Goal: Task Accomplishment & Management: Manage account settings

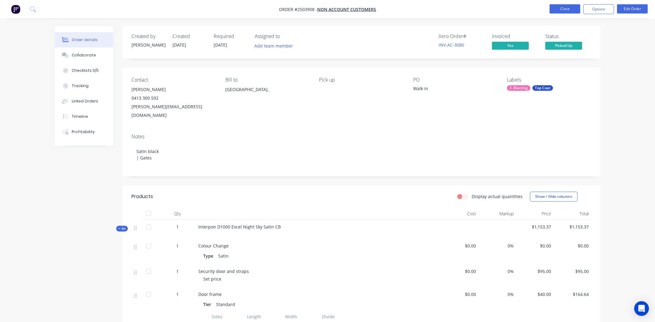
click at [566, 10] on button "Close" at bounding box center [565, 8] width 31 height 9
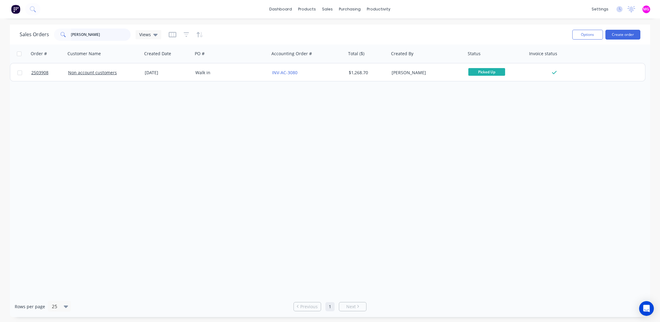
click at [95, 35] on input "boyd" at bounding box center [101, 35] width 60 height 12
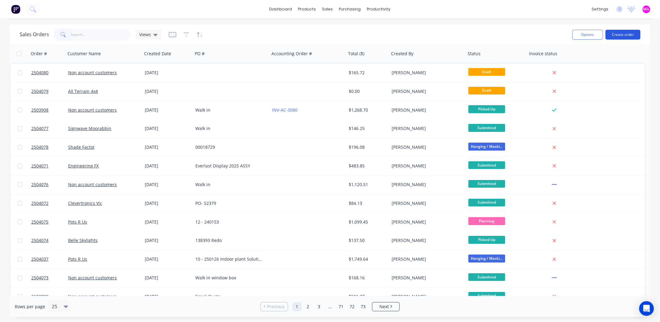
click at [620, 35] on button "Create order" at bounding box center [622, 35] width 35 height 10
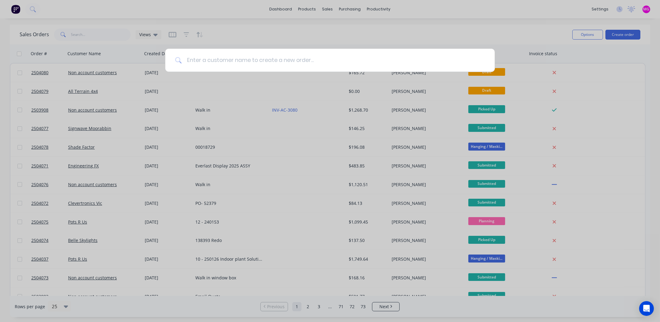
click at [247, 61] on input at bounding box center [333, 60] width 303 height 23
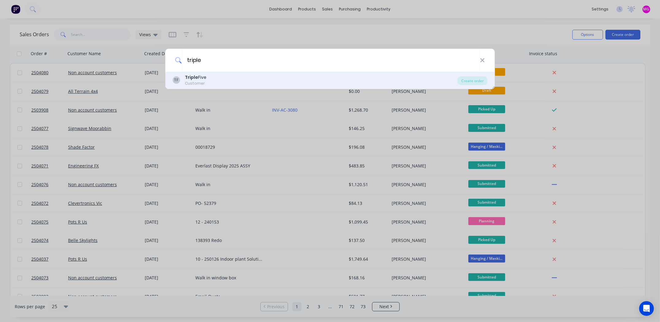
type input "triple"
click at [208, 73] on div "TF Triple Five Customer Create order" at bounding box center [329, 80] width 329 height 17
click at [196, 77] on b "Triple" at bounding box center [191, 77] width 13 height 6
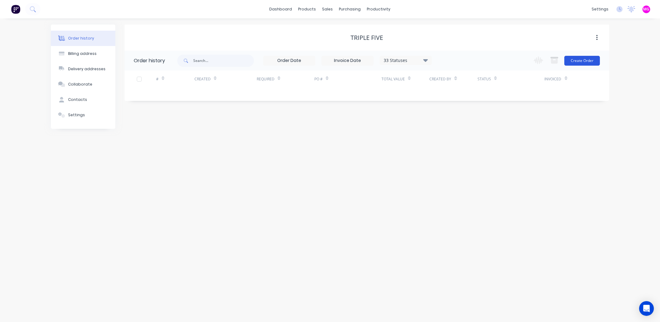
click at [578, 59] on button "Create Order" at bounding box center [582, 61] width 36 height 10
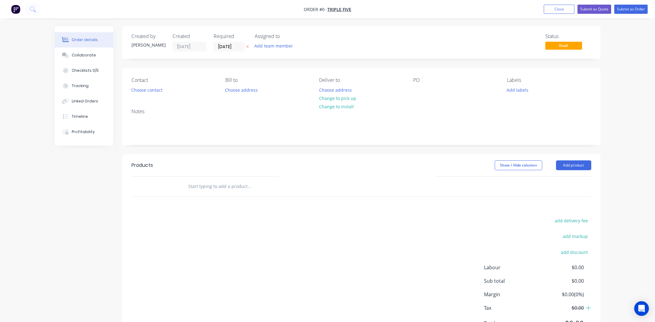
click at [141, 85] on div "Contact Choose contact" at bounding box center [174, 85] width 84 height 17
click at [141, 88] on button "Choose contact" at bounding box center [147, 90] width 38 height 8
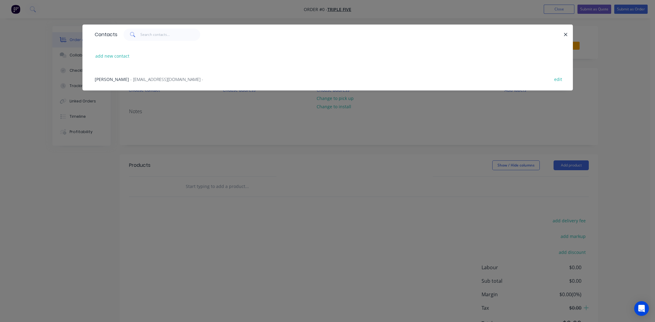
click at [108, 78] on span "Peter Foldvari" at bounding box center [112, 79] width 34 height 6
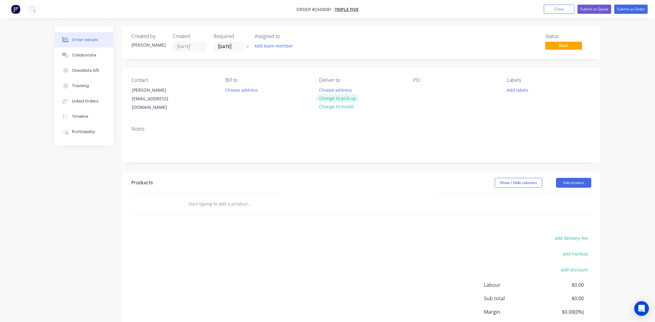
click at [345, 97] on button "Change to pick up" at bounding box center [338, 98] width 44 height 8
click at [421, 92] on div at bounding box center [418, 90] width 10 height 9
click at [517, 91] on button "Add labels" at bounding box center [518, 90] width 28 height 8
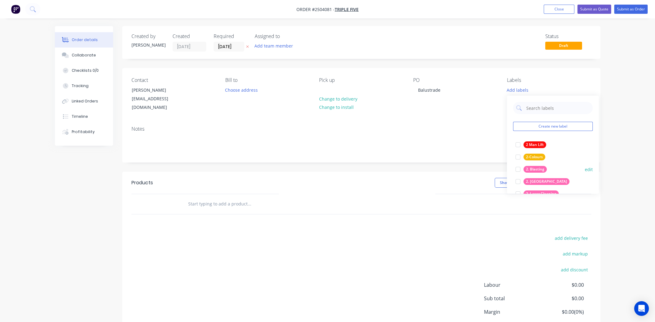
click at [517, 170] on div at bounding box center [518, 169] width 12 height 12
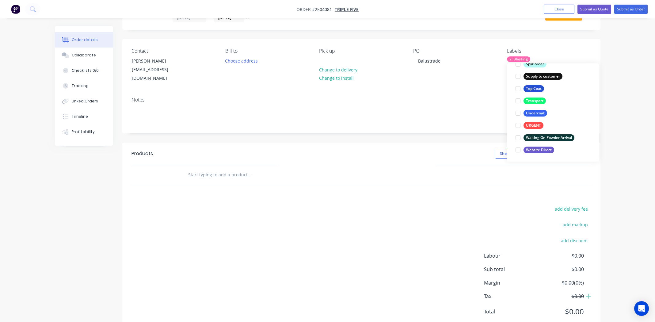
scroll to position [42, 0]
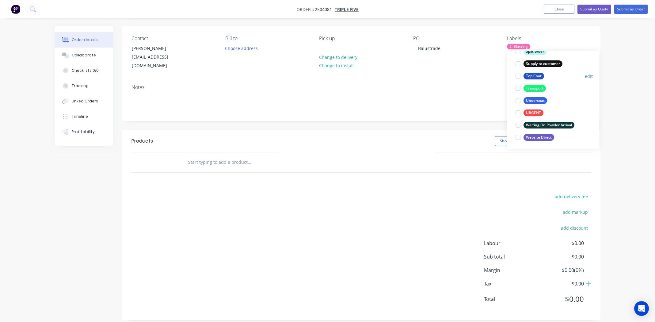
click at [518, 77] on div at bounding box center [518, 76] width 12 height 12
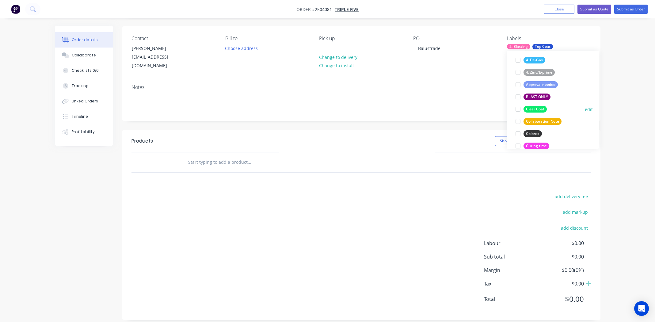
scroll to position [116, 0]
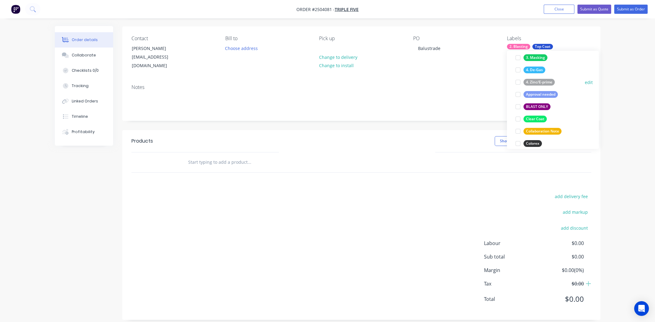
click at [518, 82] on div at bounding box center [518, 82] width 12 height 12
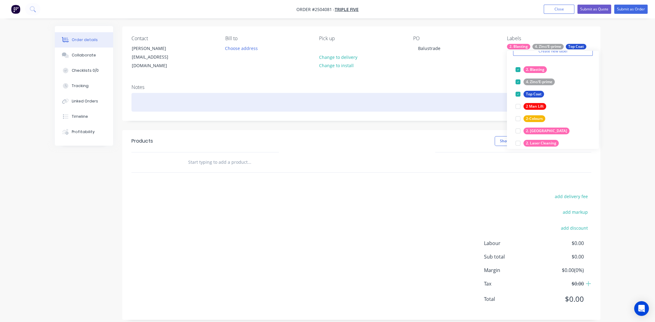
click at [447, 93] on div at bounding box center [362, 102] width 460 height 19
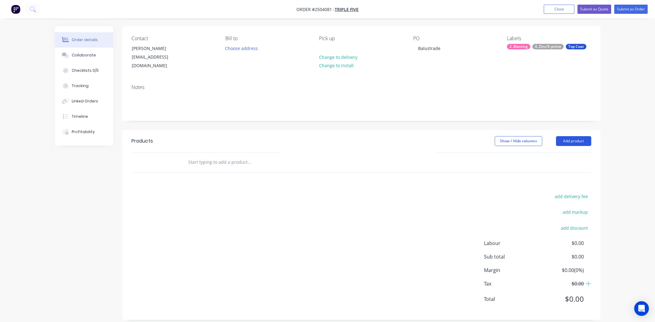
click at [575, 136] on button "Add product" at bounding box center [573, 141] width 35 height 10
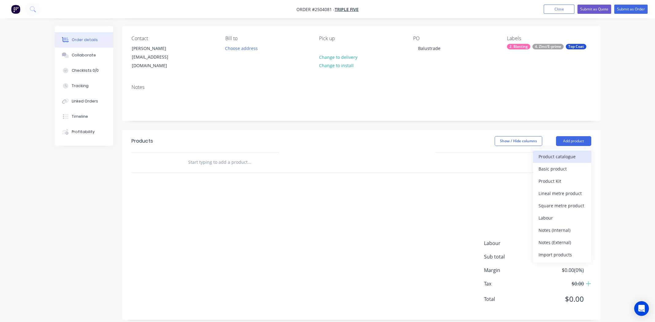
click at [561, 152] on div "Product catalogue" at bounding box center [562, 156] width 47 height 9
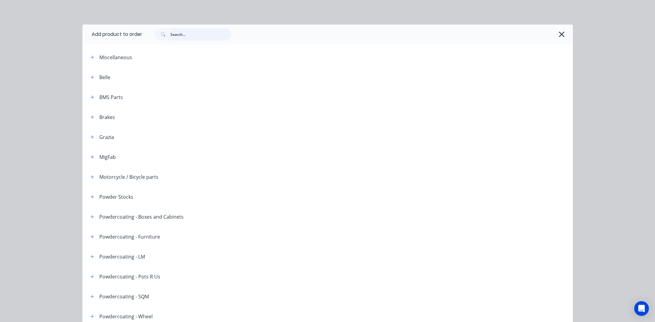
click at [178, 35] on input "text" at bounding box center [201, 34] width 61 height 12
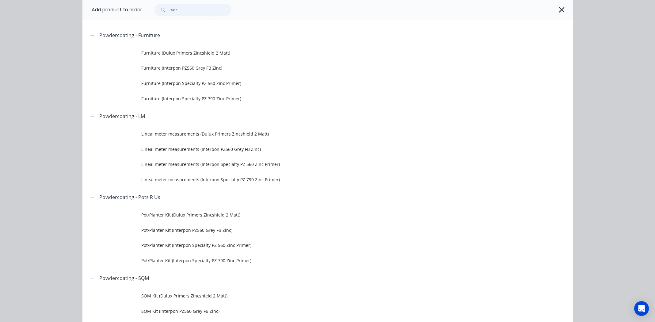
scroll to position [276, 0]
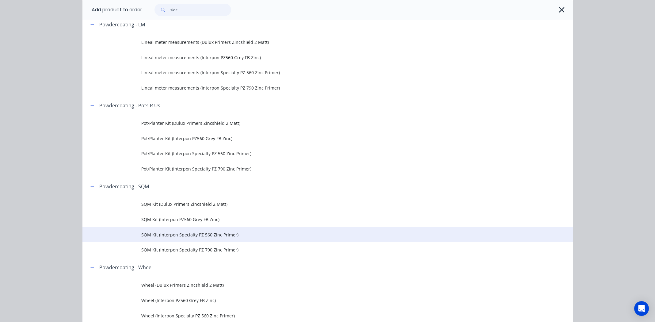
type input "zinc"
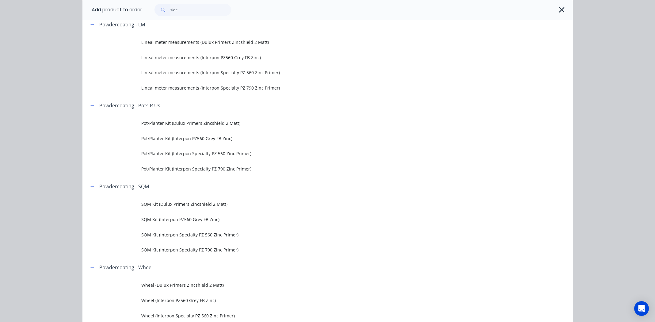
click at [209, 235] on span "SQM Kit (Interpon Specialty PZ 560 Zinc Primer)" at bounding box center [313, 235] width 345 height 6
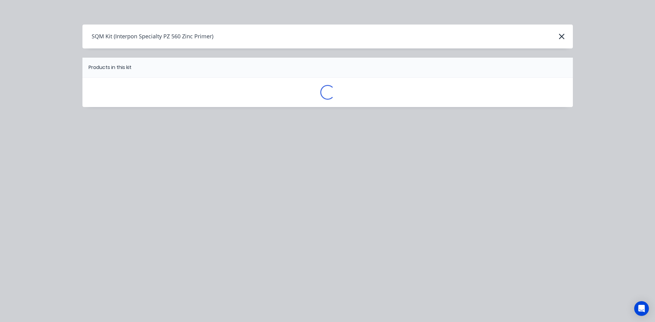
scroll to position [0, 0]
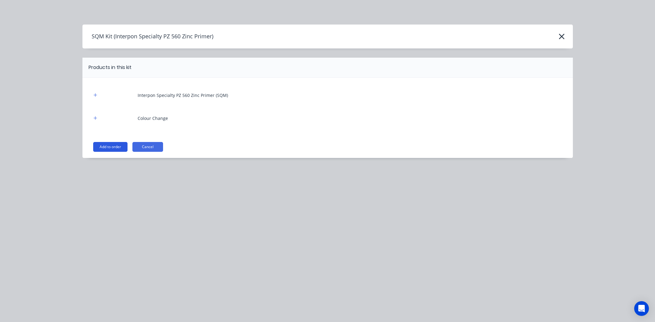
click at [104, 144] on button "Add to order" at bounding box center [110, 147] width 34 height 10
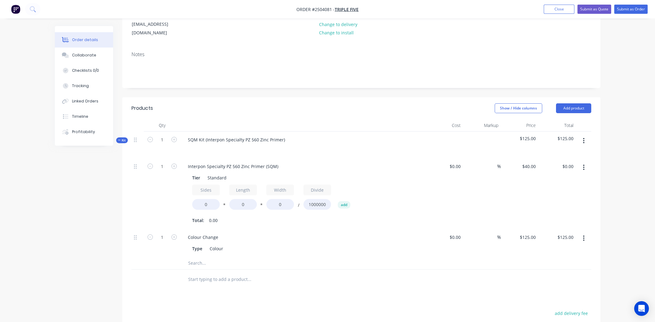
scroll to position [164, 0]
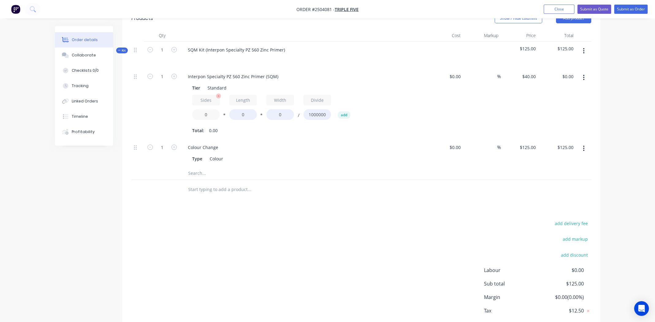
click at [206, 109] on input "0" at bounding box center [206, 114] width 28 height 11
type input "1.2"
click at [247, 109] on input "0" at bounding box center [243, 114] width 28 height 11
click at [245, 109] on input "0" at bounding box center [243, 114] width 28 height 11
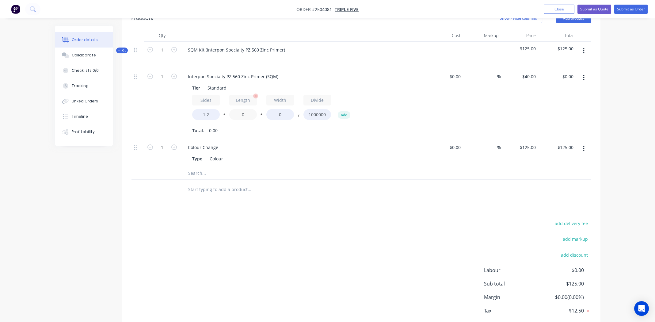
click at [244, 109] on input "0" at bounding box center [243, 114] width 28 height 11
type input "1430"
click at [281, 109] on input "0" at bounding box center [281, 114] width 28 height 11
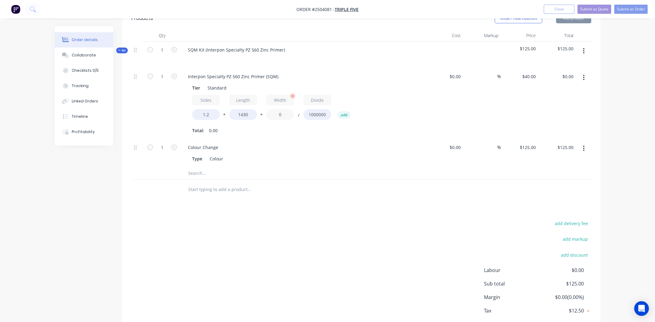
click at [281, 109] on input "0" at bounding box center [281, 114] width 28 height 11
type input "910"
type input "$62.46"
click at [334, 143] on div "Colour Change" at bounding box center [303, 147] width 240 height 9
click at [583, 74] on icon "button" at bounding box center [584, 77] width 2 height 7
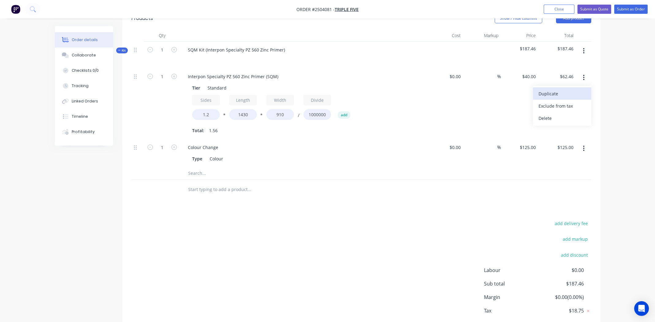
click at [559, 89] on div "Duplicate" at bounding box center [562, 93] width 47 height 9
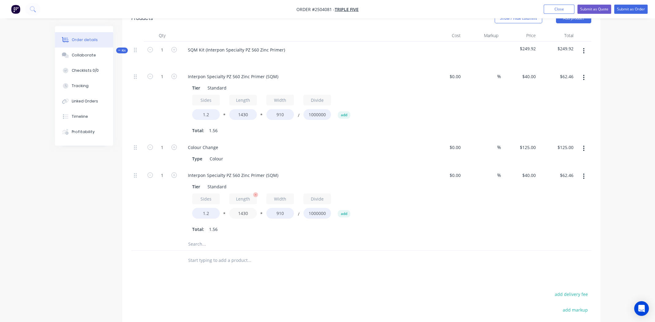
click at [244, 208] on input "1430" at bounding box center [243, 213] width 28 height 11
click at [242, 208] on input "1430" at bounding box center [243, 213] width 28 height 11
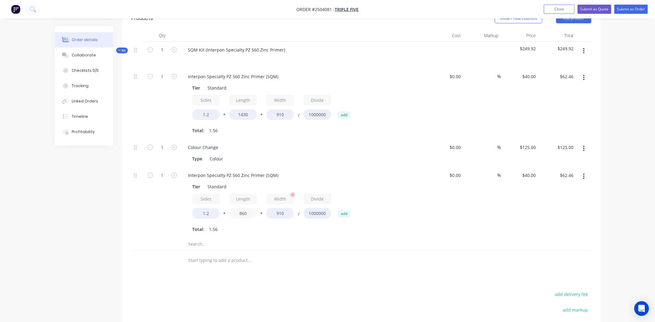
type input "860"
type input "$37.56"
click at [276, 208] on input "910" at bounding box center [281, 213] width 28 height 11
type input "900"
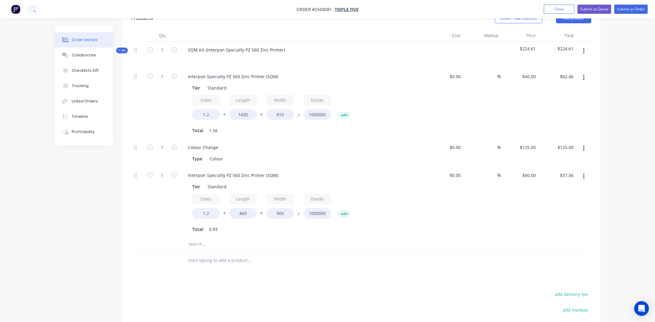
type input "$37.15"
click at [415, 207] on div "Tier Standard Sides 1.2 * Length 860 * Width 900 / Divide 1000000 add Total: 0.…" at bounding box center [303, 207] width 240 height 53
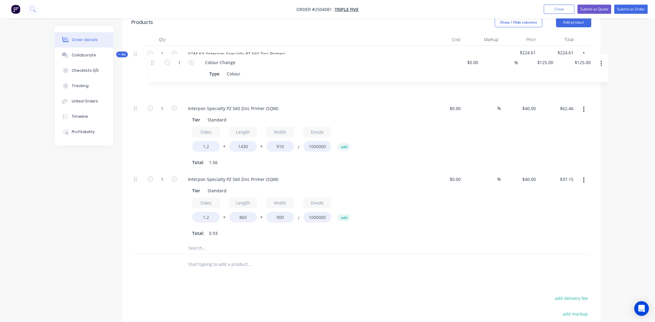
drag, startPoint x: 135, startPoint y: 140, endPoint x: 155, endPoint y: 60, distance: 82.4
click at [155, 60] on div "Kit 1 SQM Kit (Interpon Specialty PZ 560 Zinc Primer) $224.61 $224.61 1 Interpo…" at bounding box center [362, 150] width 460 height 209
click at [527, 78] on div "125 125" at bounding box center [532, 82] width 13 height 9
type input "$40.00"
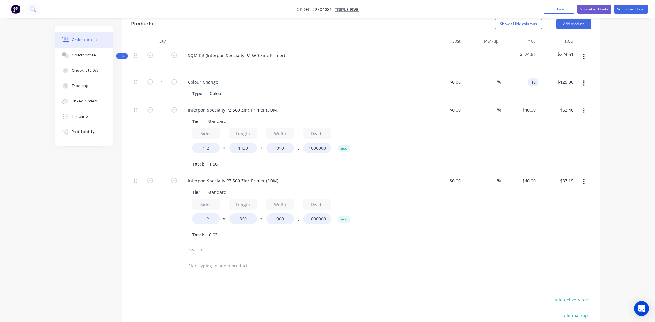
type input "$40.00"
click at [486, 152] on div "%" at bounding box center [482, 137] width 38 height 71
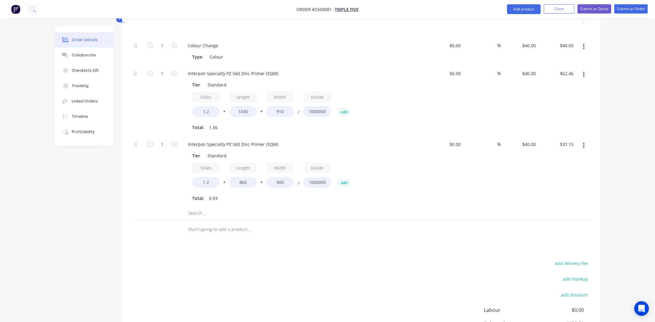
scroll to position [262, 0]
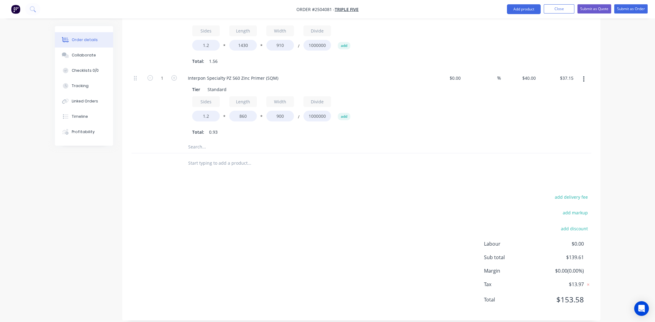
click at [584, 76] on icon "button" at bounding box center [584, 79] width 2 height 7
click at [553, 91] on div "Duplicate" at bounding box center [562, 95] width 47 height 9
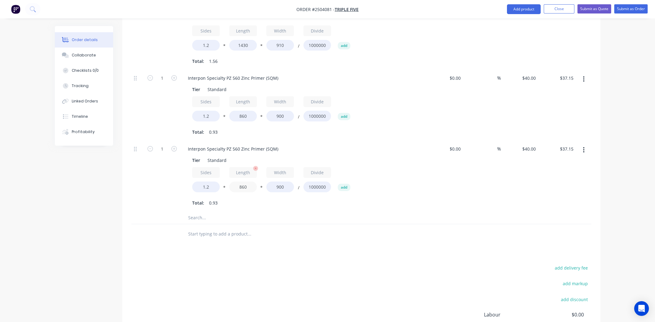
click at [241, 182] on input "860" at bounding box center [243, 187] width 28 height 11
type input "1000"
type input "$43.20"
click at [282, 182] on input "900" at bounding box center [281, 187] width 28 height 11
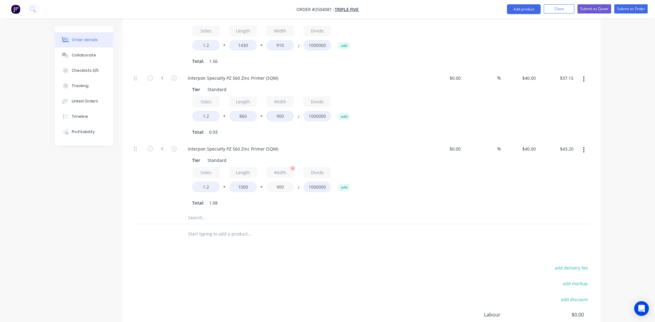
click at [283, 182] on input "900" at bounding box center [281, 187] width 28 height 11
type input "880"
type input "$42.24"
drag, startPoint x: 434, startPoint y: 190, endPoint x: 441, endPoint y: 190, distance: 7.1
click at [437, 194] on div "$0.00 $0.00" at bounding box center [445, 176] width 38 height 71
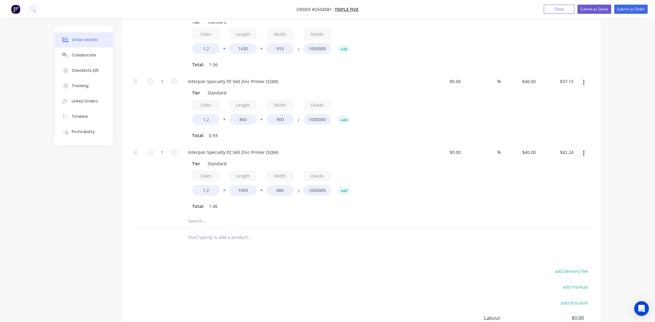
scroll to position [118, 0]
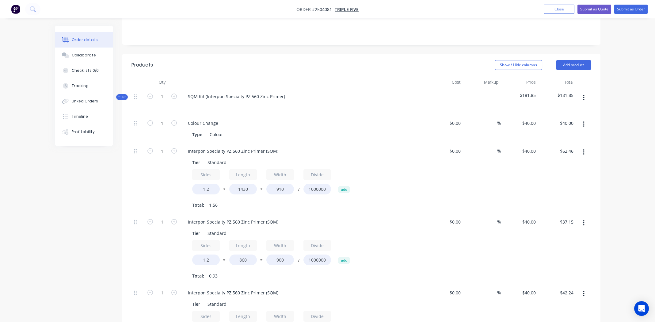
click at [584, 95] on icon "button" at bounding box center [584, 98] width 1 height 6
click at [579, 60] on button "Add product" at bounding box center [573, 65] width 35 height 10
click at [480, 181] on div "%" at bounding box center [482, 178] width 38 height 71
click at [584, 94] on icon "button" at bounding box center [584, 97] width 2 height 7
click at [562, 109] on div "Add product to kit" at bounding box center [562, 113] width 47 height 9
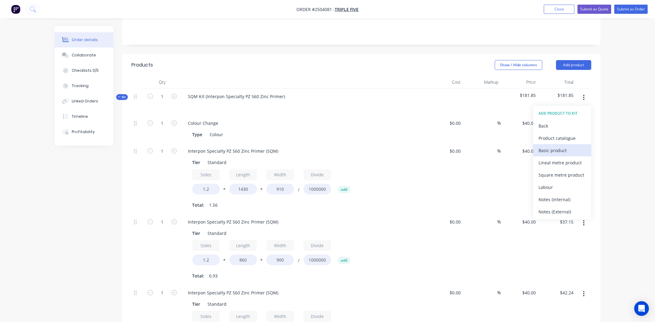
click at [555, 146] on div "Basic product" at bounding box center [562, 150] width 47 height 9
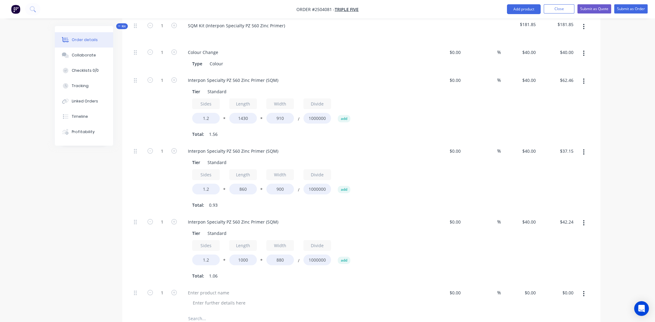
scroll to position [360, 0]
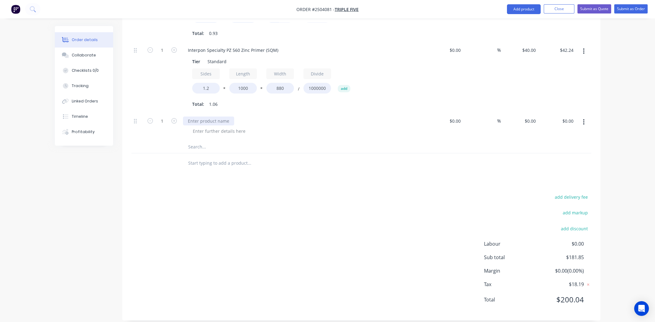
click at [208, 117] on div at bounding box center [208, 121] width 51 height 9
click at [524, 113] on div "0 $0.00" at bounding box center [520, 127] width 38 height 28
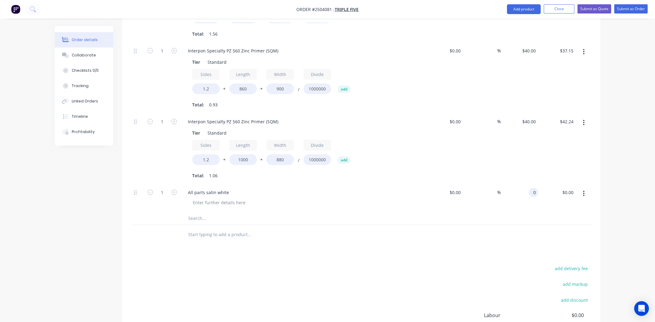
scroll to position [330, 0]
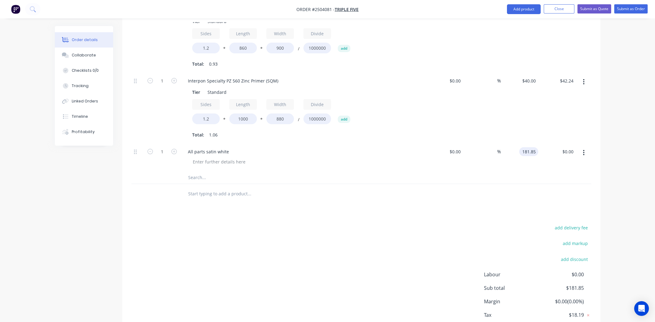
type input "$181.85"
click at [403, 184] on div at bounding box center [362, 194] width 460 height 20
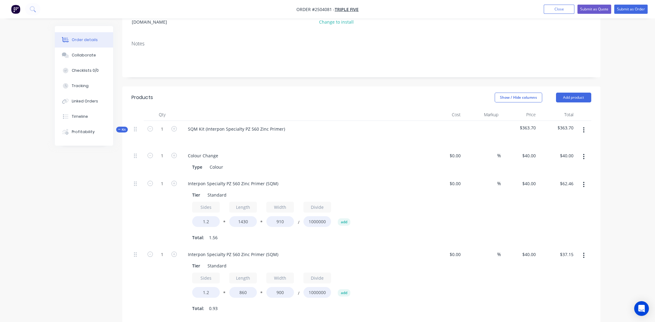
scroll to position [84, 0]
click at [582, 125] on button "button" at bounding box center [584, 130] width 14 height 11
click at [562, 143] on div "Add product to kit" at bounding box center [562, 147] width 47 height 9
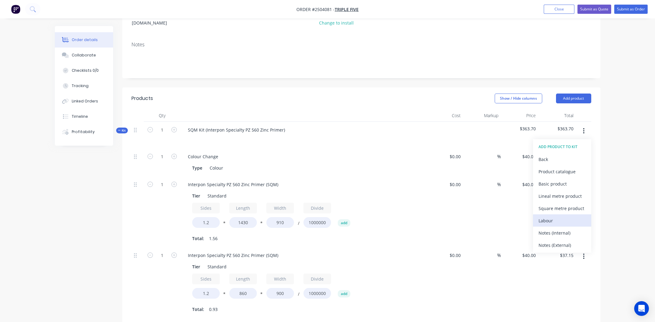
click at [542, 216] on div "Labour" at bounding box center [562, 220] width 47 height 9
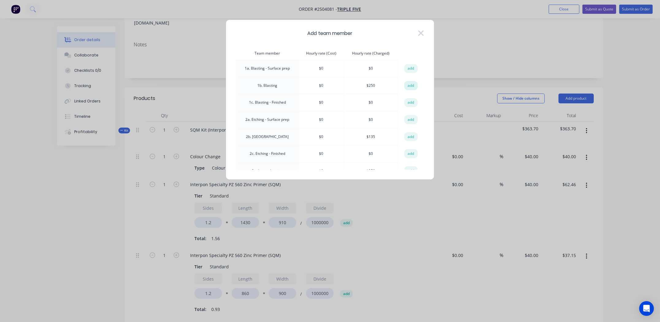
click at [410, 86] on button "add" at bounding box center [410, 85] width 13 height 9
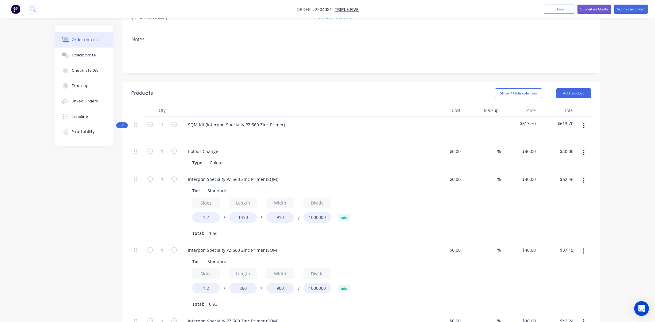
scroll to position [299, 0]
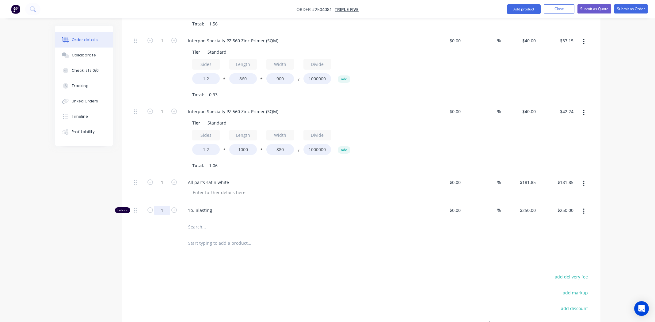
click at [163, 206] on input "1" at bounding box center [162, 210] width 16 height 9
type input "0.5"
type input "$125.00"
click at [303, 207] on div "1b. Blasting" at bounding box center [303, 211] width 245 height 19
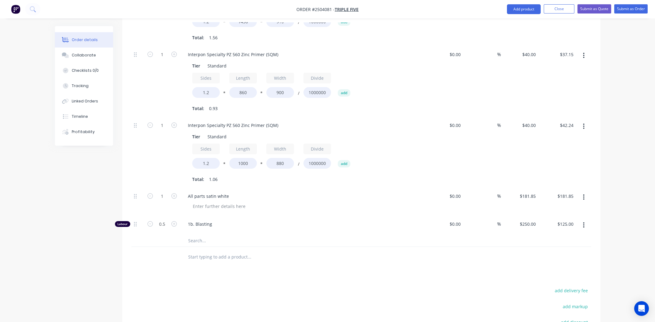
scroll to position [164, 0]
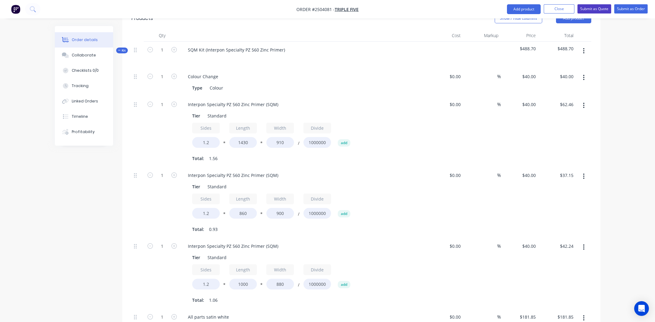
click at [596, 7] on button "Submit as Quote" at bounding box center [595, 8] width 34 height 9
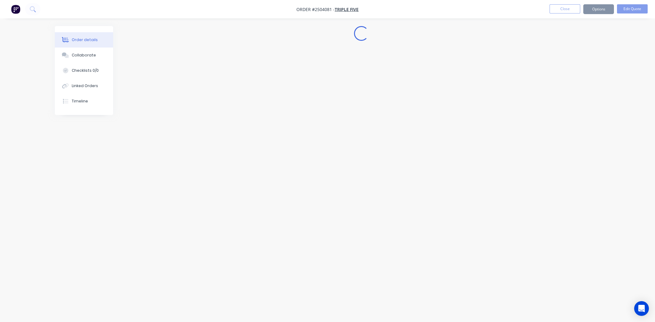
scroll to position [0, 0]
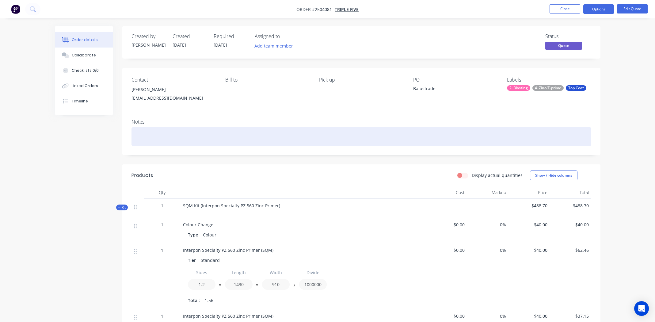
click at [159, 134] on div at bounding box center [362, 136] width 460 height 19
click at [160, 134] on div "2 Colours" at bounding box center [362, 136] width 460 height 19
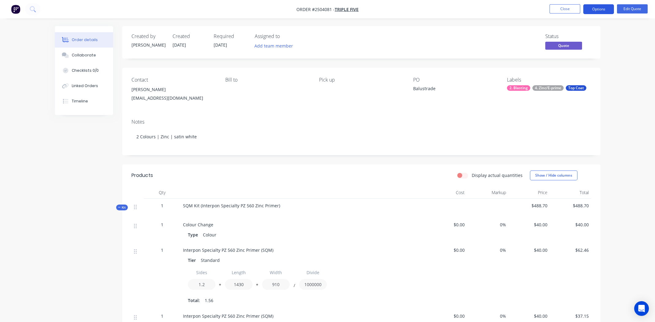
click at [602, 10] on button "Options" at bounding box center [599, 9] width 31 height 10
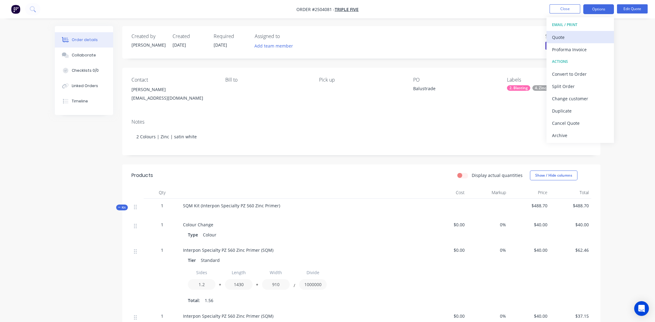
click at [563, 37] on div "Quote" at bounding box center [580, 37] width 56 height 9
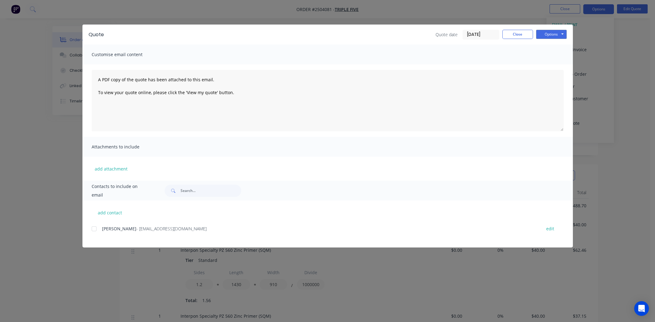
click at [94, 228] on div at bounding box center [94, 229] width 12 height 12
click at [556, 29] on div "Quote Quote date 10/09/25 Close Options Preview Print Email" at bounding box center [328, 35] width 491 height 20
click at [555, 34] on button "Options" at bounding box center [551, 34] width 31 height 9
click at [555, 67] on button "Email" at bounding box center [555, 65] width 39 height 10
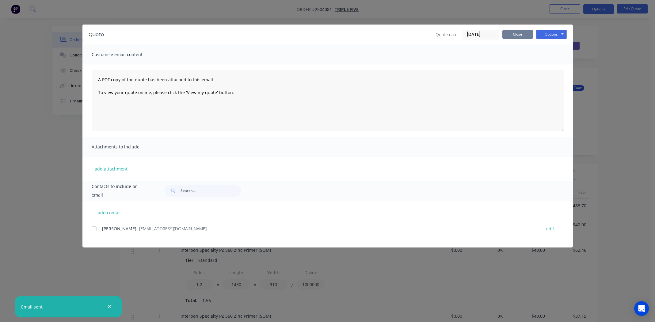
click at [520, 36] on button "Close" at bounding box center [518, 34] width 31 height 9
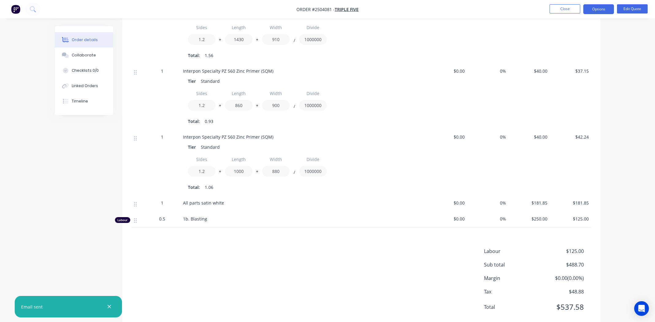
scroll to position [260, 0]
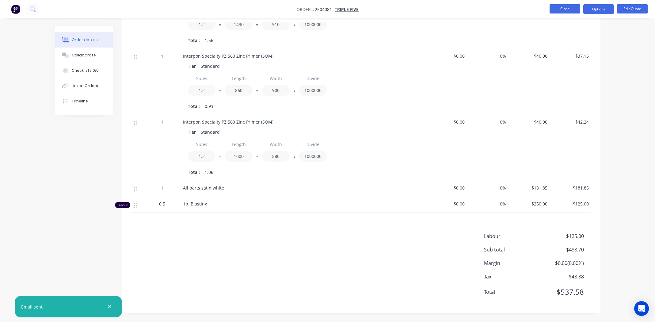
click at [563, 7] on button "Close" at bounding box center [565, 8] width 31 height 9
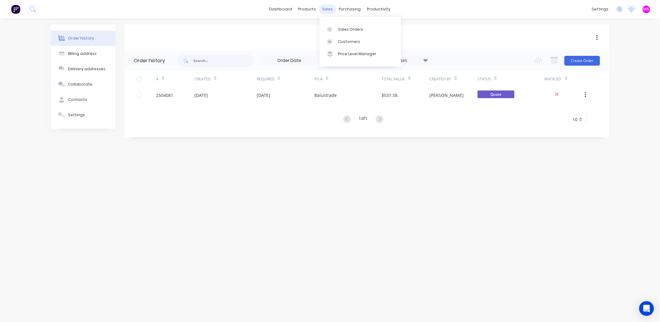
click at [325, 8] on div "sales" at bounding box center [327, 9] width 17 height 9
click at [345, 26] on link "Sales Orders" at bounding box center [360, 29] width 81 height 12
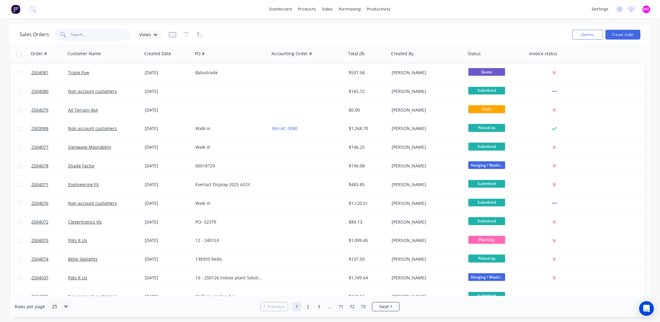
click at [94, 36] on input "text" at bounding box center [101, 35] width 60 height 12
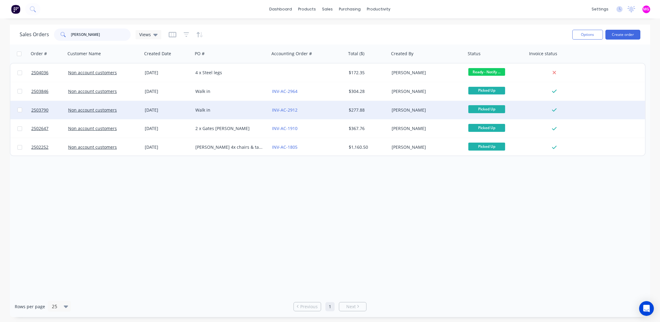
type input "steve kel"
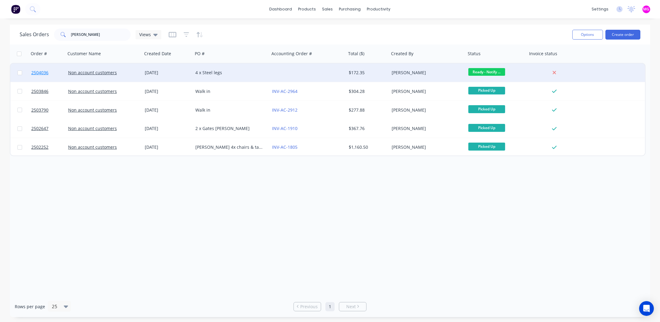
click at [38, 72] on span "2504036" at bounding box center [39, 73] width 17 height 6
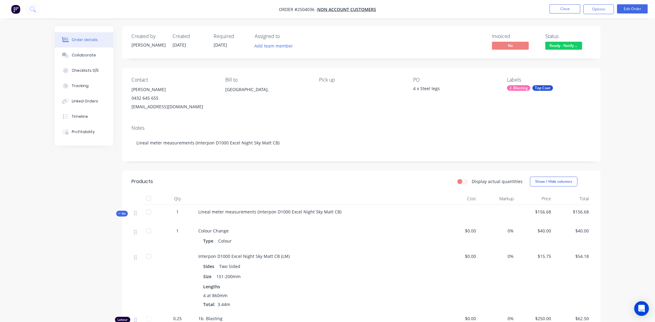
click at [563, 46] on span "Ready - Notify ..." at bounding box center [564, 46] width 37 height 8
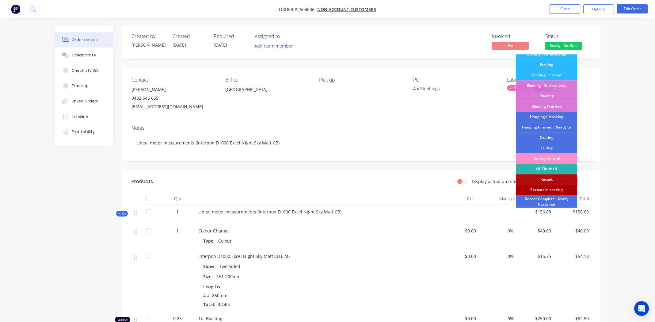
scroll to position [131, 0]
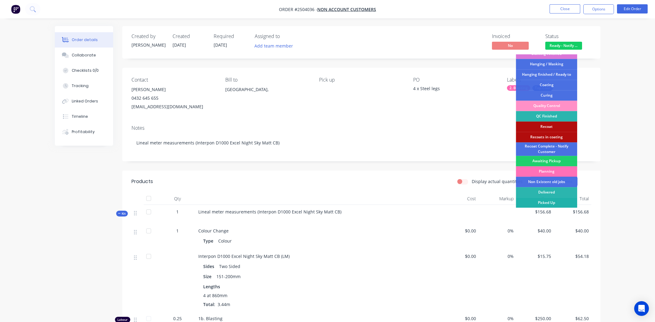
click at [549, 203] on div "Picked Up" at bounding box center [546, 203] width 61 height 10
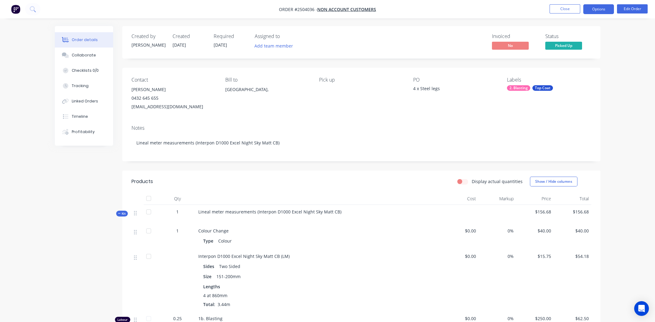
click at [601, 10] on button "Options" at bounding box center [599, 9] width 31 height 10
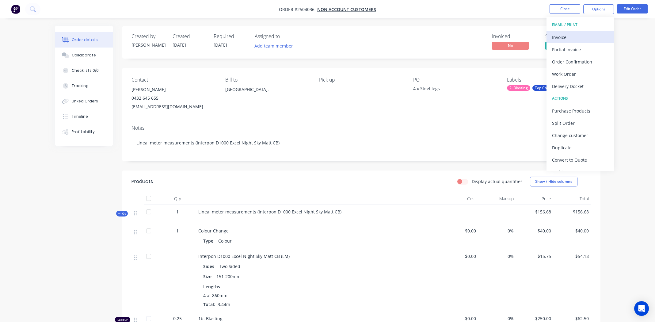
click at [574, 35] on div "Invoice" at bounding box center [580, 37] width 56 height 9
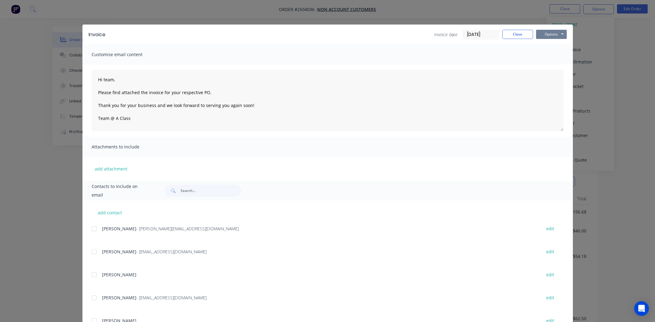
click at [553, 33] on button "Options" at bounding box center [551, 34] width 31 height 9
click at [550, 58] on button "Print" at bounding box center [555, 55] width 39 height 10
click at [503, 34] on button "Close" at bounding box center [518, 34] width 31 height 9
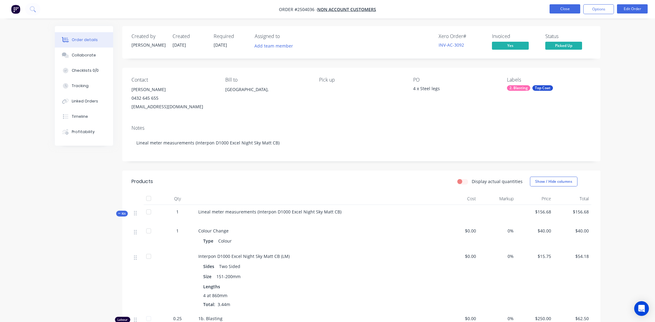
click at [559, 8] on button "Close" at bounding box center [565, 8] width 31 height 9
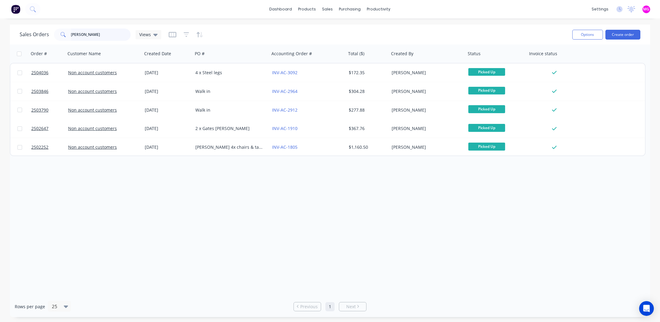
click at [87, 34] on input "steve kel" at bounding box center [101, 35] width 60 height 12
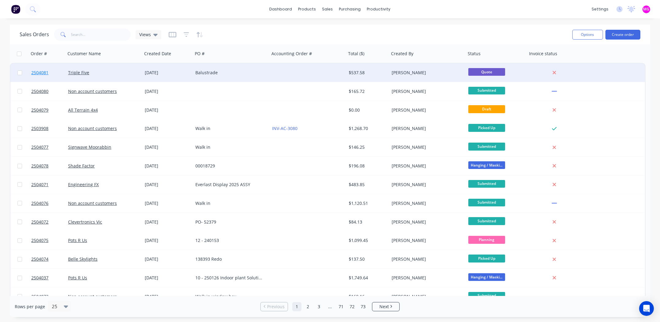
click at [40, 72] on span "2504081" at bounding box center [39, 73] width 17 height 6
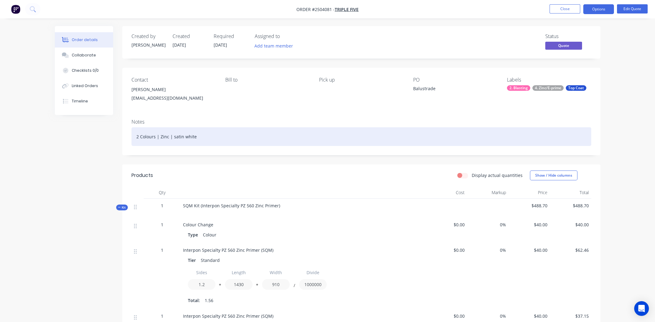
click at [252, 134] on div "2 Colours | Zinc | satin white" at bounding box center [362, 136] width 460 height 19
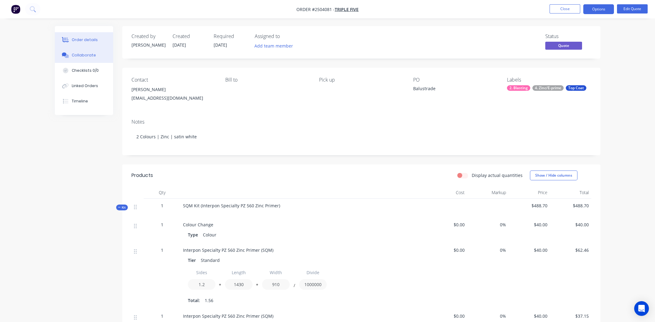
click at [90, 53] on div "Collaborate" at bounding box center [84, 55] width 24 height 6
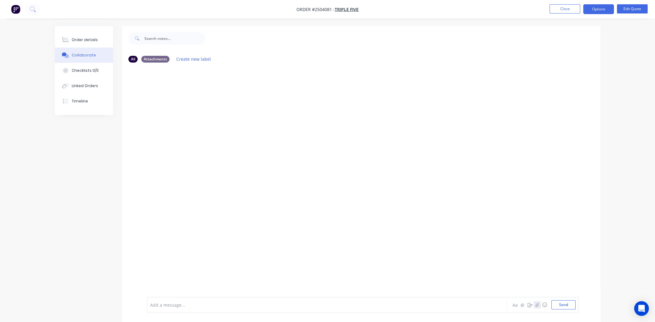
click at [538, 306] on icon "button" at bounding box center [538, 305] width 4 height 4
click at [559, 306] on button "Send" at bounding box center [564, 304] width 24 height 9
click at [83, 42] on div "Order details" at bounding box center [85, 40] width 26 height 6
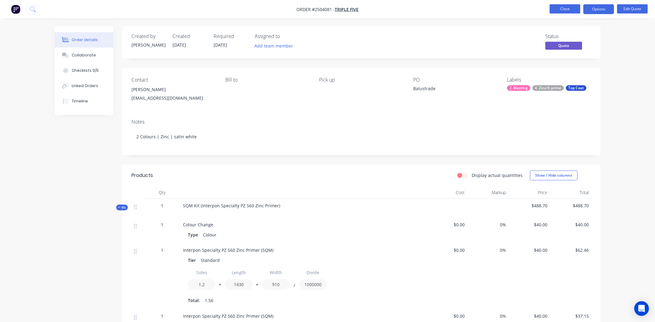
click at [554, 10] on button "Close" at bounding box center [565, 8] width 31 height 9
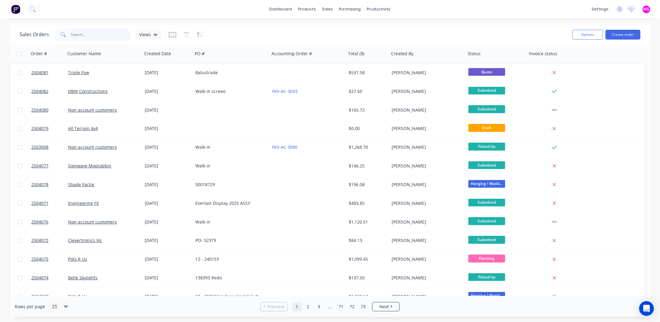
click at [75, 33] on input "text" at bounding box center [101, 35] width 60 height 12
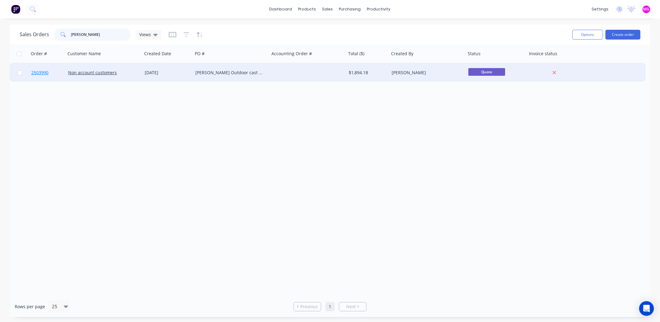
type input "anthony t"
click at [45, 71] on span "2503990" at bounding box center [39, 73] width 17 height 6
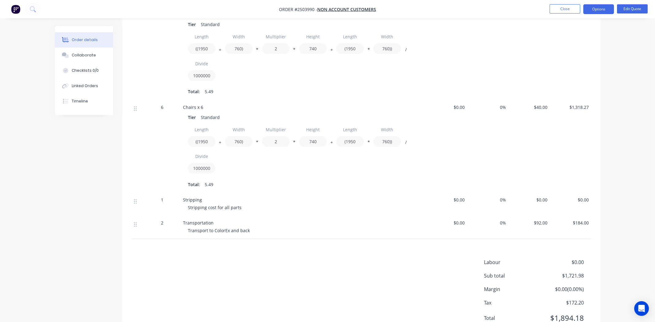
scroll to position [236, 0]
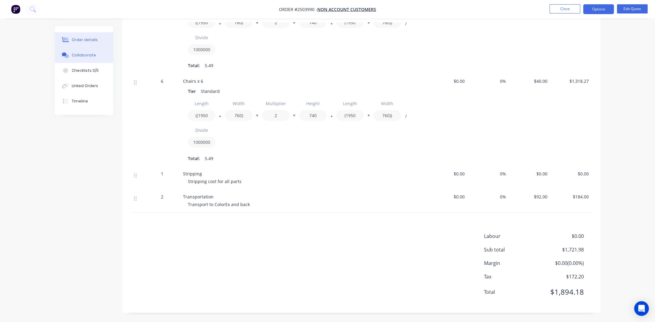
click at [79, 55] on div "Collaborate" at bounding box center [84, 55] width 24 height 6
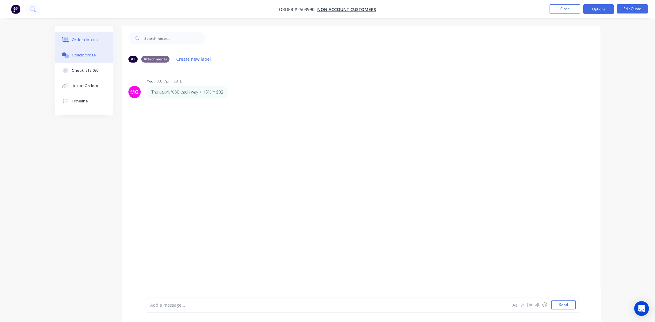
click at [77, 41] on div "Order details" at bounding box center [85, 40] width 26 height 6
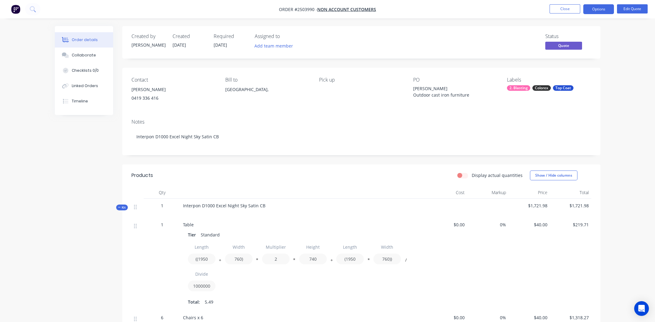
click at [138, 98] on div "0419 336 416" at bounding box center [174, 98] width 84 height 9
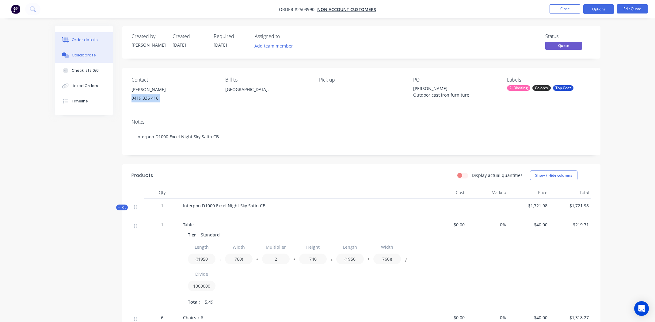
click at [89, 56] on div "Collaborate" at bounding box center [84, 55] width 24 height 6
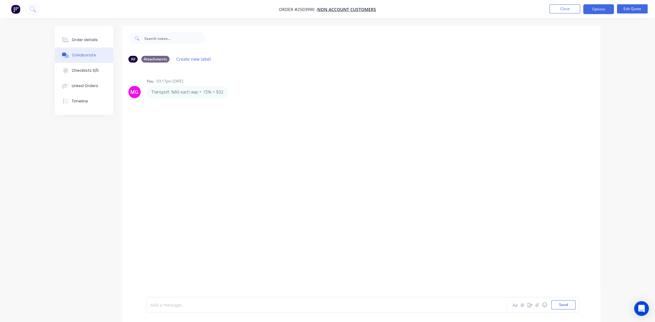
drag, startPoint x: 195, startPoint y: 307, endPoint x: 229, endPoint y: 300, distance: 34.9
click at [195, 307] on div at bounding box center [310, 305] width 319 height 6
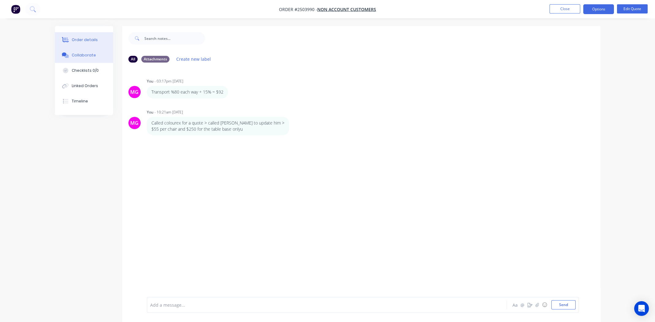
click at [83, 41] on div "Order details" at bounding box center [85, 40] width 26 height 6
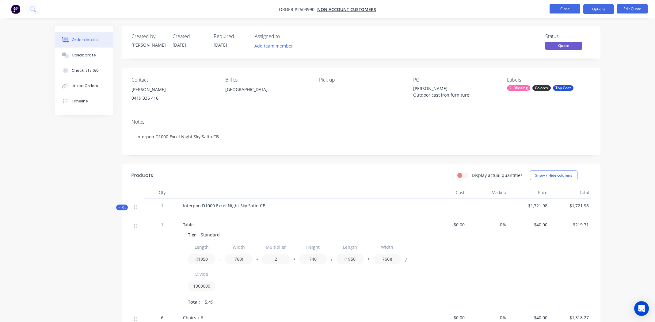
click at [557, 10] on button "Close" at bounding box center [565, 8] width 31 height 9
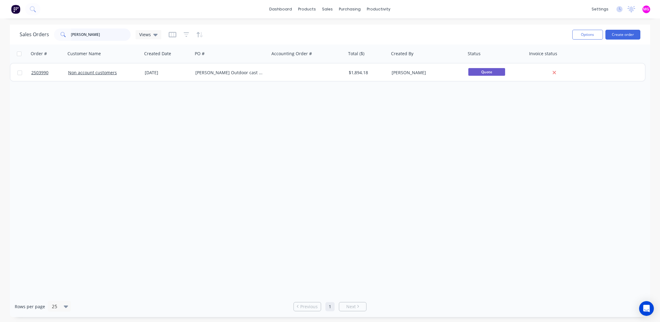
click at [101, 36] on input "anthony t" at bounding box center [101, 35] width 60 height 12
click at [101, 35] on input "anthony t" at bounding box center [101, 35] width 60 height 12
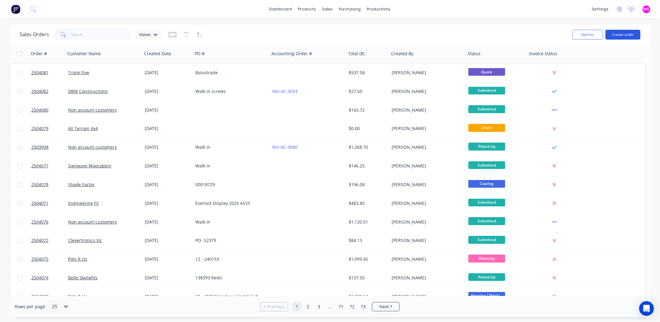
click at [621, 33] on button "Create order" at bounding box center [622, 35] width 35 height 10
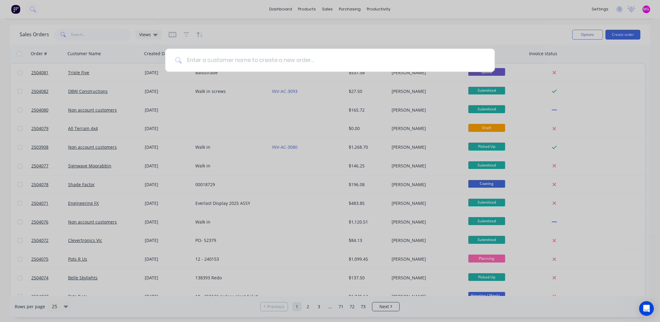
click at [235, 56] on input at bounding box center [333, 60] width 303 height 23
type input "non account"
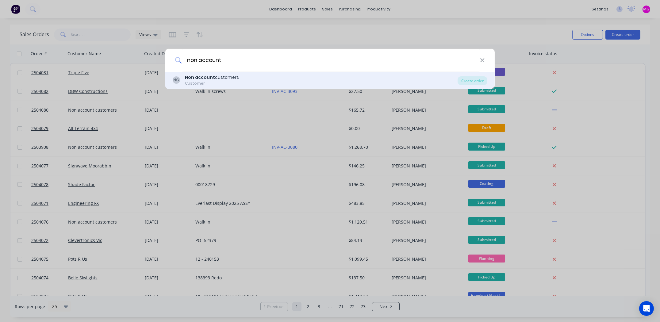
click at [213, 79] on b "Non account" at bounding box center [200, 77] width 30 height 6
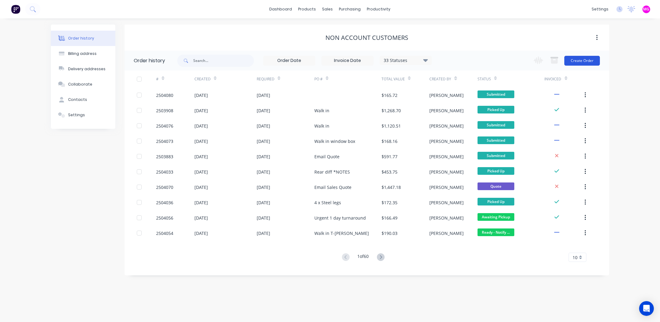
click at [581, 58] on button "Create Order" at bounding box center [582, 61] width 36 height 10
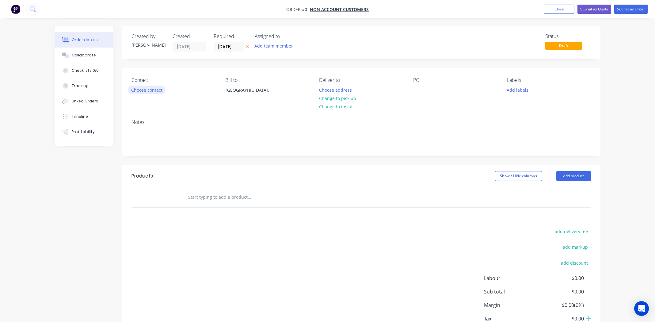
click at [150, 87] on button "Choose contact" at bounding box center [147, 90] width 38 height 8
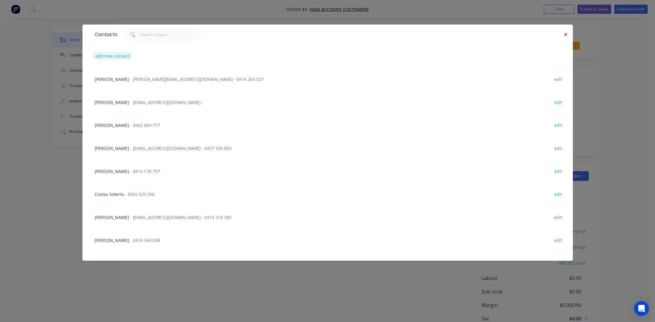
click at [120, 59] on button "add new contact" at bounding box center [112, 56] width 40 height 8
select select "AU"
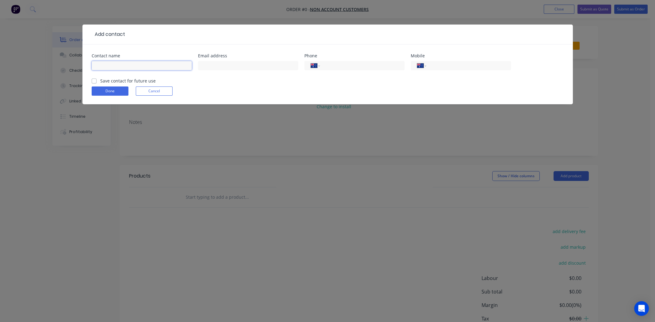
click at [106, 68] on input "text" at bounding box center [142, 65] width 100 height 9
type input "Fred Marechal"
click at [224, 61] on input "text" at bounding box center [248, 65] width 100 height 9
type input "fred@oblica.com.au"
click at [456, 64] on input "tel" at bounding box center [468, 65] width 74 height 7
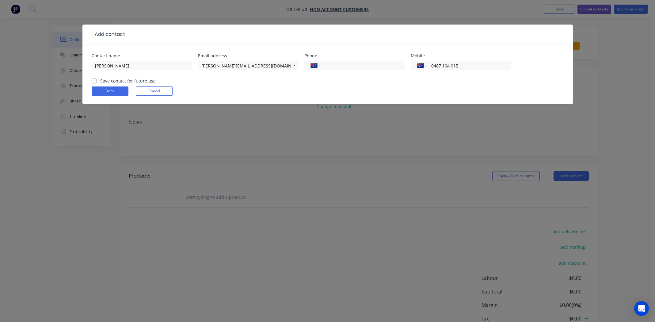
type input "0487 104 915"
click at [100, 80] on label "Save contact for future use" at bounding box center [128, 81] width 56 height 6
click at [92, 80] on input "Save contact for future use" at bounding box center [94, 81] width 5 height 6
checkbox input "true"
drag, startPoint x: 102, startPoint y: 89, endPoint x: 105, endPoint y: 90, distance: 3.3
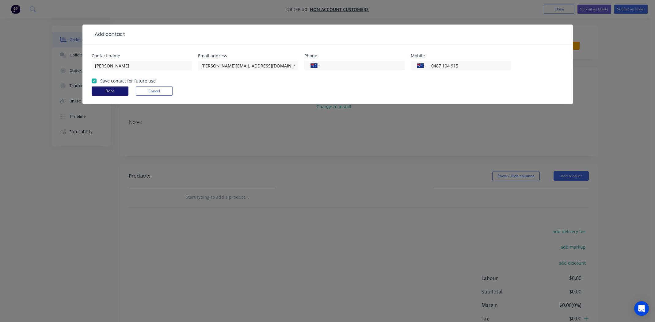
click at [105, 90] on button "Done" at bounding box center [110, 90] width 37 height 9
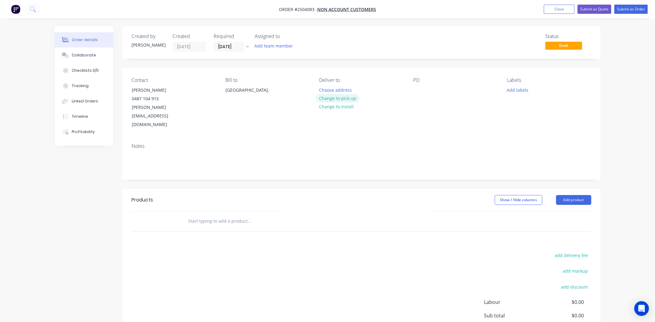
click at [351, 99] on button "Change to pick up" at bounding box center [338, 98] width 44 height 8
click at [420, 95] on div "PO" at bounding box center [455, 103] width 84 height 52
click at [418, 90] on div at bounding box center [418, 90] width 10 height 9
click at [505, 89] on button "Add labels" at bounding box center [518, 90] width 28 height 8
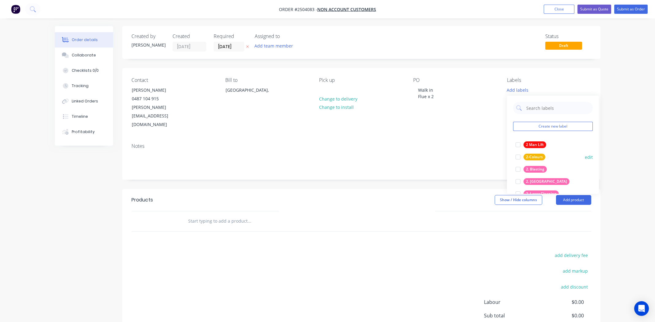
click at [520, 169] on div at bounding box center [518, 169] width 12 height 12
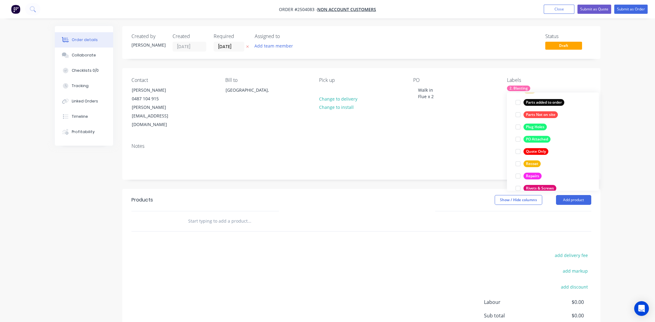
scroll to position [453, 0]
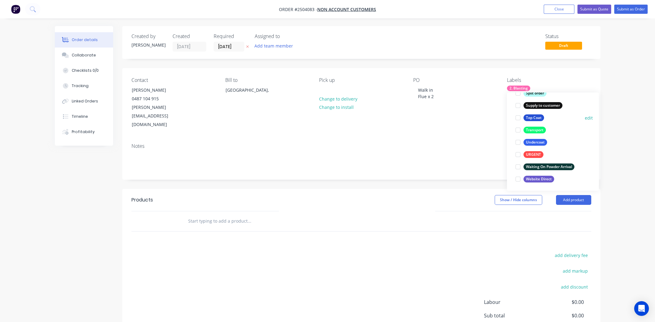
click at [517, 118] on div at bounding box center [518, 118] width 12 height 12
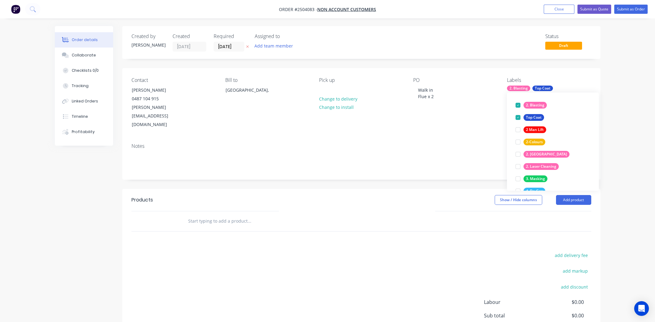
click at [423, 138] on div "Notes" at bounding box center [361, 158] width 478 height 41
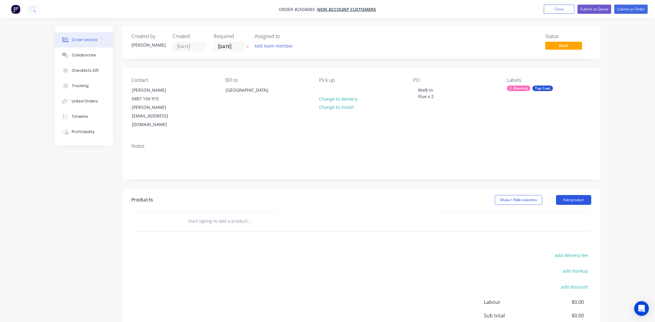
click at [572, 195] on button "Add product" at bounding box center [573, 200] width 35 height 10
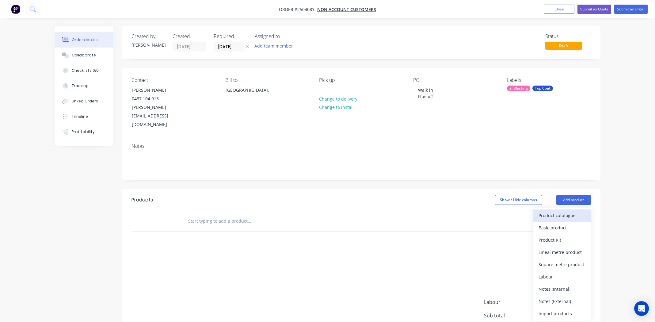
click at [566, 211] on div "Product catalogue" at bounding box center [562, 215] width 47 height 9
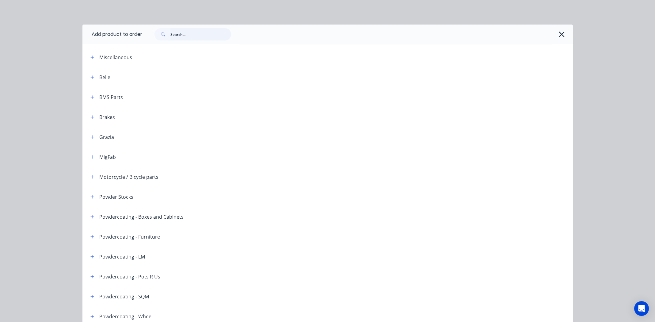
click at [183, 36] on input "text" at bounding box center [201, 34] width 61 height 12
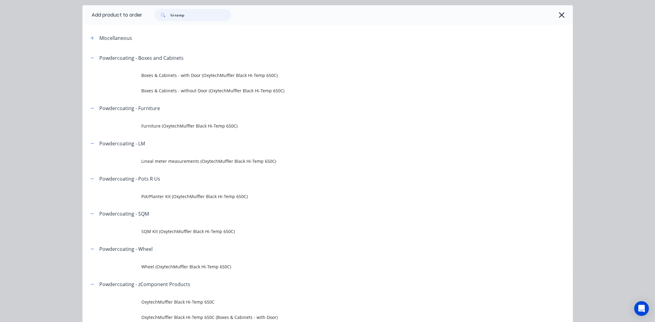
scroll to position [0, 0]
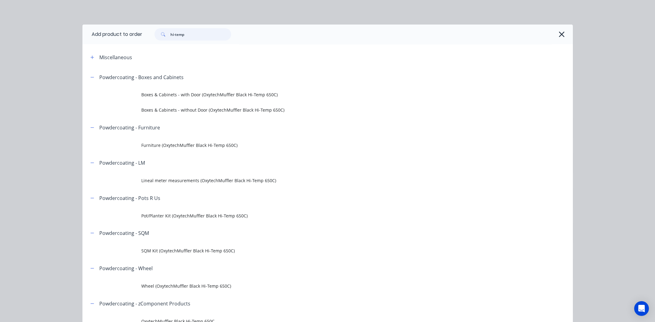
type input "hi-temp"
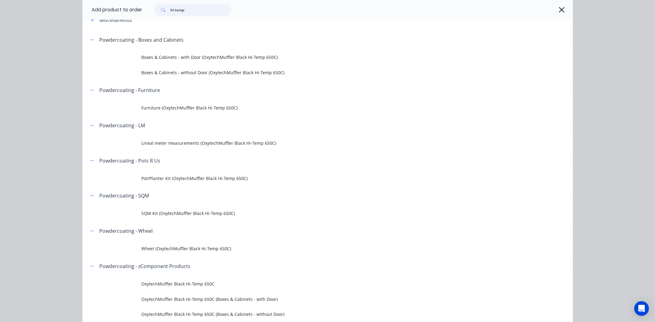
scroll to position [122, 0]
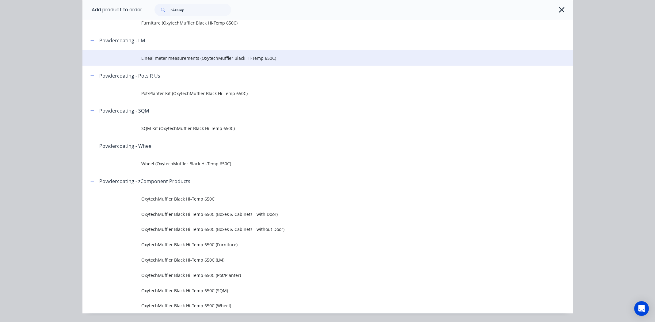
click at [219, 58] on span "Lineal meter measurements (OxytechMuffler Black Hi-Temp 650C)" at bounding box center [313, 58] width 345 height 6
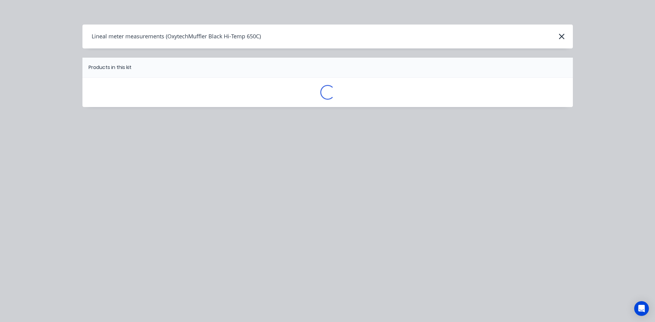
scroll to position [0, 0]
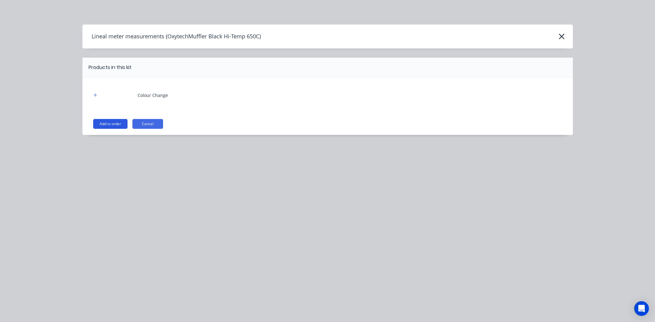
click at [117, 122] on button "Add to order" at bounding box center [110, 124] width 34 height 10
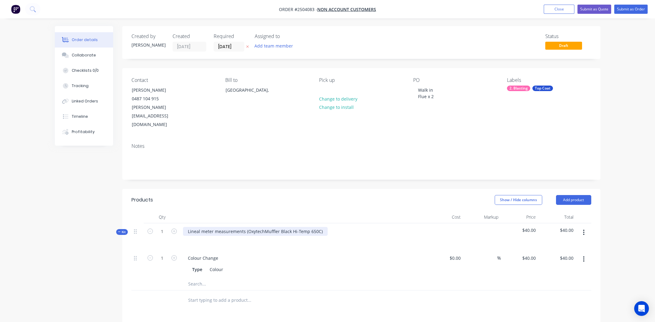
click at [320, 227] on div "Lineal meter measurements (OxytechMuffler Black Hi-Temp 650C)" at bounding box center [255, 231] width 145 height 9
click at [225, 227] on div "OxytechMuffler Black Hi-Temp 650C" at bounding box center [224, 231] width 83 height 9
copy div "OxytechMuffler Black Hi-Temp 650C"
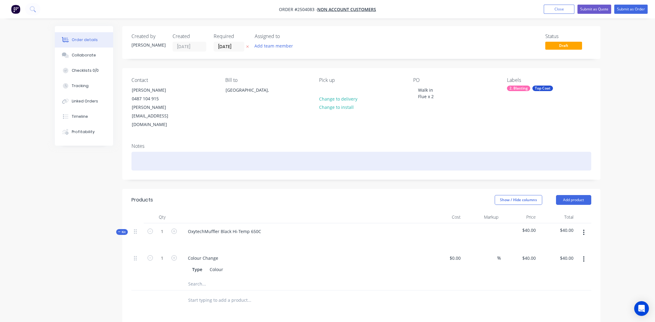
click at [160, 152] on div at bounding box center [362, 161] width 460 height 19
paste div
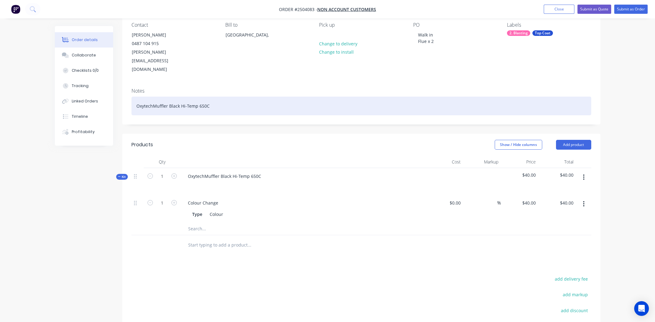
scroll to position [92, 0]
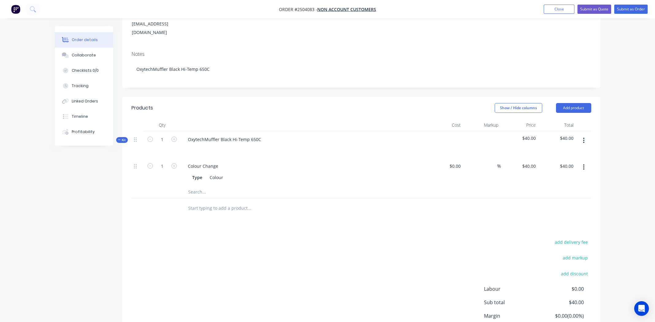
click at [583, 135] on button "button" at bounding box center [584, 140] width 14 height 11
click at [560, 152] on div "Add product to kit" at bounding box center [562, 156] width 47 height 9
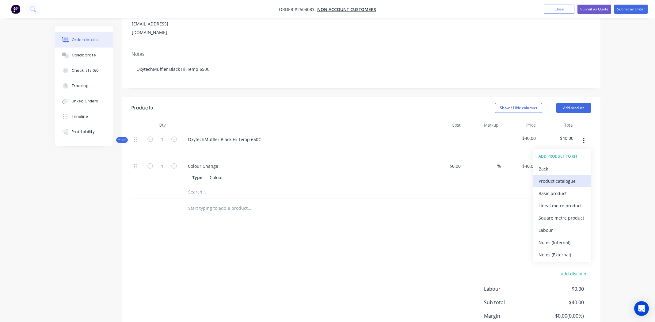
click at [555, 177] on div "Product catalogue" at bounding box center [562, 181] width 47 height 9
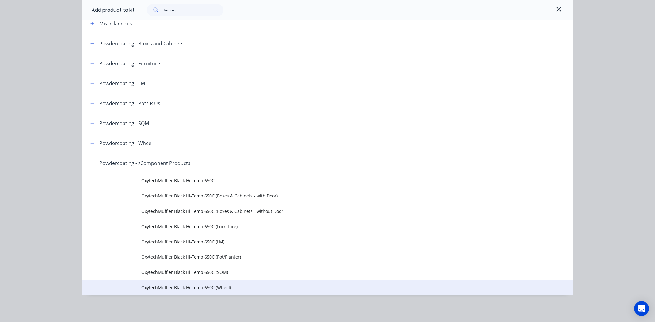
scroll to position [136, 0]
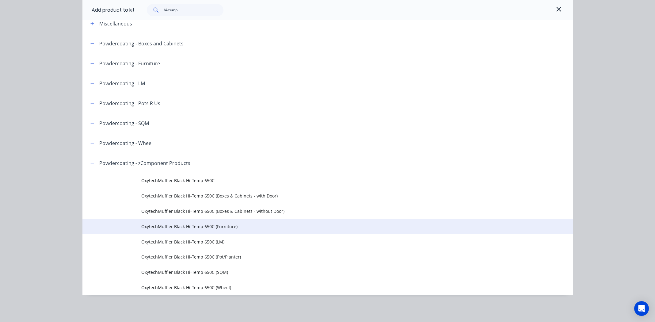
click at [177, 228] on span "OxytechMuffler Black Hi-Temp 650C (Furniture)" at bounding box center [313, 226] width 345 height 6
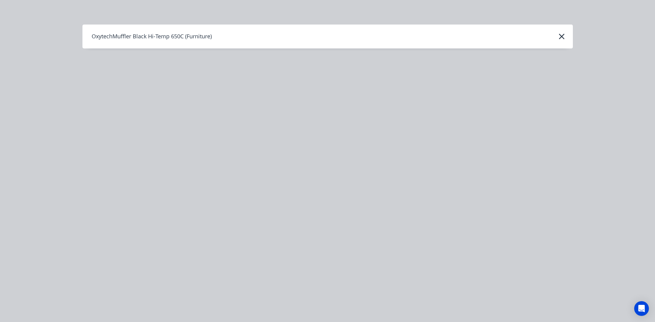
scroll to position [0, 0]
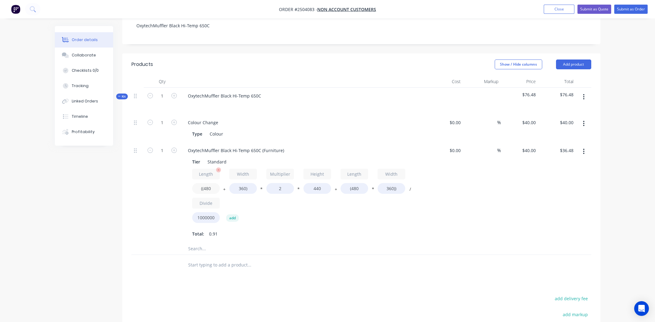
click at [210, 183] on input "((480" at bounding box center [206, 188] width 28 height 11
type input "((170"
type input "$25.57"
click at [240, 183] on input "360)" at bounding box center [243, 188] width 28 height 11
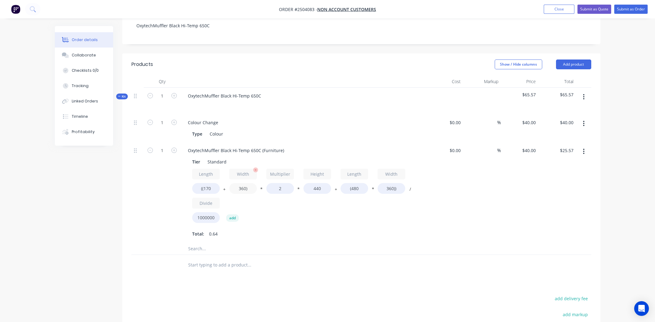
click at [240, 183] on input "360)" at bounding box center [243, 188] width 28 height 11
type input "170)"
type input "$18.88"
click at [316, 183] on input "440" at bounding box center [318, 188] width 28 height 11
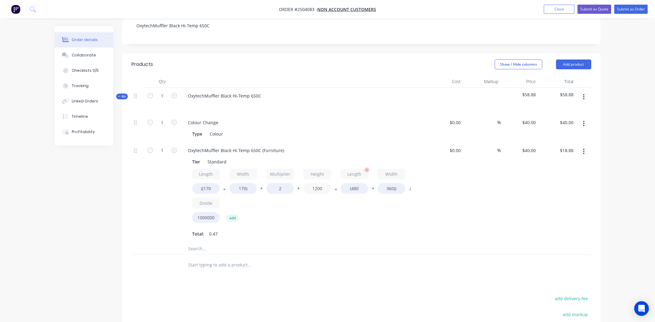
type input "1200"
type input "$39.55"
click at [355, 183] on input "(480" at bounding box center [355, 188] width 28 height 11
click at [208, 183] on input "((170" at bounding box center [206, 188] width 28 height 11
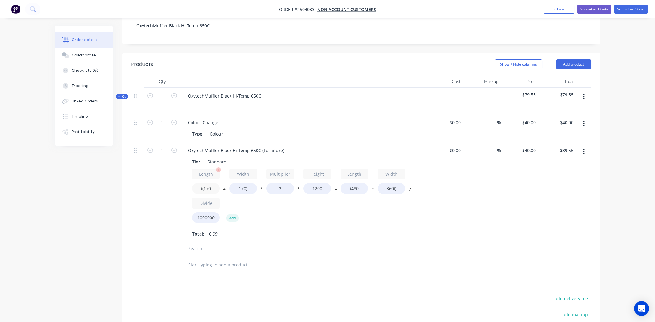
click at [208, 183] on input "((170" at bounding box center [206, 188] width 28 height 11
type input "((1200"
type input "$138.43"
click at [240, 183] on input "170)" at bounding box center [243, 188] width 28 height 11
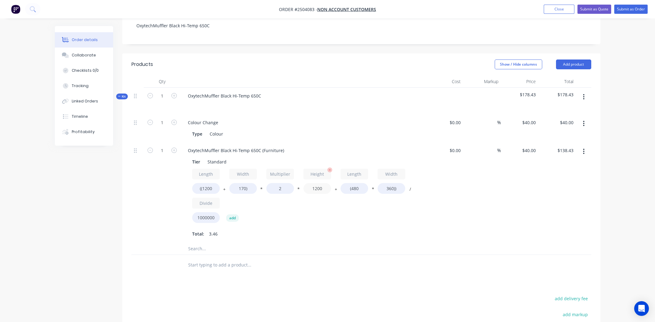
click at [318, 183] on input "1200" at bounding box center [318, 188] width 28 height 11
click at [319, 183] on input "1200" at bounding box center [318, 188] width 28 height 11
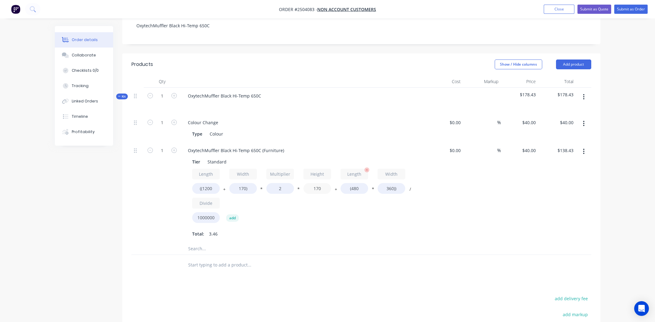
type input "170"
type input "$25.54"
click at [358, 183] on input "(480" at bounding box center [355, 188] width 28 height 11
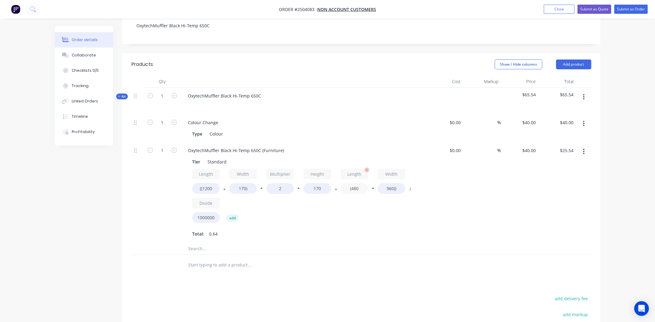
click at [357, 183] on input "(480" at bounding box center [355, 188] width 28 height 11
click at [363, 183] on input "(480" at bounding box center [355, 188] width 28 height 11
click at [354, 201] on div "Length ((1200 + Width 170) * Multiplier 2 * Height 170 + Length (480 * Width 36…" at bounding box center [303, 197] width 222 height 57
click at [355, 183] on input "(480" at bounding box center [355, 188] width 28 height 11
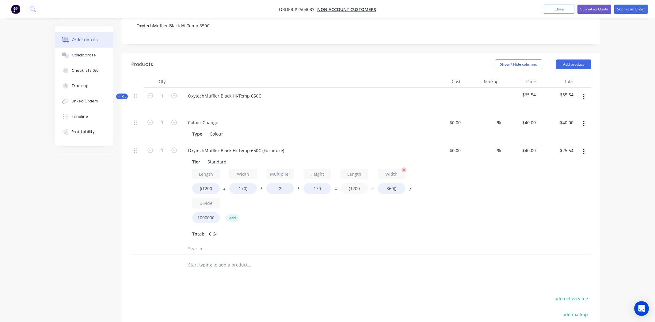
type input "(1200"
type input "$35.91"
click at [390, 183] on input "360))" at bounding box center [392, 188] width 28 height 11
type input "170))"
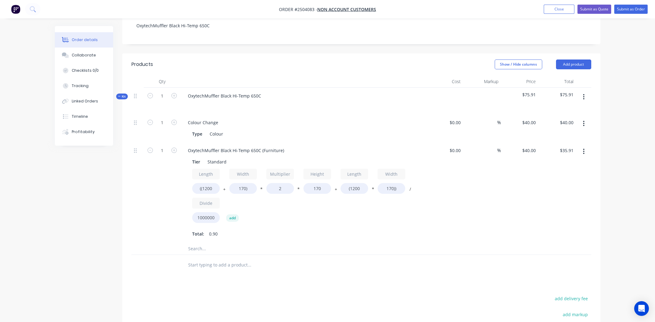
type input "$26.79"
click at [403, 190] on div "Length ((1200 + Width 170) * Multiplier 2 * Height 170 + Length (1200 * Width 1…" at bounding box center [303, 197] width 222 height 57
click at [161, 146] on input "1" at bounding box center [162, 150] width 16 height 9
type input "2"
type input "$53.58"
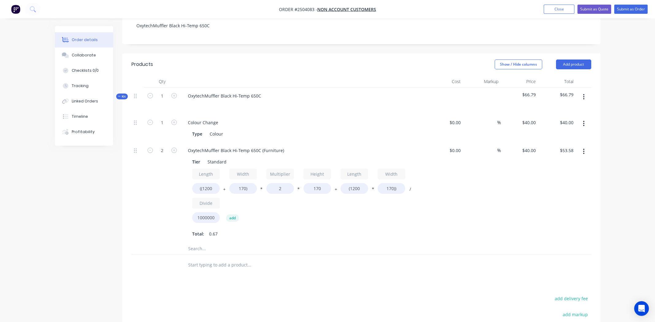
drag, startPoint x: 345, startPoint y: 225, endPoint x: 376, endPoint y: 203, distance: 38.0
click at [345, 224] on div "1 Colour Change Type Colour $0.00 $0.00 % $40.00 $40.00 $40.00 $40.00 2 Oxytech…" at bounding box center [362, 184] width 460 height 141
click at [584, 94] on icon "button" at bounding box center [584, 97] width 1 height 6
click at [572, 109] on div "Add product to kit" at bounding box center [562, 113] width 47 height 9
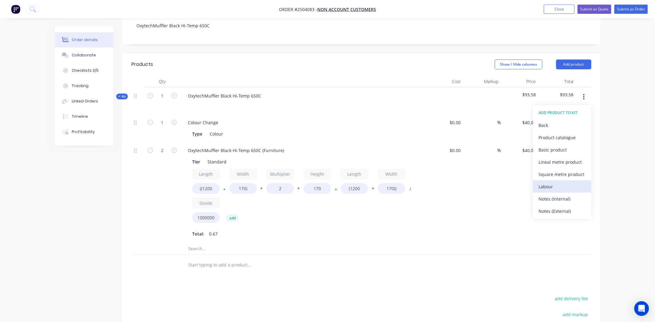
click at [555, 182] on div "Labour" at bounding box center [562, 186] width 47 height 9
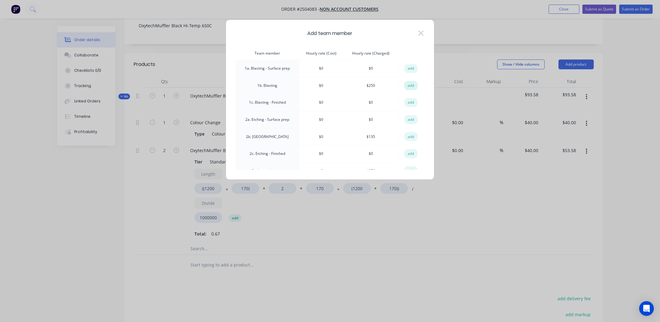
click at [409, 85] on button "add" at bounding box center [410, 85] width 13 height 9
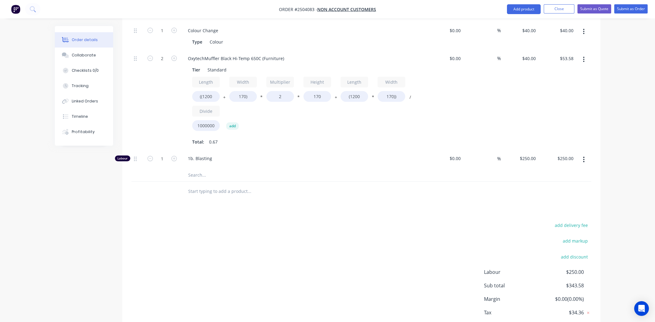
scroll to position [228, 0]
click at [163, 154] on input "1" at bounding box center [162, 158] width 16 height 9
type input "0.5"
type input "$125.00"
click at [229, 201] on div "Products Show / Hide columns Add product Qty Cost Markup Price Total Kit 1 Oxyt…" at bounding box center [361, 154] width 478 height 387
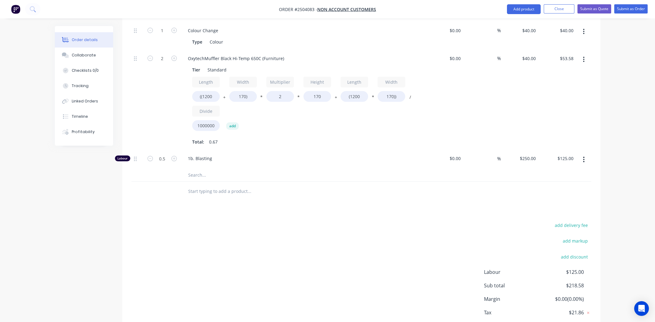
scroll to position [245, 0]
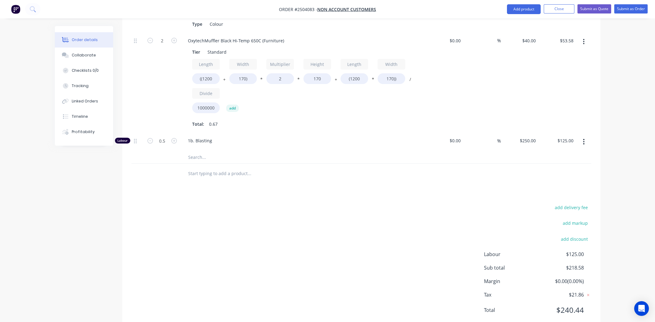
click at [360, 179] on div "Products Show / Hide columns Add product Qty Cost Markup Price Total Kit 1 Oxyt…" at bounding box center [361, 137] width 478 height 387
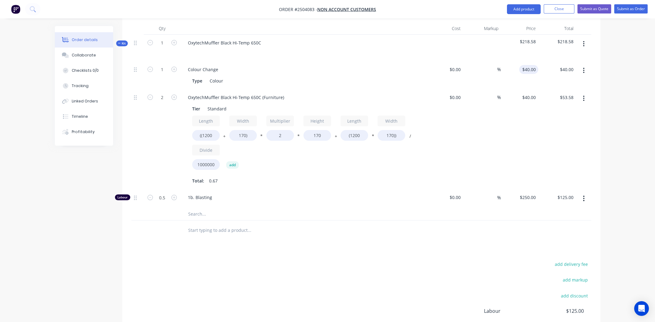
scroll to position [61, 0]
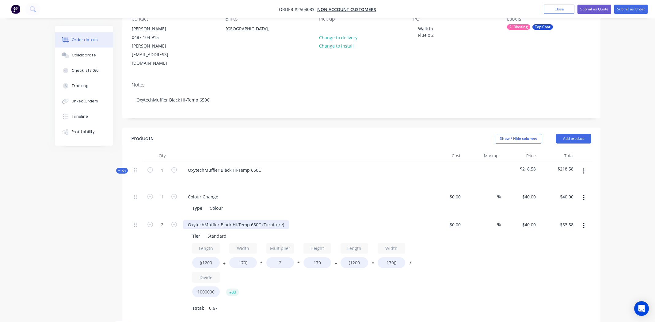
click at [252, 220] on div "OxytechMuffler Black Hi-Temp 650C (Furniture)" at bounding box center [236, 224] width 106 height 9
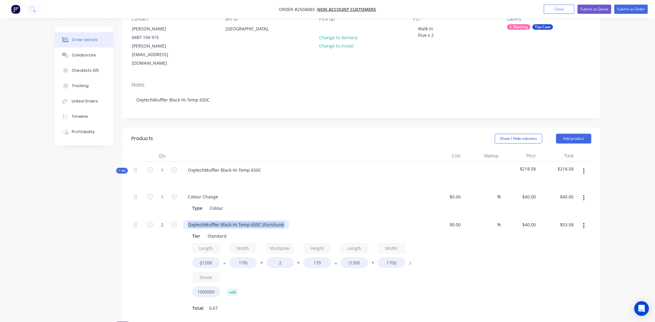
click at [252, 220] on div "OxytechMuffler Black Hi-Temp 650C (Furniture)" at bounding box center [236, 224] width 106 height 9
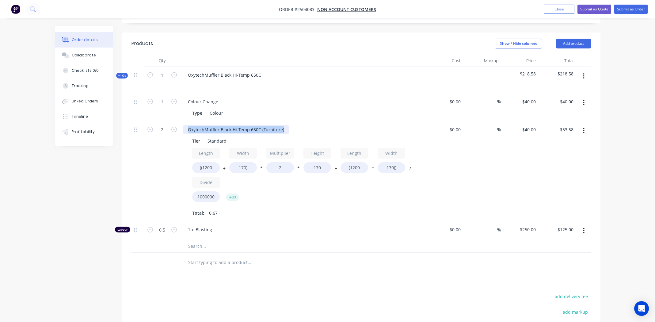
scroll to position [0, 0]
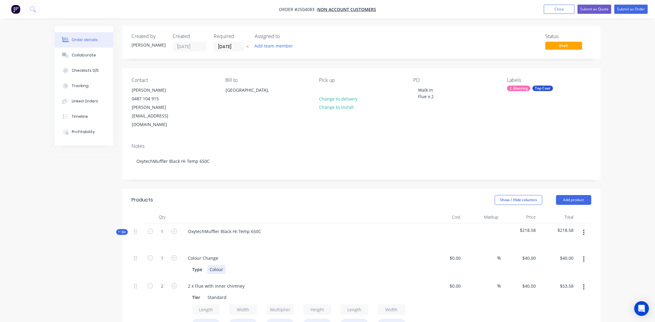
click at [286, 265] on div "Type Colour" at bounding box center [302, 269] width 225 height 9
click at [439, 94] on div "Walk in Flue x 2" at bounding box center [425, 93] width 25 height 15
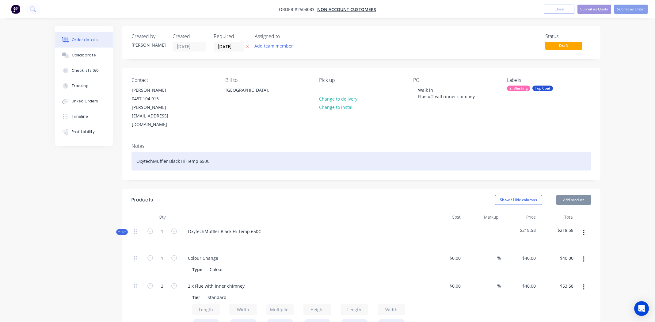
click at [320, 152] on div "OxytechMuffler Black Hi-Temp 650C" at bounding box center [362, 161] width 460 height 19
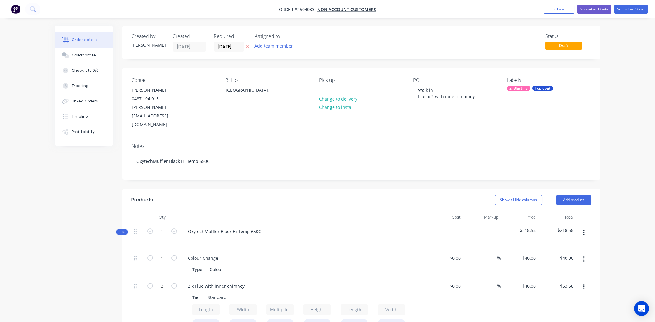
click at [583, 227] on button "button" at bounding box center [584, 232] width 14 height 11
click at [560, 244] on div "Add product to kit" at bounding box center [562, 248] width 47 height 9
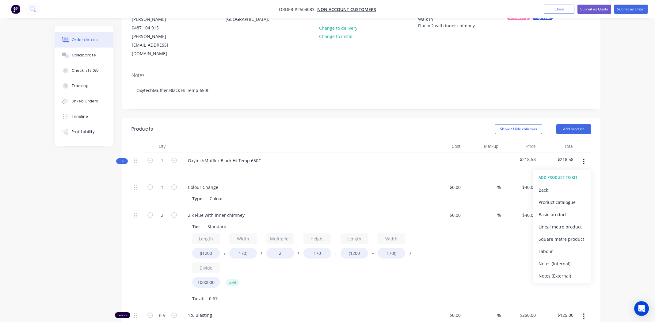
scroll to position [153, 0]
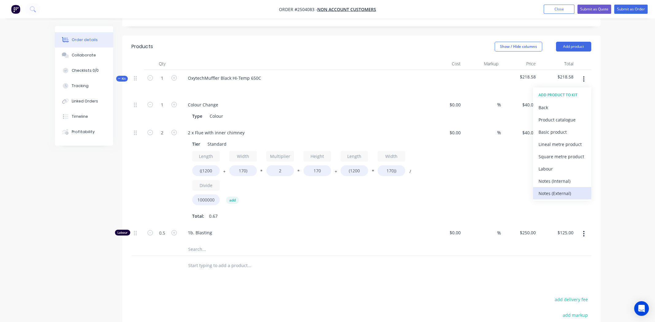
click at [558, 189] on div "Notes (External)" at bounding box center [562, 193] width 47 height 9
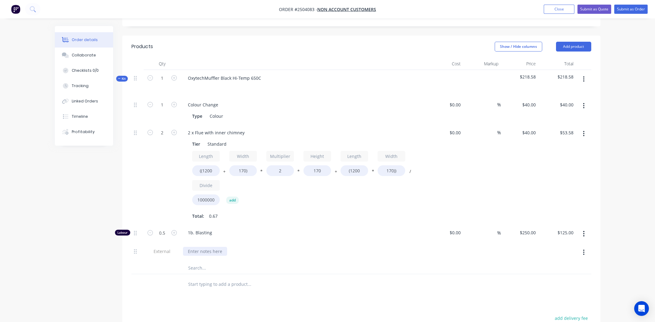
click at [206, 247] on div at bounding box center [205, 251] width 44 height 9
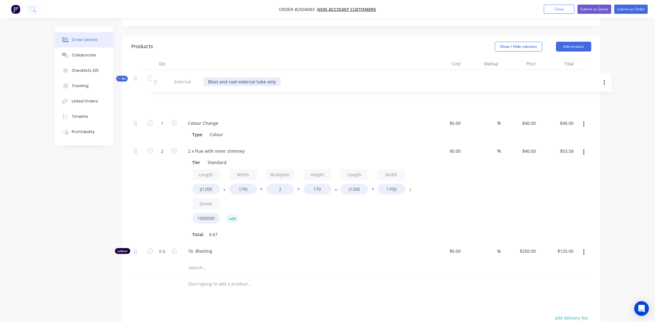
drag, startPoint x: 136, startPoint y: 235, endPoint x: 157, endPoint y: 81, distance: 154.8
click at [157, 97] on div "1 Colour Change Type Colour $0.00 $0.00 % $40.00 $40.00 $40.00 $40.00 2 2 x Flu…" at bounding box center [362, 179] width 460 height 165
click at [585, 6] on button "Submit as Quote" at bounding box center [595, 9] width 34 height 9
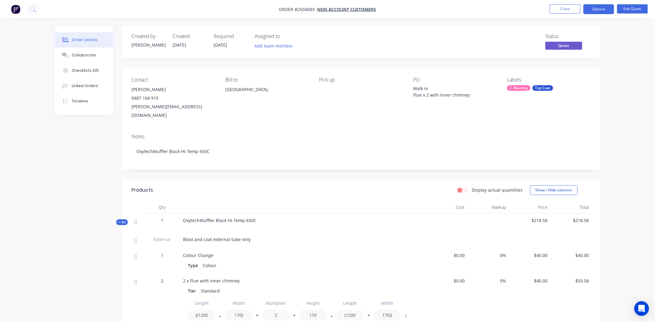
click at [522, 12] on nav "Order #2504083 - Non account customers Close Options Edit Quote" at bounding box center [327, 9] width 655 height 18
click at [598, 7] on button "Options" at bounding box center [599, 9] width 31 height 10
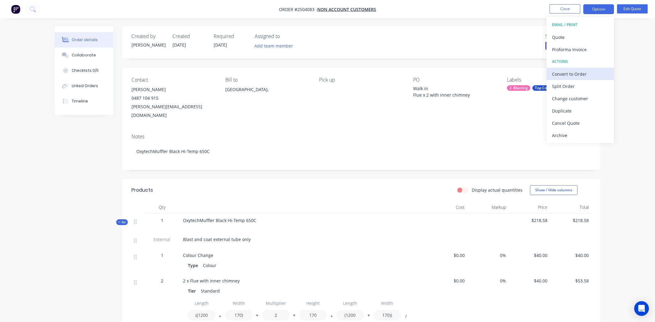
click at [575, 72] on div "Convert to Order" at bounding box center [580, 74] width 56 height 9
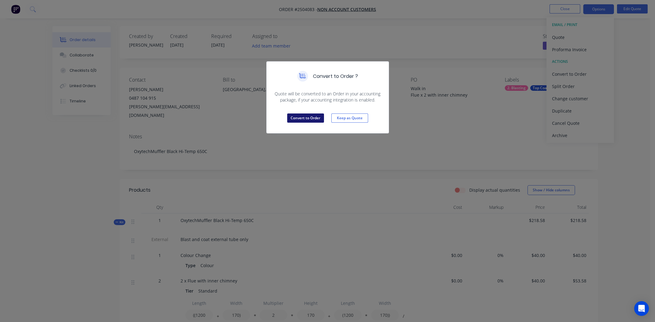
click at [310, 116] on button "Convert to Order" at bounding box center [305, 117] width 37 height 9
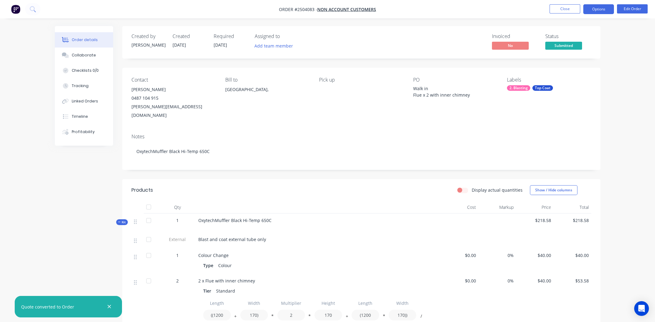
click at [588, 8] on button "Options" at bounding box center [599, 9] width 31 height 10
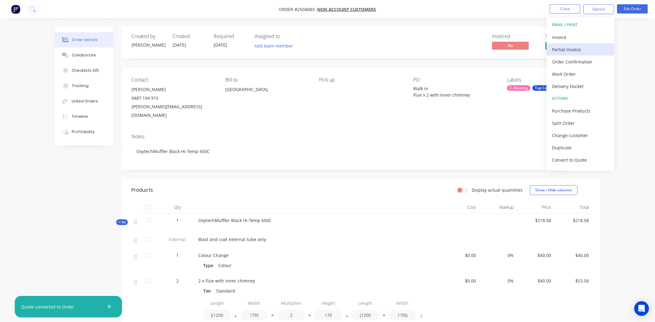
click at [567, 50] on div "Partial Invoice" at bounding box center [580, 49] width 56 height 9
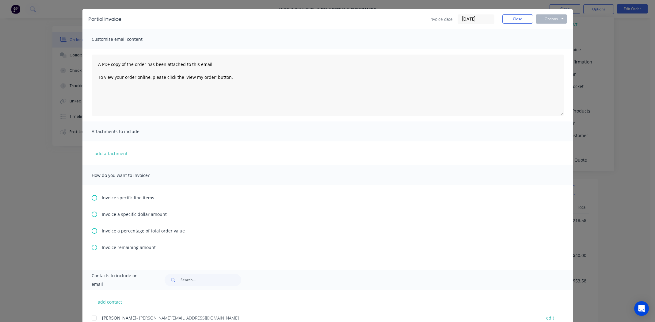
scroll to position [30, 0]
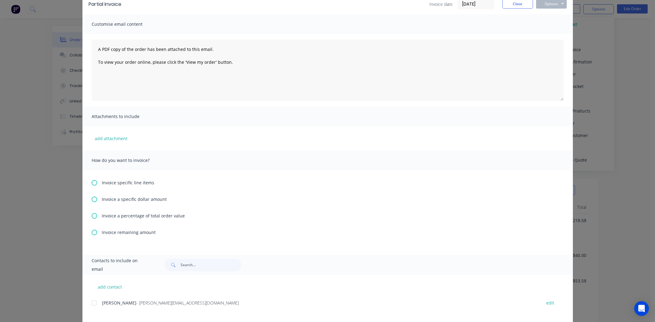
click at [93, 215] on icon at bounding box center [95, 216] width 6 height 6
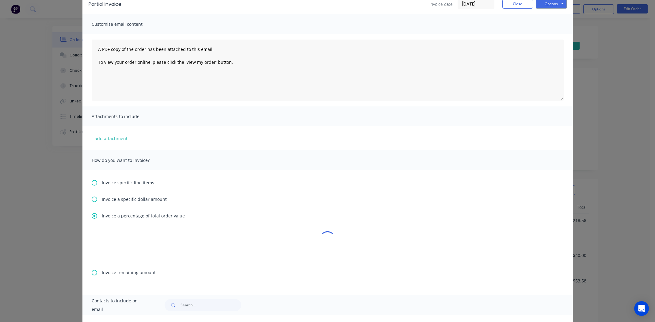
scroll to position [0, 0]
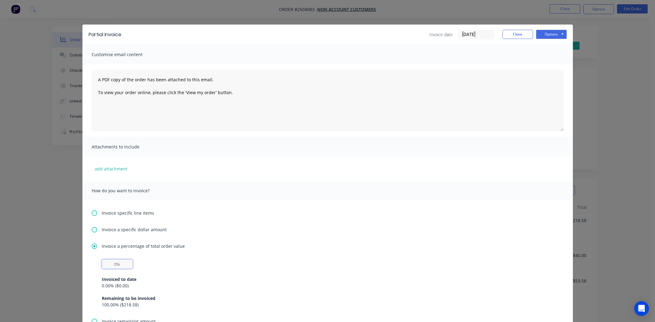
click at [108, 264] on input "text" at bounding box center [117, 263] width 31 height 9
type input "50%"
click at [406, 258] on div "Invoice a percentage of total order value 50% Invoiced to date 0.00 % ( $0.00 )…" at bounding box center [328, 280] width 472 height 75
click at [553, 34] on button "Options" at bounding box center [551, 34] width 31 height 9
click at [549, 54] on button "Print" at bounding box center [555, 55] width 39 height 10
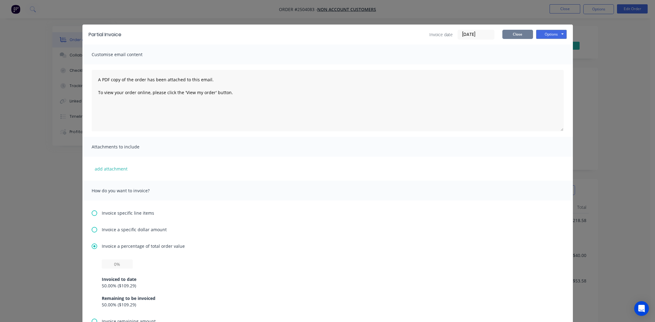
click at [518, 33] on button "Close" at bounding box center [518, 34] width 31 height 9
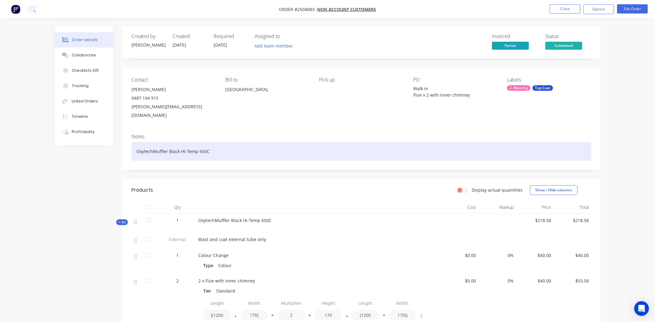
click at [251, 142] on div "OxytechMuffler Black Hi-Temp 650C" at bounding box center [362, 151] width 460 height 19
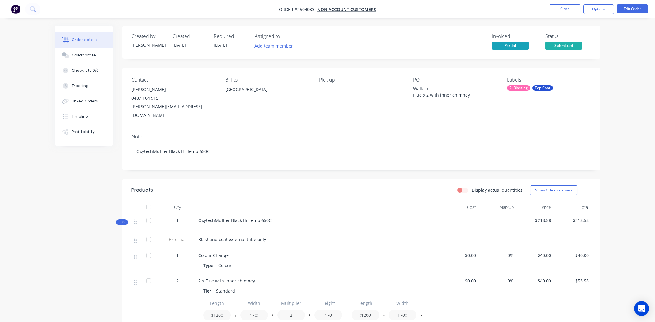
click at [301, 107] on div "Bill to Australia," at bounding box center [267, 98] width 84 height 43
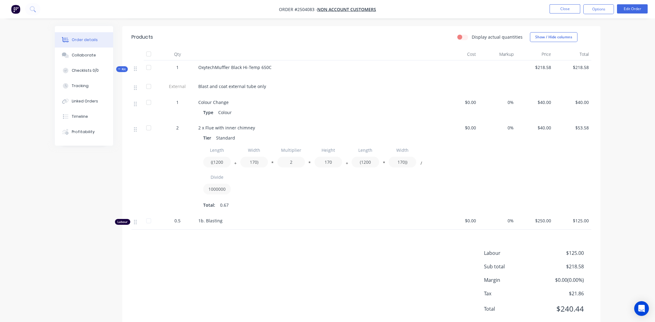
scroll to position [162, 0]
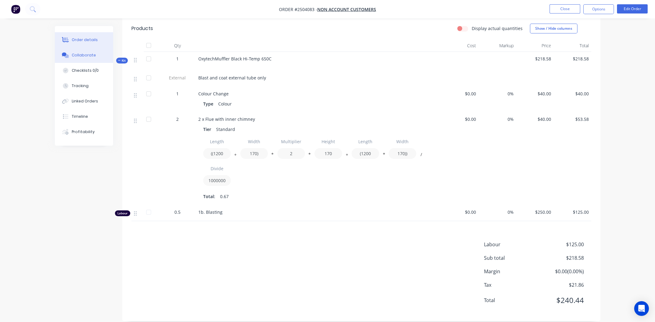
click at [92, 55] on div "Collaborate" at bounding box center [84, 55] width 24 height 6
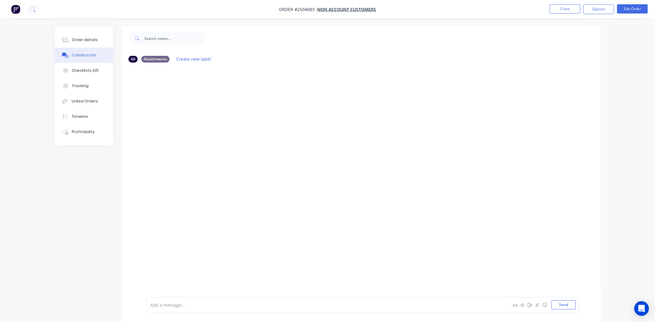
click at [220, 305] on div at bounding box center [310, 305] width 319 height 6
drag, startPoint x: 201, startPoint y: 304, endPoint x: 130, endPoint y: 307, distance: 70.3
click at [130, 307] on div "Agreed on price of $ Aa @ ☺ Send" at bounding box center [361, 305] width 478 height 34
copy span "Agreed on price of $"
click at [85, 38] on div "Order details" at bounding box center [85, 40] width 26 height 6
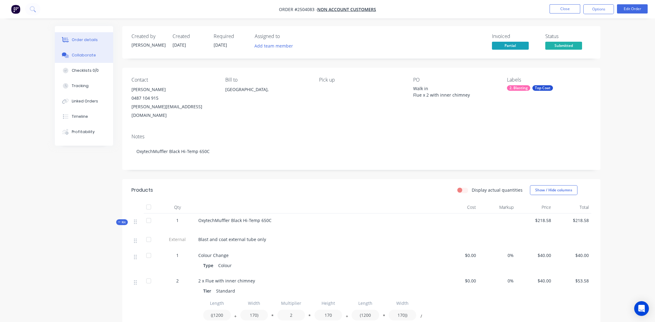
click at [75, 53] on div "Collaborate" at bounding box center [84, 55] width 24 height 6
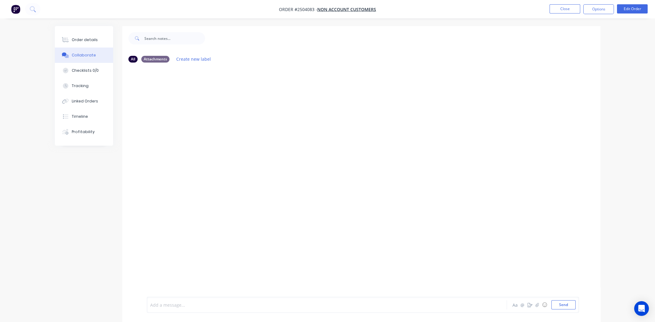
paste div
click at [311, 176] on div "MG You - 10:40am 10/09/25 Agreed on price of $240.44 and paid 1/2 deposit Label…" at bounding box center [361, 181] width 478 height 229
click at [195, 129] on div "MG You - 10:40am 10/09/25 Agreed on price of $240.44 and paid 1/2 deposit Label…" at bounding box center [361, 181] width 478 height 229
click at [83, 38] on div "Order details" at bounding box center [85, 40] width 26 height 6
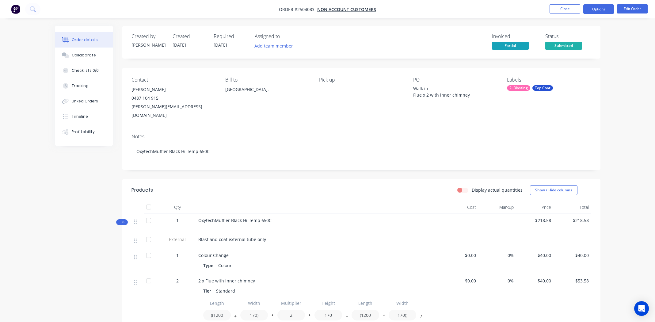
click at [597, 7] on button "Options" at bounding box center [599, 9] width 31 height 10
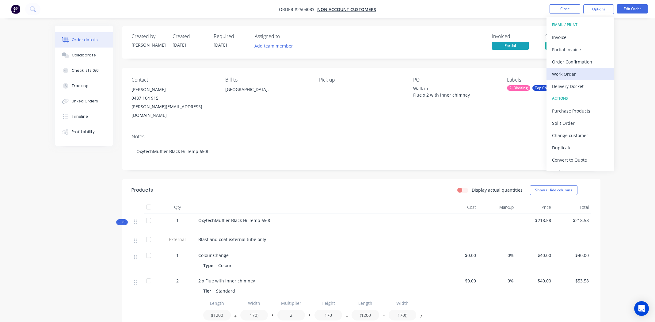
click at [568, 70] on div "Work Order" at bounding box center [580, 74] width 56 height 9
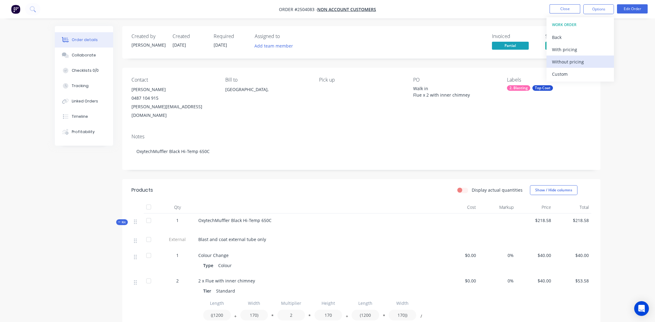
click at [566, 59] on div "Without pricing" at bounding box center [580, 61] width 56 height 9
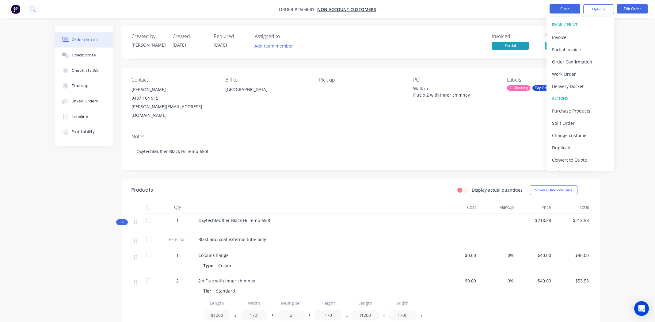
click at [554, 9] on button "Close" at bounding box center [565, 8] width 31 height 9
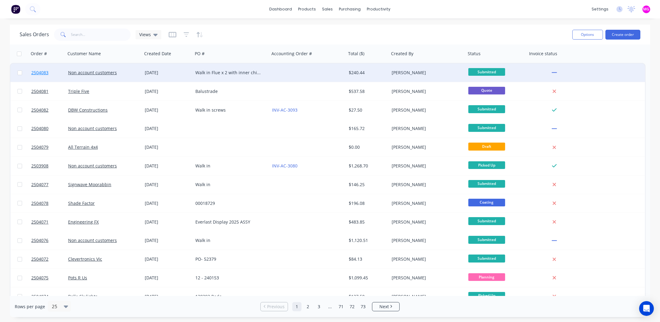
click at [39, 70] on span "2504083" at bounding box center [39, 73] width 17 height 6
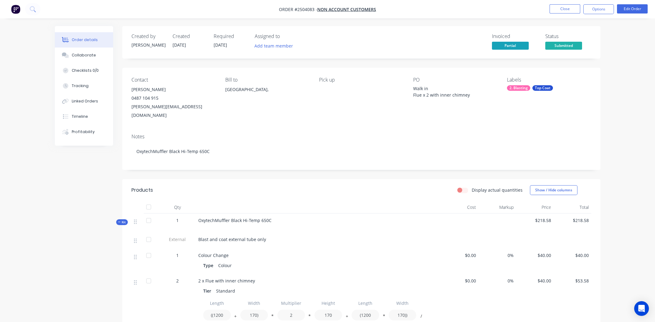
click at [232, 129] on div "Notes OxytechMuffler Black Hi-Temp 650C" at bounding box center [361, 149] width 478 height 41
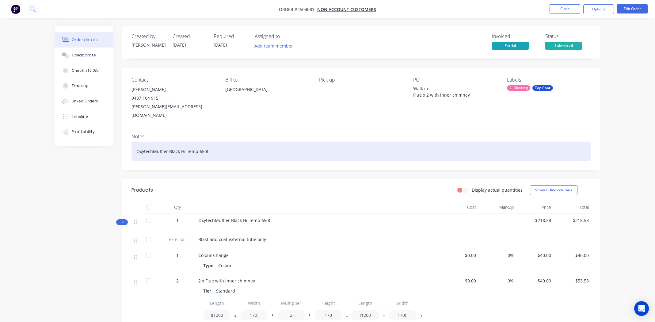
click at [260, 142] on div "OxytechMuffler Black Hi-Temp 650C" at bounding box center [362, 151] width 460 height 19
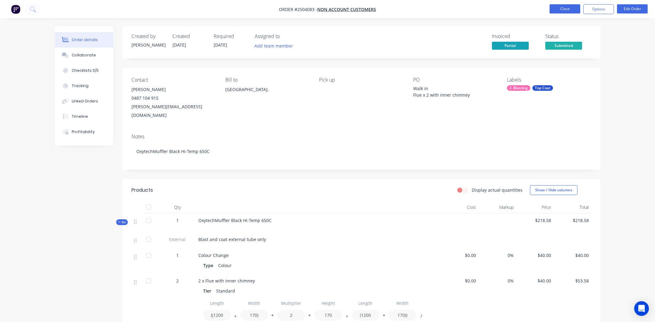
click at [557, 9] on button "Close" at bounding box center [565, 8] width 31 height 9
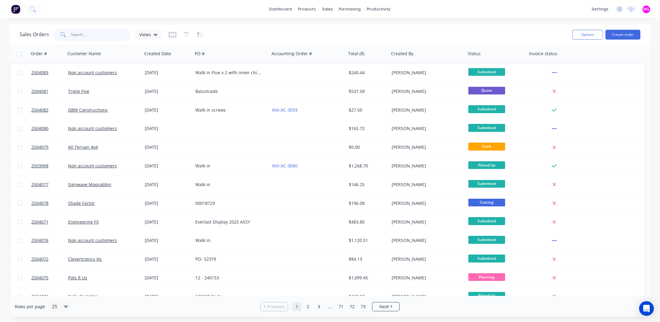
click at [103, 29] on input "text" at bounding box center [101, 35] width 60 height 12
click at [618, 36] on button "Create order" at bounding box center [622, 35] width 35 height 10
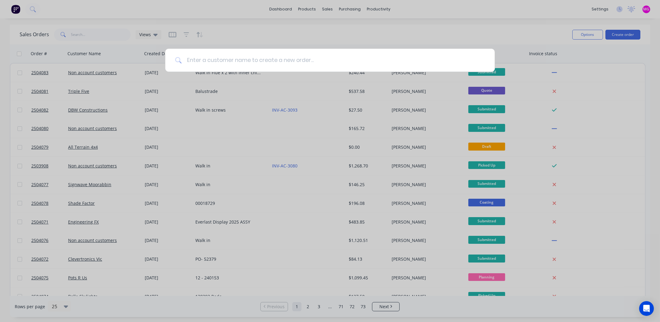
click at [248, 58] on input at bounding box center [333, 60] width 303 height 23
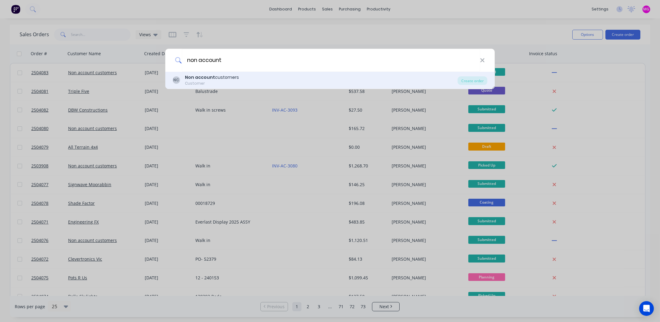
type input "non account"
click at [189, 79] on b "Non account" at bounding box center [200, 77] width 30 height 6
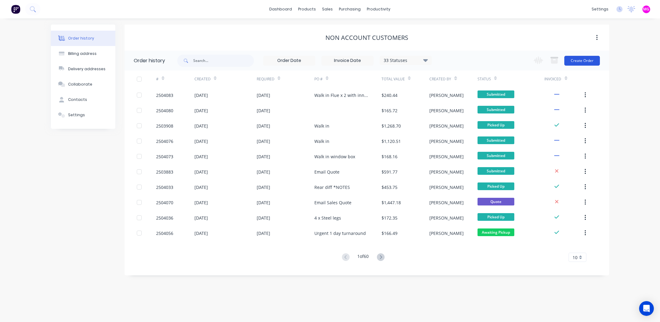
click at [586, 64] on button "Create Order" at bounding box center [582, 61] width 36 height 10
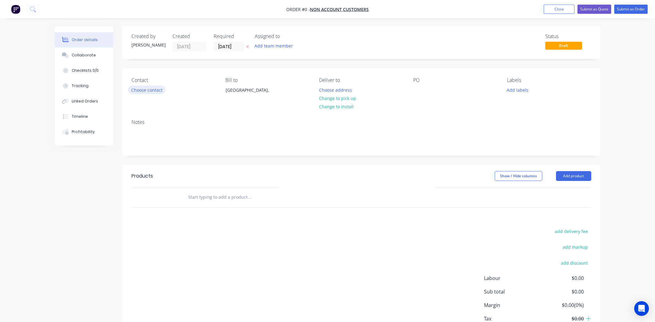
click at [151, 88] on button "Choose contact" at bounding box center [147, 90] width 38 height 8
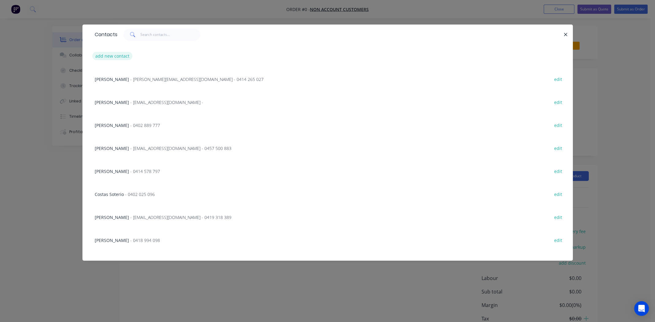
click at [128, 57] on button "add new contact" at bounding box center [112, 56] width 40 height 8
select select "AU"
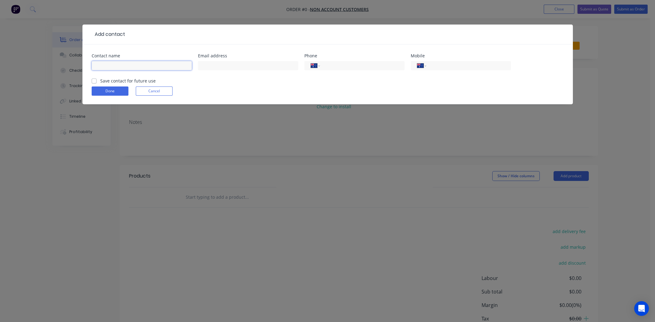
click at [110, 64] on input "text" at bounding box center [142, 65] width 100 height 9
click at [116, 68] on input "Gus Uberati" at bounding box center [142, 65] width 100 height 9
type input "Gus Uberti"
click at [213, 64] on input "text" at bounding box center [248, 65] width 100 height 9
type input "gus.uberti@eands.com.au"
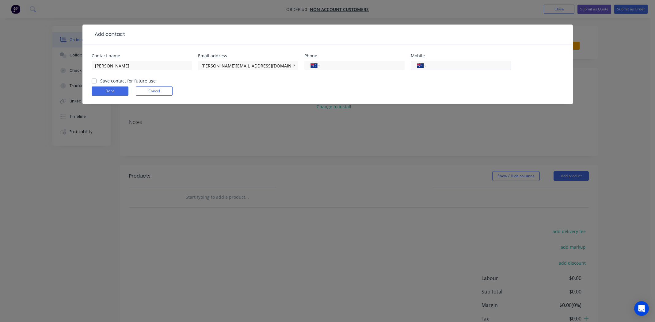
click at [444, 64] on input "tel" at bounding box center [468, 65] width 74 height 7
type input "0409 181 503"
click at [100, 79] on label "Save contact for future use" at bounding box center [128, 81] width 56 height 6
click at [95, 79] on input "Save contact for future use" at bounding box center [94, 81] width 5 height 6
checkbox input "true"
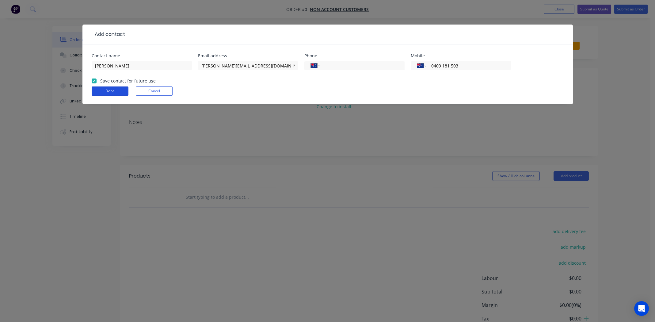
click at [99, 88] on button "Done" at bounding box center [110, 90] width 37 height 9
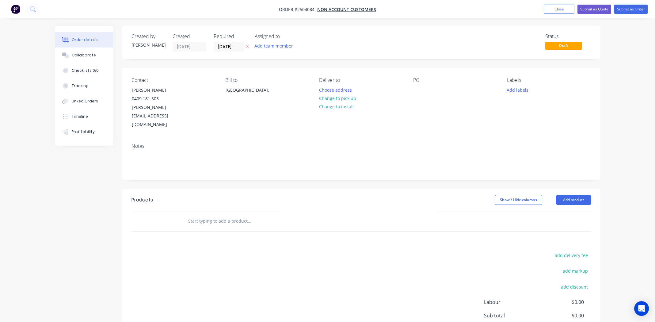
click at [355, 94] on div "Change to pick up" at bounding box center [338, 98] width 44 height 8
click at [346, 100] on button "Change to pick up" at bounding box center [338, 98] width 44 height 8
click at [413, 92] on div at bounding box center [418, 90] width 10 height 9
drag, startPoint x: 519, startPoint y: 89, endPoint x: 527, endPoint y: 93, distance: 8.2
click at [519, 89] on button "Add labels" at bounding box center [518, 90] width 28 height 8
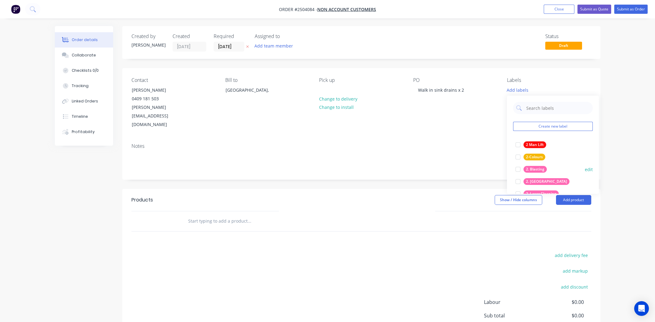
click at [519, 167] on div at bounding box center [518, 169] width 12 height 12
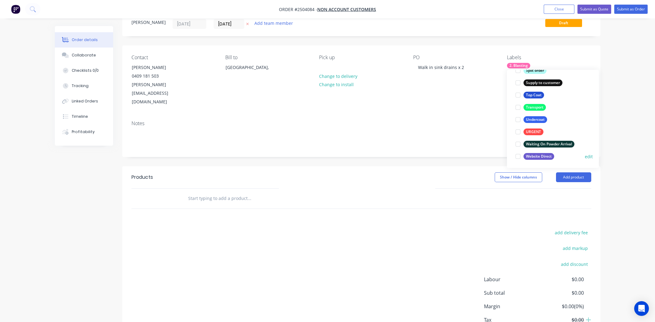
scroll to position [48, 0]
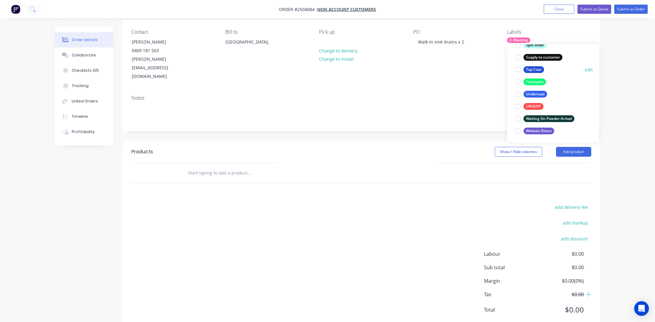
click at [517, 67] on div at bounding box center [518, 69] width 12 height 12
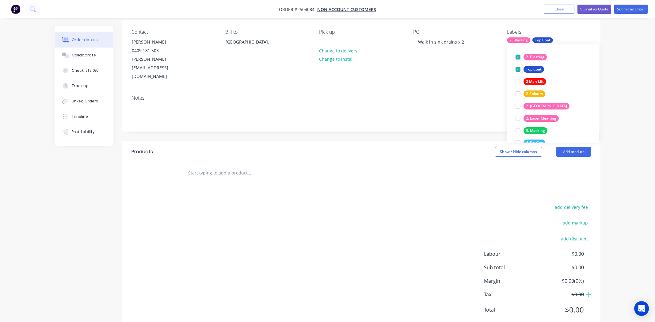
drag, startPoint x: 376, startPoint y: 200, endPoint x: 388, endPoint y: 201, distance: 12.3
click at [376, 203] on div "add delivery fee add markup add discount Labour $0.00 Sub total $0.00 Margin $0…" at bounding box center [362, 262] width 460 height 118
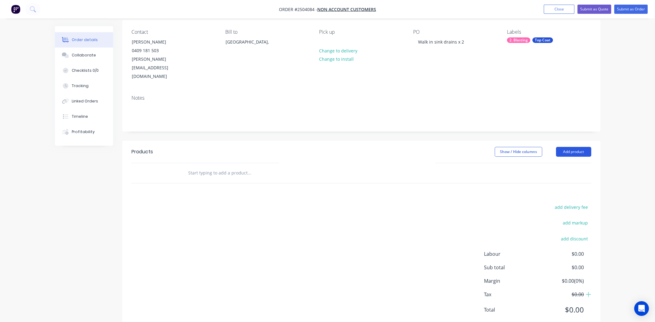
click at [572, 147] on button "Add product" at bounding box center [573, 152] width 35 height 10
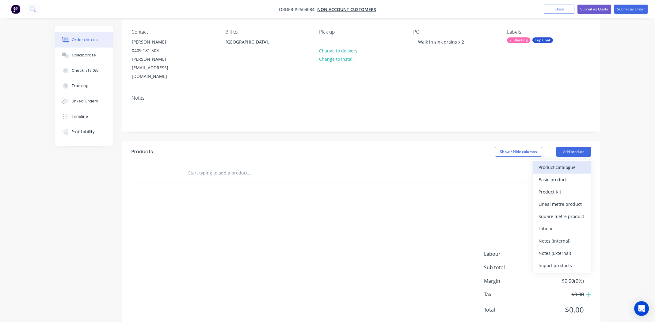
click at [568, 163] on div "Product catalogue" at bounding box center [562, 167] width 47 height 9
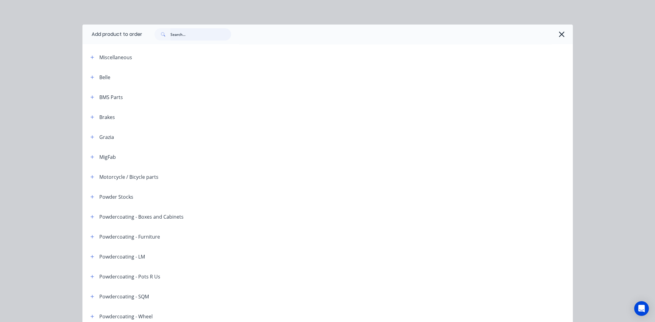
click at [190, 29] on input "text" at bounding box center [201, 34] width 61 height 12
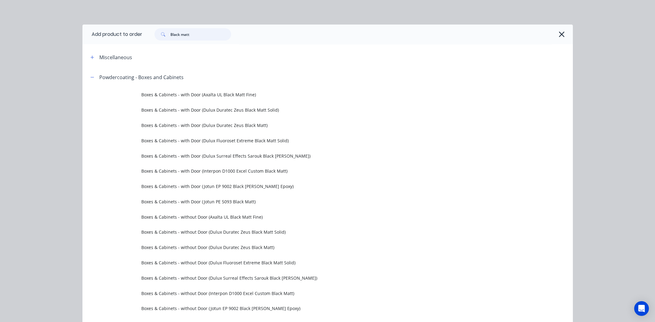
click at [194, 34] on input "Black matt" at bounding box center [201, 34] width 61 height 12
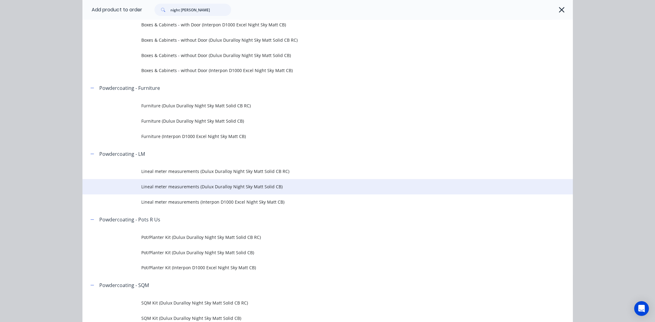
scroll to position [92, 0]
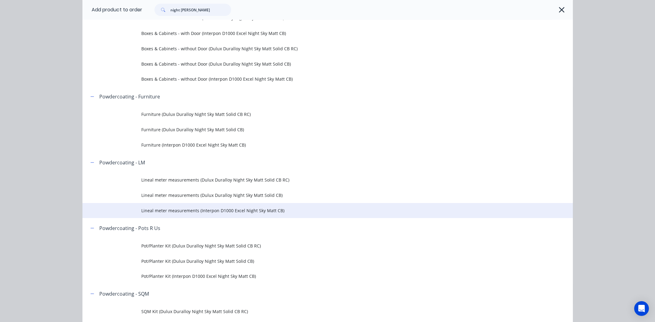
type input "night sky matt"
click at [185, 210] on span "Lineal meter measurements (Interpon D1000 Excel Night Sky Matt CB)" at bounding box center [313, 210] width 345 height 6
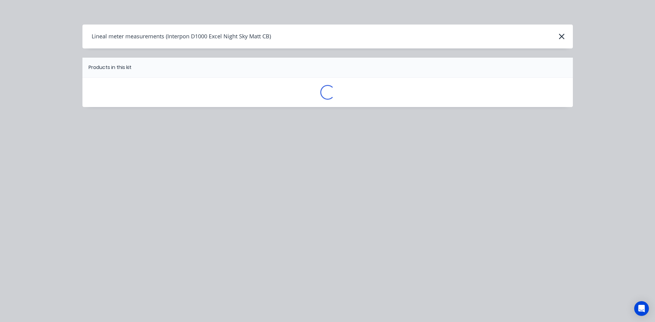
scroll to position [0, 0]
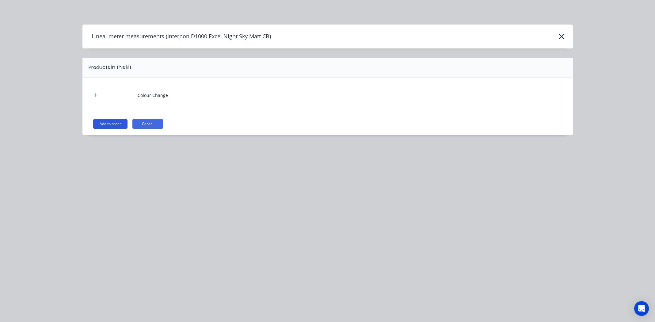
click at [113, 127] on button "Add to order" at bounding box center [110, 124] width 34 height 10
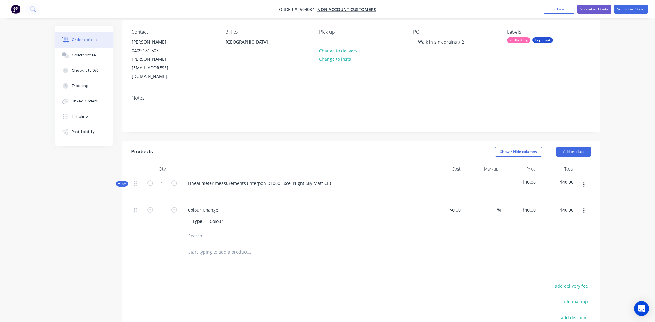
click at [583, 179] on button "button" at bounding box center [584, 184] width 14 height 11
click at [572, 196] on div "Add product to kit" at bounding box center [562, 200] width 47 height 9
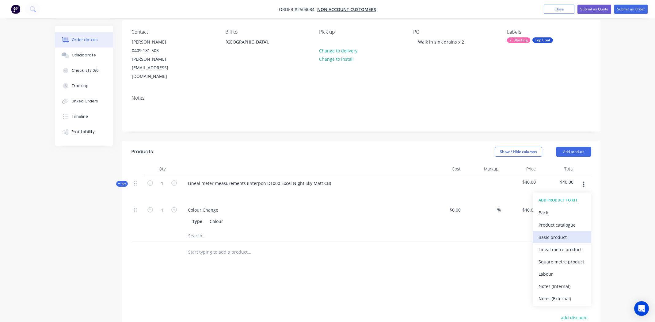
click at [563, 233] on div "Basic product" at bounding box center [562, 237] width 47 height 9
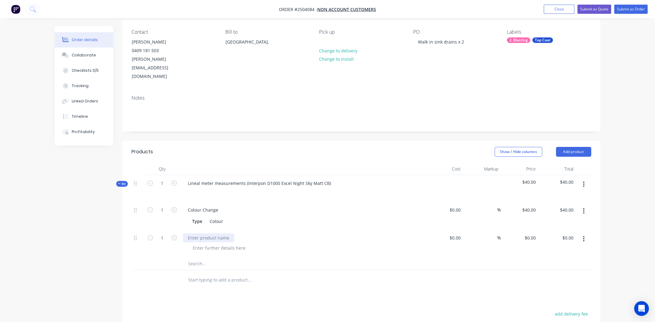
click at [202, 233] on div at bounding box center [208, 237] width 51 height 9
click at [213, 233] on div "Sink drains and" at bounding box center [204, 237] width 42 height 9
click at [463, 43] on div "Walk in sink drains x 2" at bounding box center [441, 41] width 56 height 9
click at [329, 179] on div "Lineal meter measurements (Interpon D1000 Excel Night Sky Matt CB)" at bounding box center [259, 183] width 153 height 9
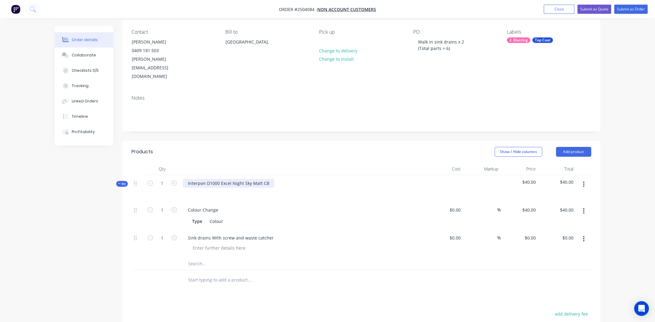
click at [223, 179] on div "Interpon D1000 Excel Night Sky Matt CB" at bounding box center [228, 183] width 91 height 9
copy div "Interpon D1000 Excel Night Sky Matt CB"
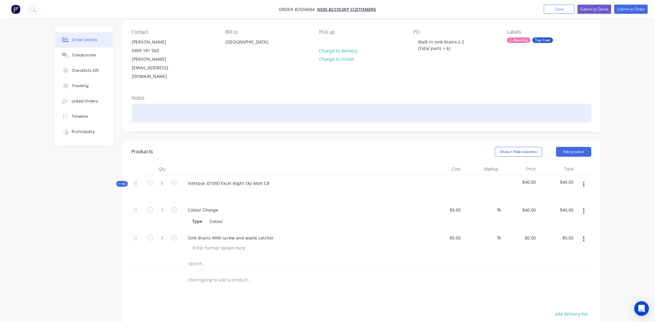
paste div
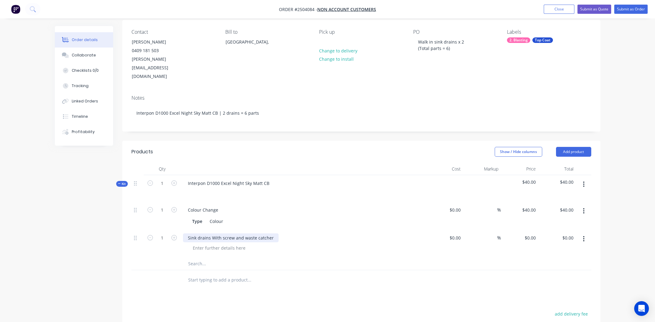
click at [210, 233] on div "Sink drains With screw and waste catcher" at bounding box center [231, 237] width 96 height 9
copy div "Sink drains With screw and waste catcher"
click at [207, 244] on div at bounding box center [219, 248] width 63 height 9
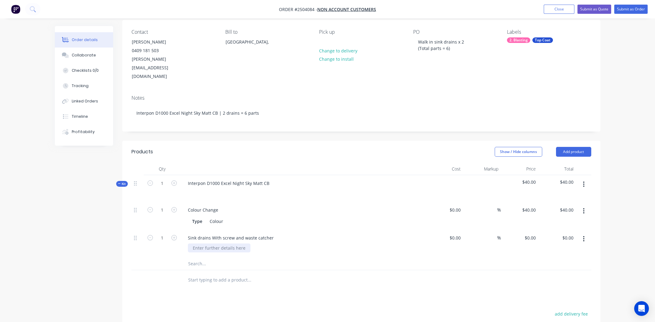
paste div
click at [244, 233] on div "Sink drains With screw and waste catcher" at bounding box center [231, 237] width 96 height 9
drag, startPoint x: 210, startPoint y: 220, endPoint x: 271, endPoint y: 220, distance: 61.0
click at [271, 233] on div "Sink drains With screw and waste catcher" at bounding box center [231, 237] width 96 height 9
click at [191, 244] on div "Sink drains With screw and waste catcher" at bounding box center [236, 248] width 96 height 9
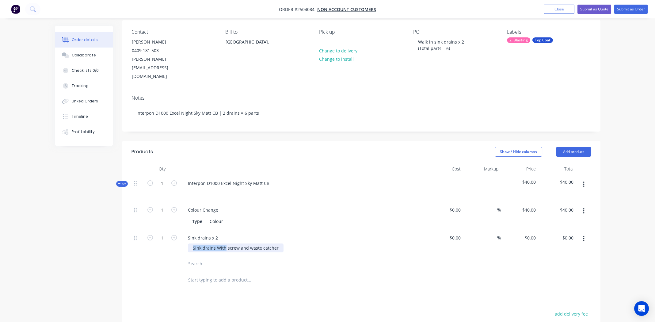
drag, startPoint x: 224, startPoint y: 229, endPoint x: 190, endPoint y: 227, distance: 34.4
click at [190, 244] on div "Sink drains With screw and waste catcher" at bounding box center [236, 248] width 96 height 9
click at [263, 244] on div "6 parts = screw and waste catcher" at bounding box center [228, 248] width 80 height 9
click at [374, 233] on div "Sink drains x 2" at bounding box center [303, 237] width 240 height 9
click at [533, 233] on input "0" at bounding box center [531, 237] width 14 height 9
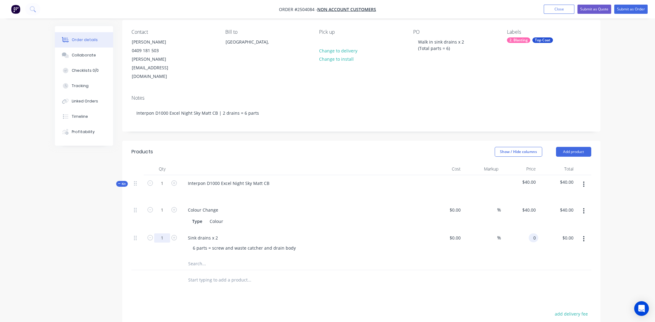
type input "$0.00"
click at [164, 233] on input "1" at bounding box center [162, 237] width 16 height 9
click at [360, 258] on div at bounding box center [275, 264] width 184 height 12
click at [162, 233] on input "2" at bounding box center [162, 237] width 16 height 9
type input "6"
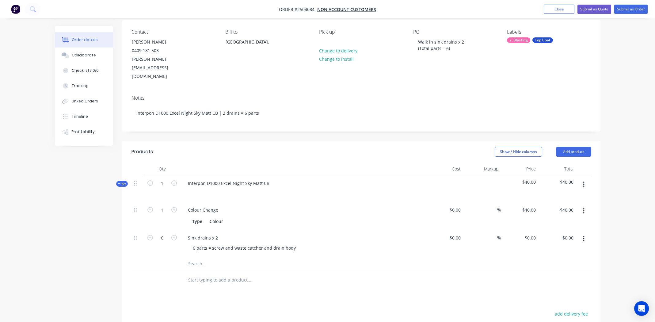
click at [348, 258] on div at bounding box center [275, 264] width 184 height 12
click at [532, 233] on input "0" at bounding box center [531, 237] width 14 height 9
type input "$0.00"
click at [162, 233] on input "6" at bounding box center [162, 237] width 16 height 9
type input "4"
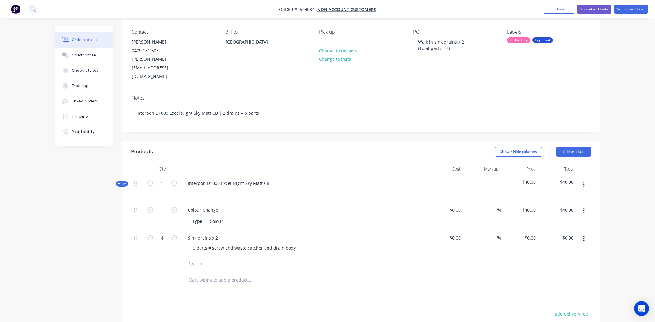
click at [328, 258] on div at bounding box center [275, 264] width 184 height 12
click at [532, 233] on input "0" at bounding box center [535, 237] width 7 height 9
type input "$6.50"
type input "$26.00"
click at [523, 234] on div "$6.50 6.50" at bounding box center [520, 244] width 38 height 28
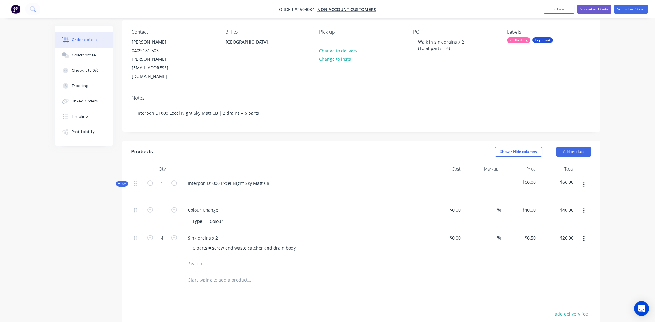
click at [585, 236] on icon "button" at bounding box center [584, 239] width 2 height 7
drag, startPoint x: 566, startPoint y: 249, endPoint x: 486, endPoint y: 234, distance: 81.8
click at [566, 263] on div "Duplicate" at bounding box center [562, 267] width 47 height 9
click at [217, 261] on div "Sink drains x 2" at bounding box center [203, 265] width 40 height 9
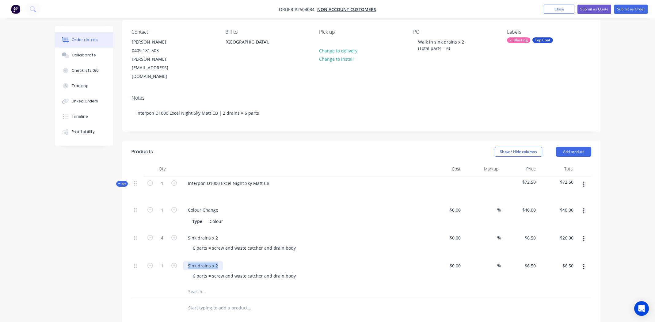
click at [217, 261] on div "Sink drains x 2" at bounding box center [203, 265] width 40 height 9
click at [215, 261] on div "Screw attachment" at bounding box center [206, 265] width 47 height 9
copy div "Screw attachment"
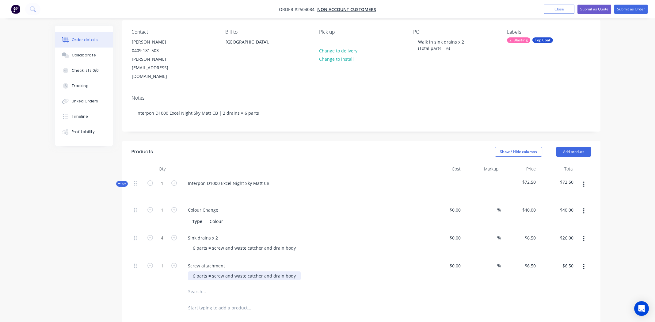
click at [222, 271] on div "6 parts = screw and waste catcher and drain body" at bounding box center [244, 275] width 113 height 9
paste div
click at [532, 261] on input "6.5" at bounding box center [531, 265] width 14 height 9
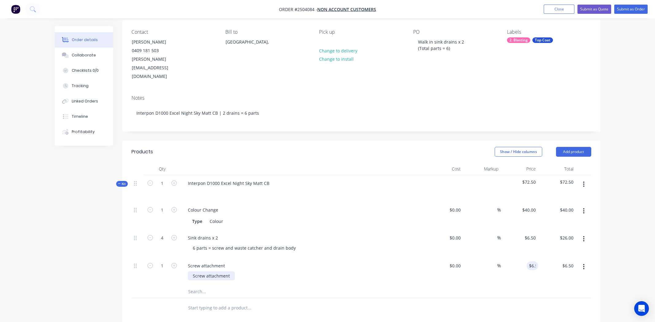
click at [231, 271] on div "Screw attachment" at bounding box center [211, 275] width 47 height 9
click at [536, 261] on input "6.5" at bounding box center [533, 265] width 9 height 9
type input "$6.50"
click at [166, 261] on input "1" at bounding box center [162, 265] width 16 height 9
type input "2"
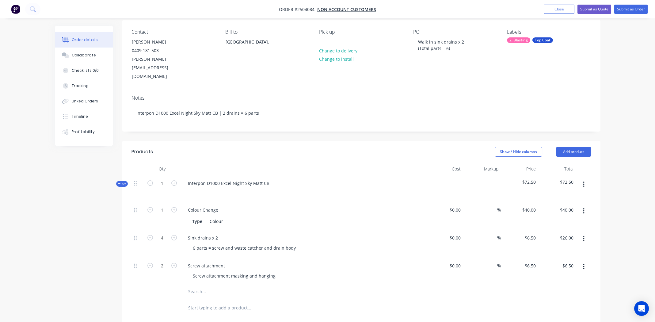
type input "$13.00"
click at [348, 271] on div "Screw attachment masking and hanging" at bounding box center [306, 275] width 236 height 9
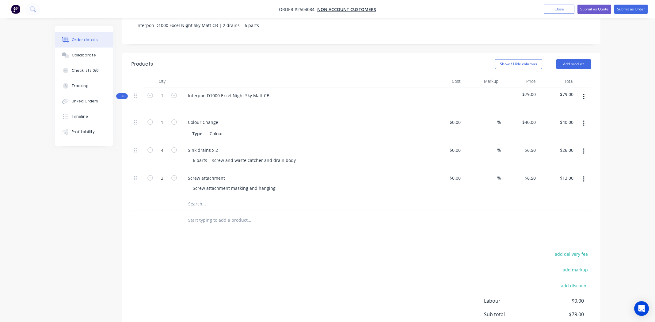
scroll to position [29, 0]
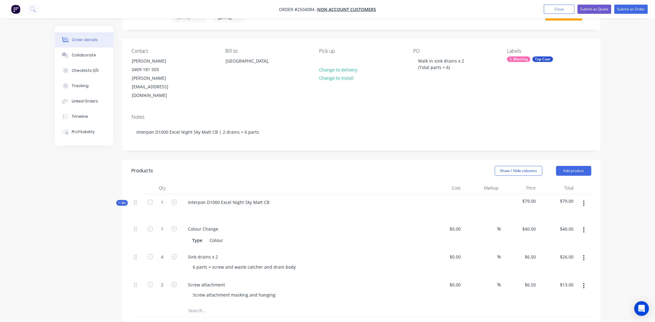
click at [584, 200] on icon "button" at bounding box center [584, 203] width 2 height 7
click at [555, 215] on div "Add product to kit" at bounding box center [562, 219] width 47 height 9
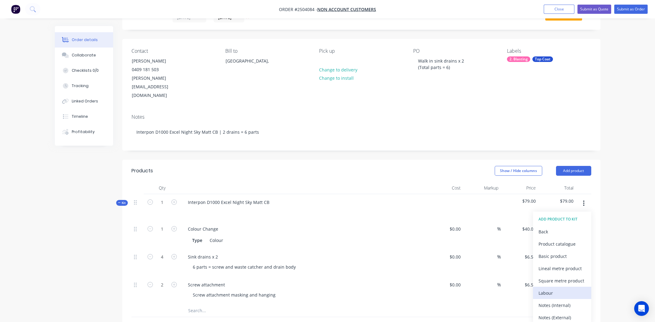
click at [547, 289] on div "Labour" at bounding box center [562, 293] width 47 height 9
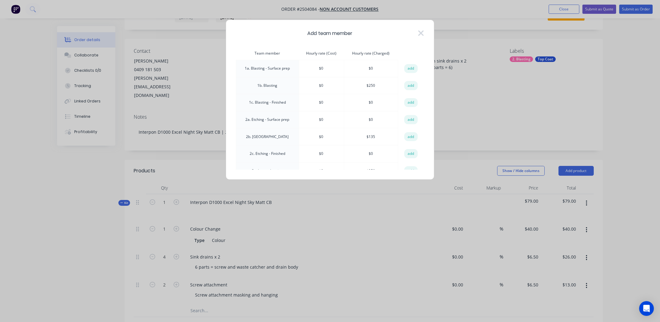
click at [271, 84] on td "1b. Blasting" at bounding box center [267, 85] width 63 height 17
click at [409, 83] on button "add" at bounding box center [410, 85] width 13 height 9
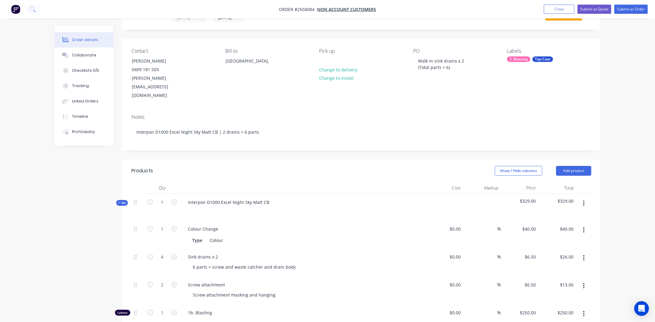
scroll to position [201, 0]
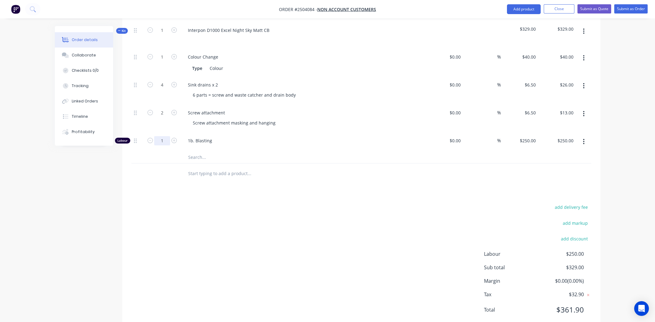
click at [162, 136] on input "1" at bounding box center [162, 140] width 16 height 9
type input "0.166"
type input "$41.50"
click at [324, 163] on div at bounding box center [291, 173] width 221 height 20
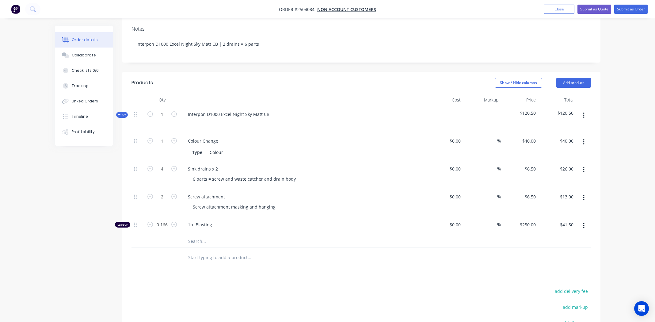
scroll to position [0, 0]
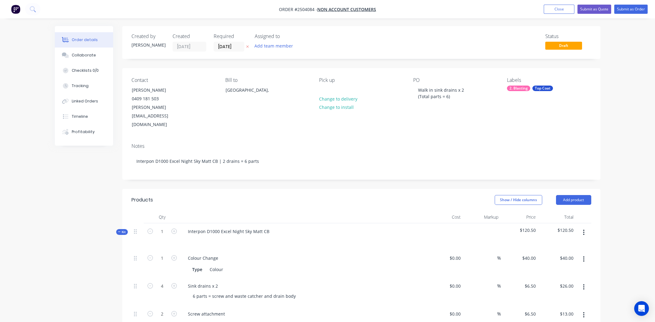
click at [395, 138] on div "Notes Interpon D1000 Excel Night Sky Matt CB | 2 drains = 6 parts" at bounding box center [361, 158] width 478 height 41
click at [596, 10] on button "Submit as Quote" at bounding box center [595, 9] width 34 height 9
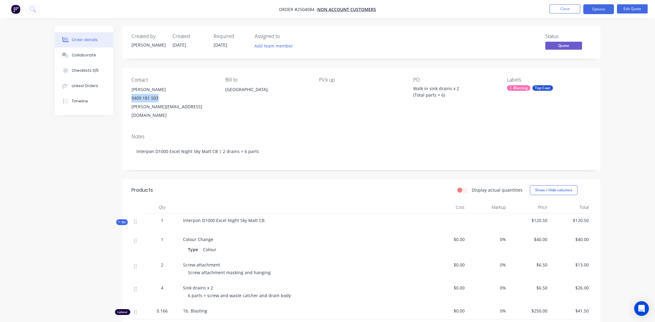
drag, startPoint x: 132, startPoint y: 98, endPoint x: 163, endPoint y: 98, distance: 31.3
click at [163, 98] on div "0409 181 503" at bounding box center [174, 98] width 84 height 9
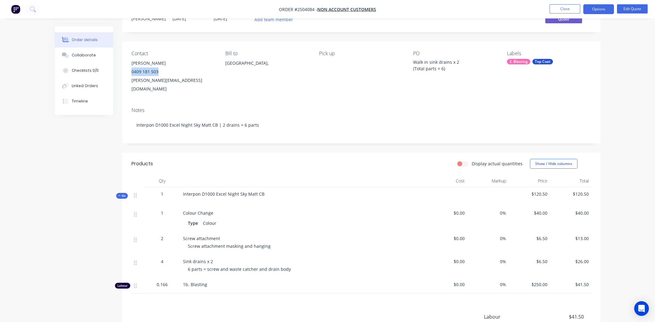
scroll to position [98, 0]
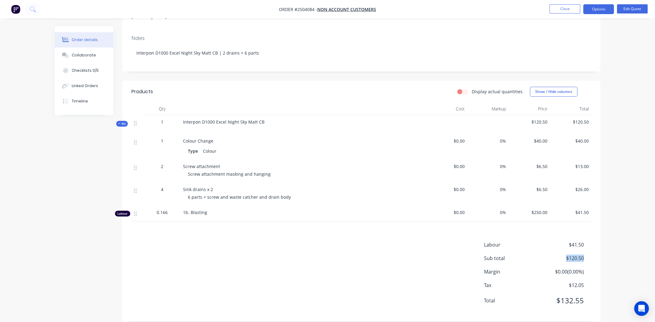
drag, startPoint x: 567, startPoint y: 248, endPoint x: 587, endPoint y: 251, distance: 19.5
click at [587, 255] on div "Sub total $120.50" at bounding box center [537, 258] width 107 height 7
click at [241, 259] on div "Labour $41.50 Sub total $120.50 Margin $0.00 ( 0.00 %) Tax $12.05 Total $132.55" at bounding box center [362, 276] width 460 height 71
drag, startPoint x: 584, startPoint y: 251, endPoint x: 564, endPoint y: 250, distance: 20.3
click at [564, 255] on div "Sub total $120.50" at bounding box center [537, 258] width 107 height 7
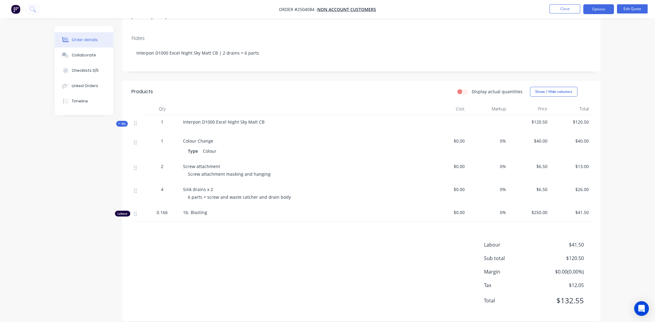
click at [350, 245] on div "Labour $41.50 Sub total $120.50 Margin $0.00 ( 0.00 %) Tax $12.05 Total $132.55" at bounding box center [362, 276] width 460 height 71
click at [597, 9] on button "Options" at bounding box center [599, 9] width 31 height 10
click at [573, 73] on div "Convert to Order" at bounding box center [580, 74] width 56 height 9
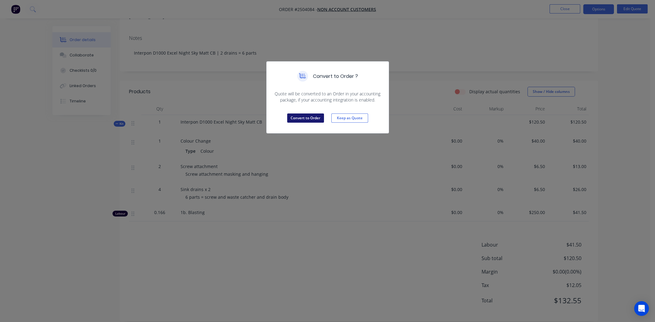
click at [301, 114] on button "Convert to Order" at bounding box center [305, 117] width 37 height 9
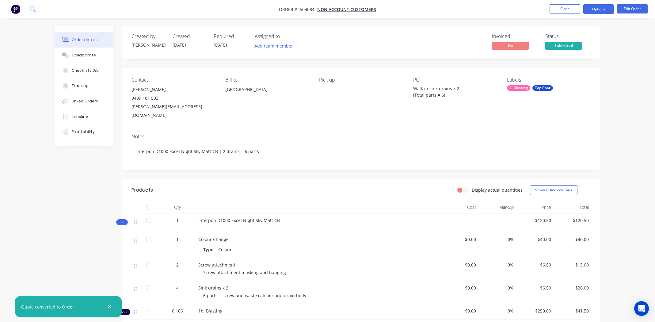
click at [593, 11] on button "Options" at bounding box center [599, 9] width 31 height 10
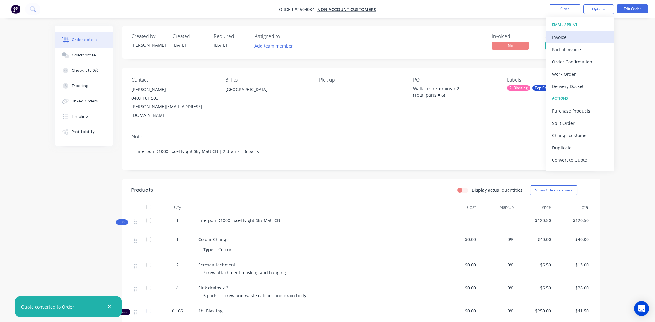
click at [562, 35] on div "Invoice" at bounding box center [580, 37] width 56 height 9
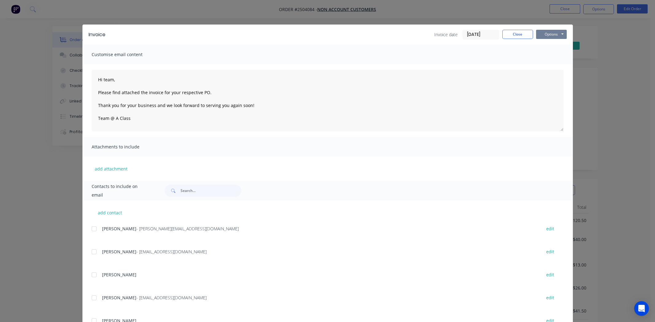
click at [540, 37] on button "Options" at bounding box center [551, 34] width 31 height 9
click at [555, 55] on button "Print" at bounding box center [555, 55] width 39 height 10
click at [509, 34] on button "Close" at bounding box center [518, 34] width 31 height 9
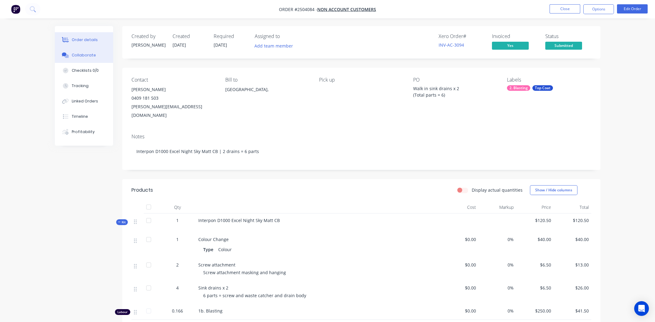
click at [80, 56] on div "Collaborate" at bounding box center [84, 55] width 24 height 6
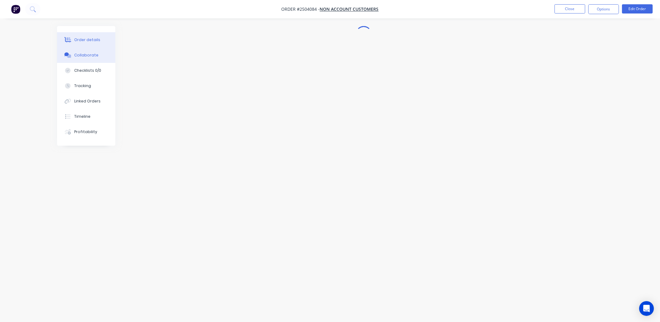
click at [79, 38] on div "Order details" at bounding box center [87, 40] width 26 height 6
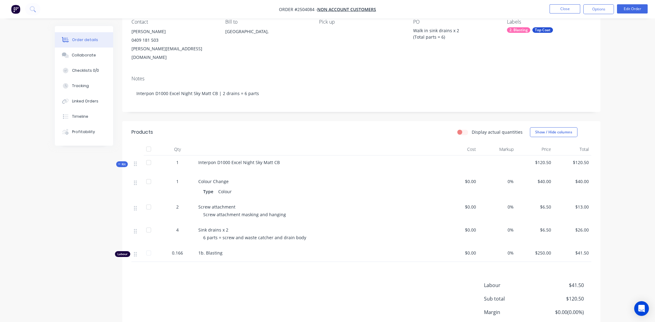
scroll to position [98, 0]
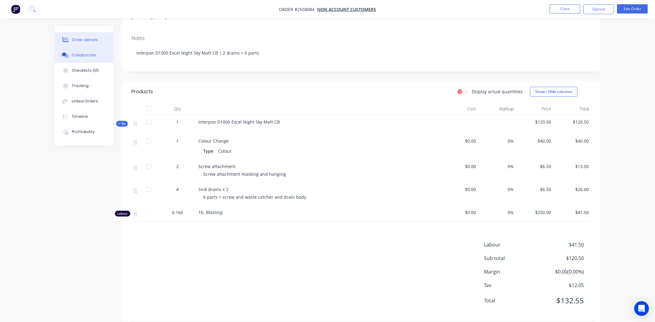
click at [78, 54] on div "Collaborate" at bounding box center [84, 55] width 24 height 6
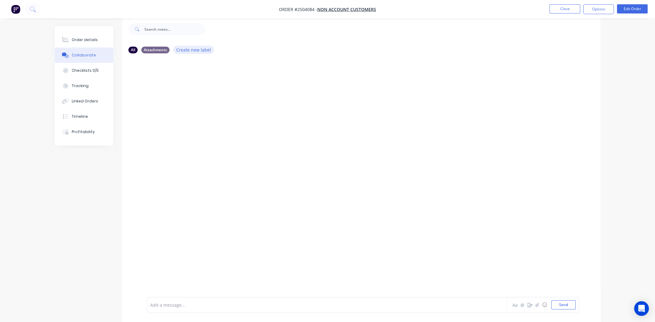
scroll to position [9, 0]
click at [194, 303] on div at bounding box center [310, 305] width 319 height 6
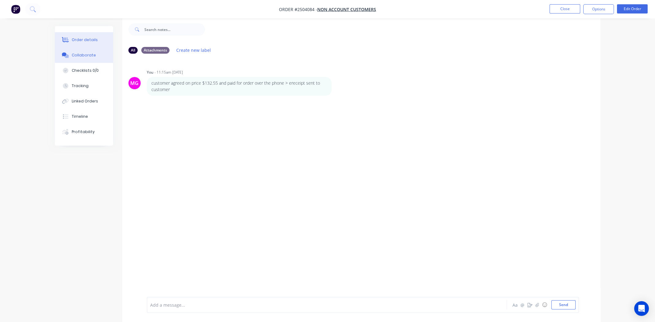
click at [93, 39] on div "Order details" at bounding box center [85, 40] width 26 height 6
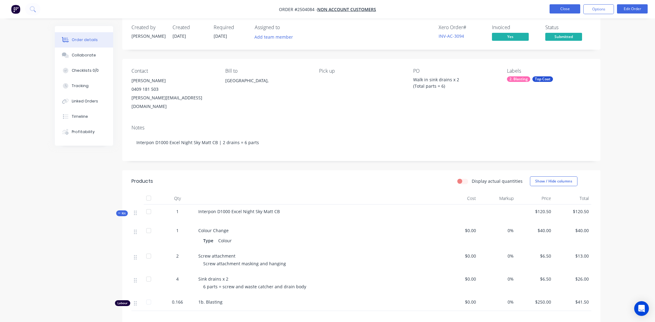
click at [561, 9] on button "Close" at bounding box center [565, 8] width 31 height 9
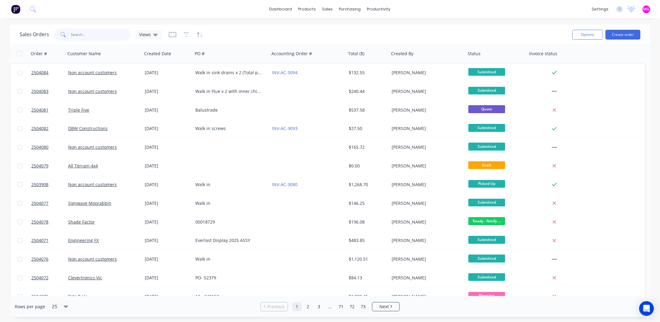
click at [98, 34] on input "text" at bounding box center [101, 35] width 60 height 12
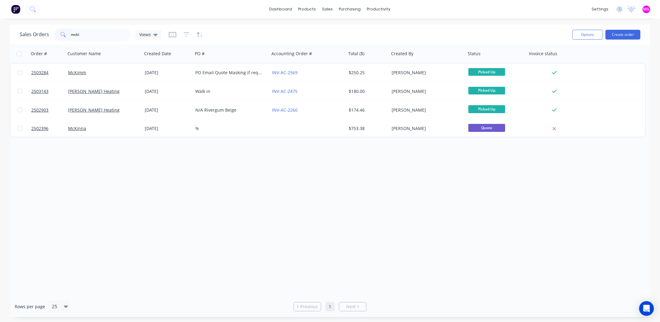
click at [277, 205] on div "Order # Customer Name Created Date PO # Accounting Order # Total ($) Created By…" at bounding box center [330, 170] width 640 height 252
click at [81, 37] on input "mcki" at bounding box center [101, 35] width 60 height 12
type input "warrigal"
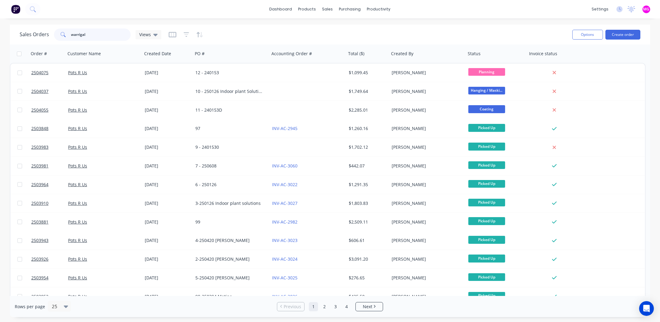
click at [94, 33] on input "warrigal" at bounding box center [101, 35] width 60 height 12
click at [94, 32] on input "warrigal" at bounding box center [101, 35] width 60 height 12
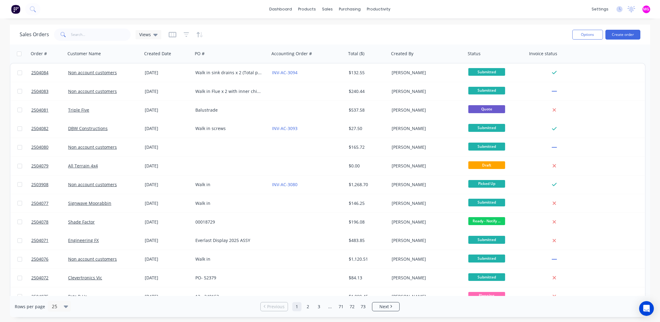
click at [317, 32] on div "Sales Orders Views" at bounding box center [294, 34] width 548 height 15
click at [91, 35] on input "text" at bounding box center [101, 35] width 60 height 12
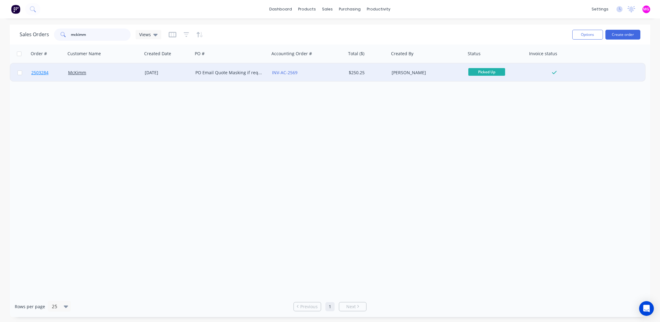
type input "mckimm"
click at [38, 72] on span "2503284" at bounding box center [39, 73] width 17 height 6
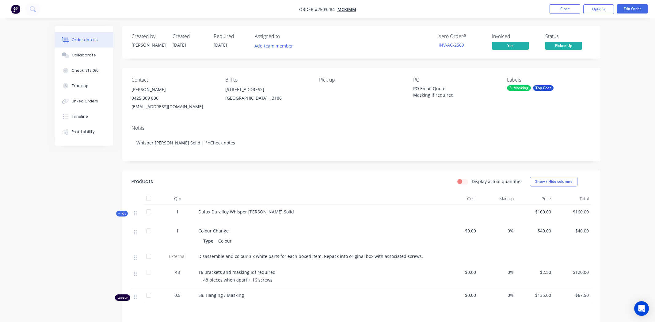
drag, startPoint x: 132, startPoint y: 91, endPoint x: 161, endPoint y: 91, distance: 29.4
click at [161, 91] on div "James D’Apolito" at bounding box center [174, 89] width 84 height 9
copy div "James D’Apolito"
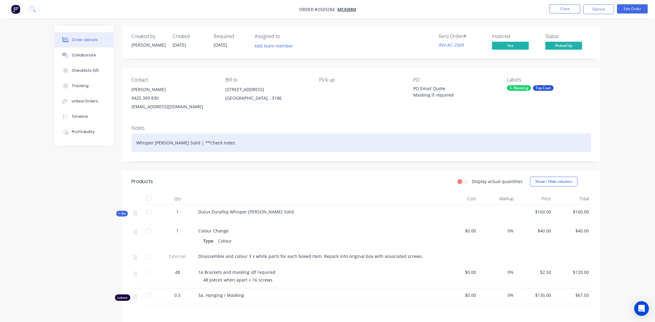
click at [347, 139] on div "Whisper White Matt Solid | **Check notes" at bounding box center [362, 142] width 460 height 19
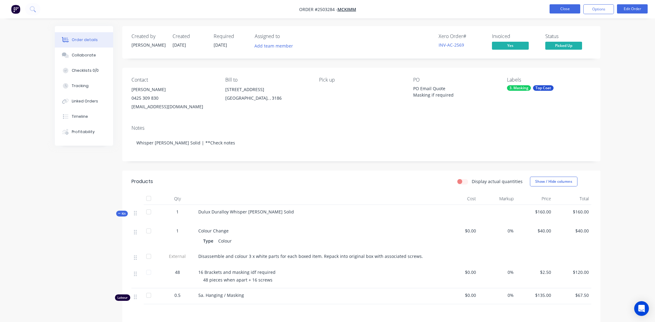
click at [560, 7] on button "Close" at bounding box center [565, 8] width 31 height 9
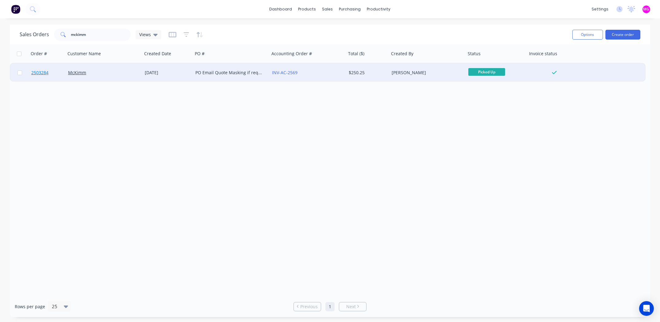
click at [41, 72] on span "2503284" at bounding box center [39, 73] width 17 height 6
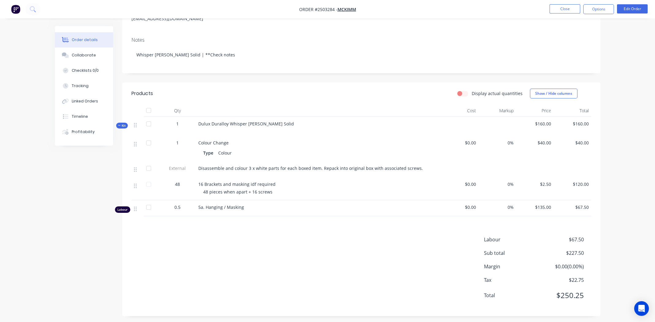
scroll to position [92, 0]
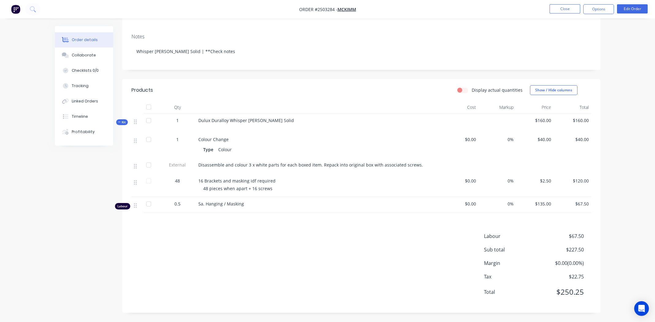
click at [265, 248] on div "Labour $67.50 Sub total $227.50 Margin $0.00 ( 0.00 %) Tax $22.75 Total $250.25" at bounding box center [362, 267] width 460 height 71
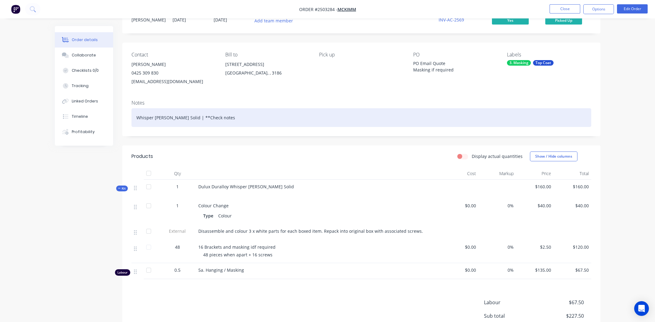
scroll to position [0, 0]
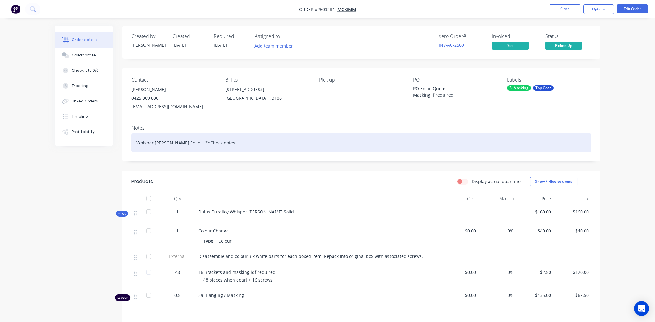
click at [235, 141] on div "Whisper White Matt Solid | **Check notes" at bounding box center [362, 142] width 460 height 19
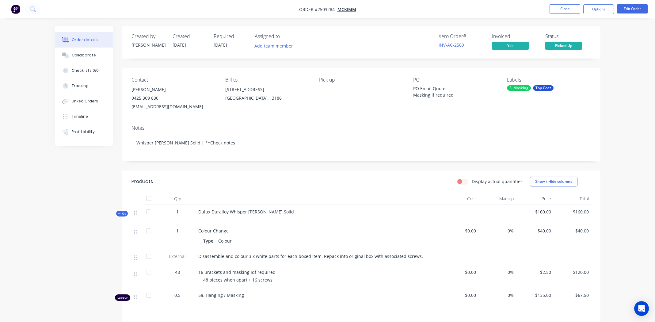
drag, startPoint x: 164, startPoint y: 90, endPoint x: 131, endPoint y: 92, distance: 33.2
click at [132, 92] on div "James D’Apolito" at bounding box center [174, 89] width 84 height 9
copy div "James D’Apolito"
click at [374, 130] on div "Notes" at bounding box center [362, 128] width 460 height 6
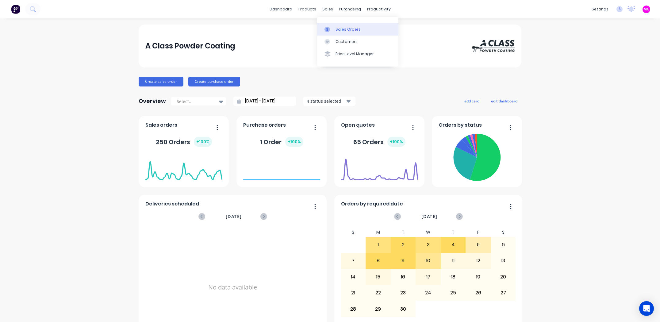
click at [325, 9] on div "sales" at bounding box center [327, 9] width 17 height 9
click at [340, 26] on link "Sales Orders" at bounding box center [357, 29] width 81 height 12
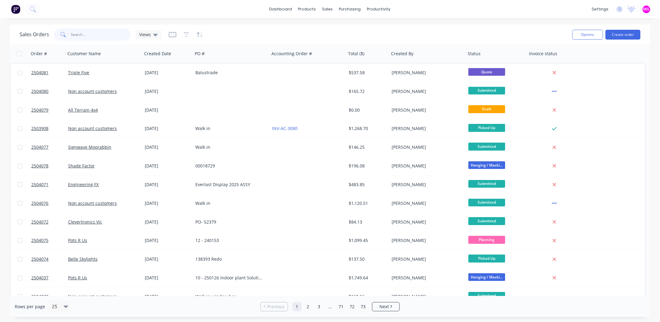
click at [83, 36] on input "text" at bounding box center [101, 35] width 60 height 12
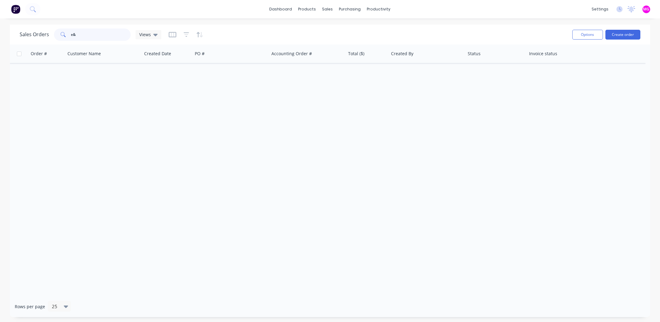
type input "e"
type input "gus ubertu"
drag, startPoint x: 97, startPoint y: 36, endPoint x: 68, endPoint y: 35, distance: 28.6
click at [68, 35] on div "gus ubertu" at bounding box center [92, 35] width 77 height 12
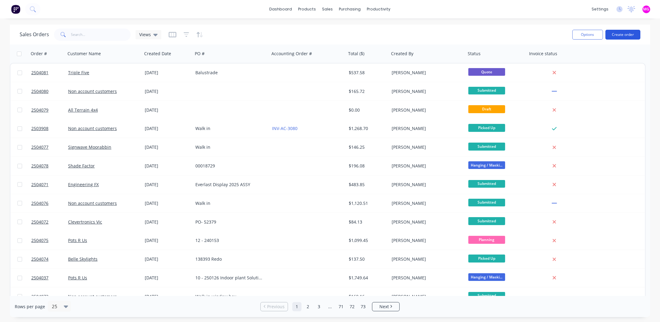
click at [619, 34] on button "Create order" at bounding box center [622, 35] width 35 height 10
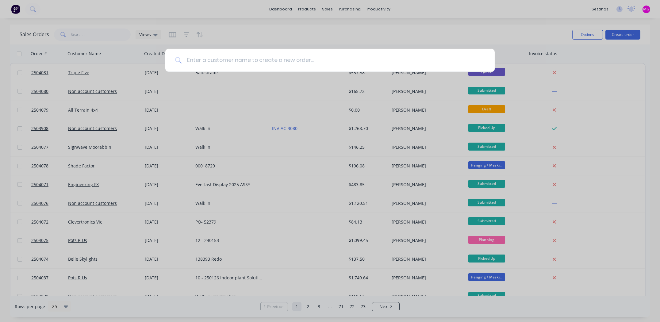
click at [204, 59] on input at bounding box center [333, 60] width 303 height 23
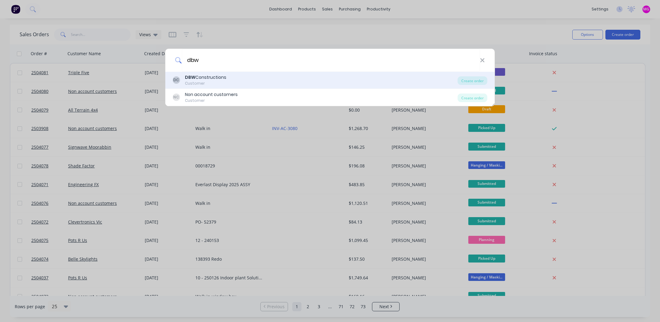
type input "dbw"
click at [205, 72] on div "DC DBW Constructions Customer Create order" at bounding box center [329, 80] width 329 height 17
click at [197, 79] on div "DBW Constructions" at bounding box center [205, 77] width 41 height 6
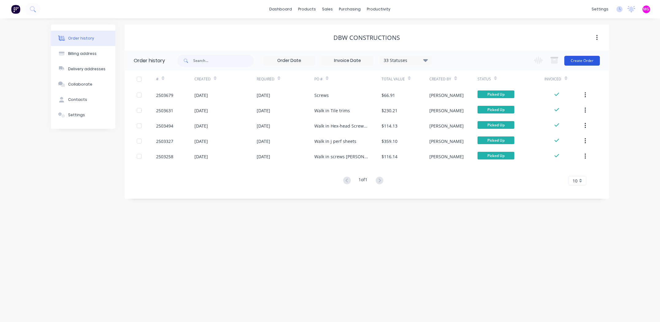
click at [577, 62] on button "Create Order" at bounding box center [582, 61] width 36 height 10
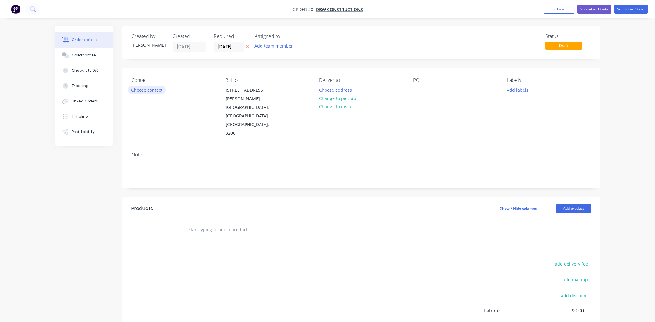
click at [138, 87] on button "Choose contact" at bounding box center [147, 90] width 38 height 8
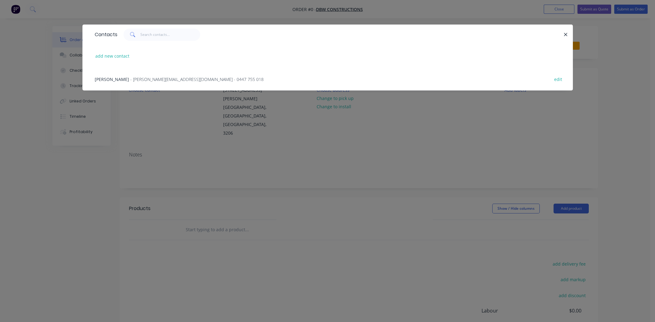
click at [106, 78] on span "Matt Townsend" at bounding box center [112, 79] width 34 height 6
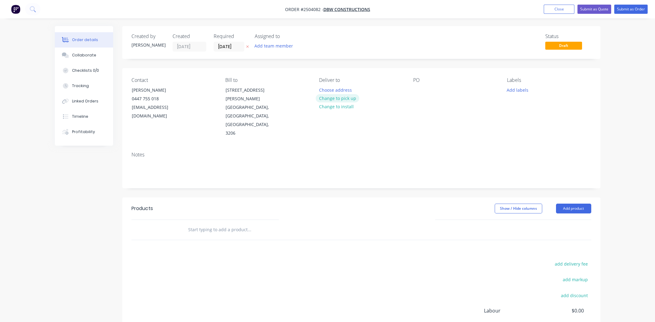
click at [330, 98] on button "Change to pick up" at bounding box center [338, 98] width 44 height 8
click at [421, 89] on div at bounding box center [418, 90] width 10 height 9
click at [518, 90] on button "Add labels" at bounding box center [518, 90] width 28 height 8
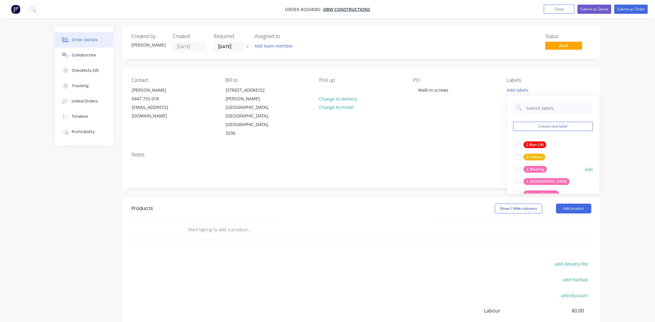
click at [518, 168] on div at bounding box center [518, 169] width 12 height 12
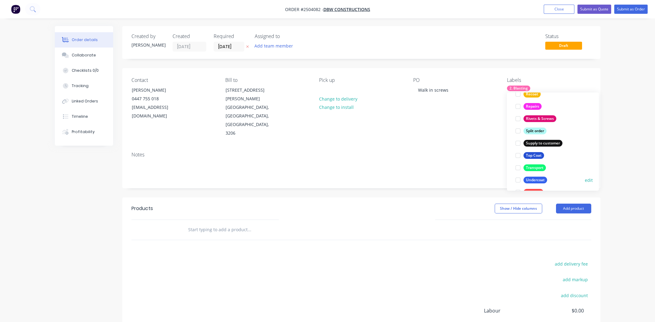
scroll to position [453, 0]
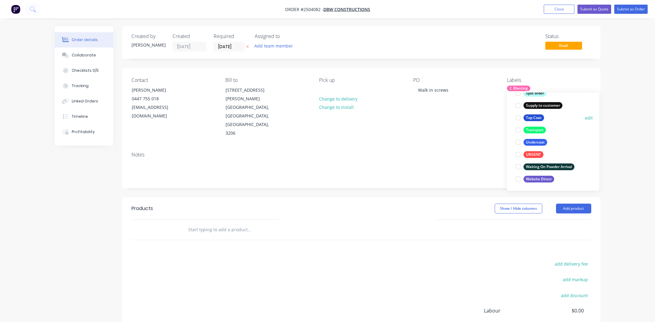
click at [517, 117] on div at bounding box center [518, 118] width 12 height 12
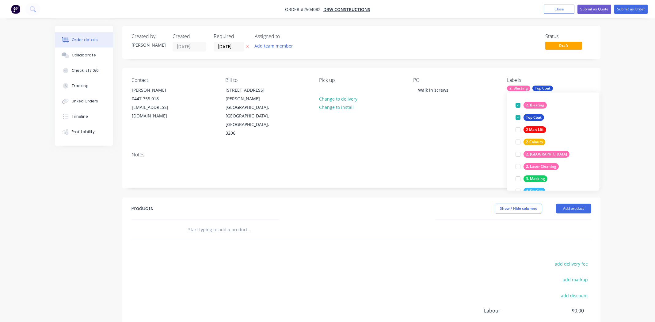
click at [328, 260] on div "add delivery fee add markup add discount Labour $0.00 Sub total $0.00 Margin $0…" at bounding box center [362, 319] width 460 height 118
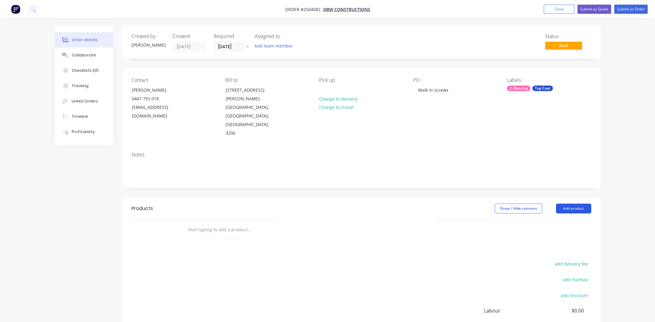
click at [579, 204] on button "Add product" at bounding box center [573, 209] width 35 height 10
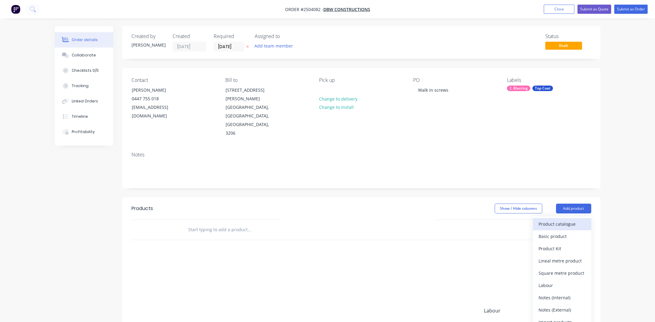
click at [554, 220] on div "Product catalogue" at bounding box center [562, 224] width 47 height 9
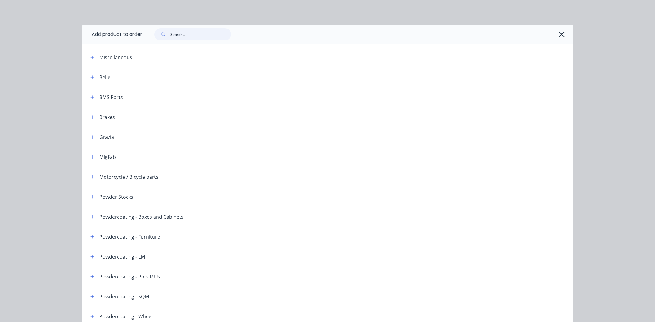
click at [197, 33] on input "text" at bounding box center [201, 34] width 61 height 12
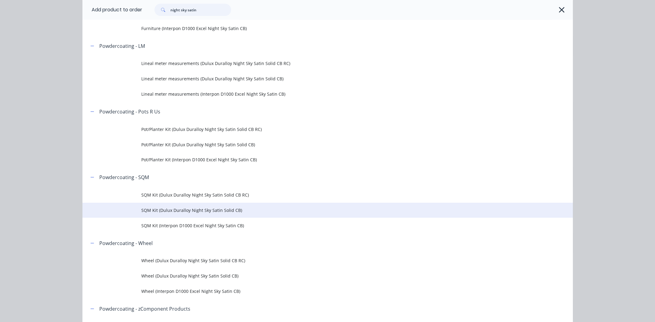
scroll to position [184, 0]
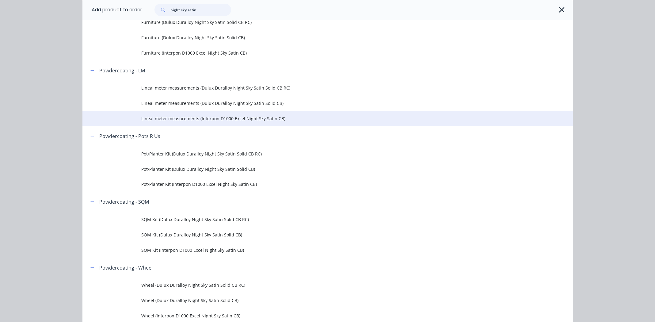
type input "night sky satin"
click at [202, 117] on span "Lineal meter measurements (Interpon D1000 Excel Night Sky Satin CB)" at bounding box center [313, 118] width 345 height 6
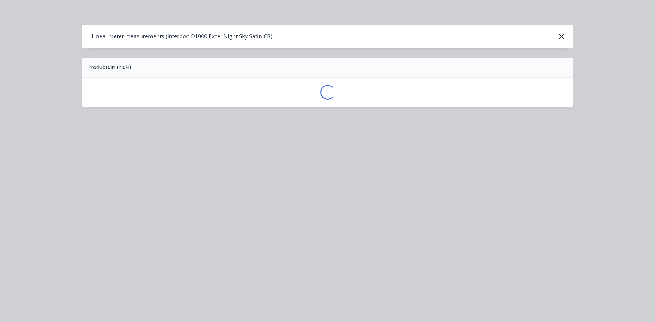
scroll to position [0, 0]
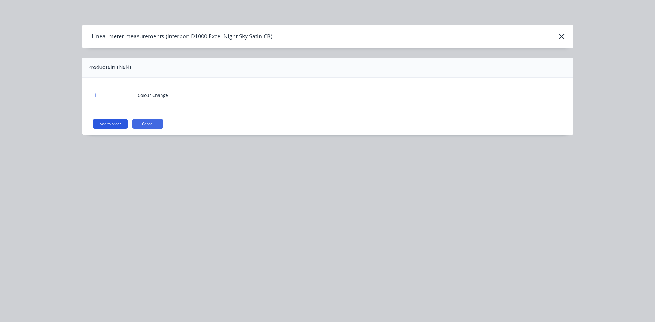
click at [110, 122] on button "Add to order" at bounding box center [110, 124] width 34 height 10
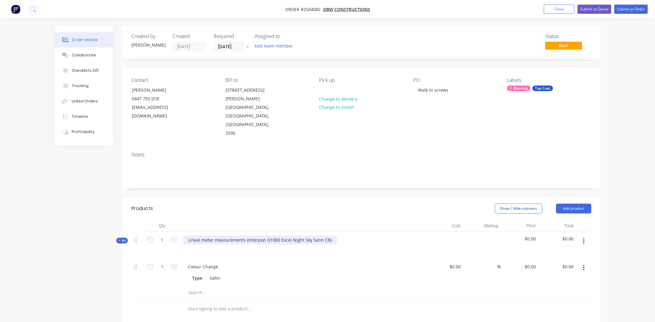
click at [329, 236] on div "Lineal meter measurements (Interpon D1000 Excel Night Sky Satin CB)" at bounding box center [260, 240] width 154 height 9
click at [241, 236] on div "Interpon D1000 Excel Night Sky Satin CB" at bounding box center [229, 240] width 92 height 9
copy div "Interpon D1000 Excel Night Sky Satin CB"
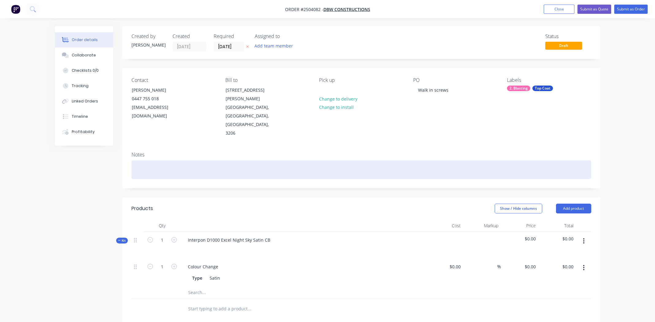
click at [178, 160] on div at bounding box center [362, 169] width 460 height 19
paste div
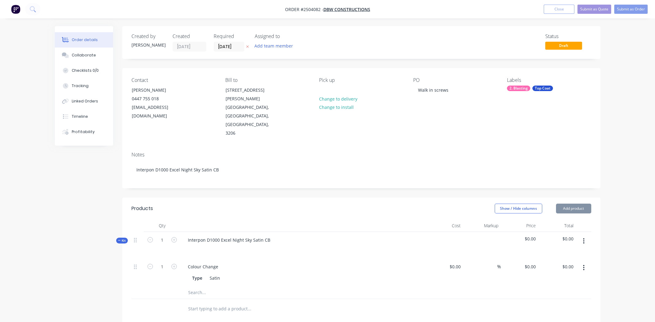
click at [583, 264] on icon "button" at bounding box center [584, 267] width 2 height 7
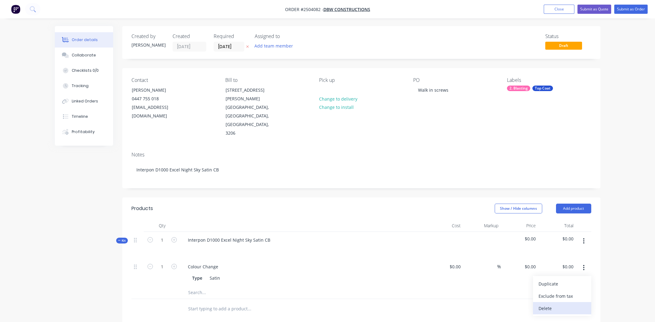
click at [559, 304] on div "Delete" at bounding box center [562, 308] width 47 height 9
click at [579, 204] on button "Add product" at bounding box center [573, 209] width 35 height 10
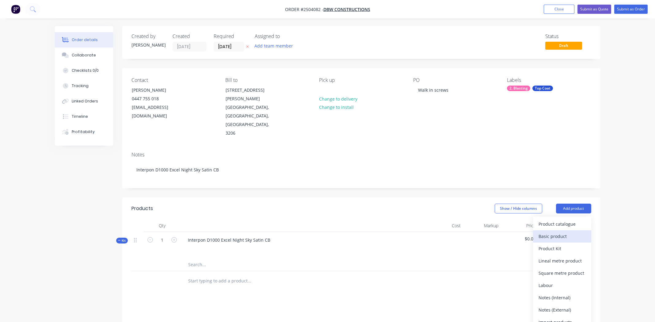
click at [560, 232] on div "Basic product" at bounding box center [562, 236] width 47 height 9
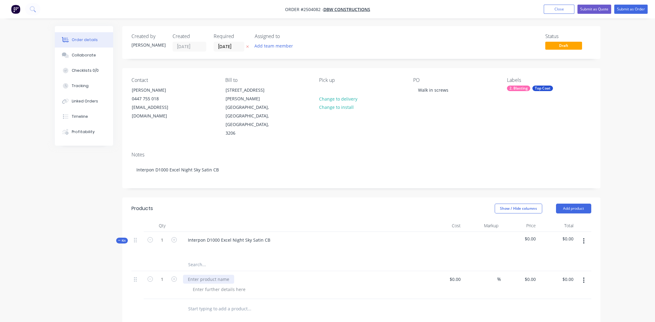
click at [221, 275] on div at bounding box center [208, 279] width 51 height 9
click at [218, 285] on div at bounding box center [219, 289] width 63 height 9
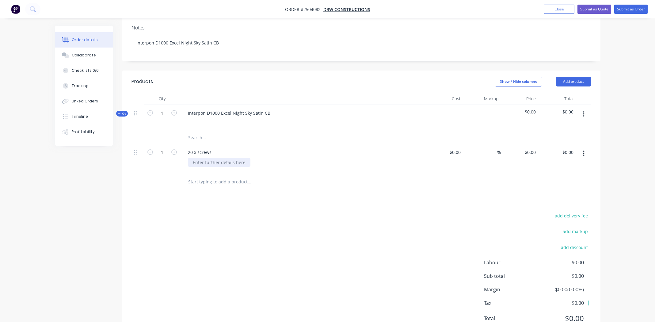
click at [211, 158] on div at bounding box center [219, 162] width 63 height 9
click at [528, 144] on div "0 $0.00" at bounding box center [520, 158] width 38 height 28
type input "$1.25"
click at [415, 166] on div "Products Show / Hide columns Add product Qty Cost Markup Price Total Kit 1 Inte…" at bounding box center [361, 205] width 478 height 269
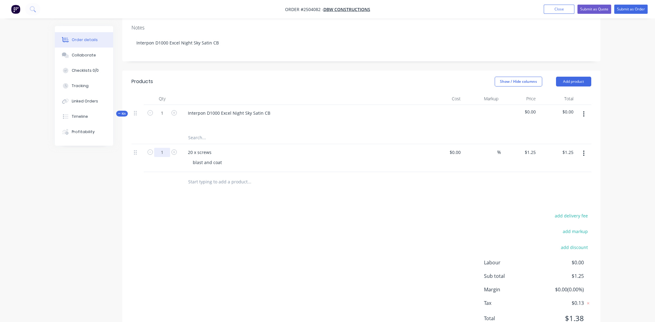
click at [165, 148] on input "1" at bounding box center [162, 152] width 16 height 9
type input "20"
type input "$25.00"
drag, startPoint x: 255, startPoint y: 180, endPoint x: 397, endPoint y: 129, distance: 150.2
click at [257, 178] on div "Products Show / Hide columns Add product Qty Cost Markup Price Total Kit 1 Inte…" at bounding box center [361, 205] width 478 height 269
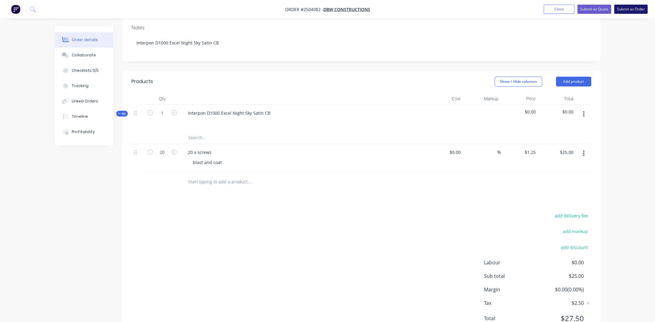
click at [631, 6] on button "Submit as Order" at bounding box center [631, 9] width 33 height 9
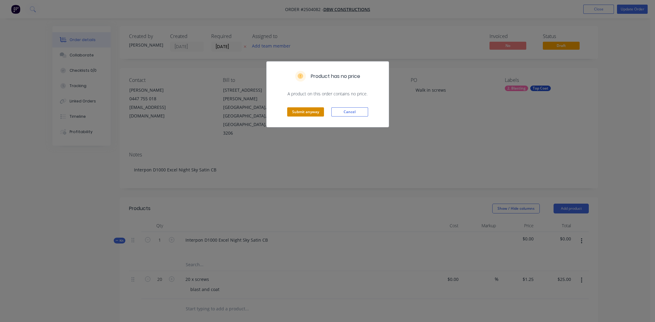
click at [309, 109] on button "Submit anyway" at bounding box center [305, 111] width 37 height 9
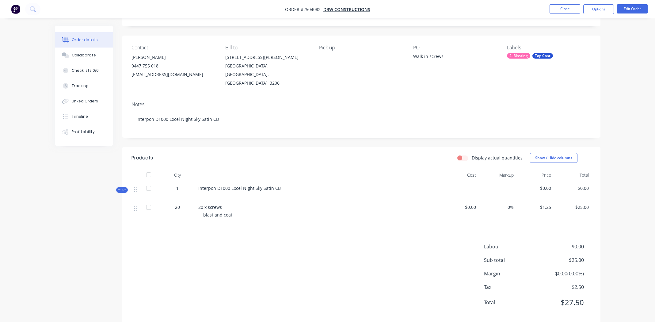
scroll to position [34, 0]
click at [633, 7] on button "Edit Order" at bounding box center [632, 8] width 31 height 9
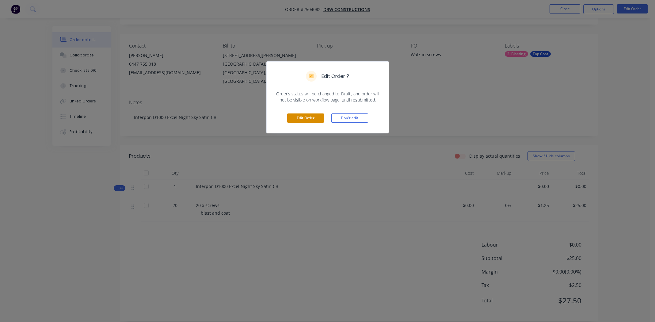
click at [304, 116] on button "Edit Order" at bounding box center [305, 117] width 37 height 9
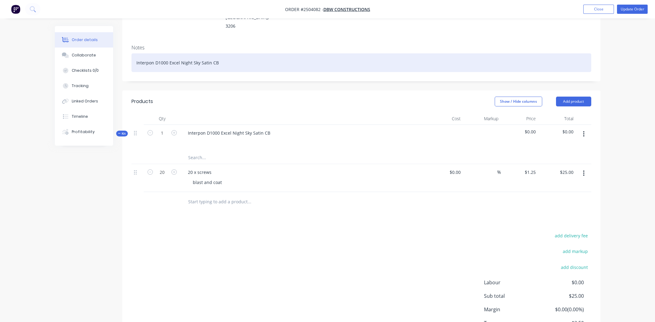
scroll to position [122, 0]
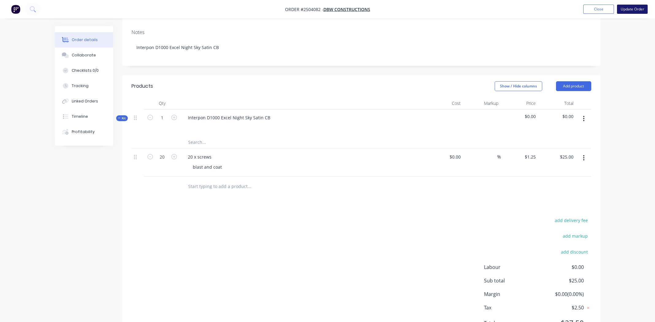
click at [629, 10] on button "Update Order" at bounding box center [632, 9] width 31 height 9
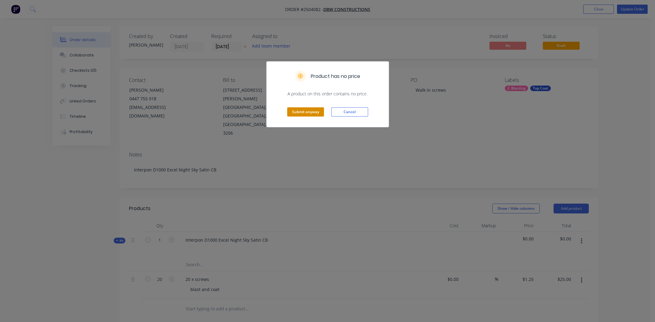
click at [301, 110] on button "Submit anyway" at bounding box center [305, 111] width 37 height 9
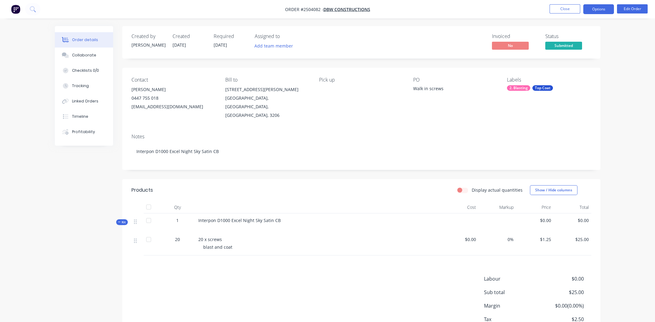
click at [587, 8] on button "Options" at bounding box center [599, 9] width 31 height 10
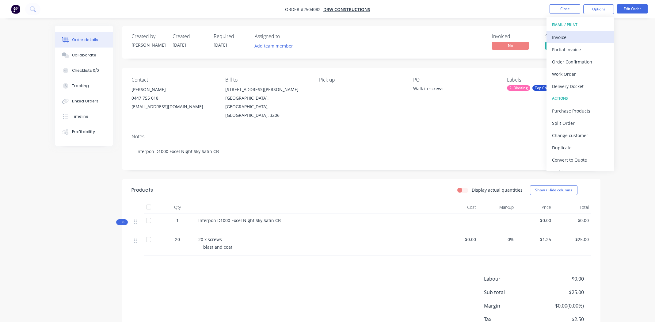
click at [556, 36] on div "Invoice" at bounding box center [580, 37] width 56 height 9
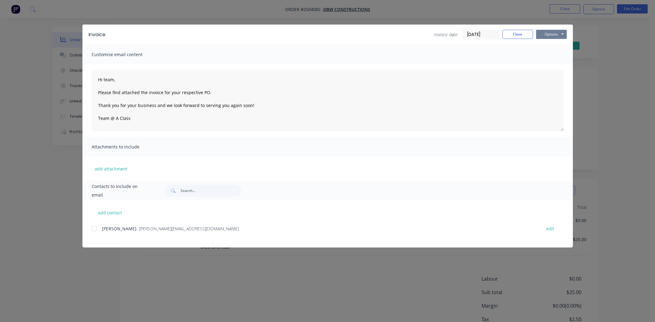
click at [551, 33] on button "Options" at bounding box center [551, 34] width 31 height 9
click at [550, 57] on button "Print" at bounding box center [555, 55] width 39 height 10
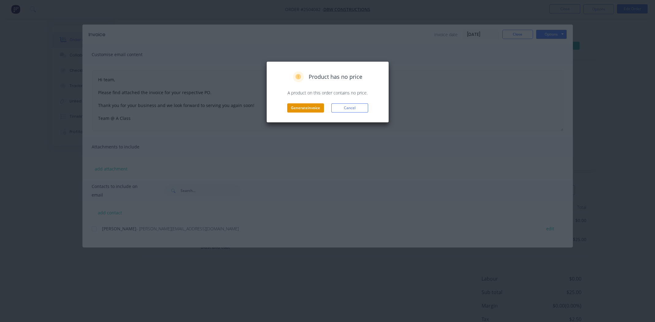
click at [306, 108] on button "Generate invoice" at bounding box center [305, 107] width 37 height 9
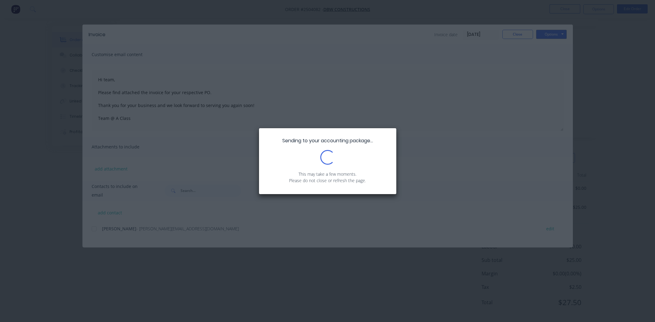
scroll to position [34, 0]
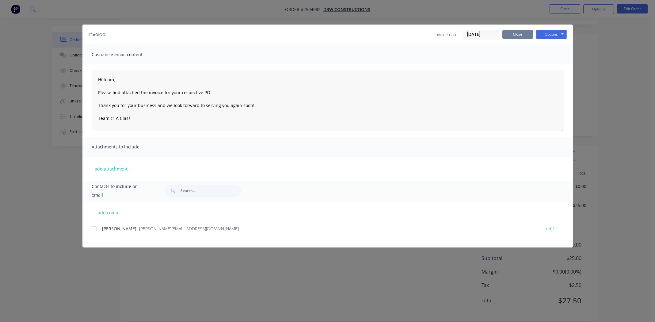
click at [520, 32] on button "Close" at bounding box center [518, 34] width 31 height 9
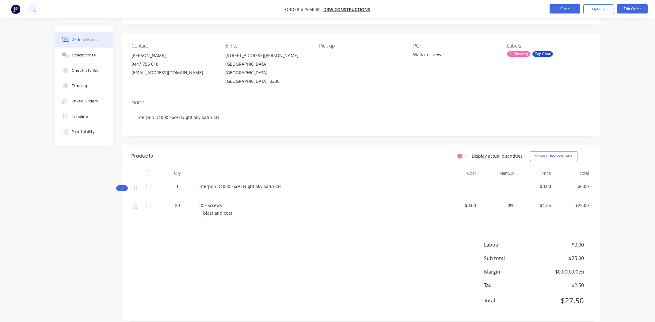
click at [560, 6] on button "Close" at bounding box center [565, 8] width 31 height 9
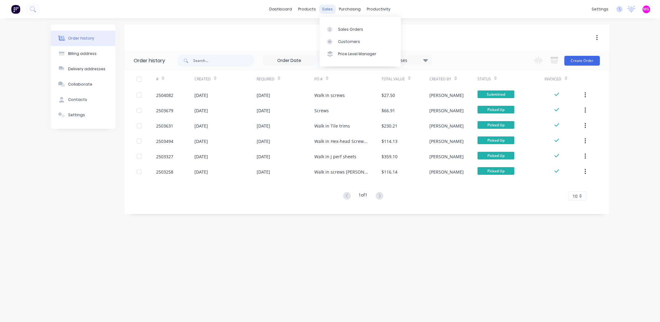
click at [325, 6] on div "sales" at bounding box center [327, 9] width 17 height 9
click at [337, 25] on link "Sales Orders" at bounding box center [360, 29] width 81 height 12
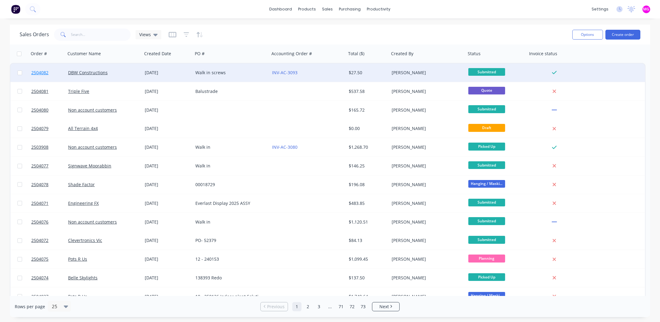
click at [40, 73] on span "2504082" at bounding box center [39, 73] width 17 height 6
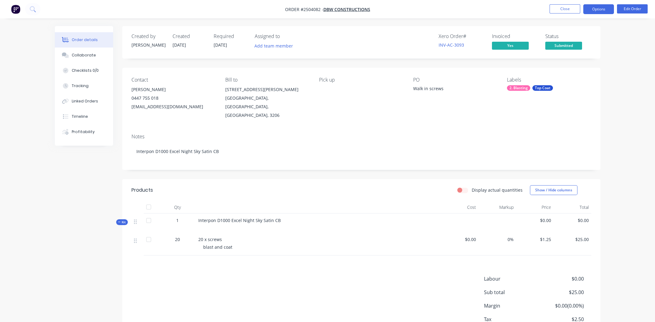
click at [590, 9] on button "Options" at bounding box center [599, 9] width 31 height 10
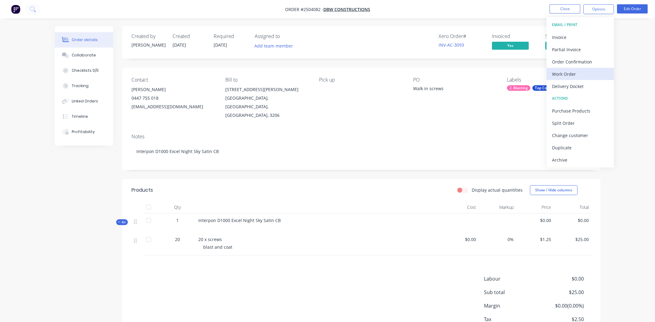
click at [560, 74] on div "Work Order" at bounding box center [580, 74] width 56 height 9
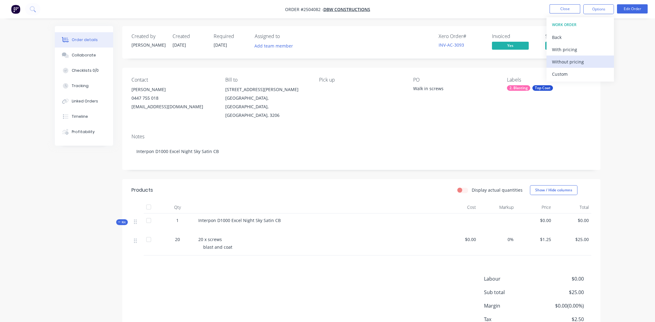
click at [563, 61] on div "Without pricing" at bounding box center [580, 61] width 56 height 9
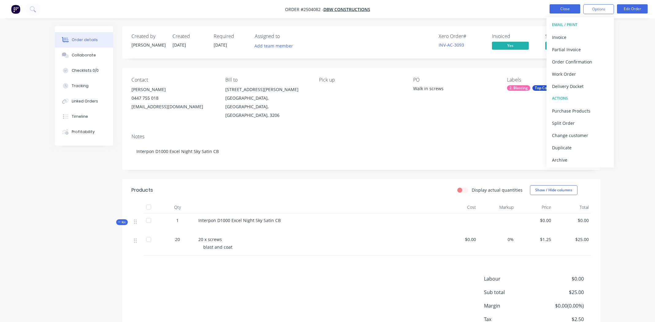
click at [567, 10] on button "Close" at bounding box center [565, 8] width 31 height 9
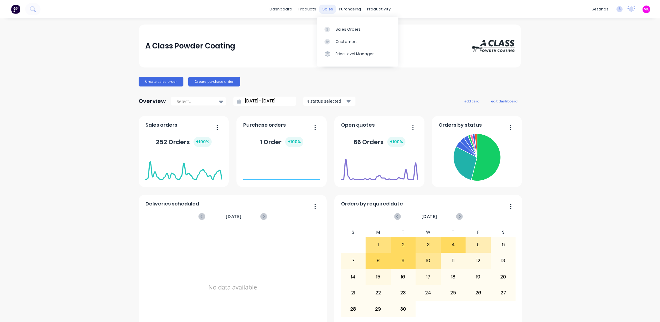
drag, startPoint x: 0, startPoint y: 0, endPoint x: 322, endPoint y: 10, distance: 322.2
click at [322, 10] on div "sales" at bounding box center [327, 9] width 17 height 9
click at [336, 28] on div "Sales Orders" at bounding box center [348, 30] width 25 height 6
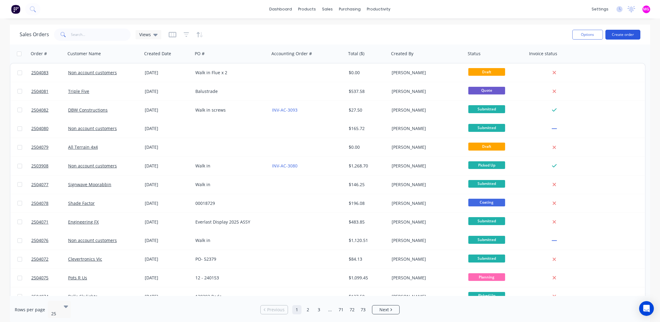
click at [621, 35] on button "Create order" at bounding box center [622, 35] width 35 height 10
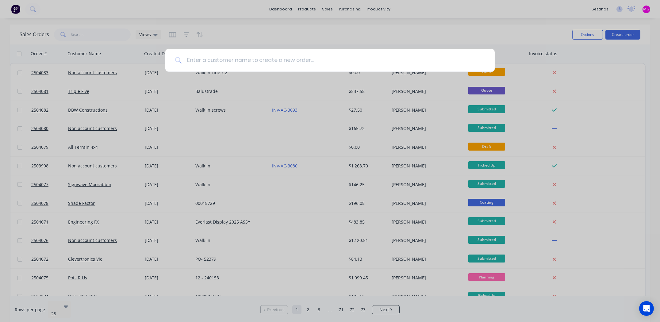
click at [271, 57] on input at bounding box center [333, 60] width 303 height 23
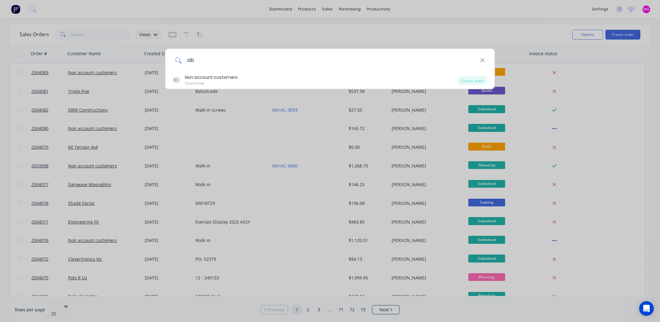
type input "o"
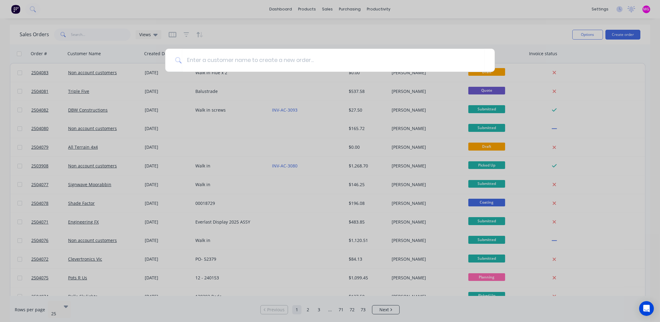
click at [465, 34] on div at bounding box center [330, 161] width 660 height 322
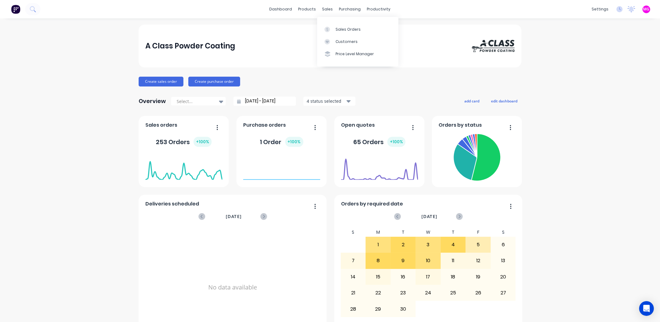
click at [334, 22] on div "Sales Orders Customers Price Level Manager" at bounding box center [357, 41] width 81 height 49
click at [337, 28] on div "Sales Orders" at bounding box center [348, 30] width 25 height 6
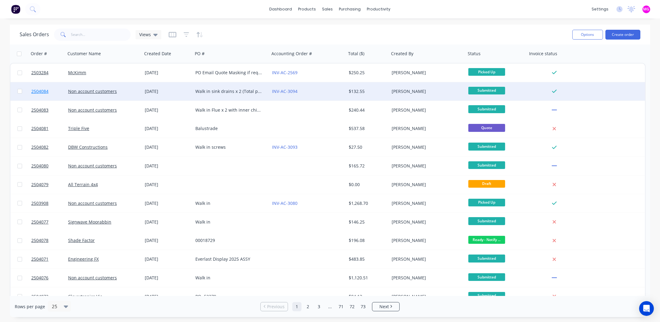
click at [34, 91] on span "2504084" at bounding box center [39, 91] width 17 height 6
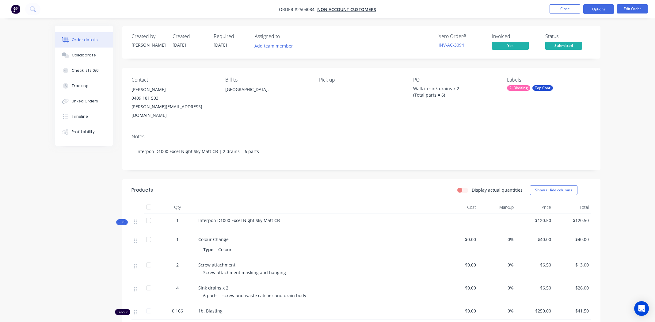
click at [586, 9] on button "Options" at bounding box center [599, 9] width 31 height 10
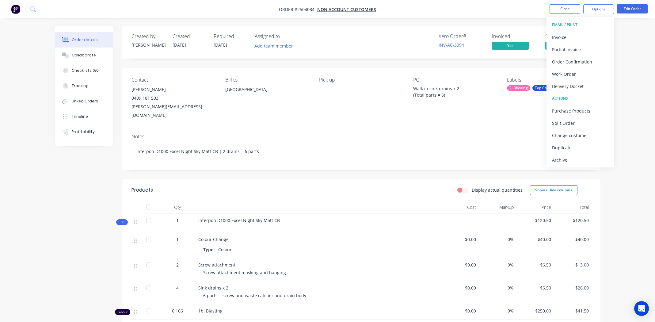
drag, startPoint x: 509, startPoint y: 11, endPoint x: 505, endPoint y: 13, distance: 4.5
click at [509, 11] on nav "Order #2504084 - Non account customers Close Options EMAIL / PRINT Invoice Part…" at bounding box center [327, 9] width 655 height 18
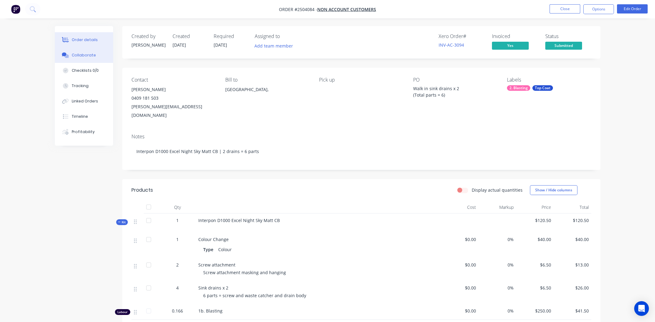
click at [96, 50] on button "Collaborate" at bounding box center [84, 55] width 58 height 15
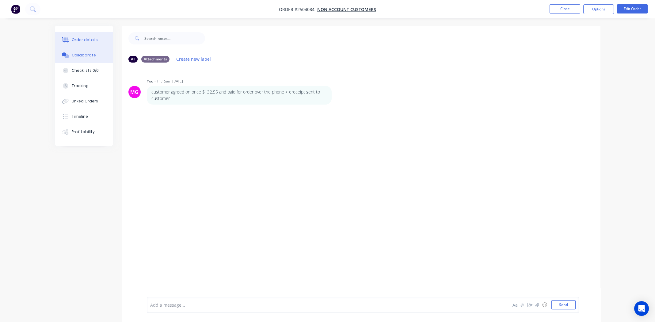
click at [86, 41] on div "Order details" at bounding box center [85, 40] width 26 height 6
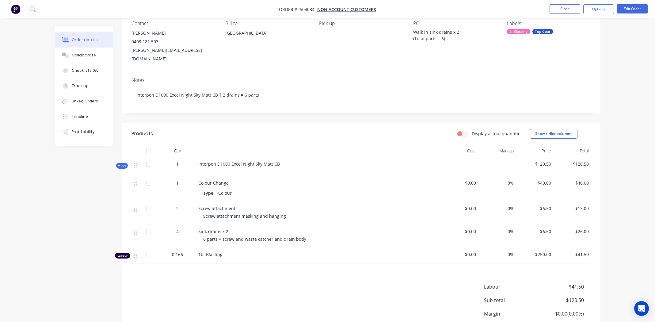
scroll to position [98, 0]
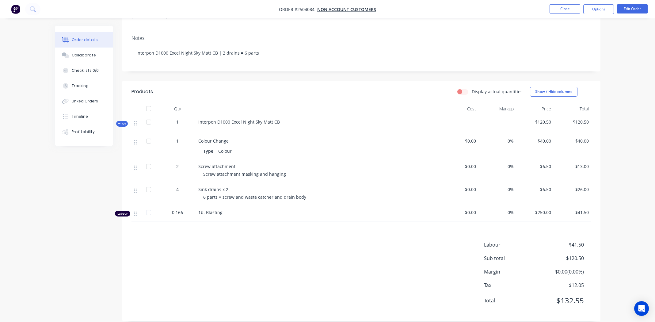
click at [252, 241] on div "Labour $41.50 Sub total $120.50 Margin $0.00 ( 0.00 %) Tax $12.05 Total $132.55" at bounding box center [362, 276] width 460 height 71
drag, startPoint x: 279, startPoint y: 230, endPoint x: 287, endPoint y: 229, distance: 8.4
click at [279, 229] on div "Products Display actual quantities Show / Hide columns Qty Cost Markup Price To…" at bounding box center [361, 201] width 478 height 241
click at [560, 8] on button "Close" at bounding box center [565, 8] width 31 height 9
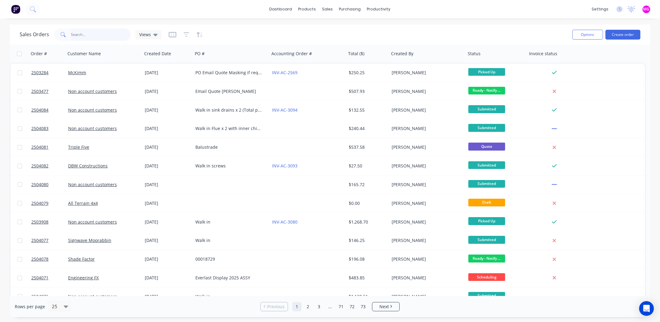
click at [82, 35] on input "text" at bounding box center [101, 35] width 60 height 12
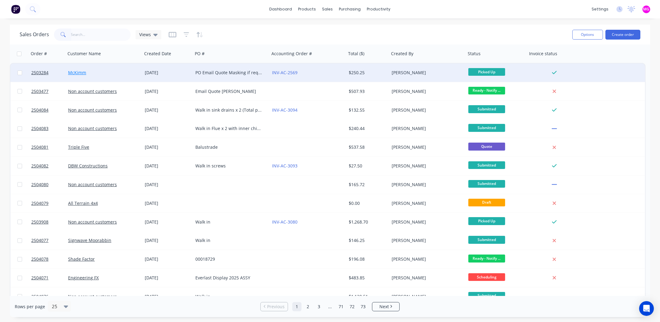
click at [79, 72] on link "McKimm" at bounding box center [77, 73] width 18 height 6
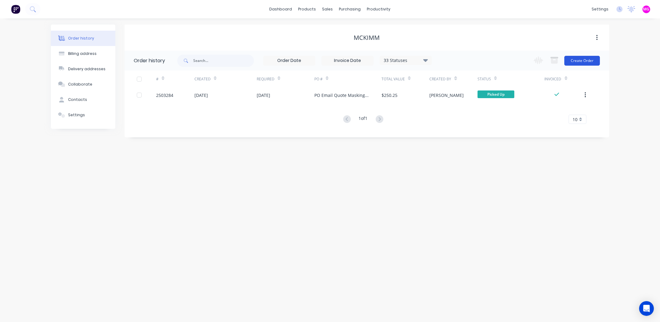
click at [582, 62] on button "Create Order" at bounding box center [582, 61] width 36 height 10
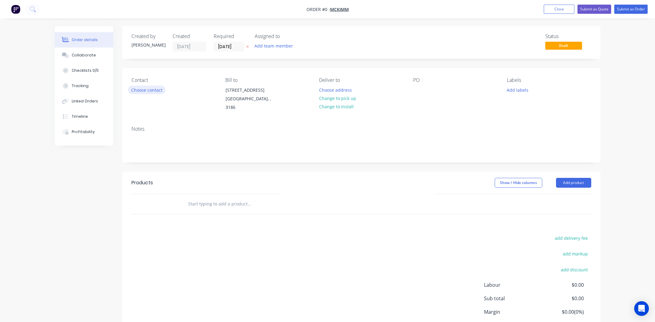
click at [159, 92] on button "Choose contact" at bounding box center [147, 90] width 38 height 8
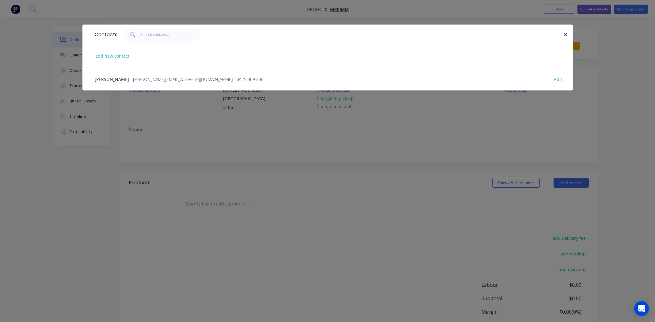
click at [114, 78] on span "James D’Apolito" at bounding box center [112, 79] width 34 height 6
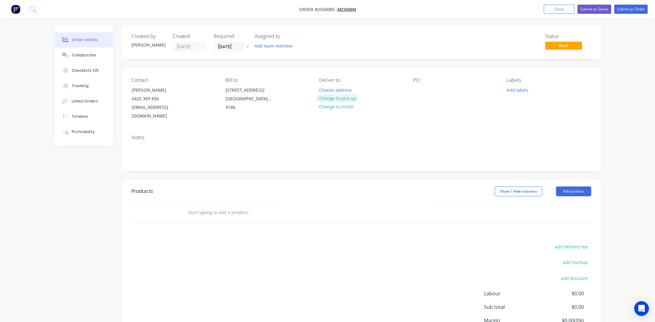
click at [340, 98] on button "Change to pick up" at bounding box center [338, 98] width 44 height 8
click at [416, 87] on div at bounding box center [418, 90] width 10 height 9
click at [424, 97] on div "fire place and range hood surounds" at bounding box center [451, 93] width 77 height 15
click at [453, 94] on div "fire place and range hood surrounds" at bounding box center [451, 93] width 77 height 15
click at [418, 90] on div "fire place and range hood surrounds." at bounding box center [451, 97] width 77 height 22
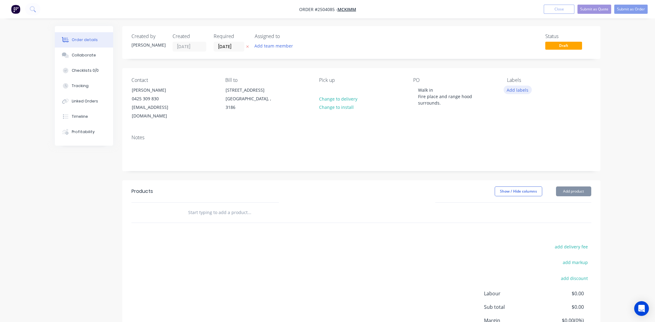
click at [514, 89] on button "Add labels" at bounding box center [518, 90] width 28 height 8
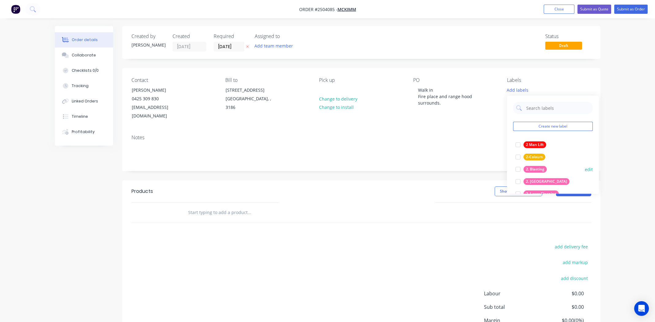
click at [518, 168] on div at bounding box center [518, 169] width 12 height 12
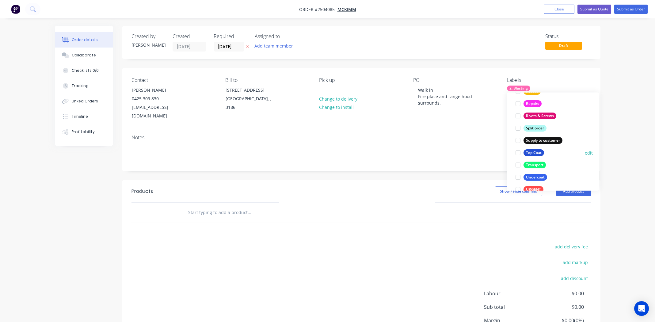
scroll to position [429, 0]
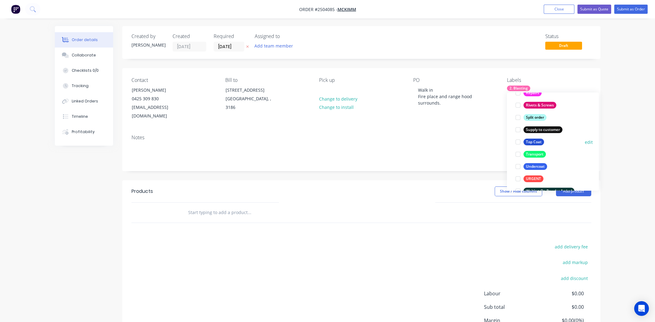
click at [517, 140] on div at bounding box center [518, 142] width 12 height 12
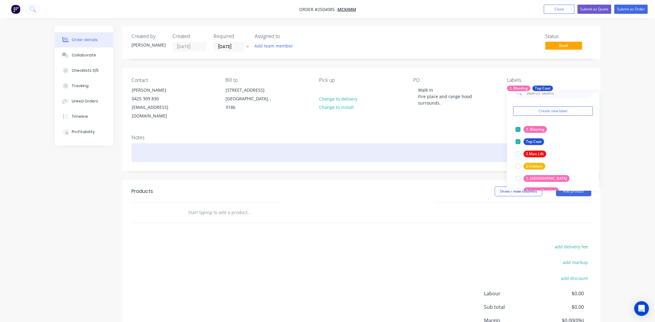
click at [181, 148] on div at bounding box center [362, 152] width 460 height 19
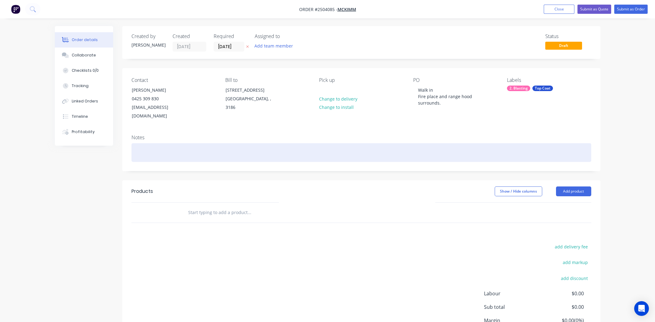
click at [140, 145] on div at bounding box center [362, 152] width 460 height 19
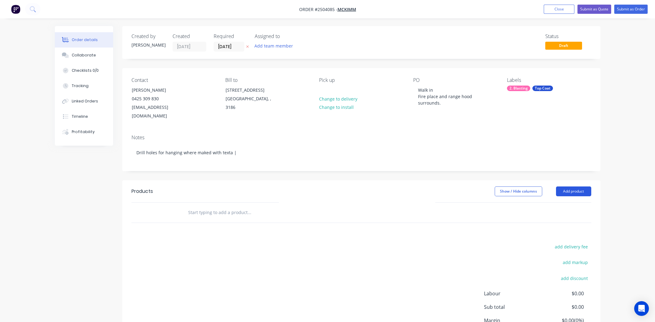
click at [575, 186] on button "Add product" at bounding box center [573, 191] width 35 height 10
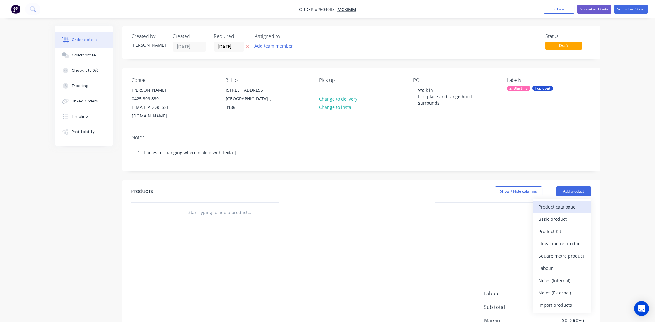
click at [557, 202] on div "Product catalogue" at bounding box center [562, 206] width 47 height 9
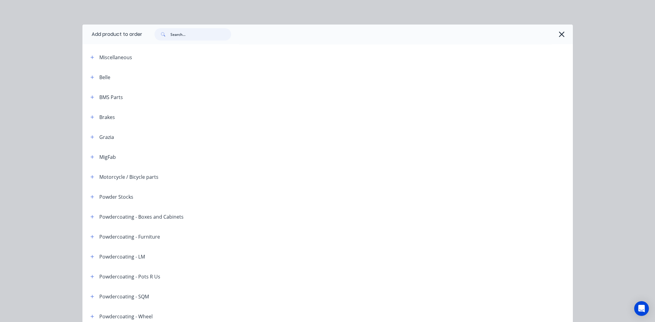
click at [203, 37] on input "text" at bounding box center [201, 34] width 61 height 12
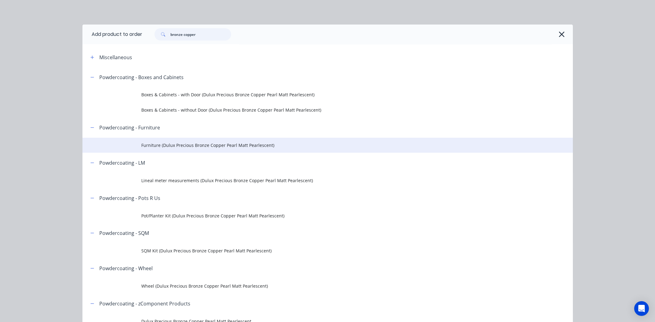
type input "bronze copper"
click at [196, 144] on span "Furniture (Dulux Precious Bronze Copper Pearl Matt Pearlescent)" at bounding box center [313, 145] width 345 height 6
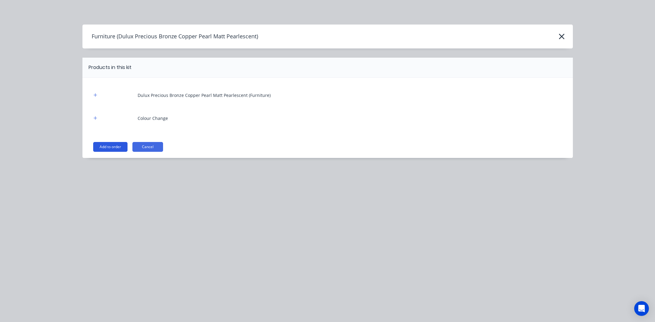
click at [106, 144] on button "Add to order" at bounding box center [110, 147] width 34 height 10
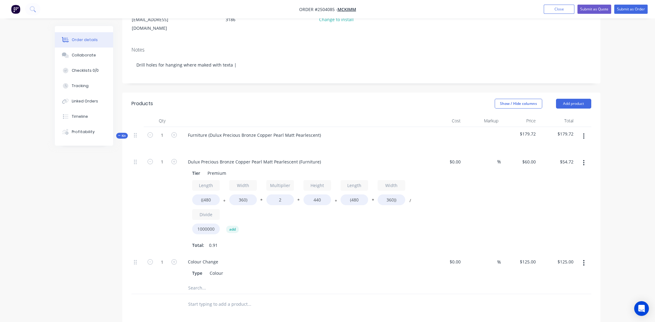
scroll to position [92, 0]
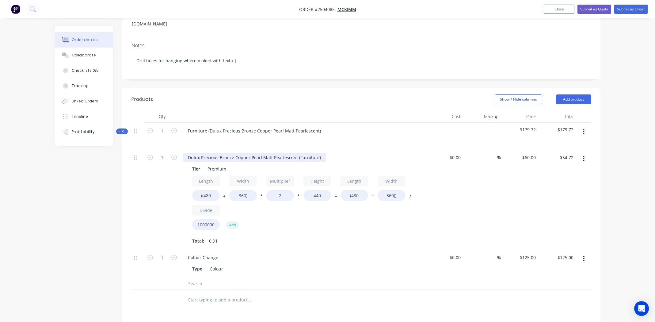
click at [218, 153] on div "Dulux Precious Bronze Copper Pearl Matt Pearlescent (Furniture)" at bounding box center [254, 157] width 143 height 9
click at [219, 153] on div "Dulux Precious Bronze Copper Pearl Matt Pearlescent (Furniture)" at bounding box center [254, 157] width 143 height 9
click at [220, 153] on div "Dulux Precious Bronze Copper Pearl Matt Pearlescent (Furniture)" at bounding box center [254, 157] width 143 height 9
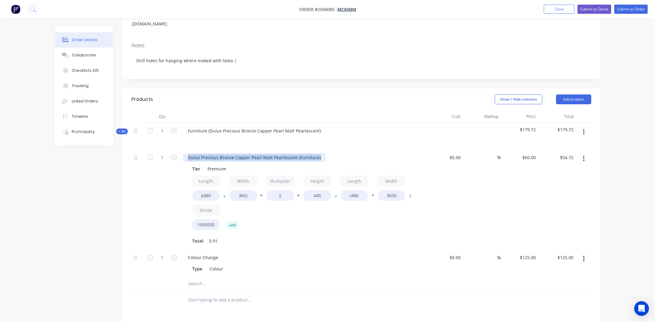
click at [220, 153] on div "Dulux Precious Bronze Copper Pearl Matt Pearlescent (Furniture)" at bounding box center [254, 157] width 143 height 9
click at [210, 190] on input "((480" at bounding box center [206, 195] width 28 height 11
type input "((1500"
type input "$108.58"
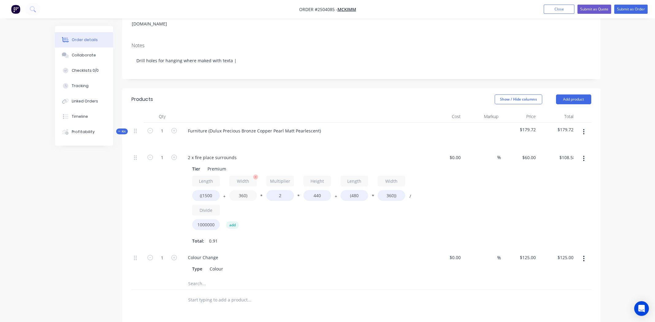
click at [242, 190] on input "360)" at bounding box center [243, 195] width 28 height 11
type input "770)"
type input "$130.22"
click at [317, 190] on input "440" at bounding box center [318, 195] width 28 height 11
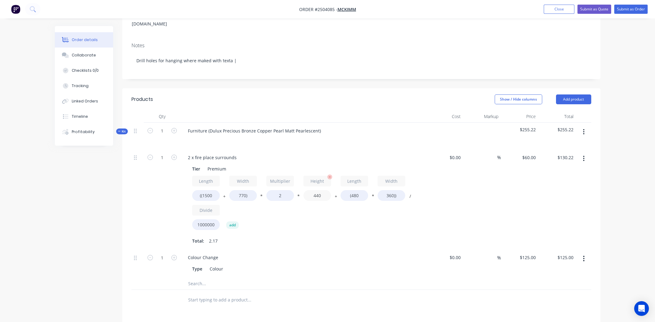
click at [317, 190] on input "440" at bounding box center [318, 195] width 28 height 11
type input "500"
type input "$146.57"
click at [358, 190] on input "(480" at bounding box center [355, 195] width 28 height 11
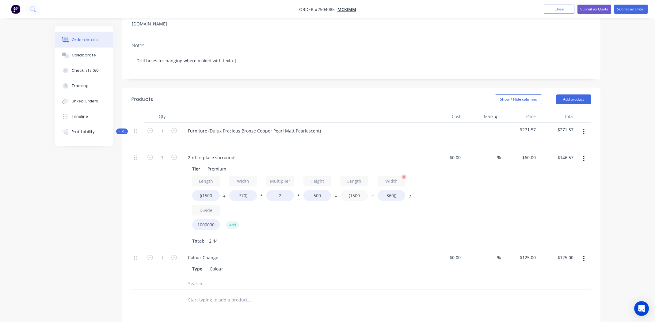
type input "(1500"
type input "$168.60"
click at [389, 190] on input "360))" at bounding box center [392, 195] width 28 height 11
type input "770))"
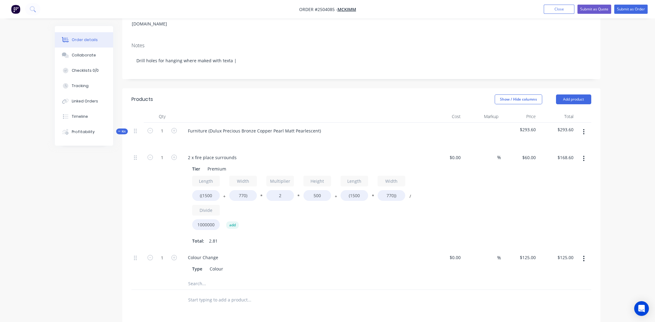
type input "$205.50"
click at [412, 216] on div "Length ((1500 + Width 770) * Multiplier 2 * Height 500 + Length (1500 * Width 7…" at bounding box center [303, 204] width 222 height 57
click at [161, 153] on input "1" at bounding box center [162, 157] width 16 height 9
type input "2"
type input "$411.00"
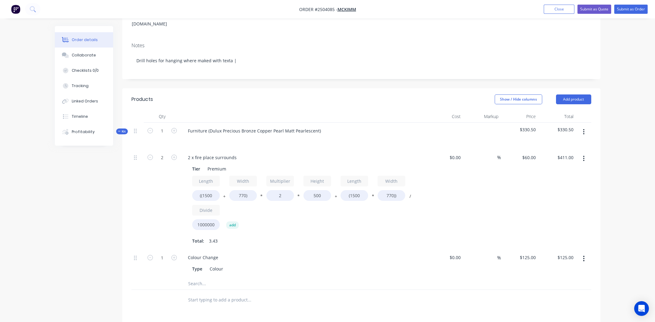
click at [292, 221] on div "Length ((1500 + Width 770) * Multiplier 2 * Height 500 + Length (1500 * Width 7…" at bounding box center [303, 204] width 222 height 57
click at [584, 156] on icon "button" at bounding box center [584, 159] width 1 height 6
click at [555, 170] on div "Duplicate" at bounding box center [562, 174] width 47 height 9
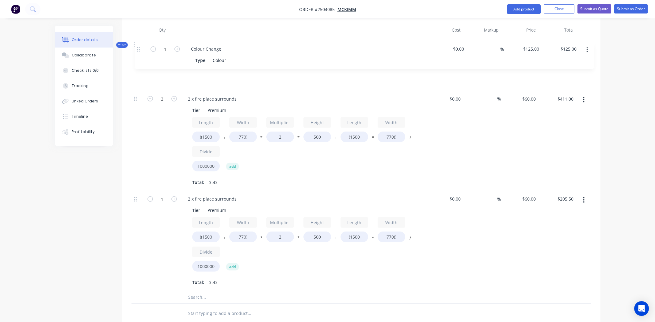
scroll to position [160, 0]
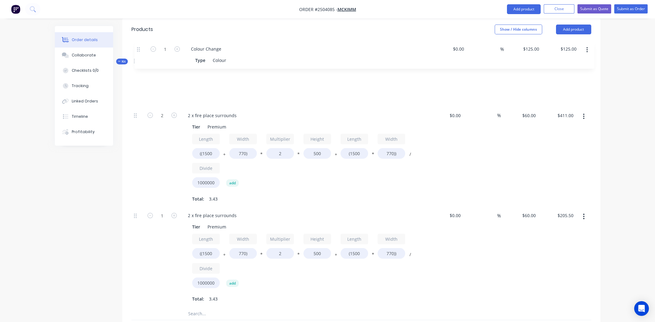
drag, startPoint x: 135, startPoint y: 160, endPoint x: 141, endPoint y: 49, distance: 110.9
click at [140, 54] on div "Kit 1 Furniture (Dulux Precious Bronze Copper Pearl Matt Pearlescent) $741.50 $…" at bounding box center [362, 187] width 460 height 267
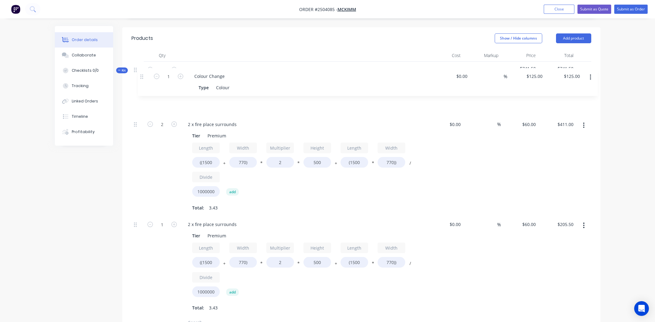
scroll to position [151, 0]
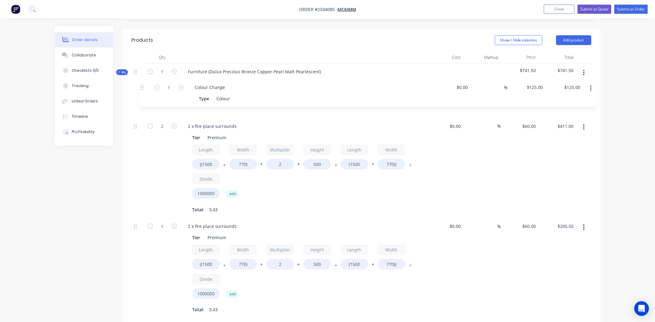
drag, startPoint x: 136, startPoint y: 182, endPoint x: 144, endPoint y: 82, distance: 99.7
click at [144, 82] on div "Kit 1 Furniture (Dulux Precious Bronze Copper Pearl Matt Pearlescent) $741.50 $…" at bounding box center [362, 196] width 460 height 267
click at [204, 222] on div "2 x fire place surrounds" at bounding box center [212, 226] width 59 height 9
click at [199, 222] on div "2 x fire place surrounds" at bounding box center [212, 226] width 59 height 9
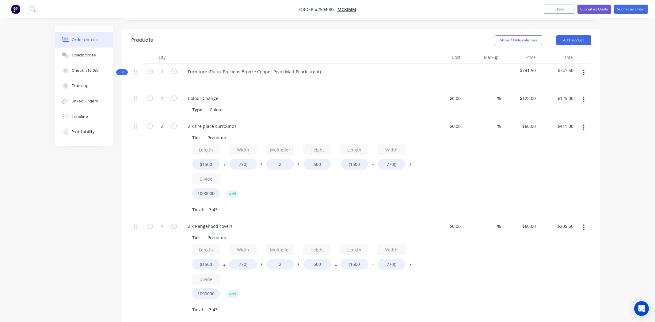
click at [282, 218] on div "2 x Rangehood covers Tier Premium Length ((1500 + Width 770) * Multiplier 2 * H…" at bounding box center [303, 268] width 245 height 100
click at [206, 259] on input "((1500" at bounding box center [206, 264] width 28 height 11
click at [207, 259] on input "((1500" at bounding box center [206, 264] width 28 height 11
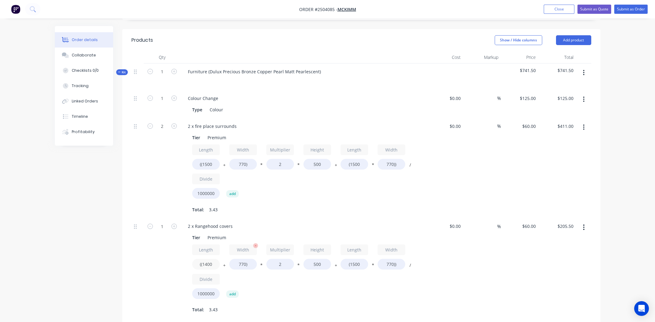
type input "((1400"
type input "$199.50"
click at [240, 259] on input "770)" at bounding box center [243, 264] width 28 height 11
type input "1200)"
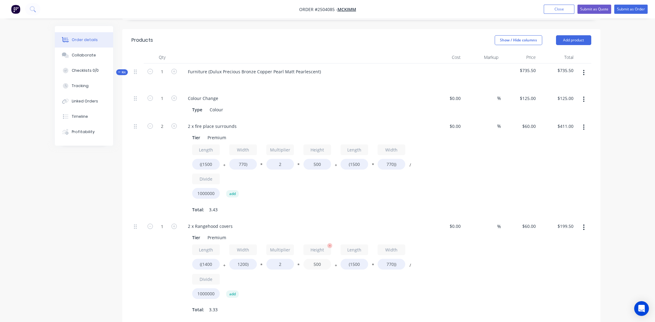
type input "$225.30"
click at [318, 259] on input "500" at bounding box center [318, 264] width 28 height 11
type input "440"
type input "$206.58"
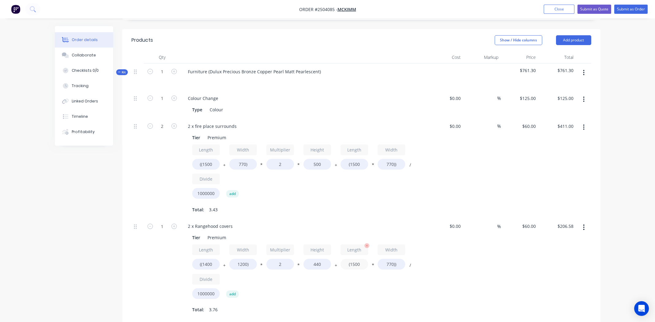
click at [358, 259] on input "(1500" at bounding box center [355, 264] width 28 height 11
type input "(1400"
type input "$201.96"
click at [387, 259] on input "770))" at bounding box center [392, 264] width 28 height 11
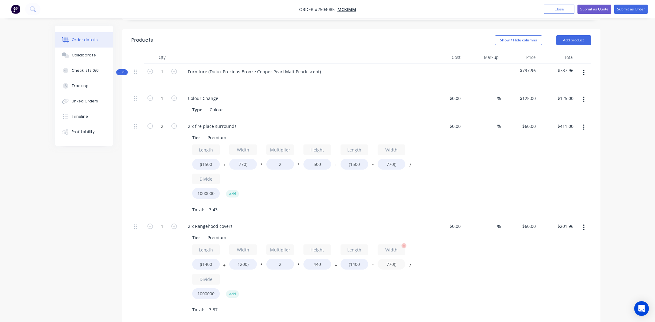
click at [388, 259] on input "770))" at bounding box center [392, 264] width 28 height 11
type input "1200))"
type input "$238.08"
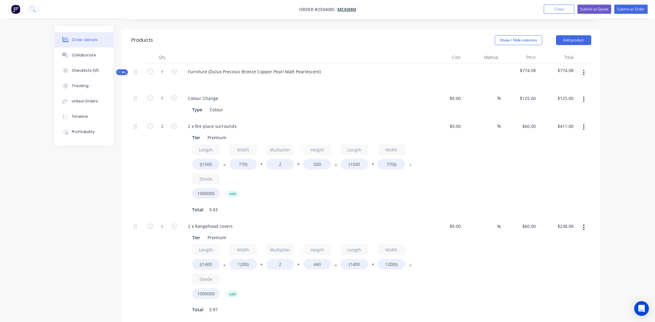
click at [471, 265] on div "%" at bounding box center [482, 268] width 38 height 100
click at [163, 222] on input "1" at bounding box center [162, 226] width 16 height 9
type input "2"
type input "$476.16"
click at [310, 205] on div "Total: 3.43" at bounding box center [303, 209] width 222 height 9
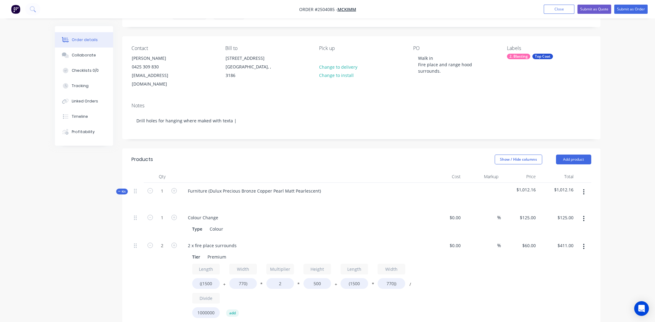
scroll to position [29, 0]
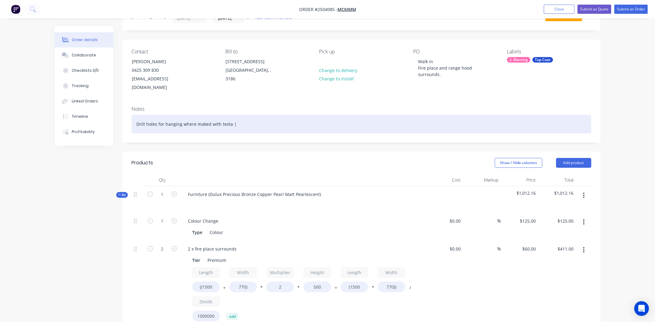
click at [136, 117] on div "Drill holes for hanging where maked with texta |" at bounding box center [362, 124] width 460 height 19
click at [298, 115] on div "Outside only | Drill holes for hanging where maked with texta |" at bounding box center [362, 124] width 460 height 19
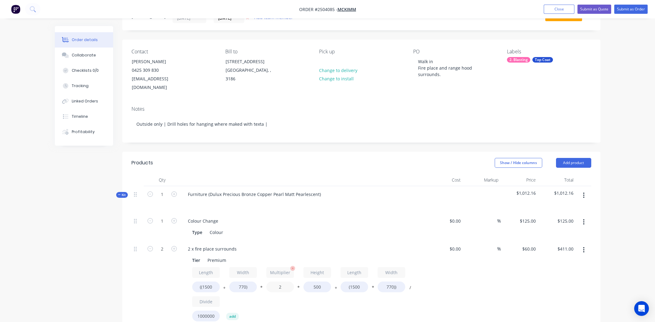
click at [281, 282] on input "2" at bounding box center [281, 287] width 28 height 11
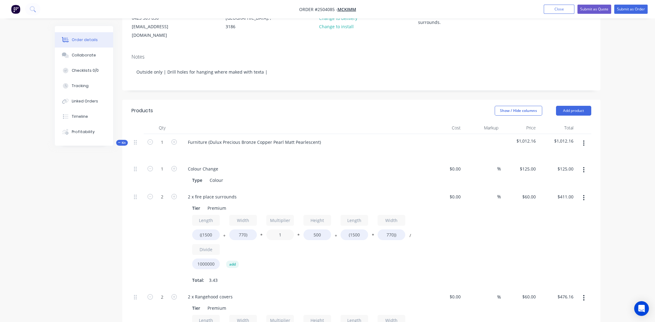
scroll to position [213, 0]
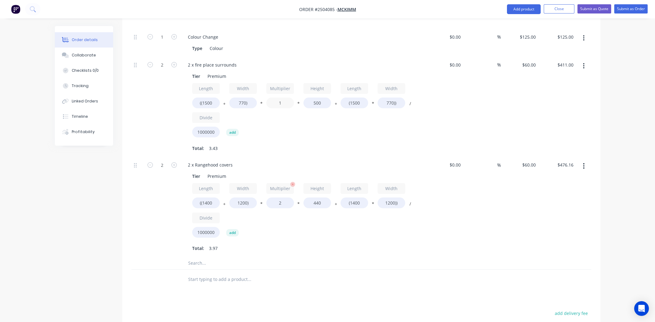
type input "1"
type input "$274.80"
click at [281, 198] on input "2" at bounding box center [281, 203] width 28 height 11
type input "1"
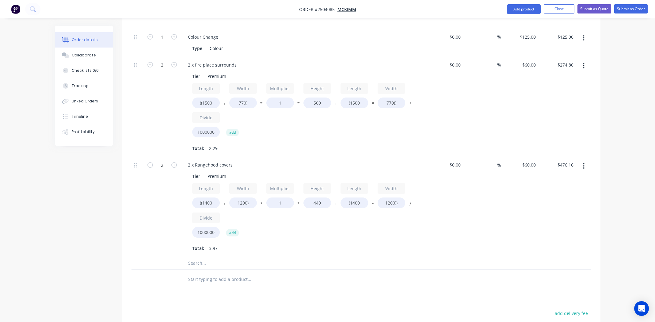
type input "$338.88"
click at [321, 228] on div "Length ((1400 + Width 1200) * Multiplier 1 * Height 440 + Length (1400 * Width …" at bounding box center [303, 211] width 222 height 57
click at [544, 196] on div "$338.88 $338.88" at bounding box center [558, 207] width 38 height 100
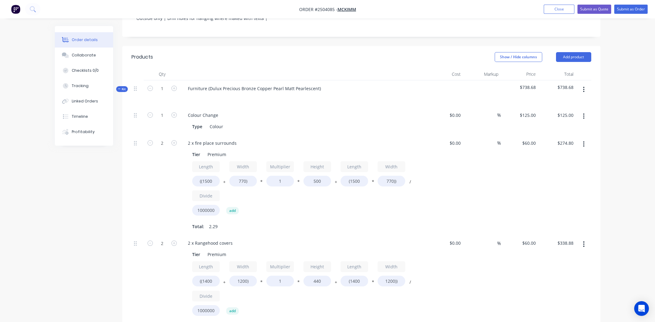
scroll to position [121, 0]
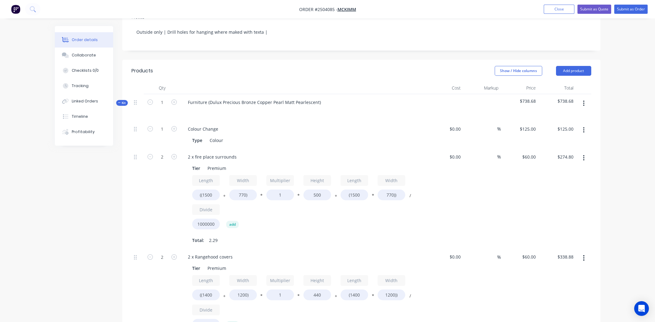
click at [584, 100] on icon "button" at bounding box center [584, 103] width 2 height 7
click at [571, 115] on div "Add product to kit" at bounding box center [562, 119] width 47 height 9
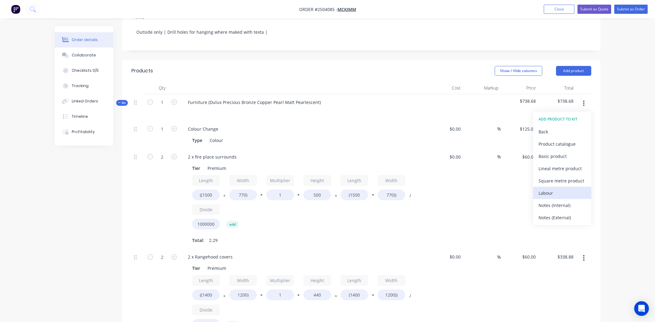
click at [556, 189] on div "Labour" at bounding box center [562, 193] width 47 height 9
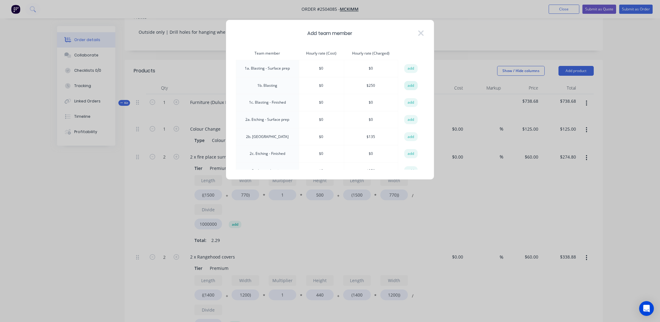
click at [407, 86] on button "add" at bounding box center [410, 85] width 13 height 9
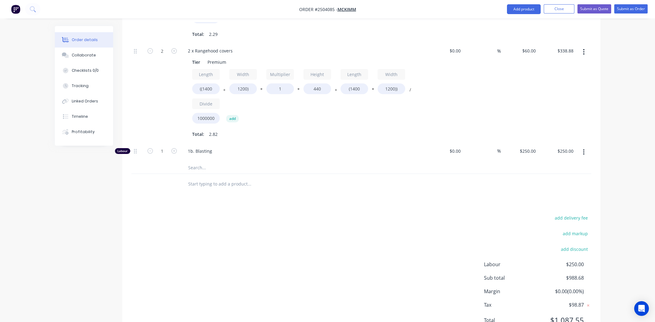
scroll to position [348, 0]
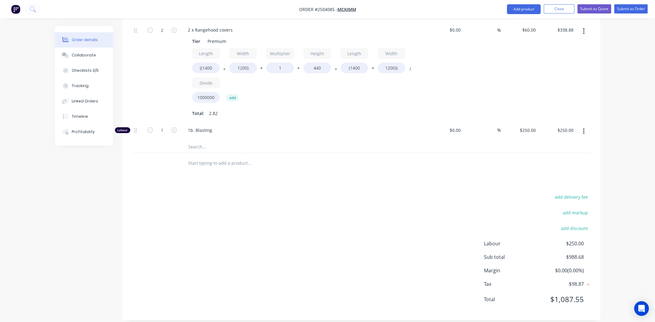
click at [340, 177] on div "Products Show / Hide columns Add product Qty Cost Markup Price Total Kit 1 Furn…" at bounding box center [361, 77] width 478 height 488
click at [397, 230] on div "add delivery fee add markup add discount Labour $250.00 Sub total $988.68 Margi…" at bounding box center [362, 252] width 460 height 118
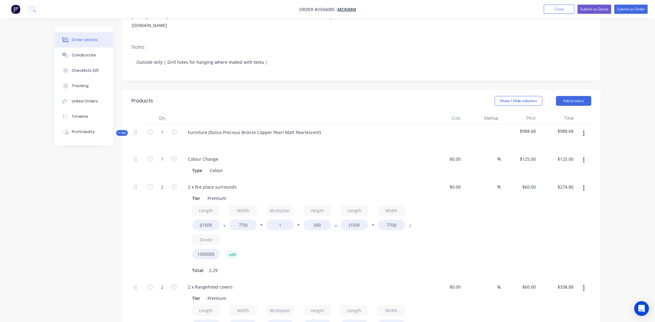
scroll to position [92, 0]
click at [584, 129] on icon "button" at bounding box center [584, 132] width 2 height 7
click at [559, 144] on div "Add product to kit" at bounding box center [562, 148] width 47 height 9
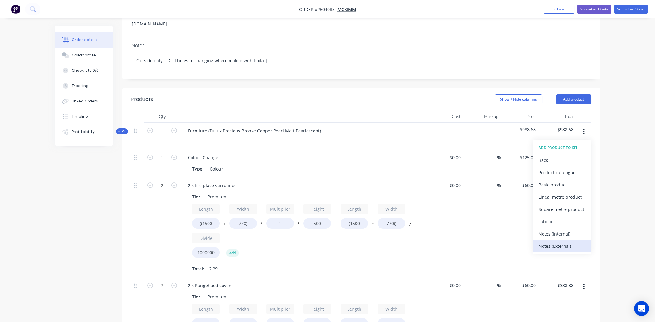
click at [562, 242] on div "Notes (External)" at bounding box center [562, 246] width 47 height 9
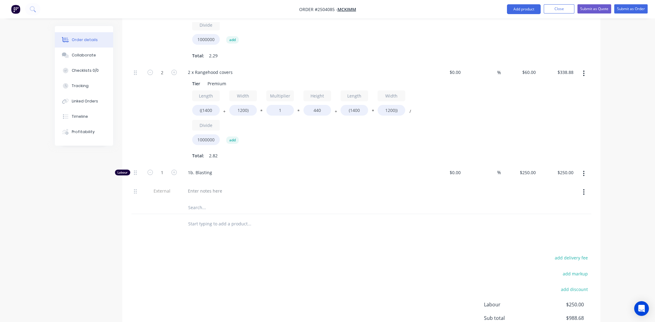
scroll to position [306, 0]
click at [211, 186] on div at bounding box center [205, 189] width 44 height 9
click at [234, 185] on div "Drill Holes in corners where marked with texta" at bounding box center [236, 189] width 106 height 9
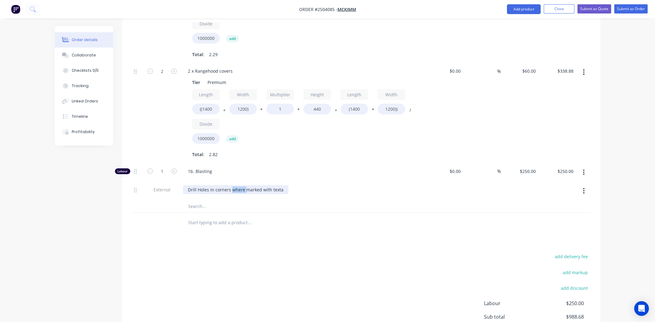
copy div "Drill Holes in corners where marked with texta"
click at [347, 187] on div "Drill Holes in corners where marked with texta" at bounding box center [303, 191] width 245 height 19
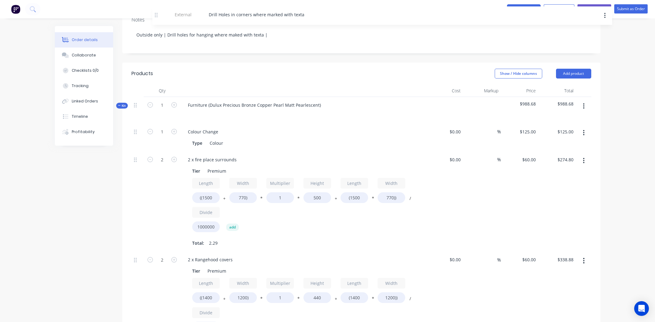
scroll to position [95, 0]
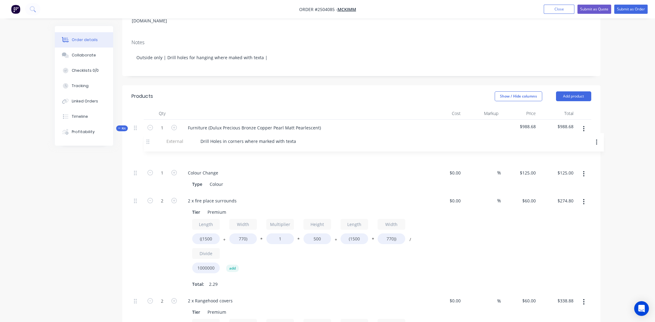
drag, startPoint x: 135, startPoint y: 182, endPoint x: 150, endPoint y: 141, distance: 43.8
click at [150, 146] on div "1 Colour Change Type Colour $0.00 $0.00 % $125.00 $125.00 $125.00 $125.00 2 2 x…" at bounding box center [362, 278] width 460 height 265
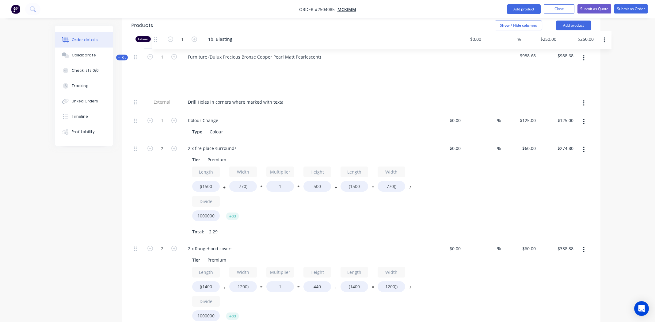
scroll to position [148, 0]
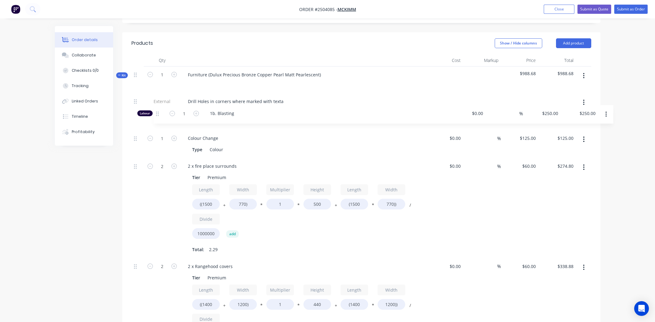
drag, startPoint x: 135, startPoint y: 242, endPoint x: 158, endPoint y: 113, distance: 130.7
click at [158, 113] on div "External Drill Holes in corners where marked with texta 1 Colour Change Type Co…" at bounding box center [362, 225] width 460 height 265
click at [474, 203] on div "%" at bounding box center [482, 208] width 38 height 100
click at [478, 203] on div "%" at bounding box center [482, 208] width 38 height 100
click at [466, 211] on div "%" at bounding box center [482, 208] width 38 height 100
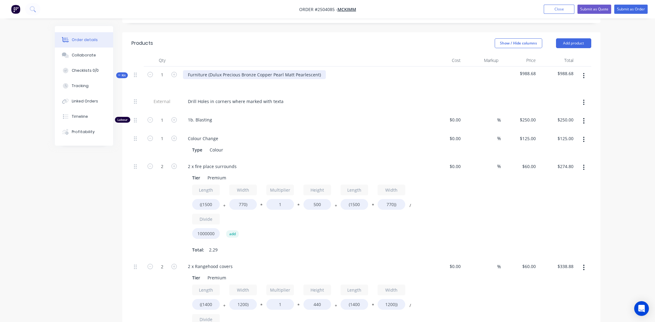
drag, startPoint x: 210, startPoint y: 68, endPoint x: 243, endPoint y: 79, distance: 34.9
click at [210, 70] on div "Furniture (Dulux Precious Bronze Copper Pearl Matt Pearlescent)" at bounding box center [254, 74] width 143 height 9
click at [297, 70] on div "Dulux Precious Bronze Copper Pearl Matt Pearlescent)" at bounding box center [243, 74] width 121 height 9
click at [267, 70] on div "Dulux Precious Bronze Copper Pearl Matt Pearlescent" at bounding box center [243, 74] width 120 height 9
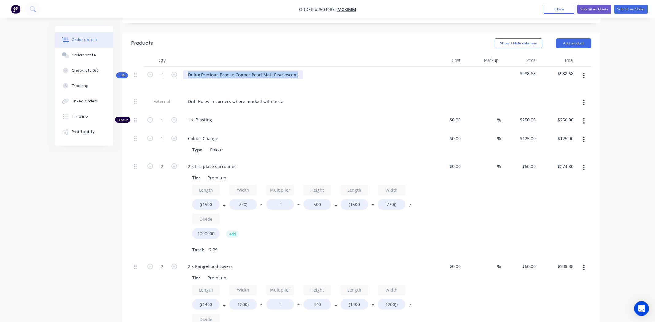
click at [267, 70] on div "Dulux Precious Bronze Copper Pearl Matt Pearlescent" at bounding box center [243, 74] width 120 height 9
copy div "Dulux Precious Bronze Copper Pearl Matt Pearlescent"
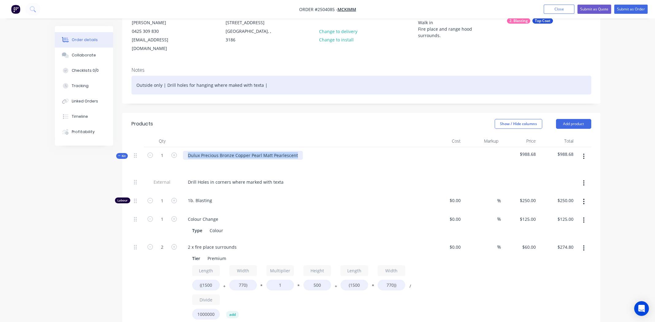
scroll to position [25, 0]
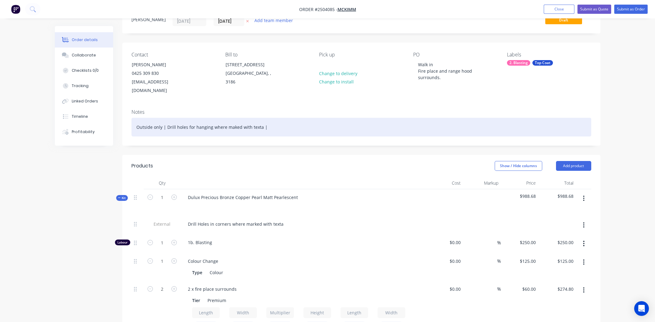
click at [312, 118] on div "Outside only | Drill holes for hanging where maked with texta |" at bounding box center [362, 127] width 460 height 19
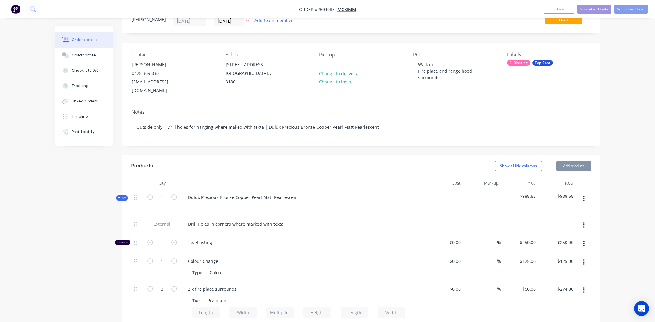
click at [390, 90] on div "Contact James D’Apolito 0425 309 830 JamesD@mckimm.com.au Bill to 410 New Stree…" at bounding box center [361, 74] width 478 height 62
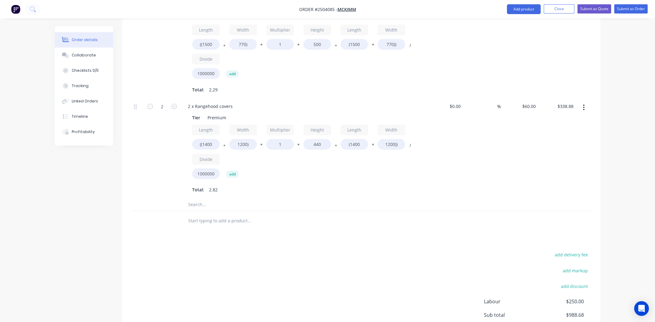
scroll to position [366, 0]
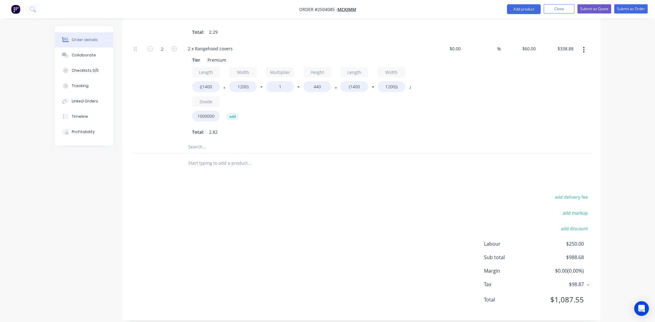
click at [407, 133] on div "2 x Rangehood covers Tier Premium Length ((1400 + Width 1200) * Multiplier 1 * …" at bounding box center [303, 90] width 245 height 100
click at [400, 168] on div "Products Show / Hide columns Add product Qty Cost Markup Price Total Kit 1 Dulu…" at bounding box center [361, 67] width 478 height 506
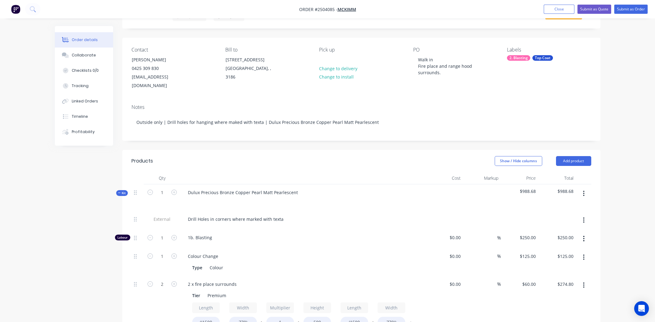
scroll to position [0, 0]
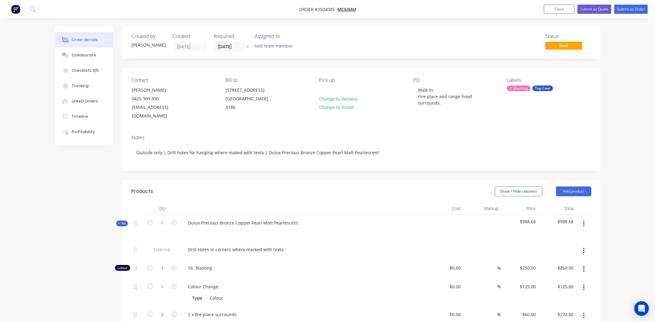
click at [260, 130] on div "Notes Outside only | Drill holes for hanging where maked with texta | Dulux Pre…" at bounding box center [361, 150] width 478 height 41
click at [388, 130] on div "Notes Outside only | Drill holes for hanging where maked with texta | Dulux Pre…" at bounding box center [361, 150] width 478 height 41
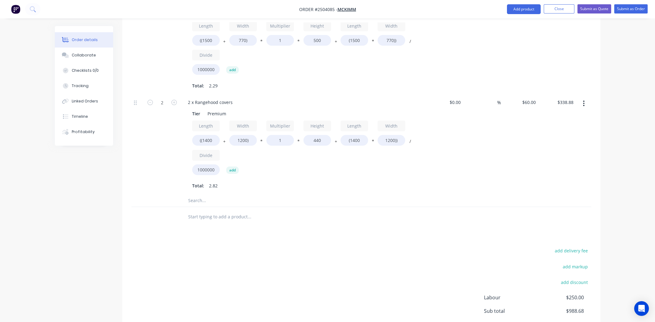
scroll to position [366, 0]
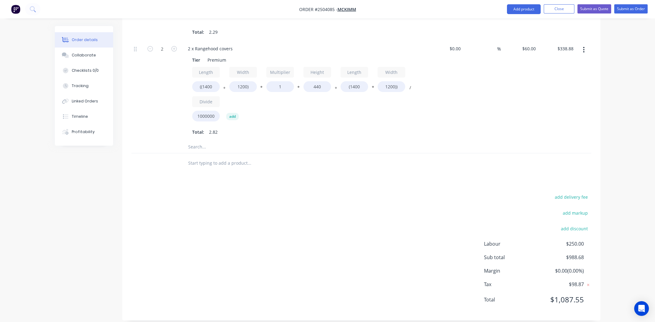
click at [286, 233] on div "add delivery fee add markup add discount Labour $250.00 Sub total $988.68 Margi…" at bounding box center [362, 252] width 460 height 118
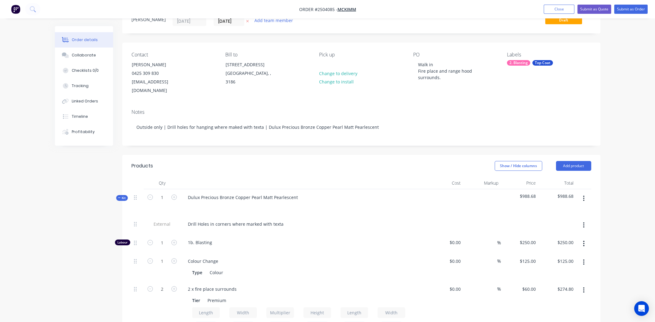
scroll to position [0, 0]
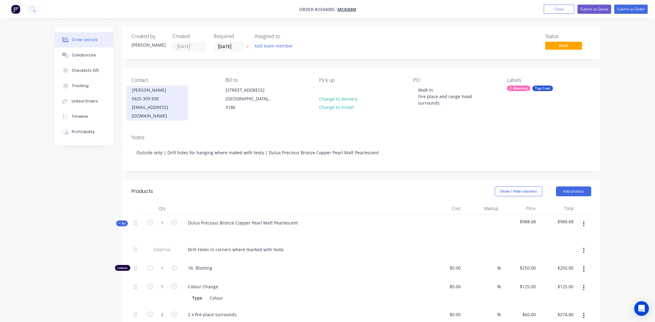
drag, startPoint x: 132, startPoint y: 89, endPoint x: 166, endPoint y: 91, distance: 34.1
click at [166, 91] on div "James D’Apolito" at bounding box center [157, 90] width 51 height 9
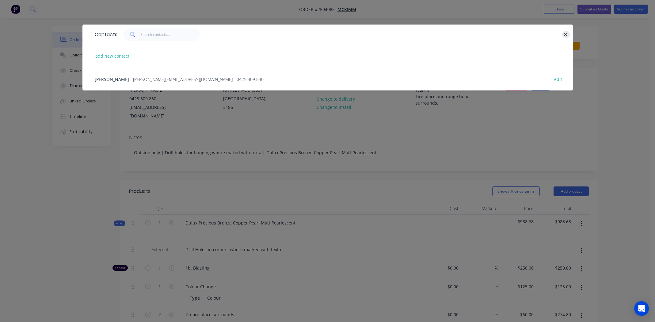
click at [563, 33] on button "button" at bounding box center [567, 35] width 8 height 8
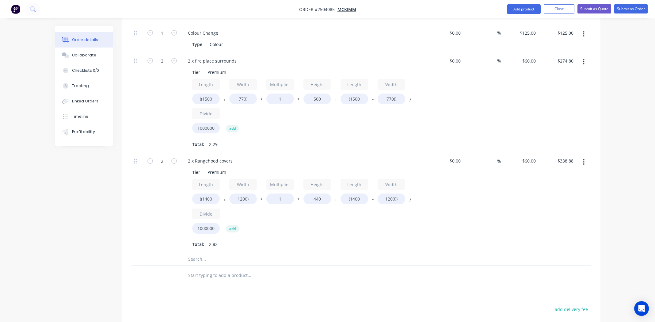
scroll to position [366, 0]
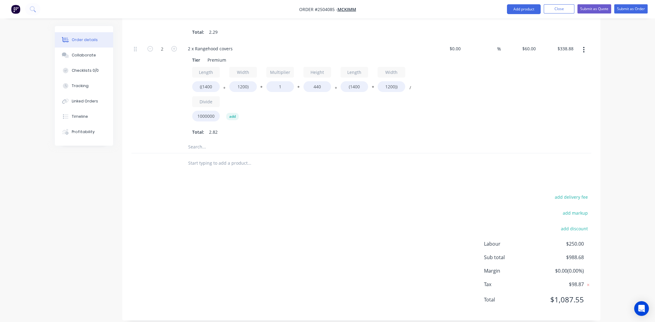
click at [296, 239] on div "add delivery fee add markup add discount Labour $250.00 Sub total $988.68 Margi…" at bounding box center [362, 252] width 460 height 118
click at [375, 200] on div "add delivery fee add markup add discount Labour $250.00 Sub total $988.68 Margi…" at bounding box center [362, 252] width 460 height 118
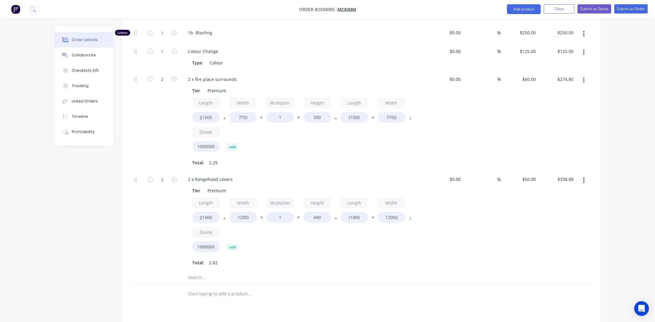
scroll to position [151, 0]
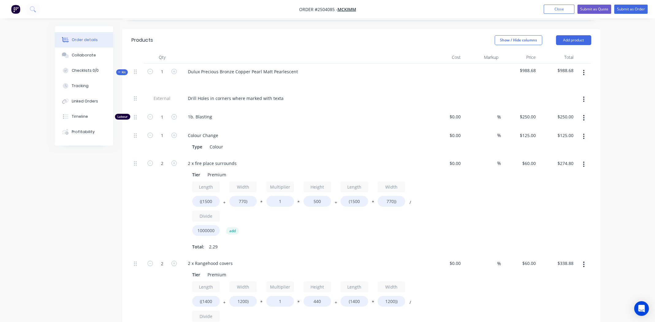
click at [338, 76] on div at bounding box center [303, 80] width 240 height 9
drag, startPoint x: 296, startPoint y: 63, endPoint x: 184, endPoint y: 53, distance: 112.7
click at [184, 53] on div "Qty Cost Markup Price Total Kit 1 Dulux Precious Bronze Copper Pearl Matt Pearl…" at bounding box center [362, 209] width 460 height 317
click at [336, 76] on div at bounding box center [303, 80] width 240 height 9
click at [631, 9] on button "Submit as Order" at bounding box center [631, 9] width 33 height 9
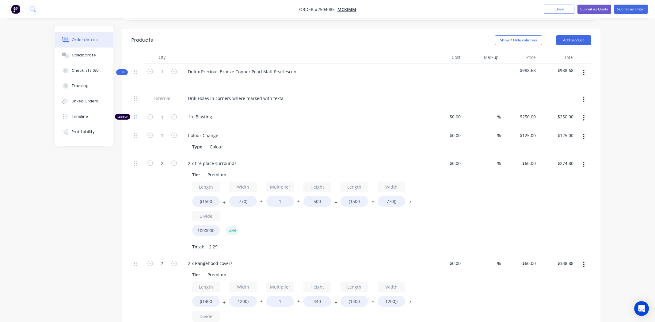
scroll to position [0, 0]
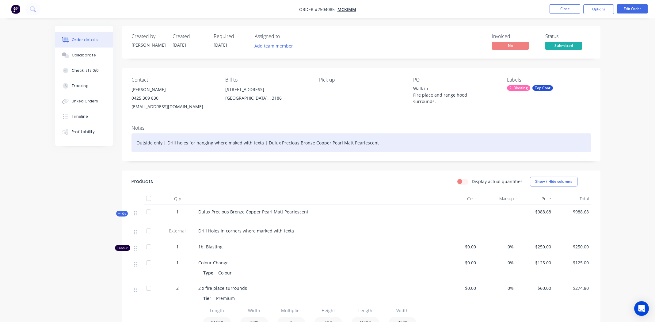
click at [432, 142] on div "Outside only | Drill holes for hanging where maked with texta | Dulux Precious …" at bounding box center [362, 142] width 460 height 19
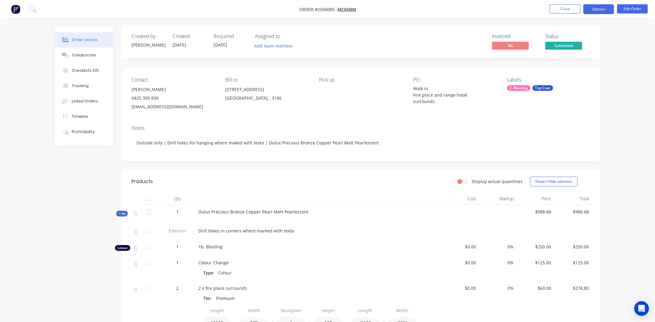
click at [597, 8] on button "Options" at bounding box center [599, 9] width 31 height 10
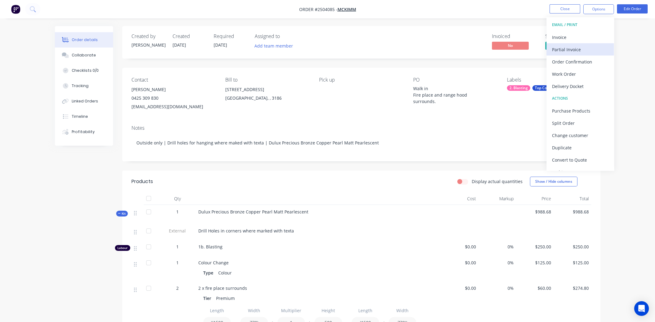
click at [572, 48] on div "Partial Invoice" at bounding box center [580, 49] width 56 height 9
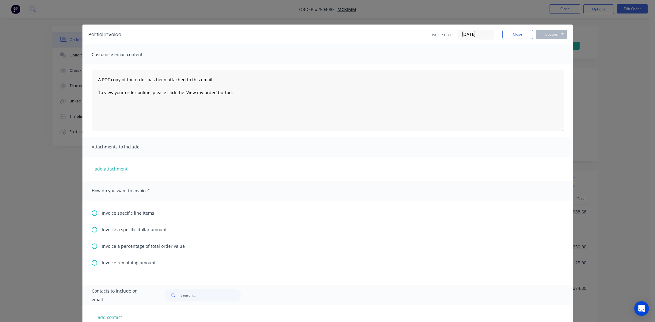
click at [94, 245] on icon at bounding box center [95, 247] width 6 height 6
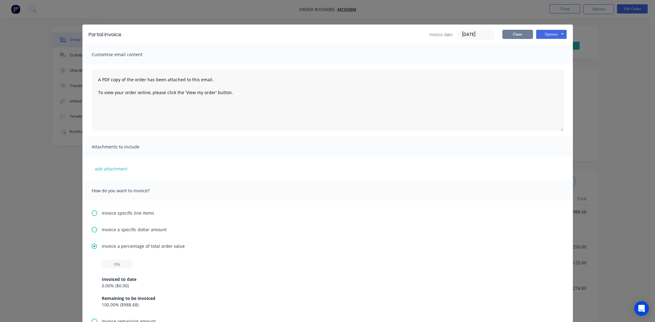
click at [514, 33] on button "Close" at bounding box center [518, 34] width 31 height 9
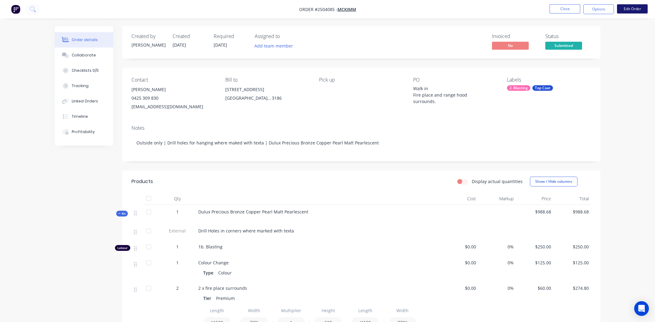
click at [626, 7] on button "Edit Order" at bounding box center [632, 8] width 31 height 9
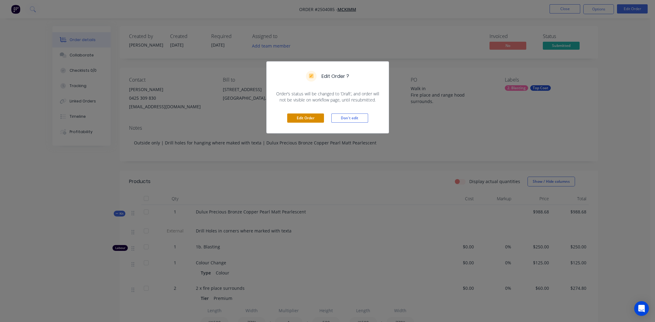
click at [308, 117] on button "Edit Order" at bounding box center [305, 117] width 37 height 9
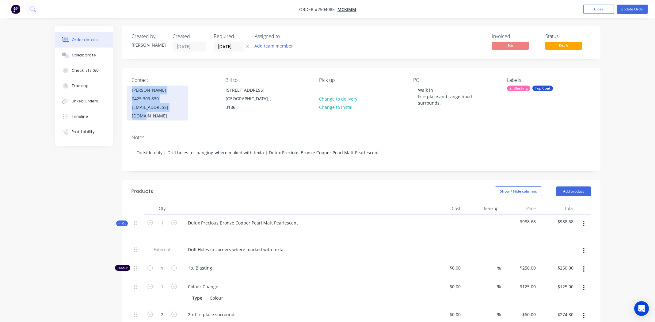
drag, startPoint x: 184, startPoint y: 108, endPoint x: 127, endPoint y: 89, distance: 60.2
click at [127, 89] on div "James D’Apolito 0425 309 830 JamesD@mckimm.com.au" at bounding box center [157, 103] width 61 height 35
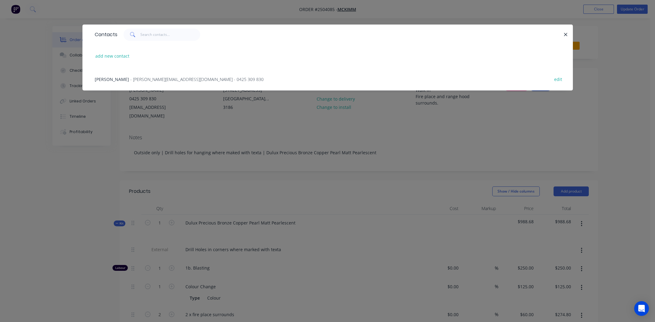
drag, startPoint x: 142, startPoint y: 103, endPoint x: 566, endPoint y: 32, distance: 430.1
click at [565, 32] on icon "button" at bounding box center [566, 35] width 4 height 6
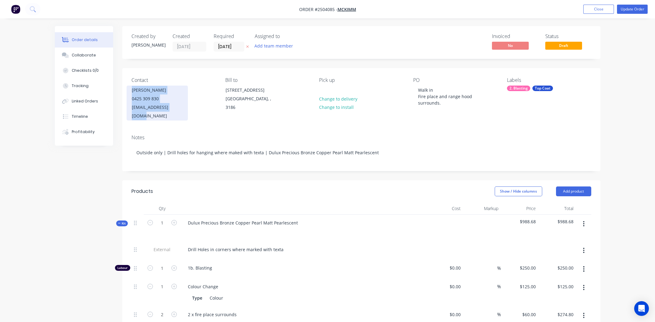
drag, startPoint x: 186, startPoint y: 108, endPoint x: 132, endPoint y: 91, distance: 56.6
click at [132, 91] on div "James D’Apolito 0425 309 830 JamesD@mckimm.com.au" at bounding box center [157, 103] width 61 height 35
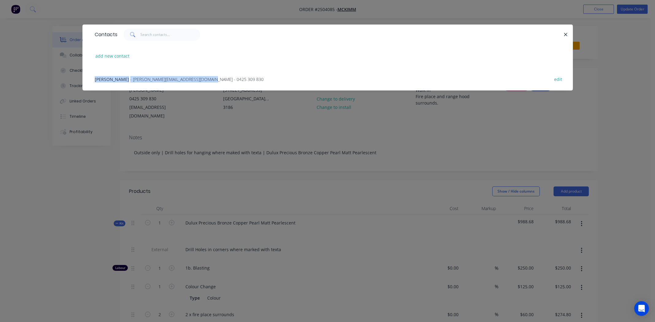
drag, startPoint x: 213, startPoint y: 79, endPoint x: 94, endPoint y: 77, distance: 118.7
click at [94, 77] on div "James D’Apolito - JamesD@mckimm.com.au - 0425 309 830 edit" at bounding box center [328, 78] width 472 height 23
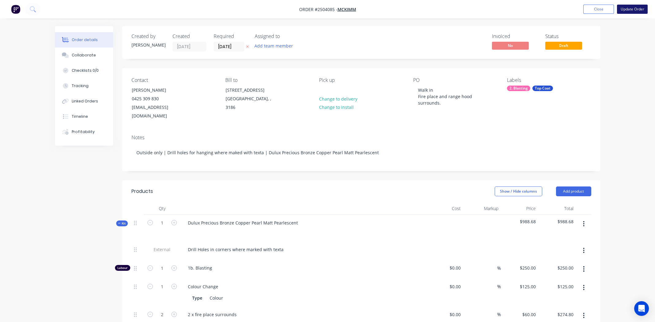
click at [629, 7] on button "Update Order" at bounding box center [632, 9] width 31 height 9
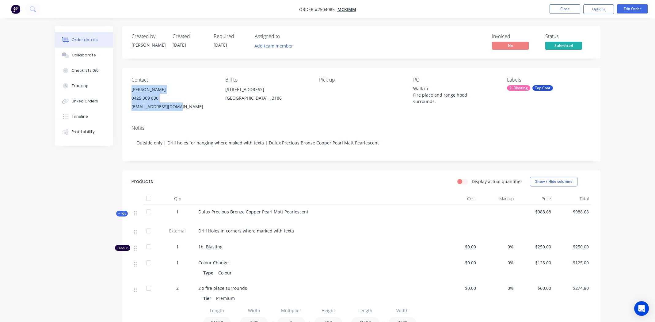
drag, startPoint x: 185, startPoint y: 108, endPoint x: 130, endPoint y: 91, distance: 57.8
click at [130, 91] on div "Contact James D’Apolito 0425 309 830 JamesD@mckimm.com.au Bill to 410 New Stree…" at bounding box center [361, 94] width 478 height 52
copy div "James D’Apolito 0425 309 830 JamesD@mckimm.com.au"
click at [81, 53] on div "Collaborate" at bounding box center [84, 55] width 24 height 6
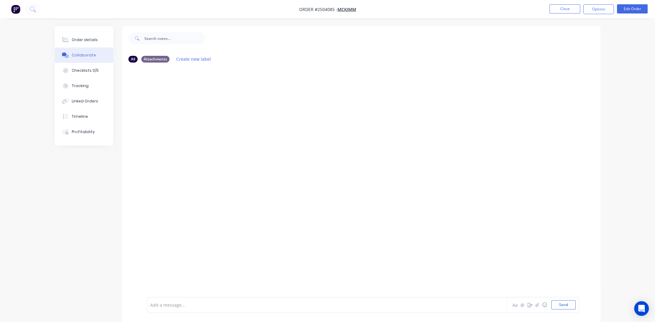
drag, startPoint x: 200, startPoint y: 301, endPoint x: 205, endPoint y: 300, distance: 5.4
click at [201, 301] on div "Add a message..." at bounding box center [309, 304] width 319 height 9
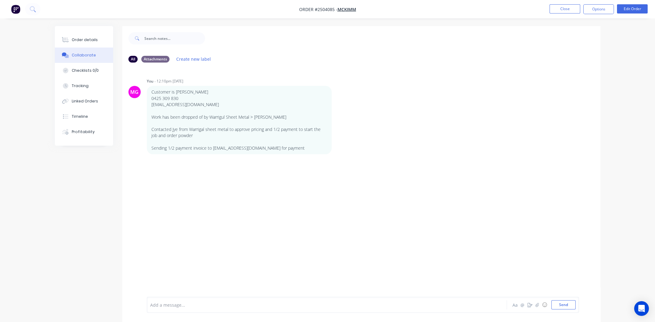
click at [263, 231] on div "MG You - 12:10pm 10/09/25 Customer is James D’Apolito 0425 309 830 JamesD@mckim…" at bounding box center [361, 181] width 478 height 229
click at [197, 137] on p "Contacted Jye from Warrigal sheet metal to approve pricing and 1/2 payment to s…" at bounding box center [240, 132] width 176 height 13
click at [202, 169] on div "MG You - 12:10pm 10/09/25 Customer is James D’Apolito 0425 309 830 JamesD@mckim…" at bounding box center [361, 181] width 478 height 229
click at [246, 188] on div "MG You - 12:10pm 10/09/25 Customer is James D’Apolito 0425 309 830 JamesD@mckim…" at bounding box center [361, 181] width 478 height 229
click at [237, 191] on div "MG You - 12:10pm 10/09/25 Customer is James D’Apolito 0425 309 830 JamesD@mckim…" at bounding box center [361, 181] width 478 height 229
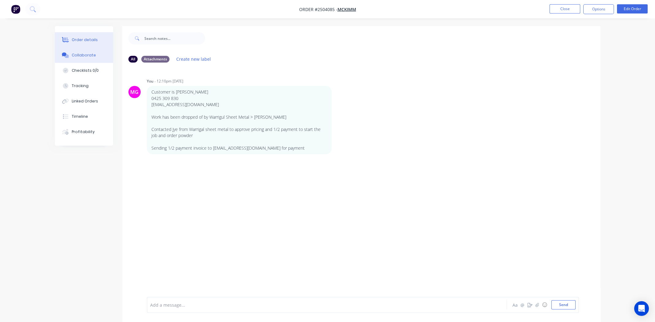
click at [82, 40] on div "Order details" at bounding box center [85, 40] width 26 height 6
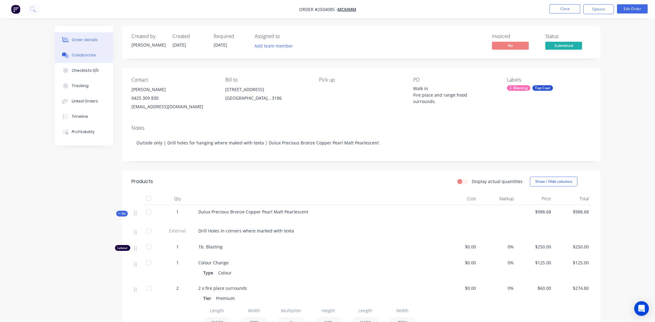
click at [84, 52] on button "Collaborate" at bounding box center [84, 55] width 58 height 15
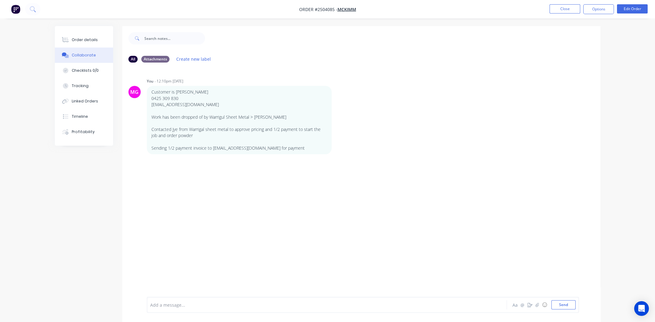
click at [164, 299] on div "Add a message... Aa @ ☺ Send" at bounding box center [363, 305] width 432 height 16
click at [177, 308] on div at bounding box center [310, 305] width 319 height 6
click at [195, 305] on span "Changing customer to admin at warrigul sheet metal" at bounding box center [205, 305] width 109 height 6
click at [195, 303] on span "Changing customer to admin at warrigul sheet metal" at bounding box center [205, 305] width 109 height 6
click at [309, 305] on div "Changing customer to Jye and email to admin at warrigul sheet metal" at bounding box center [310, 305] width 319 height 6
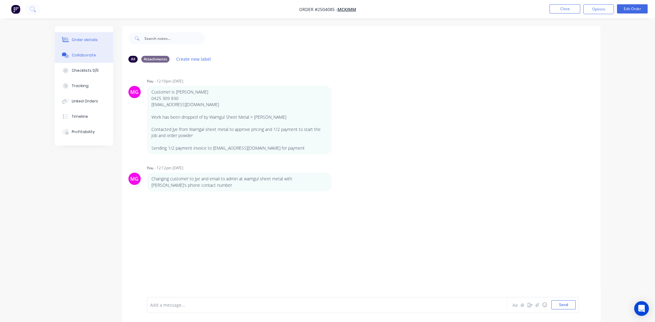
click at [85, 40] on div "Order details" at bounding box center [85, 40] width 26 height 6
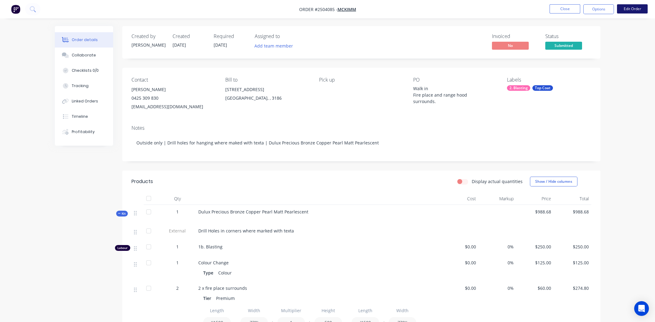
click at [639, 10] on button "Edit Order" at bounding box center [632, 8] width 31 height 9
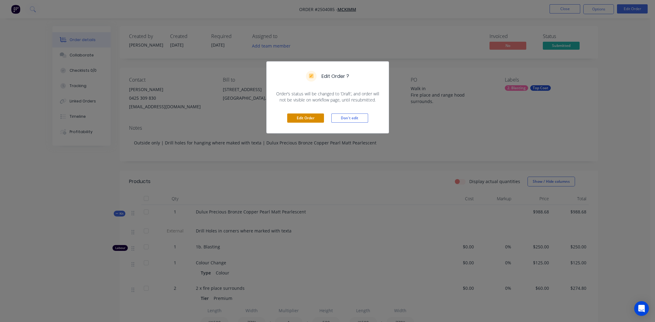
click at [301, 117] on button "Edit Order" at bounding box center [305, 117] width 37 height 9
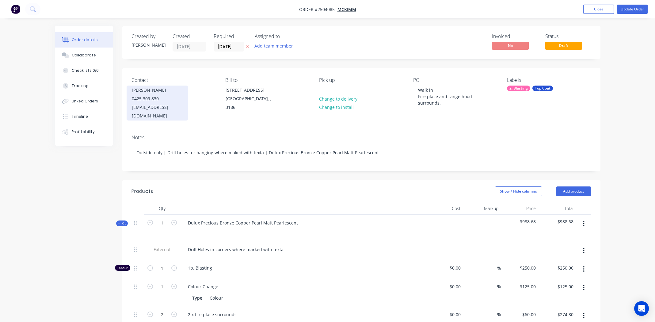
click at [150, 101] on div "0425 309 830" at bounding box center [157, 98] width 51 height 9
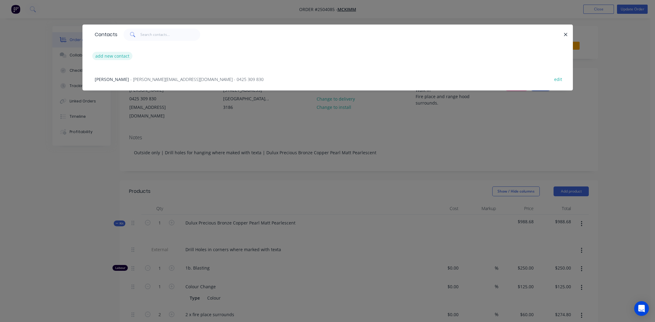
click at [106, 57] on button "add new contact" at bounding box center [112, 56] width 40 height 8
select select "AU"
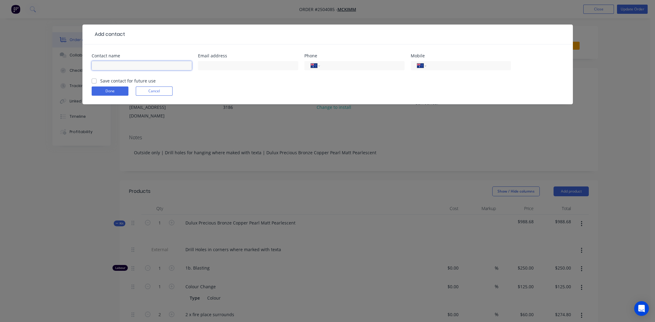
click at [133, 68] on input "text" at bounding box center [142, 65] width 100 height 9
type input "Jye - Warrigul Sheet Metal"
type input "admin@warrigulsheetmetal.com.au"
click at [431, 62] on div "International [GEOGRAPHIC_DATA] [GEOGRAPHIC_DATA] [GEOGRAPHIC_DATA] [GEOGRAPHIC…" at bounding box center [461, 65] width 100 height 9
click at [436, 64] on input "tel" at bounding box center [468, 65] width 74 height 7
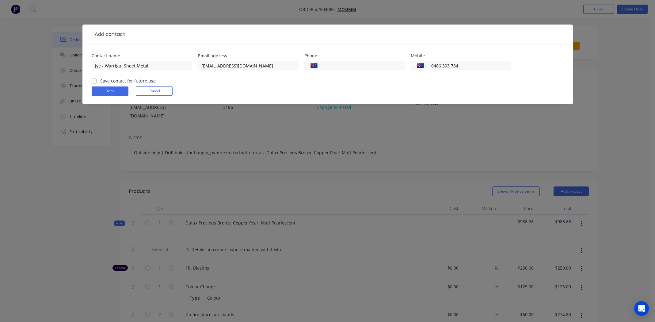
type input "0486 393 784"
click at [100, 81] on label "Save contact for future use" at bounding box center [128, 81] width 56 height 6
click at [95, 81] on input "Save contact for future use" at bounding box center [94, 81] width 5 height 6
checkbox input "true"
click at [111, 90] on button "Done" at bounding box center [110, 90] width 37 height 9
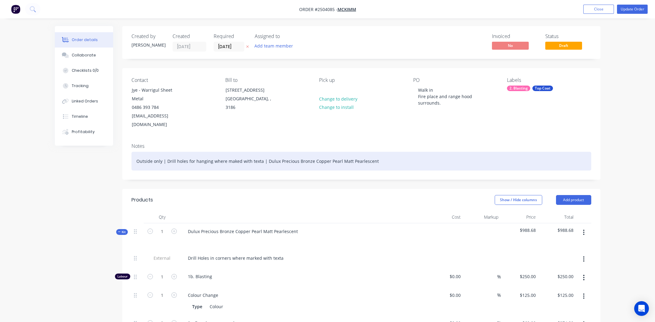
click at [423, 157] on div "Outside only | Drill holes for hanging where maked with texta | Dulux Precious …" at bounding box center [362, 161] width 460 height 19
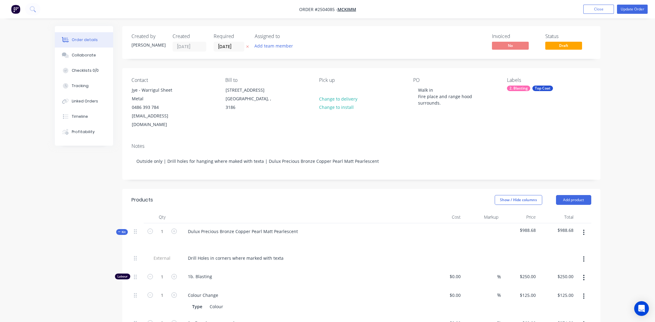
click at [280, 126] on div "Contact Jye - Warrigul Sheet Metal 0486 393 784 admin@warrigulsheetmetal.com.au…" at bounding box center [361, 103] width 478 height 70
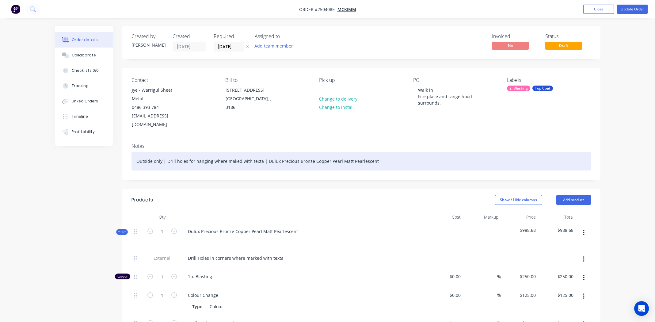
click at [430, 155] on div "Outside only | Drill holes for hanging where maked with texta | Dulux Precious …" at bounding box center [362, 161] width 460 height 19
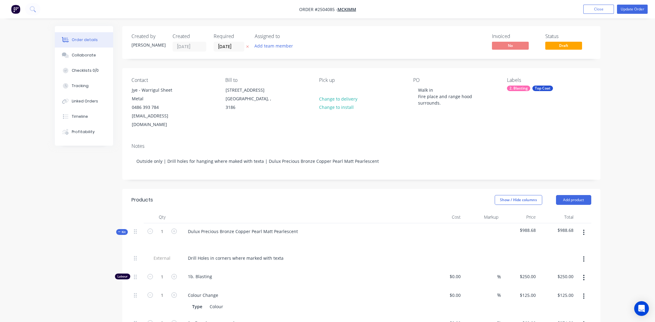
click at [515, 125] on div "Contact Jye - Warrigul Sheet Metal 0486 393 784 admin@warrigulsheetmetal.com.au…" at bounding box center [361, 103] width 478 height 70
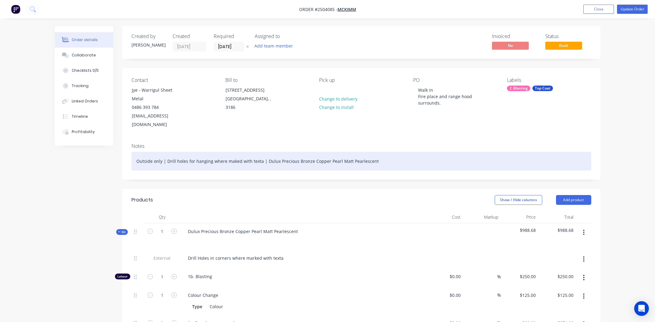
click at [470, 152] on div "Outside only | Drill holes for hanging where maked with texta | Dulux Precious …" at bounding box center [362, 161] width 460 height 19
click at [405, 157] on div "Outside only | Drill holes for hanging where maked with texta | Dulux Precious …" at bounding box center [362, 161] width 460 height 19
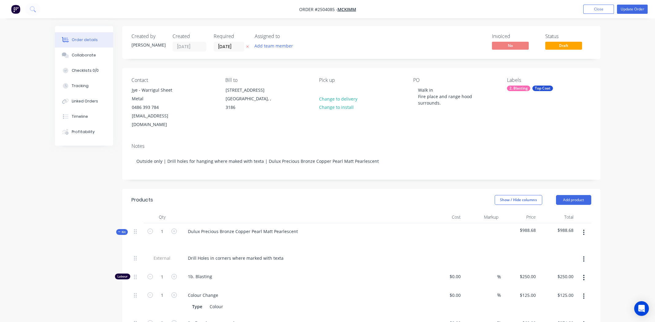
click at [401, 143] on div "Notes" at bounding box center [362, 146] width 460 height 6
click at [632, 10] on button "Update Order" at bounding box center [632, 9] width 31 height 9
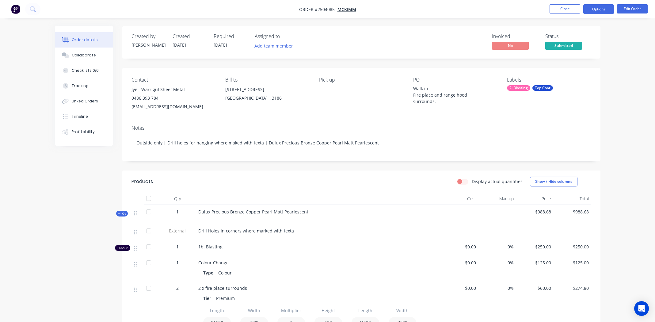
click at [597, 10] on button "Options" at bounding box center [599, 9] width 31 height 10
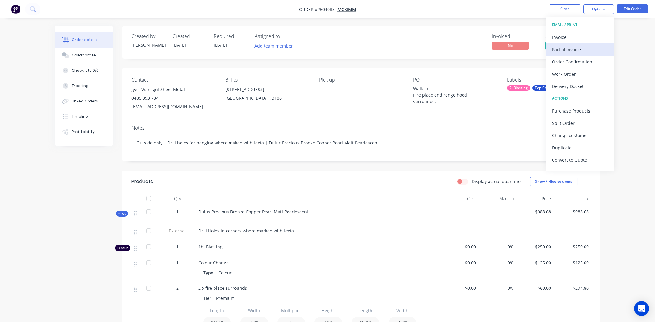
click at [569, 50] on div "Partial Invoice" at bounding box center [580, 49] width 56 height 9
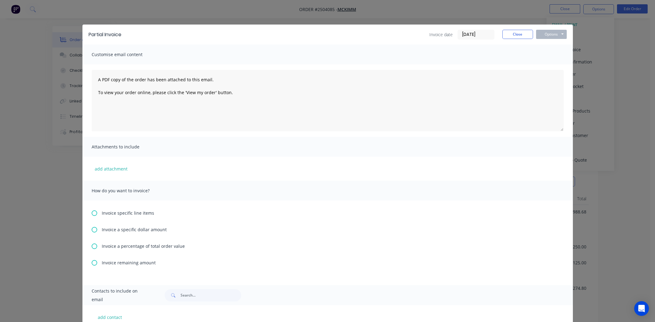
click at [93, 245] on icon at bounding box center [95, 247] width 6 height 6
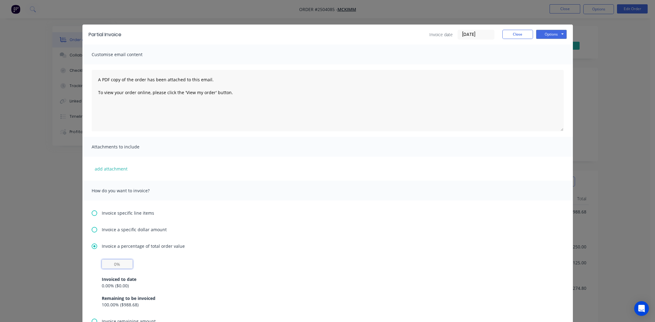
click at [109, 266] on input "text" at bounding box center [117, 263] width 31 height 9
type input "50%"
click at [317, 273] on div "Invoiced to date 0.00 % ( $0.00 ) Remaining to be invoiced 100.00 % ( $988.68 )" at bounding box center [328, 288] width 452 height 39
click at [551, 34] on button "Options" at bounding box center [551, 34] width 31 height 9
click at [548, 65] on button "Email" at bounding box center [555, 65] width 39 height 10
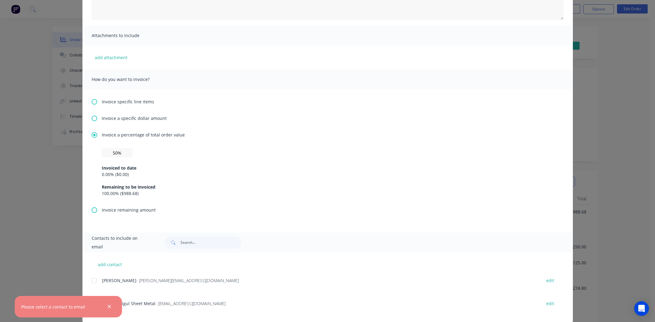
scroll to position [120, 0]
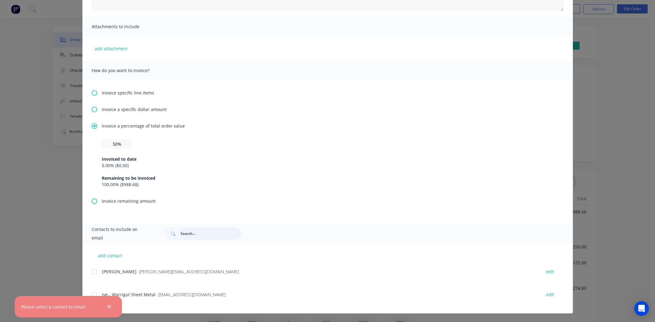
click at [211, 234] on input "text" at bounding box center [211, 234] width 61 height 12
click at [92, 293] on div at bounding box center [94, 295] width 12 height 12
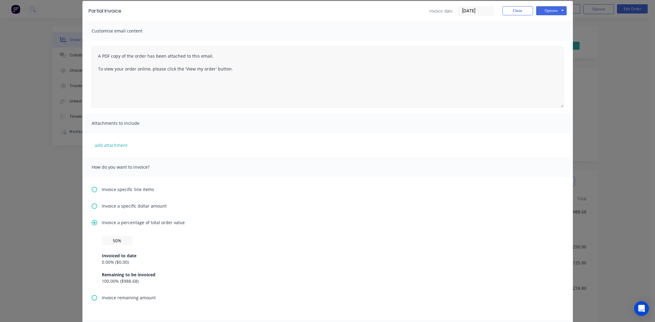
scroll to position [0, 0]
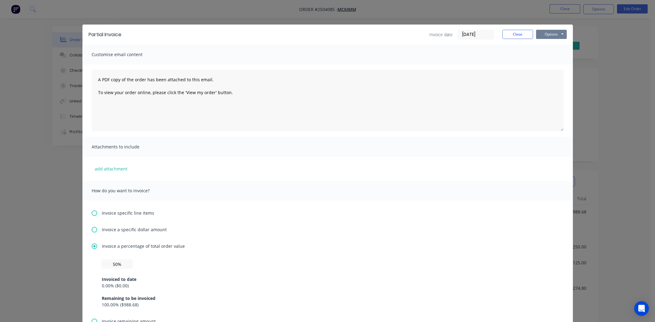
click at [546, 36] on button "Options" at bounding box center [551, 34] width 31 height 9
click at [551, 62] on button "Email" at bounding box center [555, 65] width 39 height 10
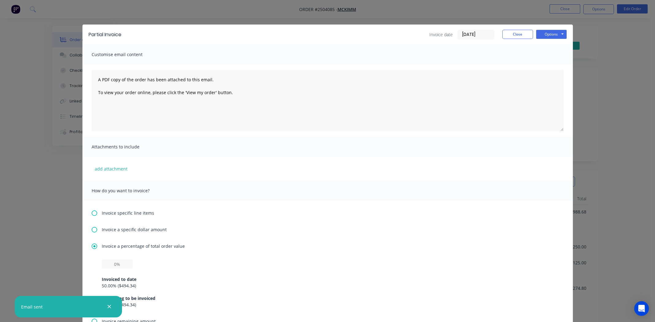
click at [109, 306] on icon "button" at bounding box center [109, 306] width 3 height 3
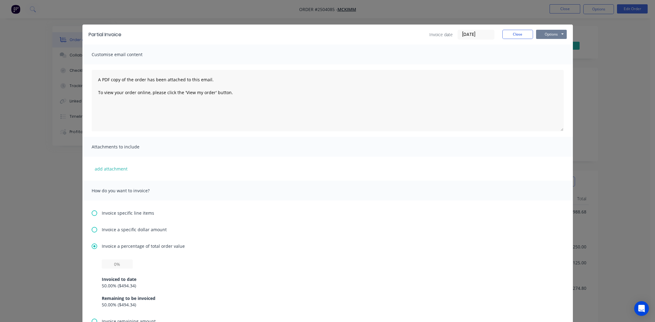
click at [547, 35] on button "Options" at bounding box center [551, 34] width 31 height 9
click at [515, 37] on button "Close" at bounding box center [518, 34] width 31 height 9
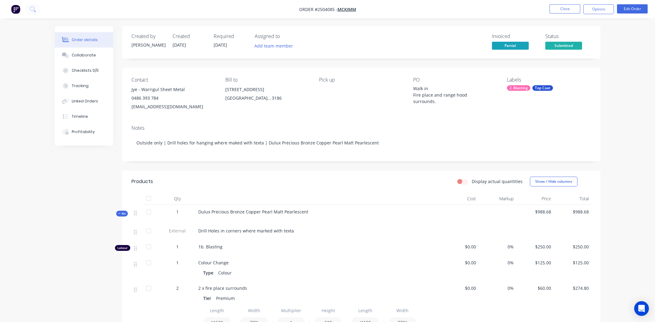
click at [425, 30] on div "Created by Michael Created 10/09/25 Required 10/09/25 Assigned to Add team memb…" at bounding box center [361, 42] width 478 height 33
drag, startPoint x: 300, startPoint y: 9, endPoint x: 334, endPoint y: 10, distance: 34.1
click at [335, 10] on span "Order #2504085 -" at bounding box center [318, 9] width 38 height 6
copy span "Order #2504085"
click at [424, 8] on nav "Order #2504085 - McKimm Close Options Edit Order" at bounding box center [327, 9] width 655 height 18
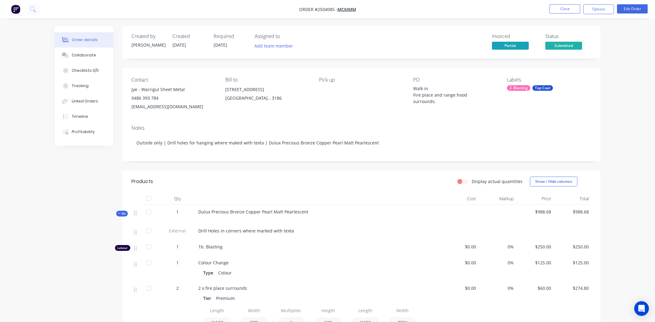
click at [95, 185] on div "Created by Michael Created 10/09/25 Required 10/09/25 Assigned to Add team memb…" at bounding box center [328, 301] width 546 height 550
click at [518, 113] on div "Contact Jye - Warrigul Sheet Metal 0486 393 784 admin@warrigulsheetmetal.com.au…" at bounding box center [361, 94] width 478 height 52
drag, startPoint x: 296, startPoint y: 9, endPoint x: 299, endPoint y: 8, distance: 3.5
click at [299, 8] on nav "Order #2504085 - McKimm Close Options Edit Order" at bounding box center [327, 9] width 655 height 18
copy div "Order #2504085 - McKimm Close Options Edit Order"
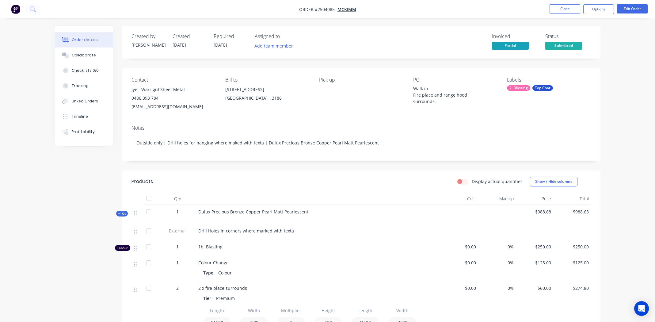
click at [444, 39] on div "Invoiced Partial Status Submitted" at bounding box center [453, 42] width 275 height 18
click at [571, 46] on span "Submitted" at bounding box center [564, 46] width 37 height 8
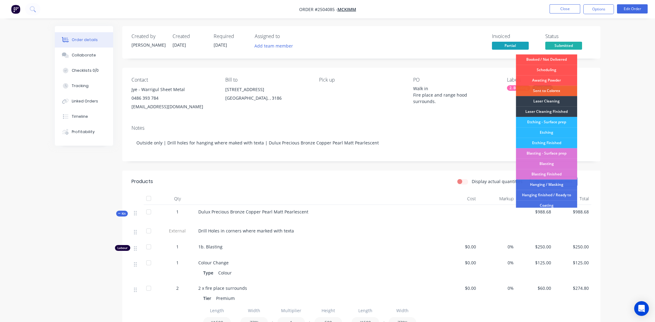
click at [398, 35] on div "Invoiced Partial Status Submitted Booked / Not Delivered Scheduling Awating Pow…" at bounding box center [453, 42] width 275 height 18
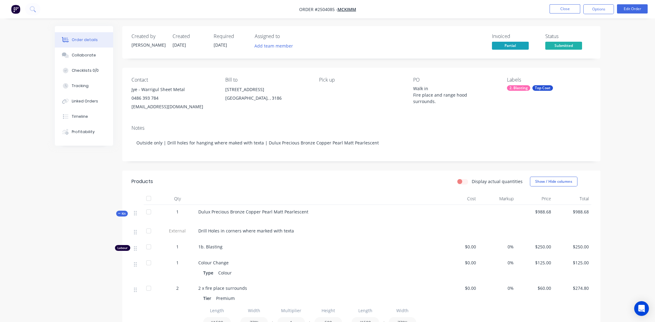
click at [350, 43] on div "Invoiced Partial Status Submitted" at bounding box center [453, 42] width 275 height 18
click at [600, 10] on button "Options" at bounding box center [599, 9] width 31 height 10
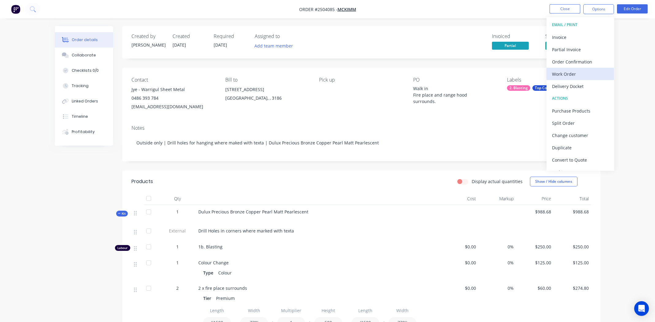
click at [567, 71] on div "Work Order" at bounding box center [580, 74] width 56 height 9
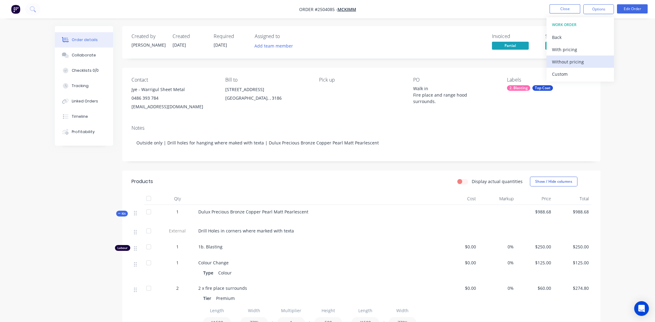
click at [568, 61] on div "Without pricing" at bounding box center [580, 61] width 56 height 9
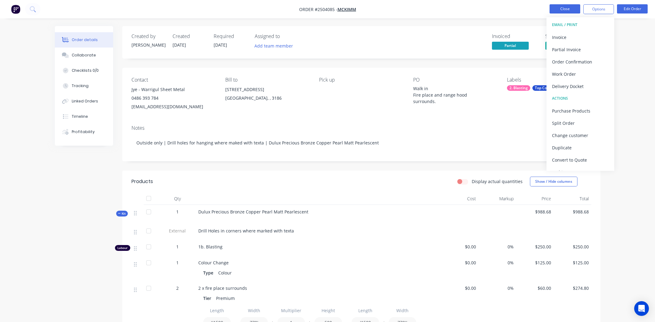
click at [565, 10] on button "Close" at bounding box center [565, 8] width 31 height 9
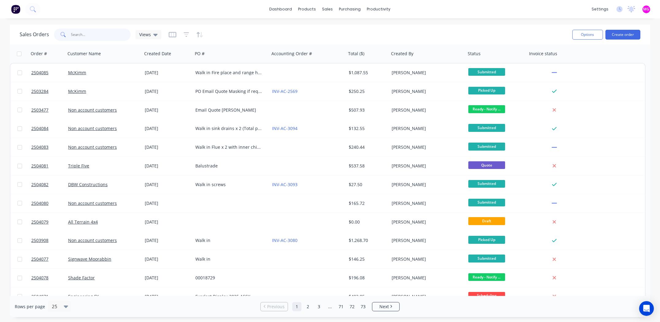
click at [89, 34] on input "text" at bounding box center [101, 35] width 60 height 12
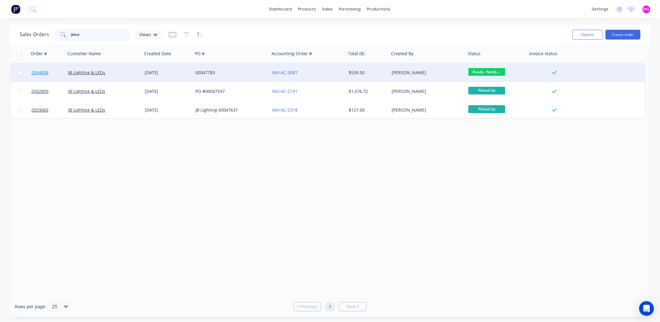
type input "jbled"
click at [37, 72] on span "2504004" at bounding box center [39, 73] width 17 height 6
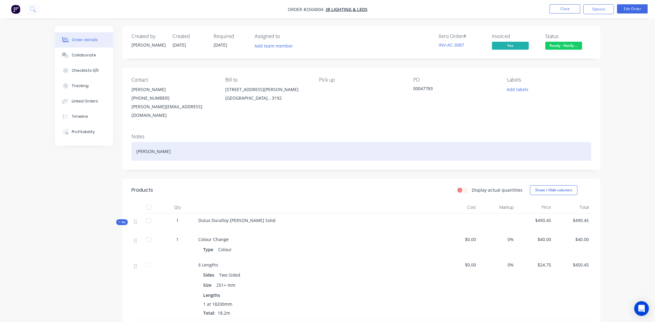
click at [249, 147] on div "White matt" at bounding box center [362, 151] width 460 height 19
click at [264, 151] on div "White matt" at bounding box center [362, 151] width 460 height 19
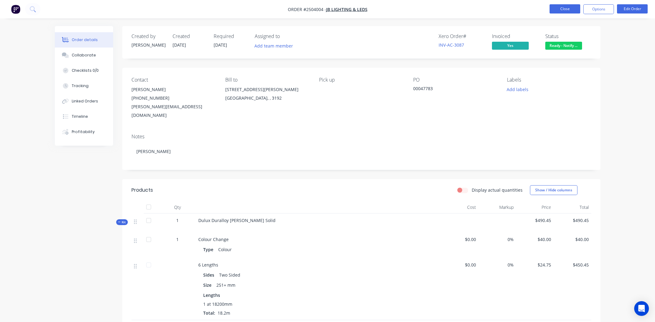
click at [557, 6] on button "Close" at bounding box center [565, 8] width 31 height 9
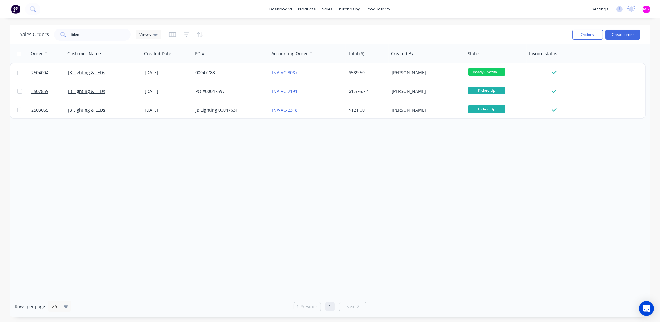
click at [326, 211] on div "Order # Customer Name Created Date PO # Accounting Order # Total ($) Created By…" at bounding box center [330, 170] width 640 height 252
click at [85, 36] on input "jbled" at bounding box center [101, 35] width 60 height 12
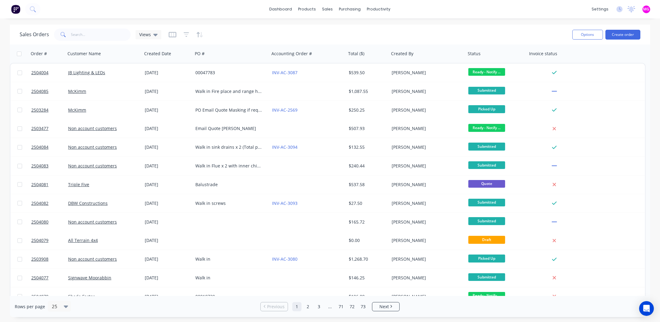
click at [517, 21] on div "dashboard products sales purchasing productivity dashboard products Product Cat…" at bounding box center [330, 161] width 660 height 322
click at [149, 305] on div "Rows per page 25" at bounding box center [120, 306] width 210 height 11
click at [79, 26] on div "Sales Orders Views Options Create order" at bounding box center [330, 35] width 640 height 20
click at [78, 31] on input "text" at bounding box center [101, 35] width 60 height 12
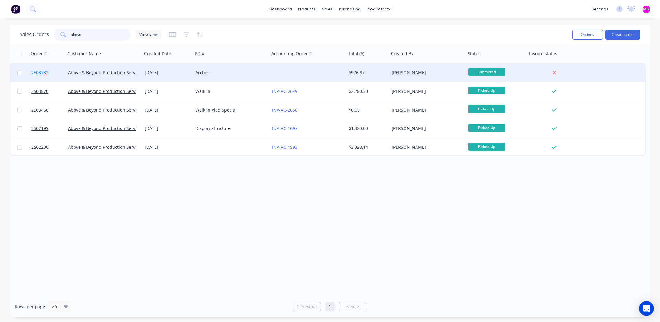
type input "above"
click at [40, 71] on span "2503732" at bounding box center [39, 73] width 17 height 6
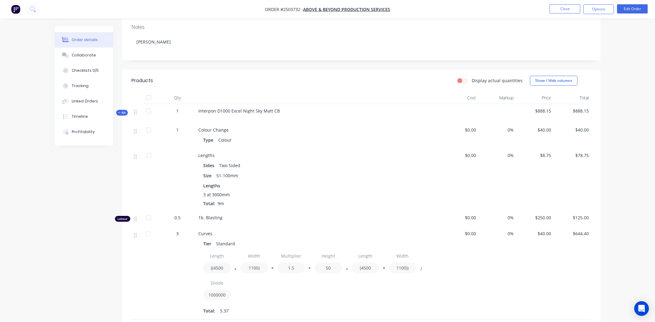
scroll to position [208, 0]
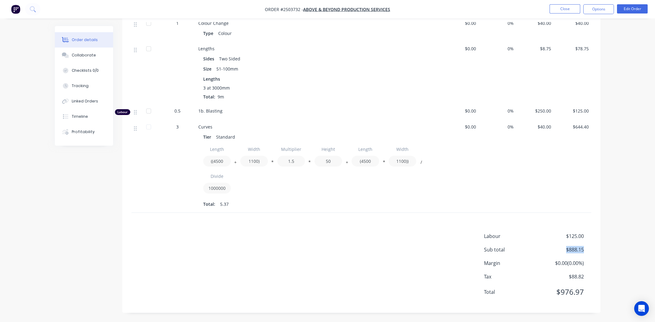
drag, startPoint x: 584, startPoint y: 248, endPoint x: 530, endPoint y: 252, distance: 54.1
click at [530, 252] on div "Sub total $888.15" at bounding box center [537, 249] width 107 height 7
click at [281, 239] on div "Labour $125.00 Sub total $888.15 Margin $0.00 ( 0.00 %) Tax $88.82 Total $976.97" at bounding box center [362, 267] width 460 height 71
click at [245, 235] on div "Labour $125.00 Sub total $888.15 Margin $0.00 ( 0.00 %) Tax $88.82 Total $976.97" at bounding box center [362, 267] width 460 height 71
drag, startPoint x: 566, startPoint y: 250, endPoint x: 604, endPoint y: 250, distance: 38.0
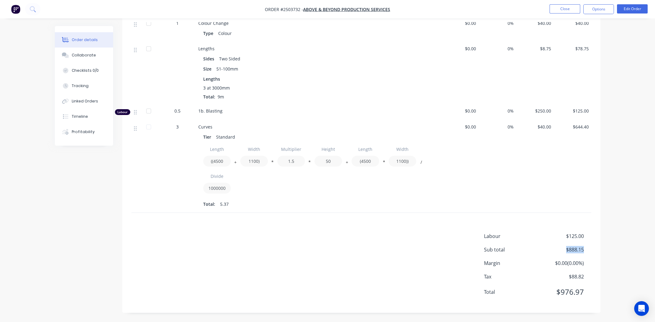
click at [604, 250] on div "Order details Collaborate Checklists 0/0 Tracking Linked Orders Timeline Profit…" at bounding box center [328, 70] width 558 height 504
drag, startPoint x: 386, startPoint y: 259, endPoint x: 383, endPoint y: 260, distance: 3.5
click at [386, 259] on div "Labour $125.00 Sub total $888.15 Margin $0.00 ( 0.00 %) Tax $88.82 Total $976.97" at bounding box center [362, 267] width 460 height 71
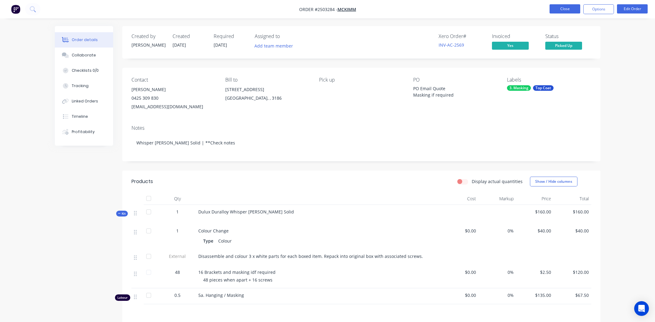
click at [560, 9] on button "Close" at bounding box center [565, 8] width 31 height 9
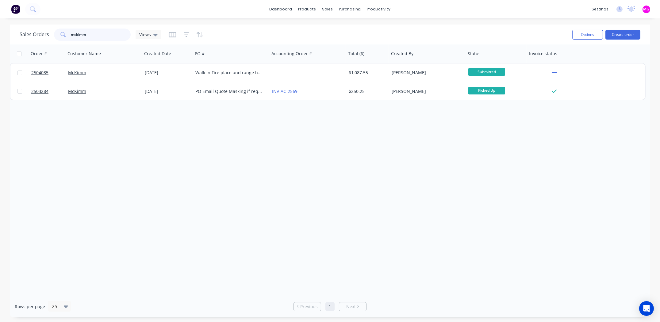
click at [92, 34] on input "mckimm" at bounding box center [101, 35] width 60 height 12
click at [93, 34] on input "mckimm" at bounding box center [101, 35] width 60 height 12
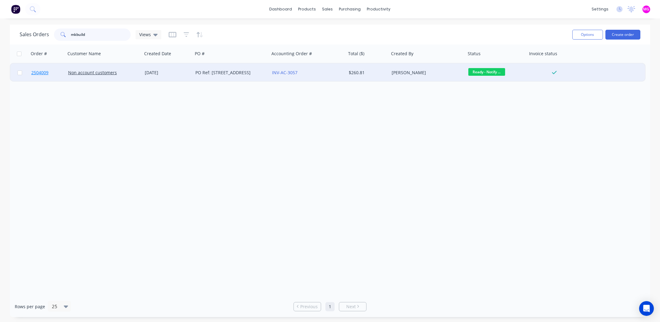
type input "mkbuild"
click at [41, 74] on span "2504009" at bounding box center [39, 73] width 17 height 6
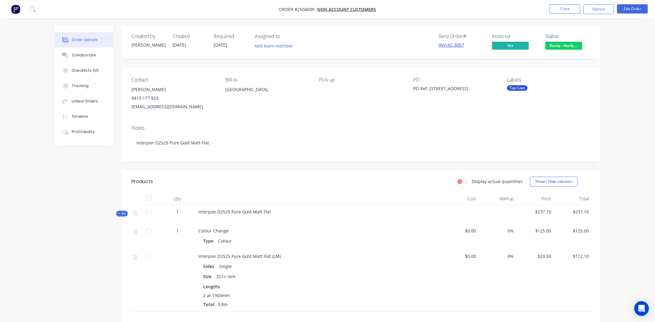
click at [458, 45] on link "INV-AC-3057" at bounding box center [451, 45] width 25 height 6
drag, startPoint x: 464, startPoint y: 46, endPoint x: 437, endPoint y: 48, distance: 26.7
click at [437, 48] on div "Xero Order # INV-AC-3057 Invoiced Yes Status Ready - Notify ..." at bounding box center [453, 42] width 275 height 18
copy link "INV-AC-3057"
click at [306, 9] on span "Order #2504009 -" at bounding box center [298, 9] width 38 height 6
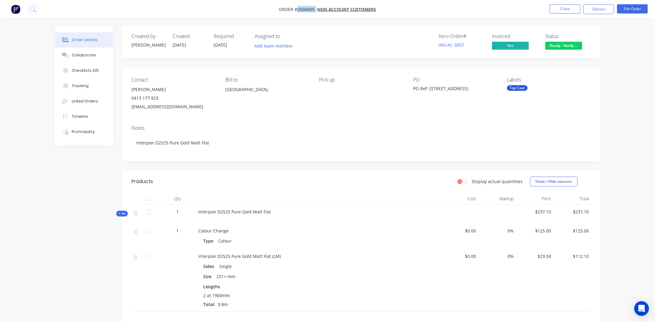
click at [306, 9] on span "Order #2504009 -" at bounding box center [298, 9] width 38 height 6
copy span "Order #2504009 -"
click at [439, 6] on nav "Order #2504009 - Non account customers Close Options Edit Order" at bounding box center [327, 9] width 655 height 18
click at [571, 47] on span "Ready - Notify ..." at bounding box center [564, 46] width 37 height 8
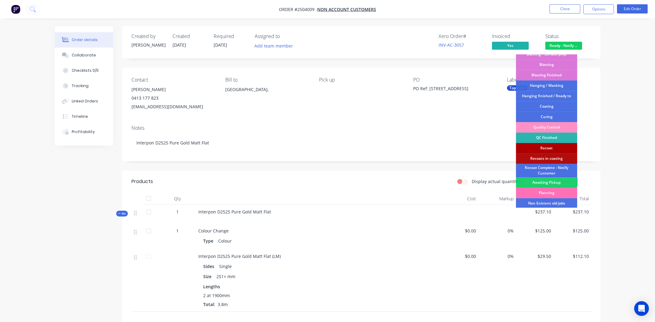
scroll to position [131, 0]
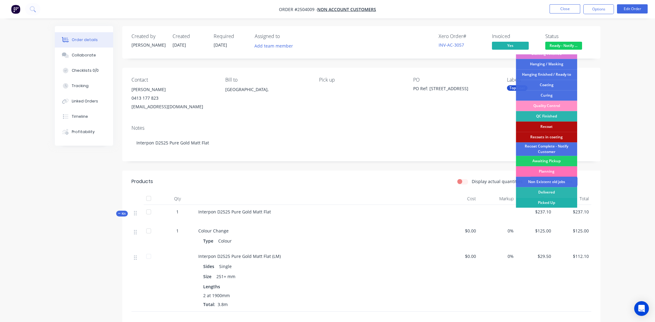
click at [546, 202] on div "Picked Up" at bounding box center [546, 203] width 61 height 10
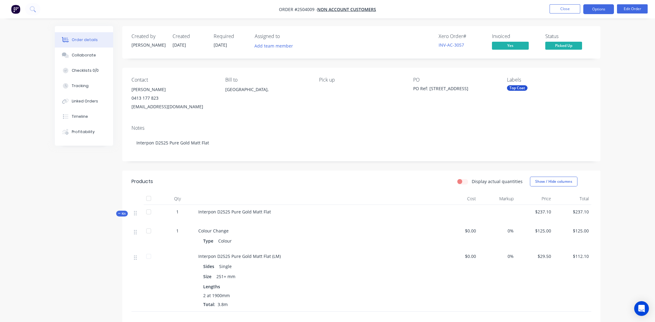
click at [598, 10] on button "Options" at bounding box center [599, 9] width 31 height 10
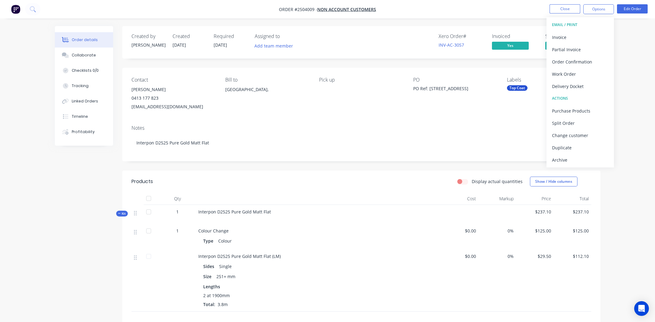
click at [380, 43] on div "Xero Order # INV-AC-3057 Invoiced Yes Status Picked Up" at bounding box center [453, 42] width 275 height 18
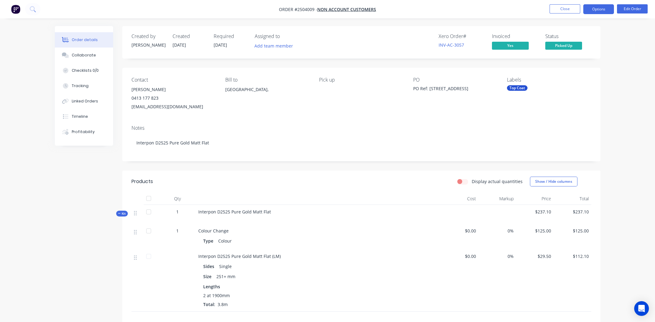
click at [601, 8] on button "Options" at bounding box center [599, 9] width 31 height 10
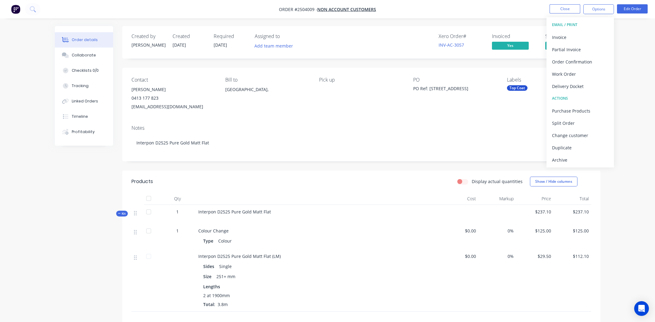
click at [453, 14] on nav "Order #2504009 - Non account customers Close Options EMAIL / PRINT Invoice Part…" at bounding box center [327, 9] width 655 height 18
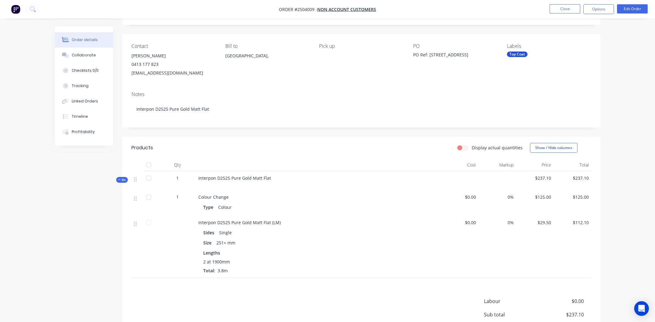
scroll to position [0, 0]
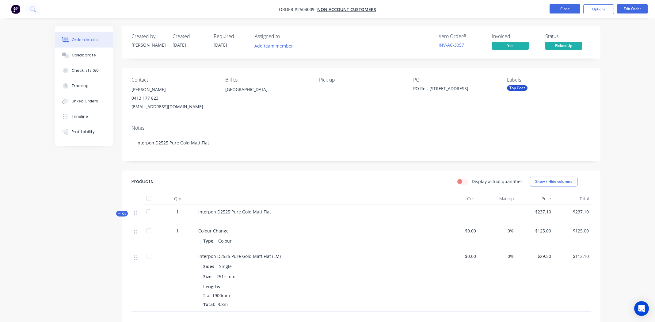
click at [560, 10] on button "Close" at bounding box center [565, 8] width 31 height 9
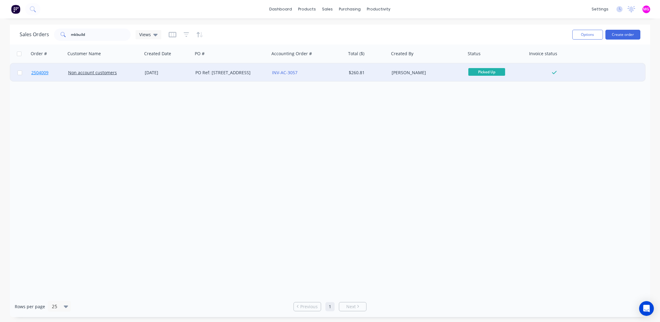
click at [40, 73] on span "2504009" at bounding box center [39, 73] width 17 height 6
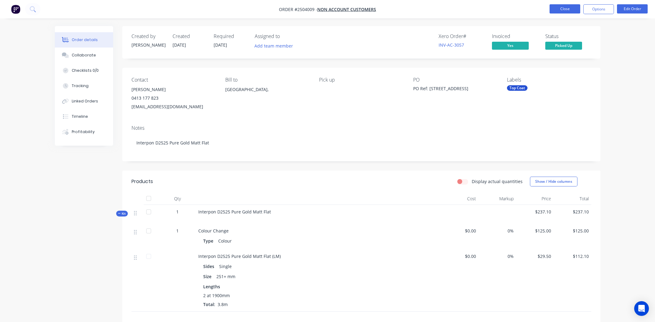
click at [566, 10] on button "Close" at bounding box center [565, 8] width 31 height 9
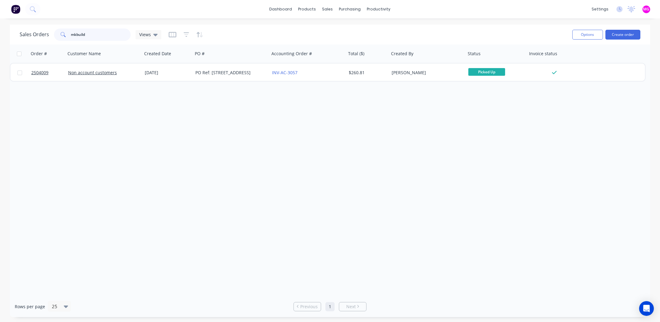
click at [85, 35] on input "mkbuild" at bounding box center [101, 35] width 60 height 12
click at [85, 36] on input "mkbuild" at bounding box center [101, 35] width 60 height 12
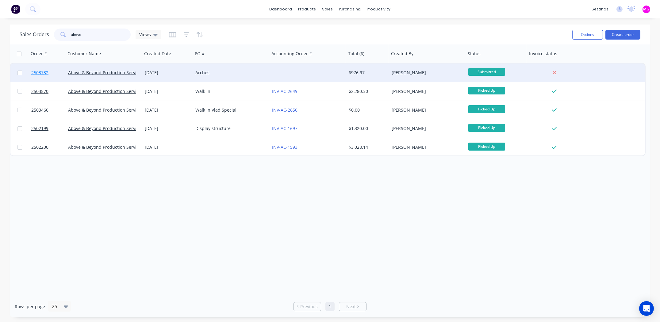
type input "above"
click at [41, 73] on span "2503732" at bounding box center [39, 73] width 17 height 6
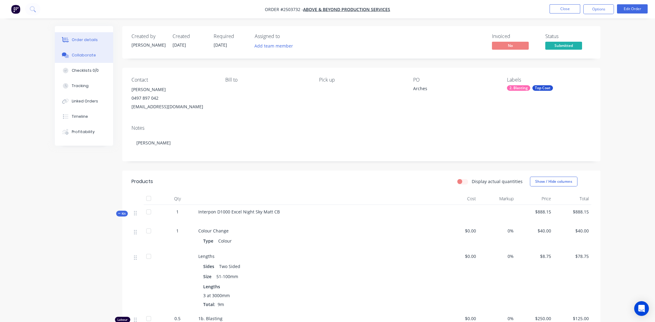
click at [87, 54] on div "Collaborate" at bounding box center [84, 55] width 24 height 6
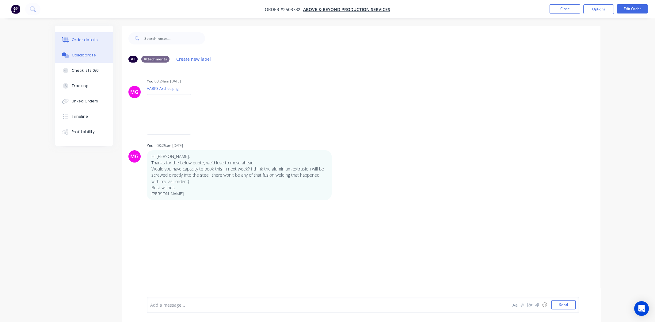
click at [90, 37] on div "Order details" at bounding box center [85, 40] width 26 height 6
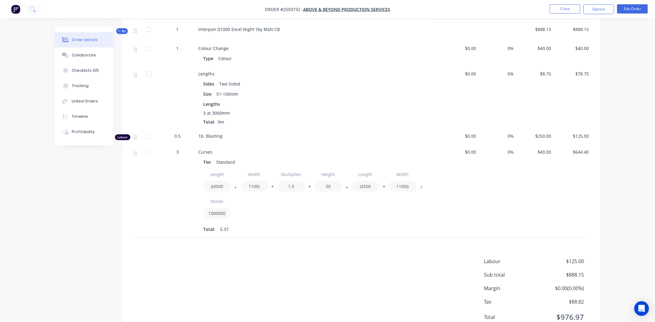
scroll to position [146, 0]
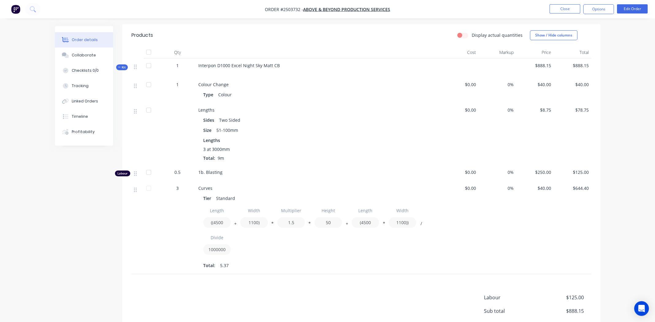
click at [325, 136] on div "Sides Two Sided Size 51-100mm Lengths 3 at 3000mm Total: 9m" at bounding box center [318, 137] width 240 height 47
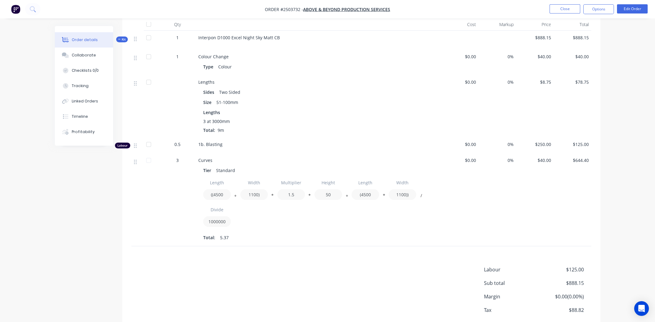
scroll to position [208, 0]
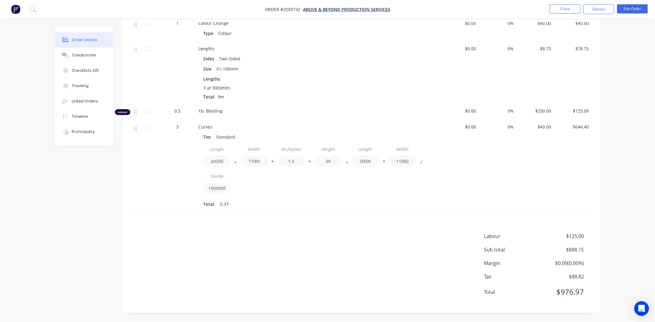
drag, startPoint x: 341, startPoint y: 266, endPoint x: 410, endPoint y: 271, distance: 69.6
click at [341, 266] on div "Labour $125.00 Sub total $888.15 Margin $0.00 ( 0.00 %) Tax $88.82 Total $976.97" at bounding box center [362, 267] width 460 height 71
drag, startPoint x: 578, startPoint y: 248, endPoint x: 565, endPoint y: 250, distance: 13.9
click at [565, 250] on div "Sub total $888.15" at bounding box center [537, 249] width 107 height 7
drag, startPoint x: 402, startPoint y: 259, endPoint x: 505, endPoint y: 248, distance: 103.6
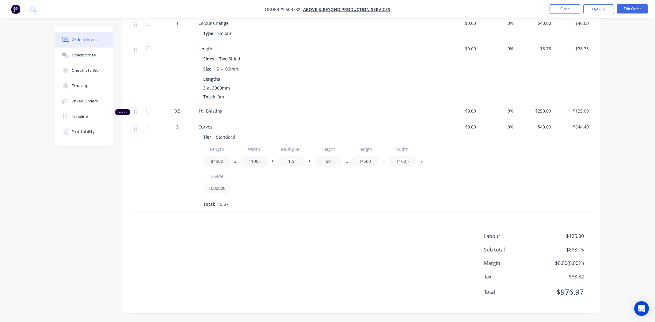
click at [402, 259] on div "Labour $125.00 Sub total $888.15 Margin $0.00 ( 0.00 %) Tax $88.82 Total $976.97" at bounding box center [362, 267] width 460 height 71
drag, startPoint x: 584, startPoint y: 249, endPoint x: 559, endPoint y: 251, distance: 25.5
click at [559, 251] on div "Sub total $888.15" at bounding box center [537, 249] width 107 height 7
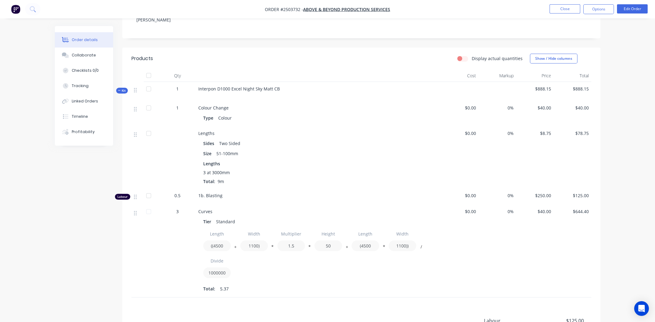
scroll to position [0, 0]
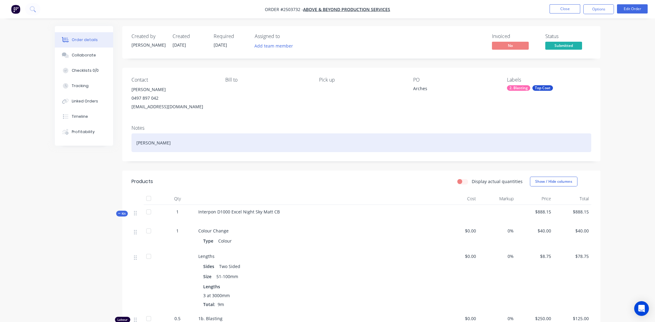
click at [213, 141] on div "Matt black" at bounding box center [362, 142] width 460 height 19
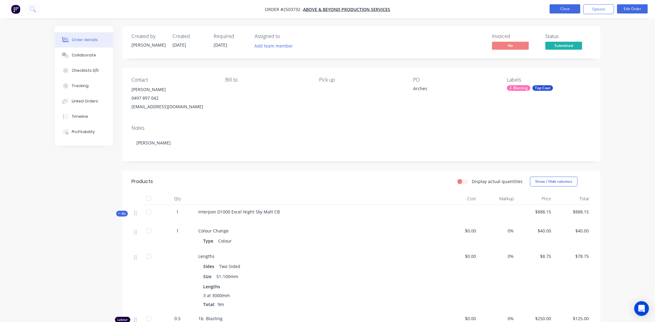
click at [552, 10] on button "Close" at bounding box center [565, 8] width 31 height 9
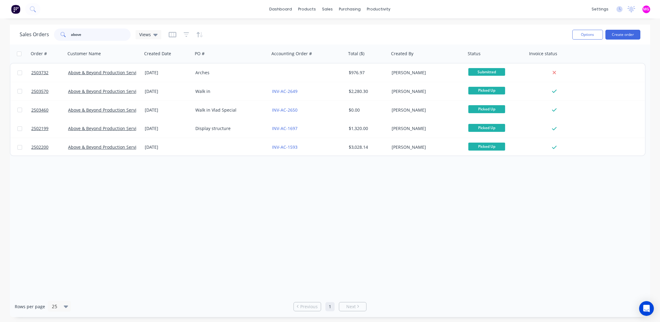
click at [90, 36] on input "above" at bounding box center [101, 35] width 60 height 12
paste input "Evan Joyc"
type input "Evan Joyce"
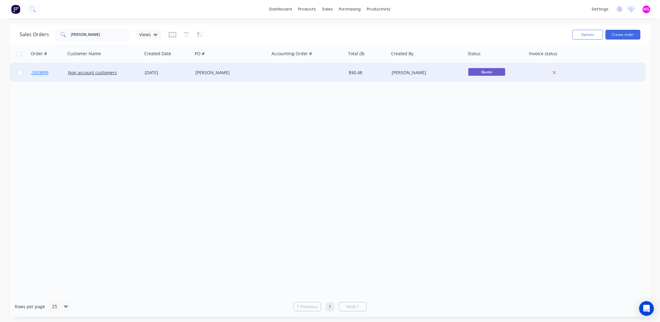
click at [42, 73] on span "2503899" at bounding box center [39, 73] width 17 height 6
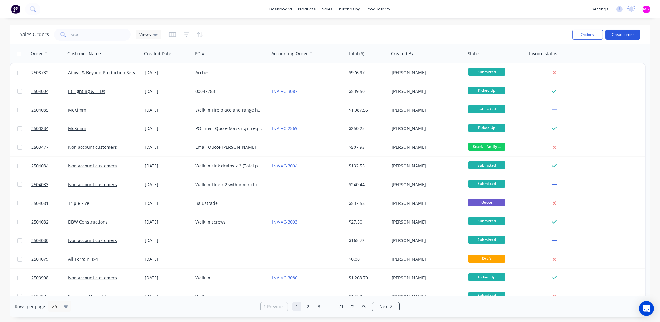
click at [623, 31] on button "Create order" at bounding box center [622, 35] width 35 height 10
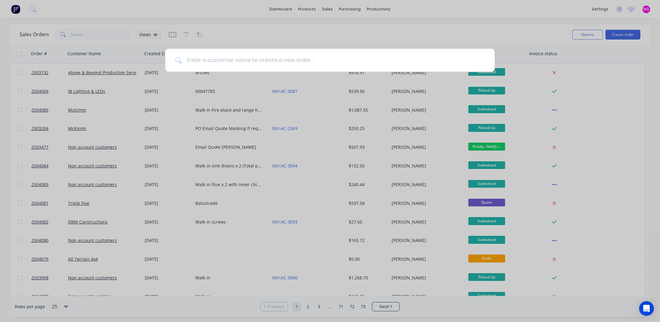
click at [249, 64] on input at bounding box center [333, 60] width 303 height 23
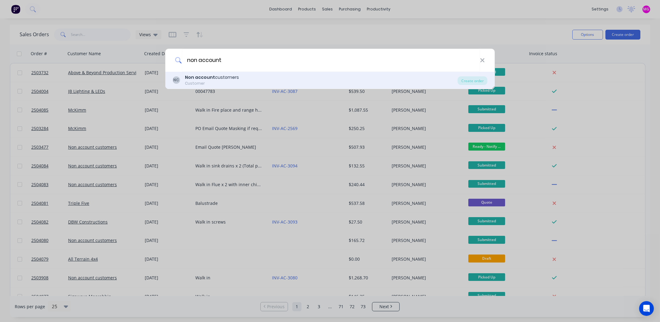
type input "non account"
click at [204, 84] on div "Customer" at bounding box center [212, 84] width 54 height 6
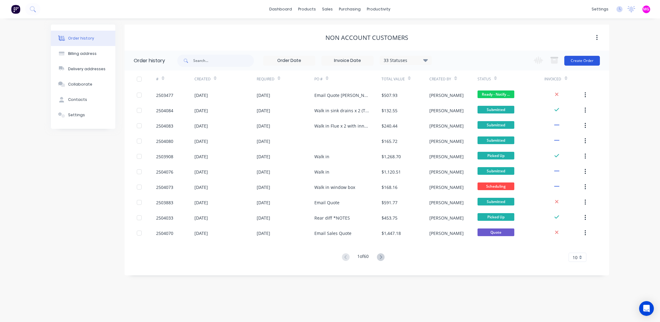
click at [597, 61] on button "Create Order" at bounding box center [582, 61] width 36 height 10
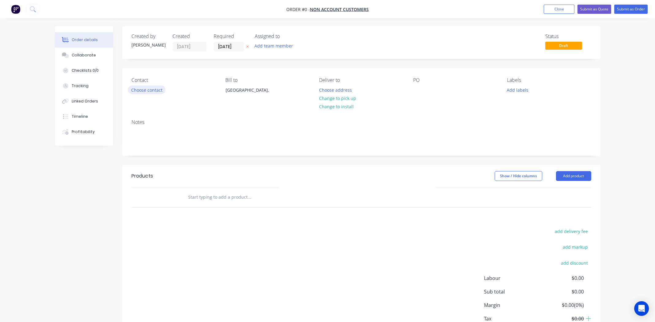
click at [158, 88] on button "Choose contact" at bounding box center [147, 90] width 38 height 8
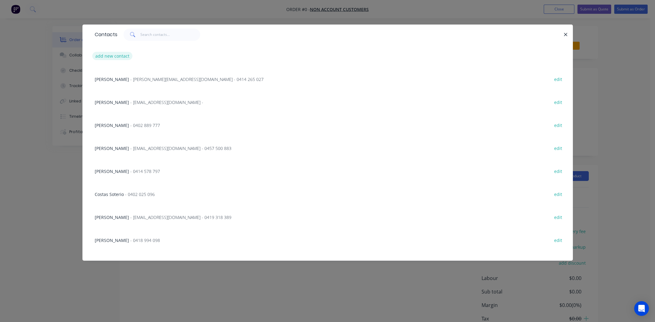
click at [115, 56] on button "add new contact" at bounding box center [112, 56] width 40 height 8
select select "AU"
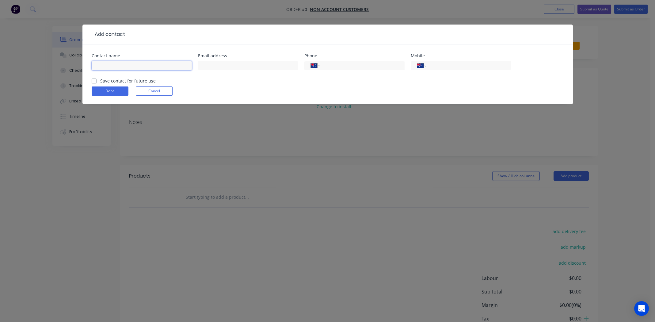
click at [120, 64] on input "text" at bounding box center [142, 65] width 100 height 9
type input "[PERSON_NAME]"
click at [215, 63] on input "text" at bounding box center [248, 65] width 100 height 9
type input "[PERSON_NAME][EMAIL_ADDRESS][DOMAIN_NAME]"
click at [433, 61] on div "International [GEOGRAPHIC_DATA] [GEOGRAPHIC_DATA] [GEOGRAPHIC_DATA] [GEOGRAPHIC…" at bounding box center [461, 65] width 100 height 9
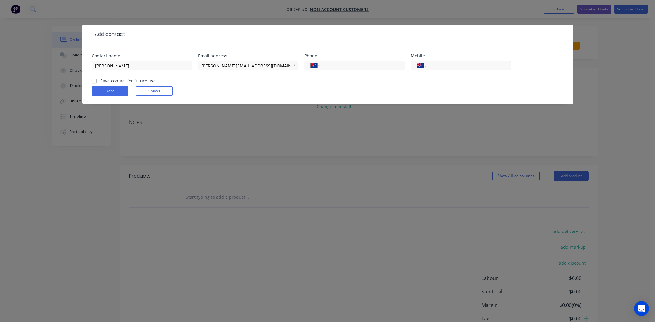
click at [436, 62] on input "tel" at bounding box center [468, 65] width 74 height 7
type input "0433 880 915"
click at [100, 80] on label "Save contact for future use" at bounding box center [128, 81] width 56 height 6
click at [96, 80] on input "Save contact for future use" at bounding box center [94, 81] width 5 height 6
checkbox input "true"
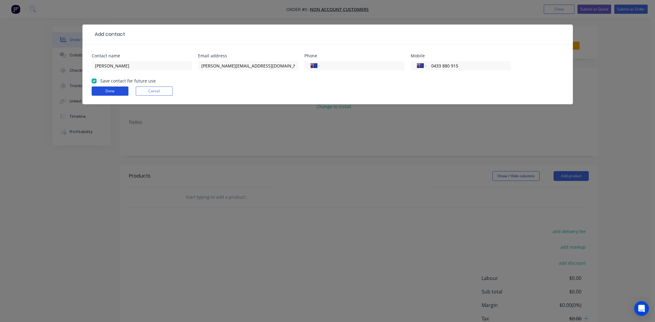
click at [101, 88] on button "Done" at bounding box center [110, 90] width 37 height 9
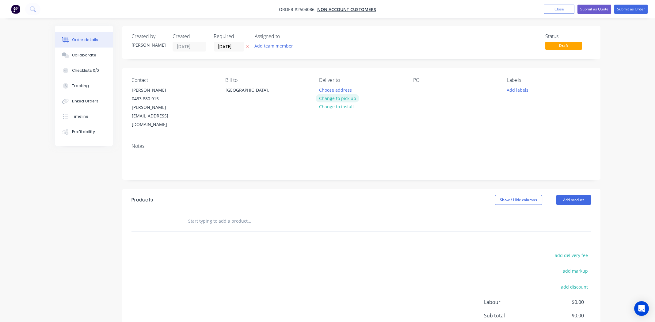
click at [334, 97] on button "Change to pick up" at bounding box center [338, 98] width 44 height 8
click at [419, 90] on div at bounding box center [418, 90] width 10 height 9
click at [436, 92] on div "Walk in tule face plates" at bounding box center [442, 90] width 58 height 9
click at [521, 88] on button "Add labels" at bounding box center [518, 90] width 28 height 8
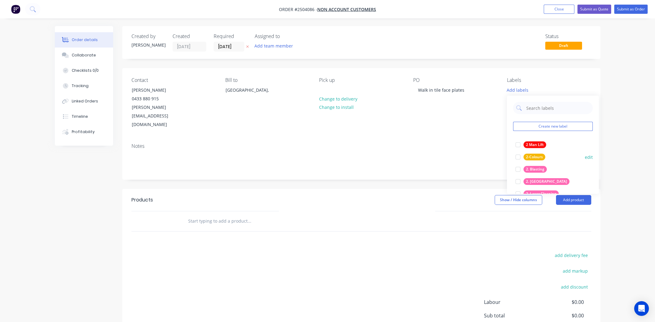
click at [517, 167] on div at bounding box center [518, 169] width 12 height 12
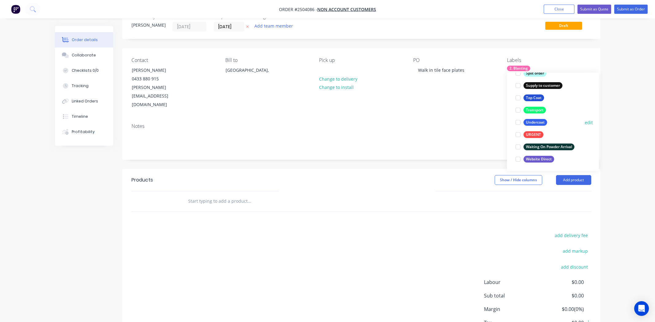
scroll to position [48, 0]
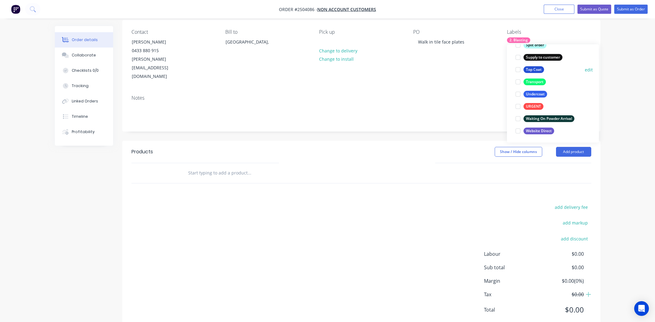
click at [516, 68] on div at bounding box center [518, 69] width 12 height 12
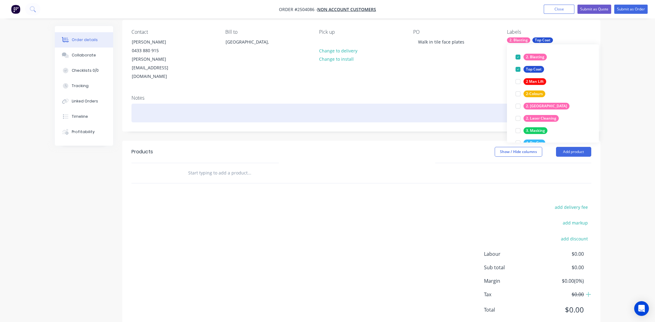
drag, startPoint x: 340, startPoint y: 97, endPoint x: 343, endPoint y: 97, distance: 3.4
click at [340, 104] on div at bounding box center [362, 113] width 460 height 19
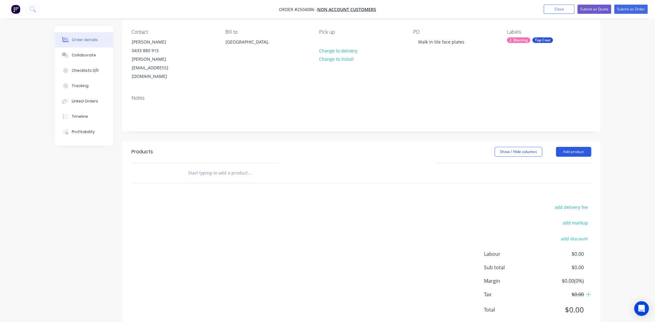
click at [576, 147] on button "Add product" at bounding box center [573, 152] width 35 height 10
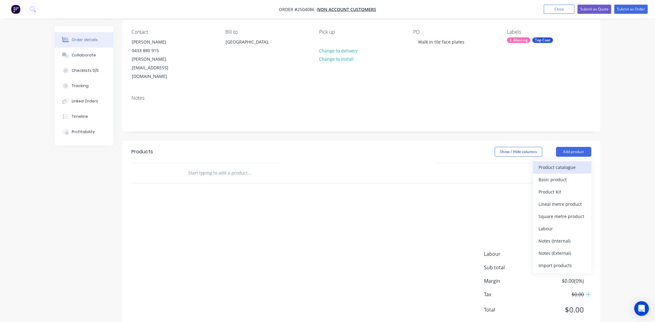
click at [558, 163] on div "Product catalogue" at bounding box center [562, 167] width 47 height 9
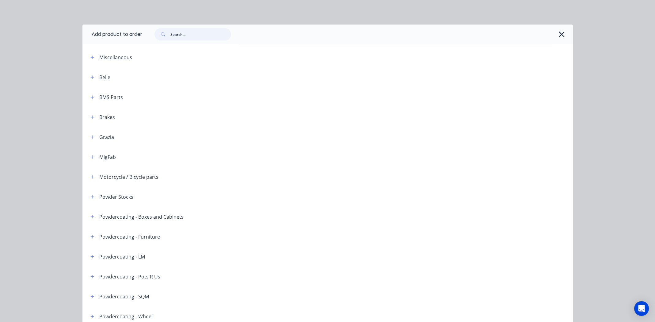
click at [184, 32] on input "text" at bounding box center [201, 34] width 61 height 12
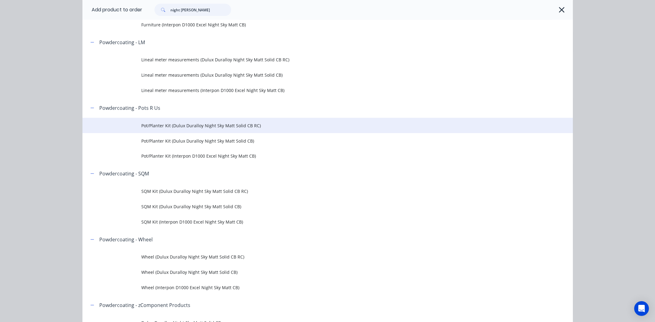
scroll to position [214, 0]
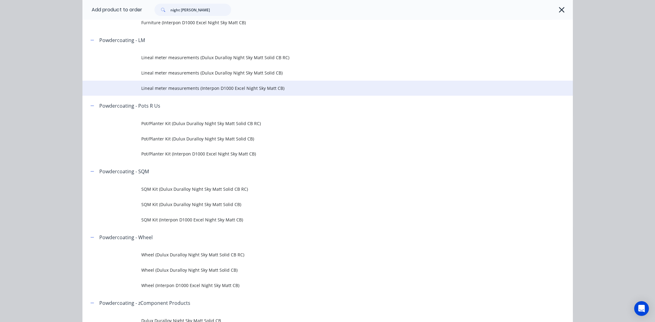
type input "night [PERSON_NAME]"
click at [199, 89] on span "Lineal meter measurements (Interpon D1000 Excel Night Sky Matt CB)" at bounding box center [313, 88] width 345 height 6
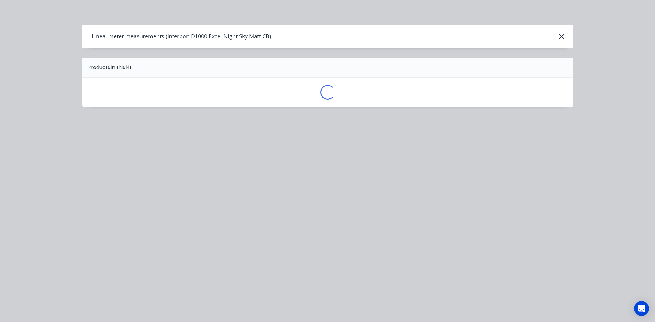
scroll to position [0, 0]
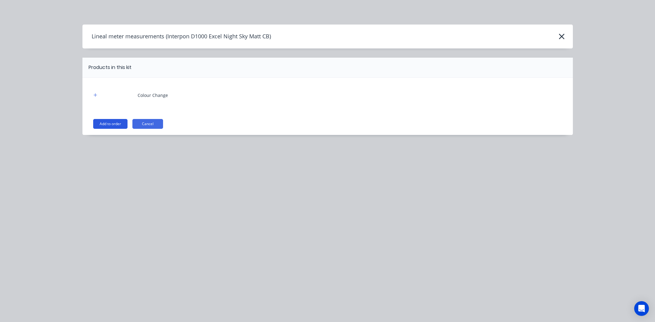
click at [109, 124] on button "Add to order" at bounding box center [110, 124] width 34 height 10
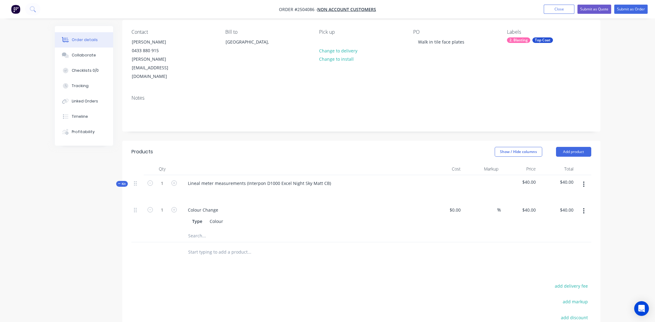
click at [581, 179] on button "button" at bounding box center [584, 184] width 14 height 11
click at [566, 196] on div "Add product to kit" at bounding box center [562, 200] width 47 height 9
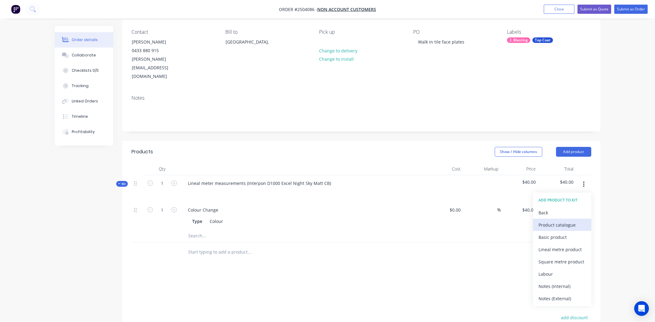
click at [561, 221] on div "Product catalogue" at bounding box center [562, 225] width 47 height 9
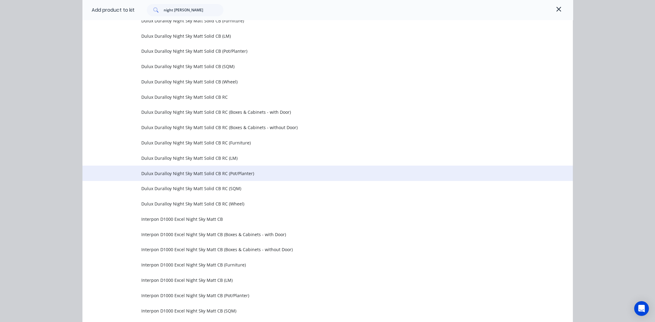
scroll to position [278, 0]
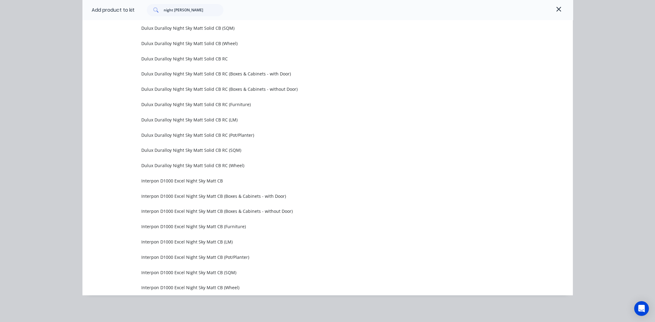
click at [194, 241] on span "Interpon D1000 Excel Night Sky Matt CB (LM)" at bounding box center [313, 242] width 345 height 6
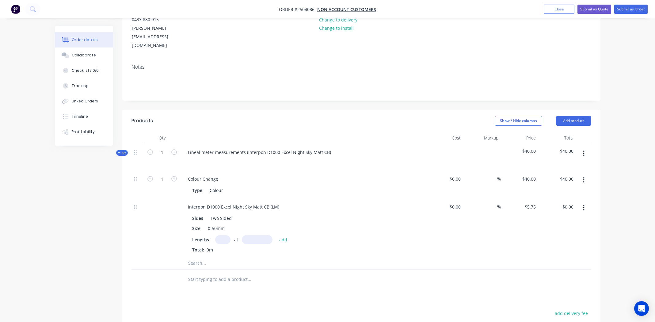
scroll to position [109, 0]
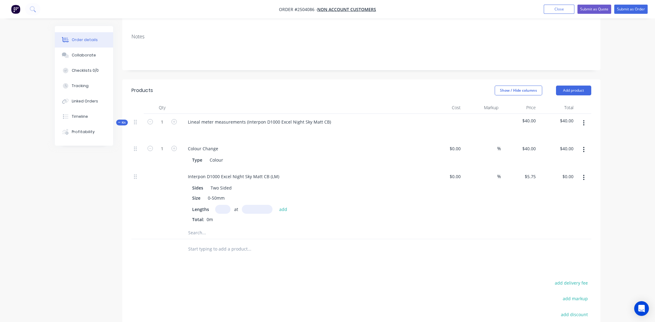
click at [220, 205] on input "text" at bounding box center [222, 209] width 15 height 9
type input "2"
type input "1000mm"
click at [286, 205] on button "add" at bounding box center [283, 209] width 14 height 8
type input "$11.50"
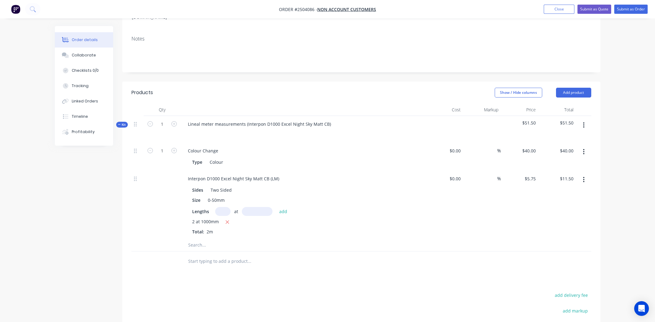
scroll to position [103, 0]
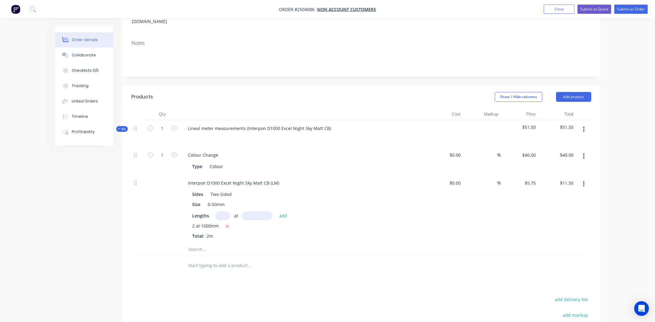
click at [585, 126] on icon "button" at bounding box center [584, 129] width 2 height 7
click at [576, 141] on div "Add product to kit" at bounding box center [562, 145] width 47 height 9
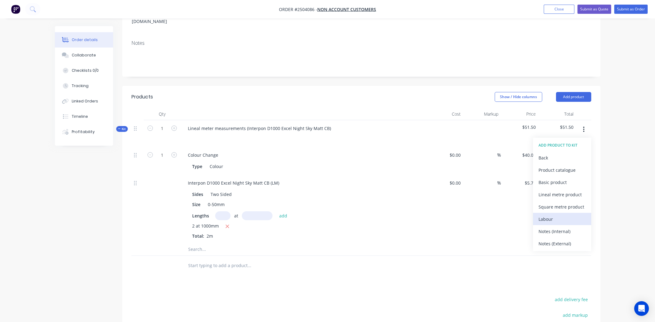
click at [557, 215] on div "Labour" at bounding box center [562, 219] width 47 height 9
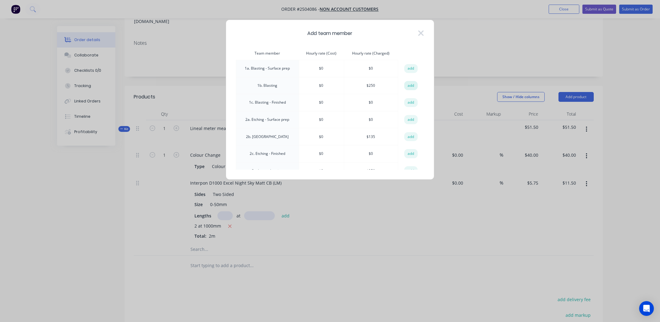
click at [404, 85] on button "add" at bounding box center [410, 85] width 13 height 9
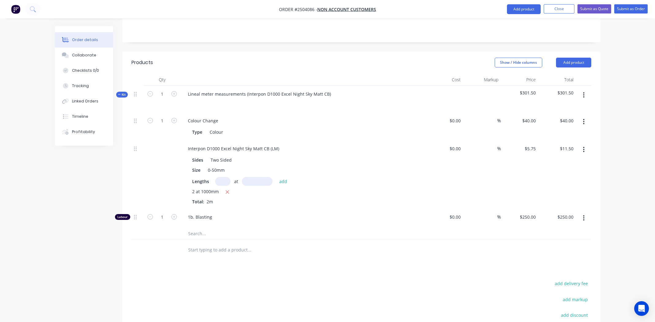
scroll to position [214, 0]
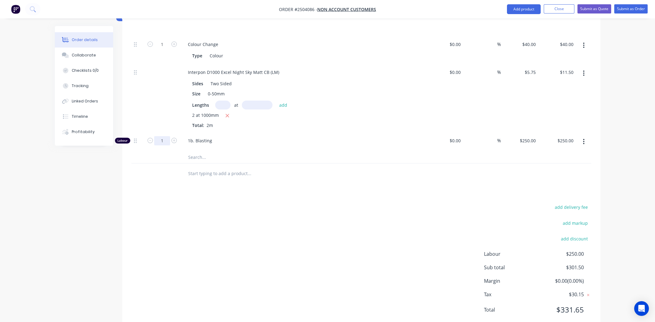
click at [158, 136] on input "1" at bounding box center [162, 140] width 16 height 9
type input "0.166"
type input "$41.50"
click at [278, 215] on div "add delivery fee add markup add discount Labour $250.00 Sub total $301.50 Margi…" at bounding box center [362, 262] width 460 height 118
click at [165, 136] on input "0.166" at bounding box center [162, 140] width 16 height 9
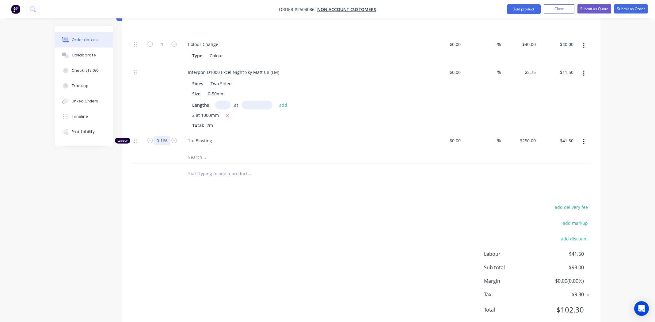
click at [165, 136] on input "0.166" at bounding box center [162, 140] width 16 height 9
click at [253, 137] on span "1b. Blasting" at bounding box center [306, 140] width 236 height 6
paste input "0833"
type input "0.0833"
type input "$20.83"
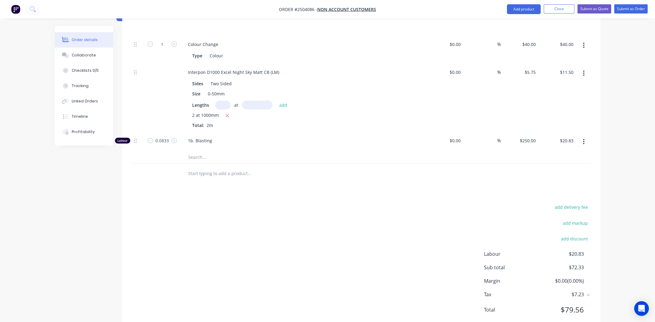
click at [323, 203] on div "add delivery fee add markup add discount Labour $20.83 Sub total $72.33 Margin …" at bounding box center [362, 262] width 460 height 118
drag, startPoint x: 346, startPoint y: 171, endPoint x: 367, endPoint y: 187, distance: 27.0
click at [345, 171] on div "Products Show / Hide columns Add product Qty Cost Markup Price Total Kit 1 Line…" at bounding box center [361, 153] width 478 height 356
click at [351, 216] on div "add delivery fee add markup add discount Labour $20.83 Sub total $72.33 Margin …" at bounding box center [362, 262] width 460 height 118
click at [627, 8] on button "Submit as Order" at bounding box center [631, 8] width 33 height 9
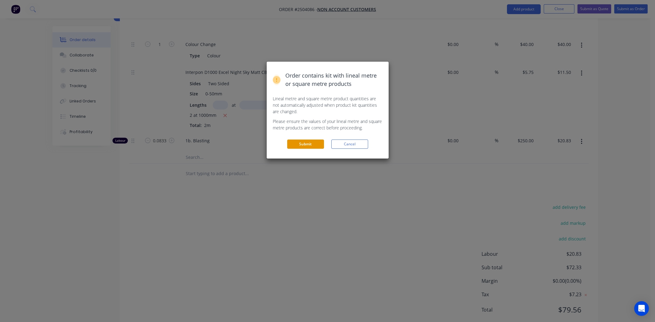
click at [305, 143] on button "Submit" at bounding box center [305, 144] width 37 height 9
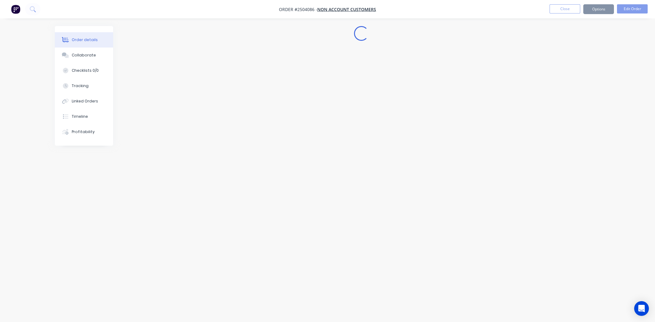
scroll to position [0, 0]
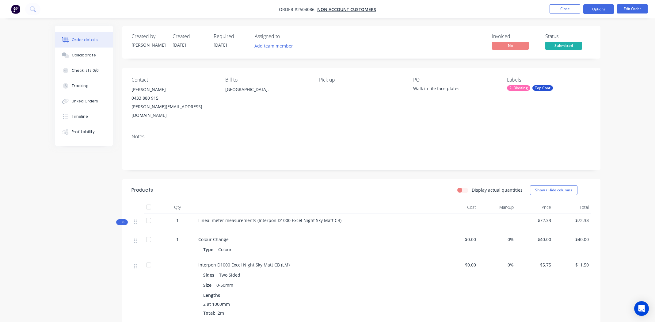
click at [594, 8] on button "Options" at bounding box center [599, 9] width 31 height 10
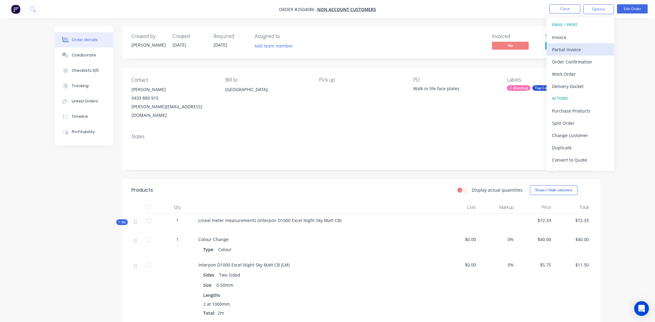
click at [566, 50] on div "Partial Invoice" at bounding box center [580, 49] width 56 height 9
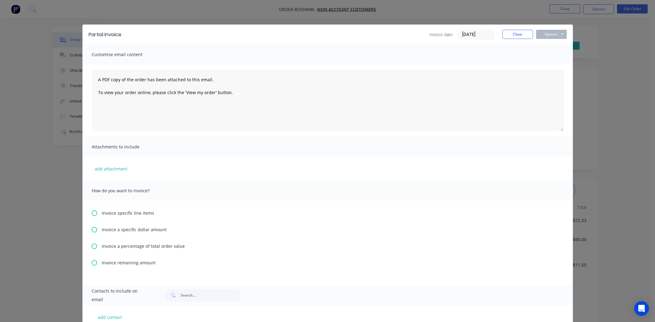
click at [92, 244] on icon at bounding box center [95, 247] width 6 height 6
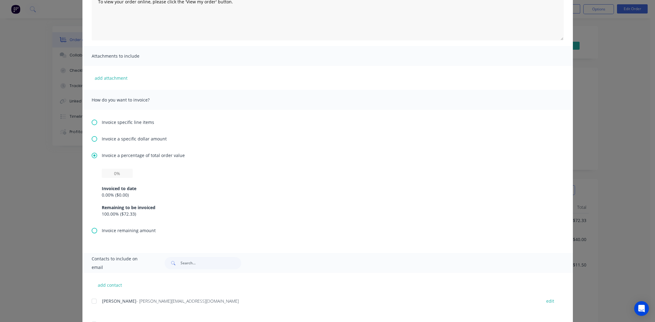
scroll to position [92, 0]
click at [111, 173] on input "text" at bounding box center [117, 171] width 31 height 9
type input "50%"
click at [282, 164] on div "Invoice a percentage of total order value 50% Invoiced to date 0.00 % ( $0.00 )…" at bounding box center [328, 188] width 472 height 75
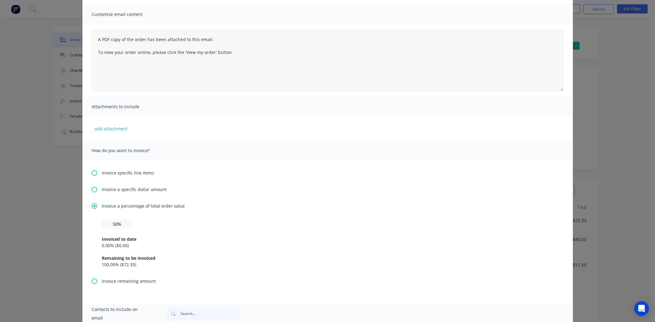
scroll to position [0, 0]
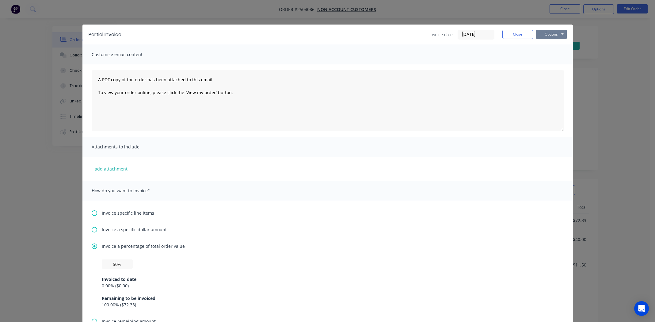
click at [553, 34] on button "Options" at bounding box center [551, 34] width 31 height 9
click at [551, 57] on button "Print" at bounding box center [555, 55] width 39 height 10
click at [510, 33] on button "Close" at bounding box center [518, 34] width 31 height 9
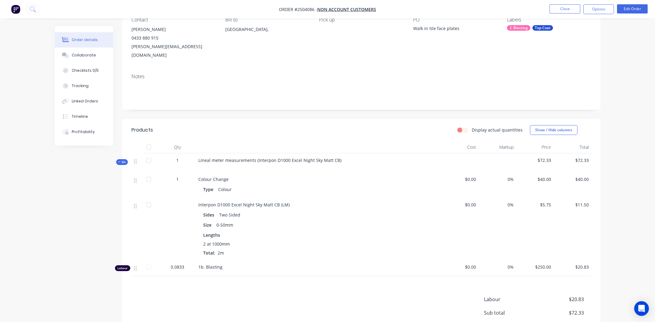
scroll to position [115, 0]
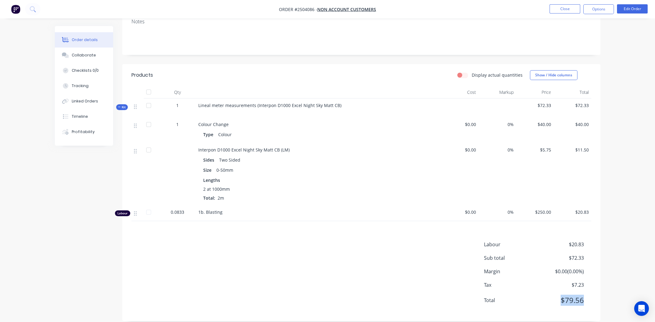
drag, startPoint x: 578, startPoint y: 292, endPoint x: 560, endPoint y: 294, distance: 17.5
click at [560, 295] on div "Total $79.56" at bounding box center [537, 300] width 107 height 11
copy span "$79.56"
click at [417, 147] on div "Interpon D1000 Excel Night Sky Matt CB (LM)" at bounding box center [318, 150] width 240 height 6
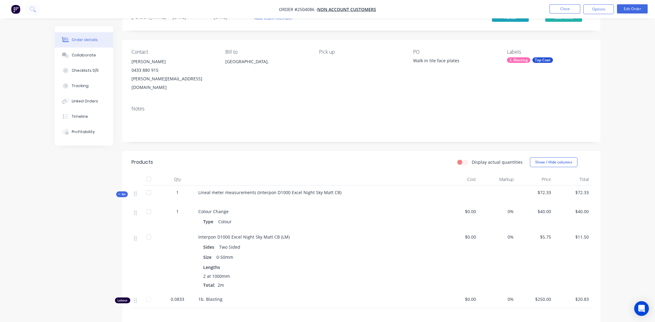
scroll to position [0, 0]
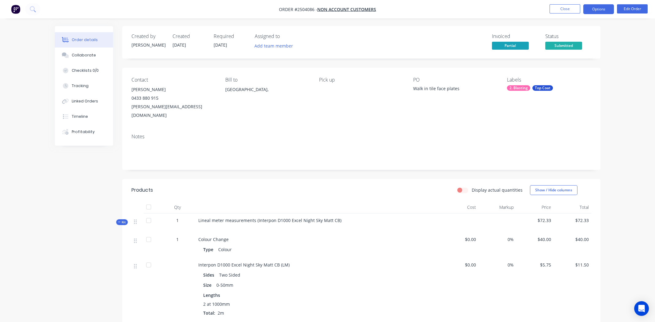
click at [601, 8] on button "Options" at bounding box center [599, 9] width 31 height 10
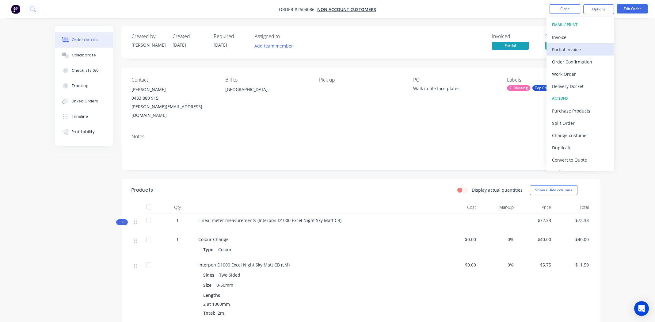
click at [567, 50] on div "Partial Invoice" at bounding box center [580, 49] width 56 height 9
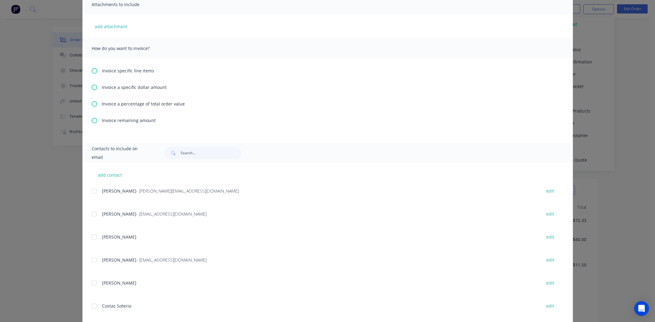
scroll to position [84, 0]
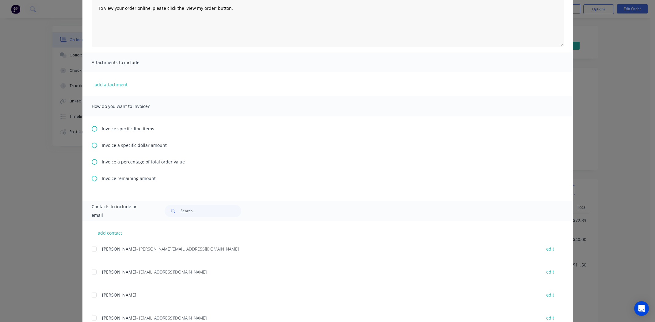
click at [92, 161] on icon at bounding box center [95, 162] width 6 height 6
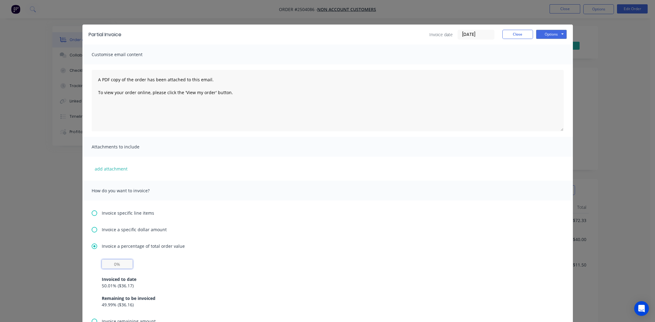
click at [113, 265] on input "text" at bounding box center [117, 263] width 31 height 9
click at [557, 30] on button "Options" at bounding box center [551, 34] width 31 height 9
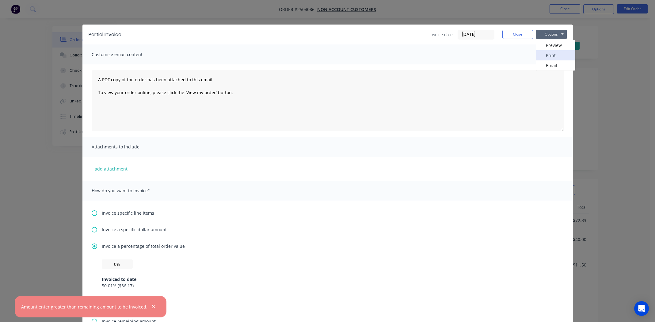
click at [543, 53] on button "Print" at bounding box center [555, 55] width 39 height 10
click at [111, 264] on input "0%" at bounding box center [117, 263] width 31 height 9
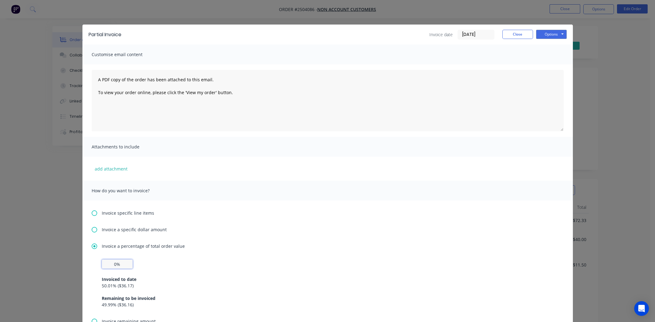
click at [111, 266] on input "0%" at bounding box center [117, 263] width 31 height 9
type input "0%"
click at [295, 252] on div "Invoice a percentage of total order value 0% Invoiced to date 50.01 % ( $36.17 …" at bounding box center [328, 280] width 472 height 75
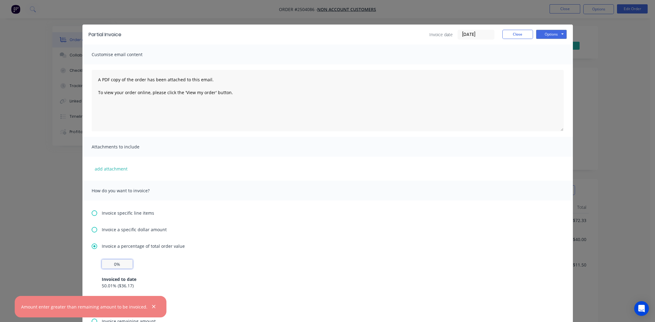
click at [111, 263] on input "0%" at bounding box center [117, 263] width 31 height 9
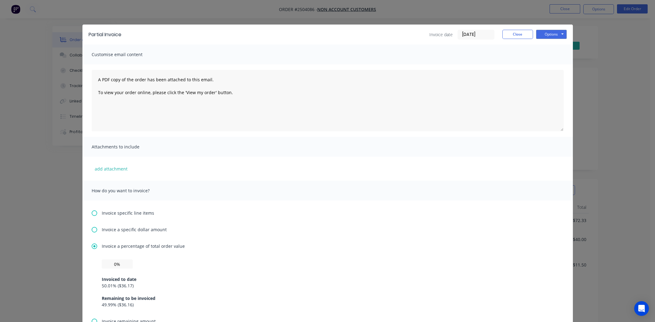
click at [220, 257] on div "Invoice a percentage of total order value 0% Invoiced to date 50.01 % ( $36.17 …" at bounding box center [328, 280] width 472 height 75
click at [113, 304] on div "49.99 % ( $36.16 )" at bounding box center [328, 304] width 452 height 6
click at [110, 265] on input "0%" at bounding box center [117, 263] width 31 height 9
type input "49.99%"
click at [287, 261] on div "49.99% Invoiced to date 50.01 % ( $36.17 ) Remaining to be invoiced 49.99 % ( $…" at bounding box center [328, 283] width 452 height 48
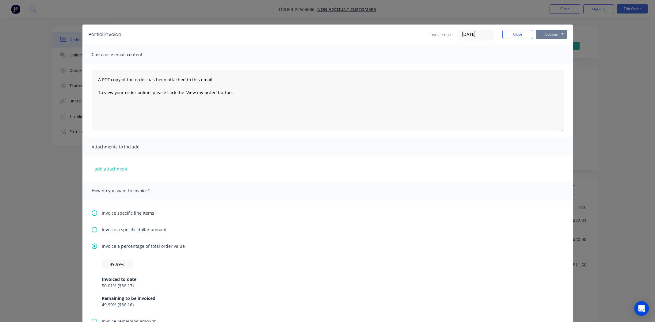
click at [552, 35] on button "Options" at bounding box center [551, 34] width 31 height 9
click at [510, 33] on button "Close" at bounding box center [518, 34] width 31 height 9
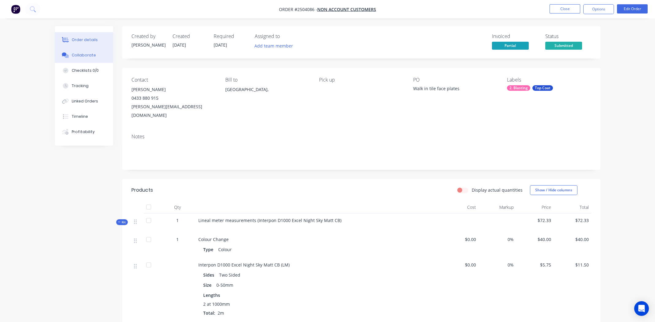
click at [87, 55] on div "Collaborate" at bounding box center [84, 55] width 24 height 6
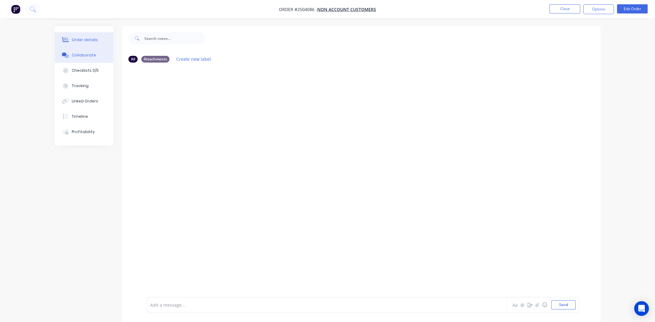
click at [84, 42] on div "Order details" at bounding box center [85, 40] width 26 height 6
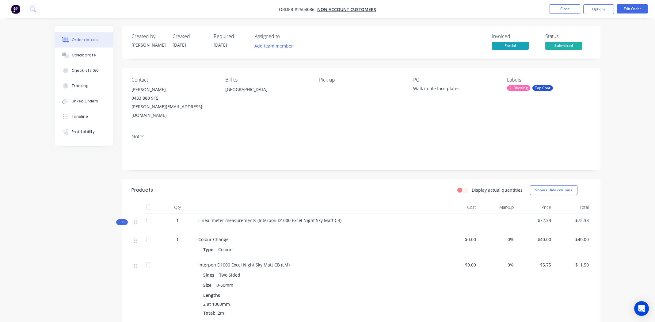
click at [398, 45] on div "Invoiced Partial Status Submitted" at bounding box center [453, 42] width 275 height 18
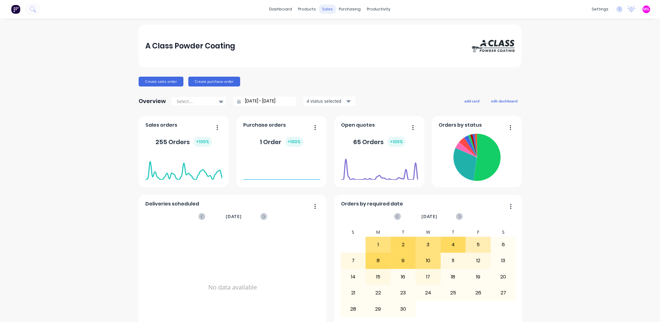
click at [321, 8] on div "sales" at bounding box center [327, 9] width 17 height 9
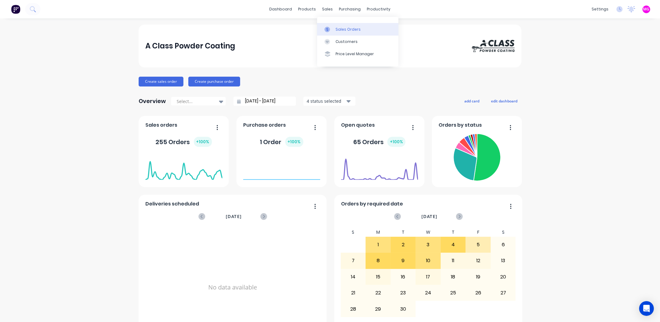
click at [344, 29] on div "Sales Orders" at bounding box center [348, 30] width 25 height 6
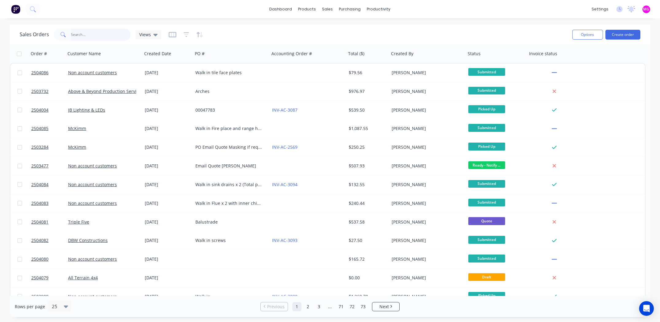
click at [96, 36] on input "text" at bounding box center [101, 35] width 60 height 12
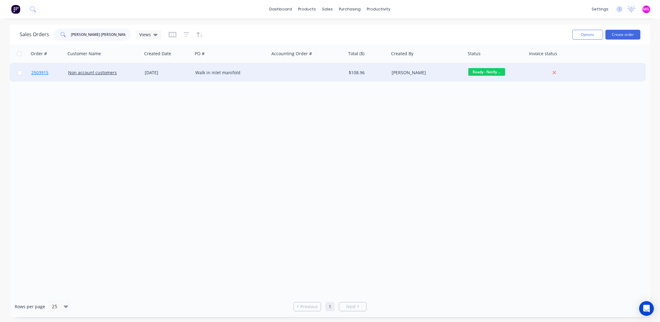
type input "rob cris"
click at [42, 74] on span "2503915" at bounding box center [39, 73] width 17 height 6
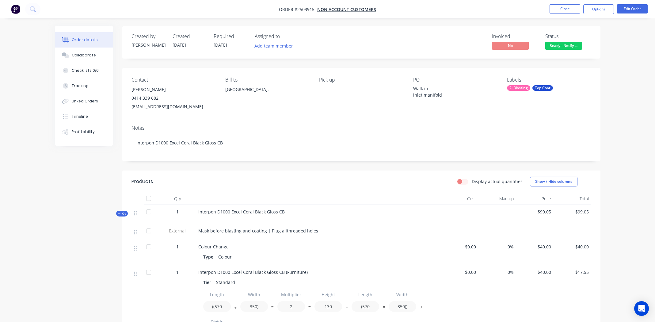
click at [561, 44] on span "Ready - Notify ..." at bounding box center [564, 46] width 37 height 8
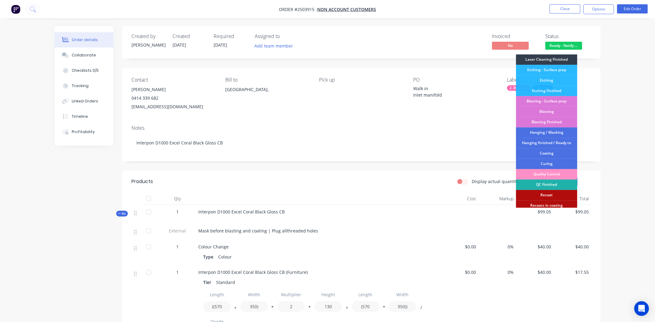
scroll to position [131, 0]
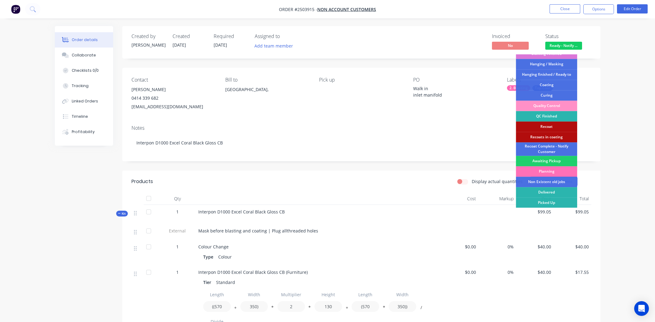
click at [550, 200] on div "Picked Up" at bounding box center [546, 203] width 61 height 10
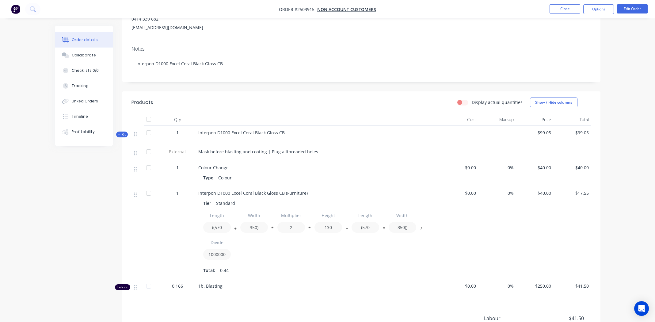
scroll to position [0, 0]
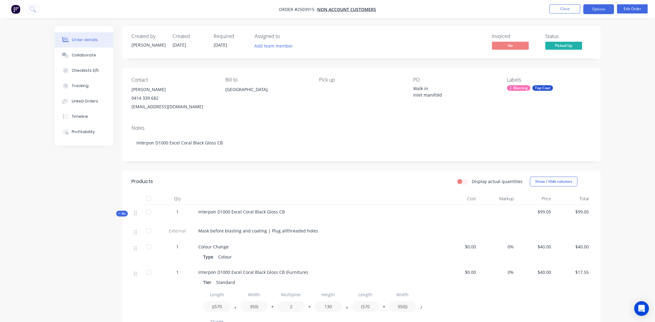
click at [599, 6] on button "Options" at bounding box center [599, 9] width 31 height 10
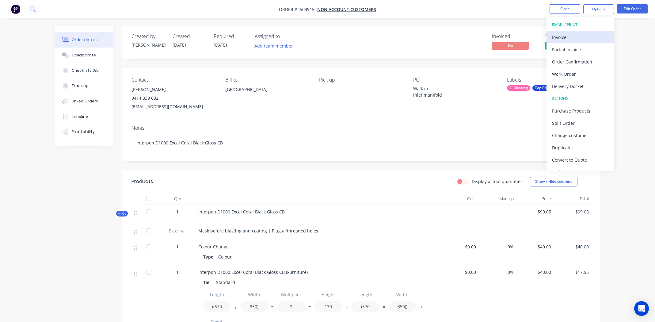
click at [575, 37] on div "Invoice" at bounding box center [580, 37] width 56 height 9
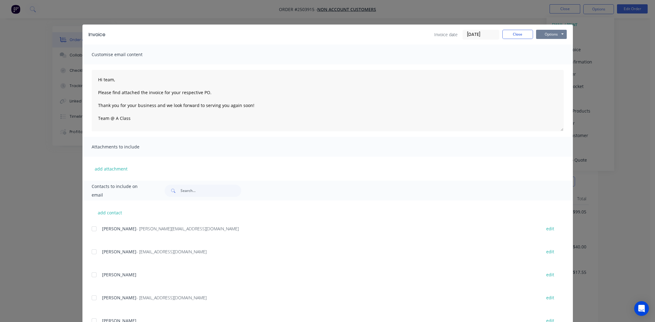
click at [551, 31] on button "Options" at bounding box center [551, 34] width 31 height 9
click at [550, 54] on button "Print" at bounding box center [555, 55] width 39 height 10
click at [515, 32] on button "Close" at bounding box center [518, 34] width 31 height 9
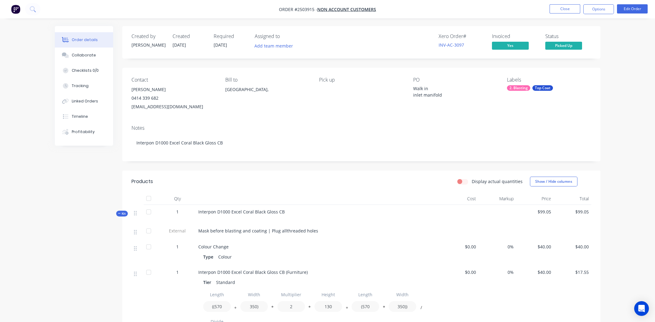
click at [586, 122] on div "Notes Interpon D1000 Excel Coral Black Gloss CB" at bounding box center [361, 140] width 478 height 41
click at [549, 10] on ul "Close Options Edit Order" at bounding box center [599, 9] width 113 height 10
click at [558, 7] on button "Close" at bounding box center [565, 8] width 31 height 9
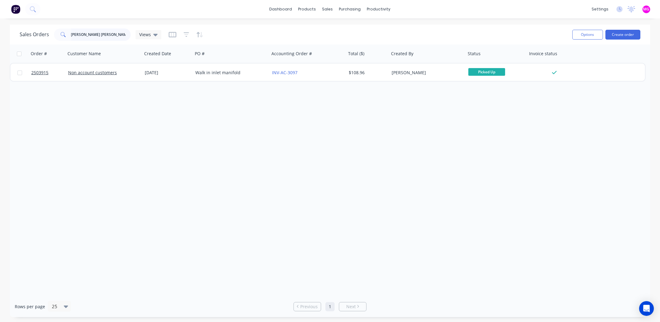
click at [101, 33] on input "rob cris" at bounding box center [101, 35] width 60 height 12
click at [101, 34] on input "rob cris" at bounding box center [101, 35] width 60 height 12
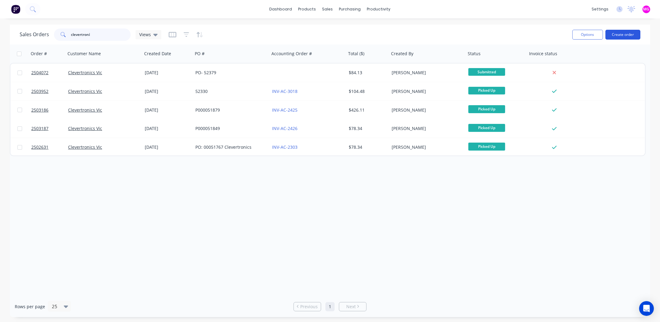
type input "clevertroni"
click at [618, 33] on button "Create order" at bounding box center [622, 35] width 35 height 10
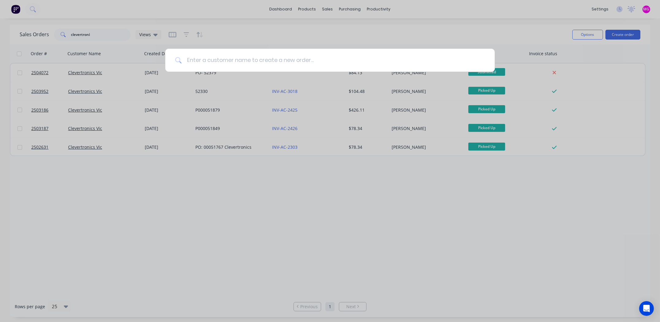
click at [213, 62] on input at bounding box center [333, 60] width 303 height 23
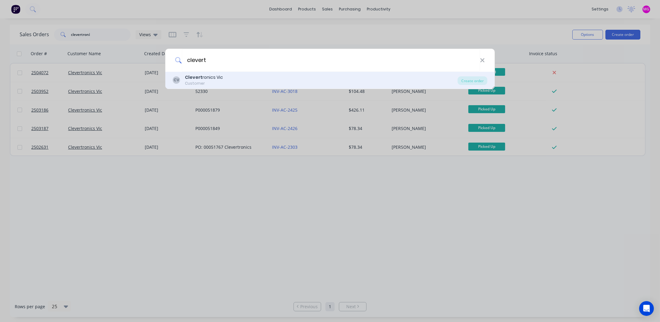
type input "clevert"
click at [203, 81] on div "Customer" at bounding box center [204, 84] width 38 height 6
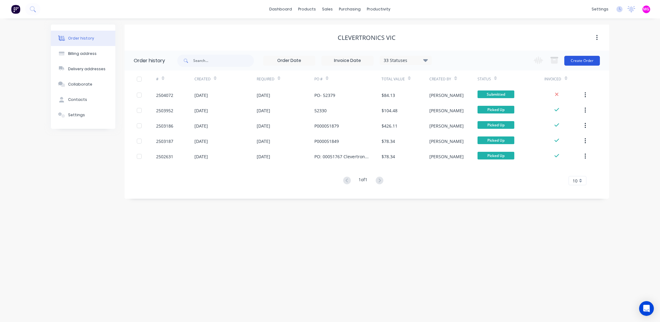
click at [581, 60] on button "Create Order" at bounding box center [582, 61] width 36 height 10
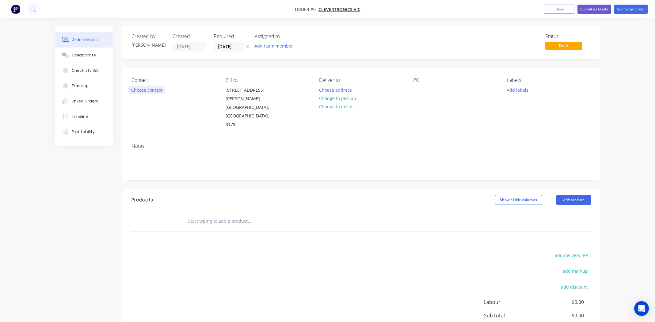
click at [145, 90] on button "Choose contact" at bounding box center [147, 90] width 38 height 8
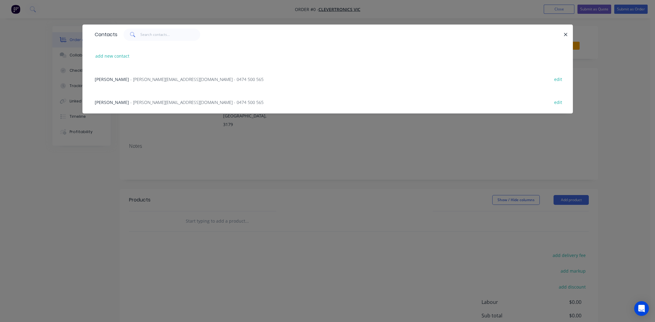
click at [108, 79] on span "Alex Haywood" at bounding box center [112, 79] width 34 height 6
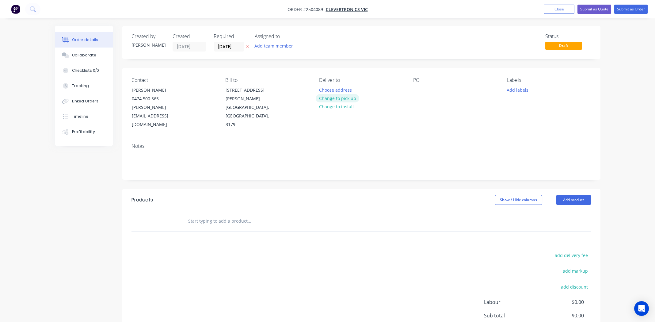
click at [338, 98] on button "Change to pick up" at bounding box center [338, 98] width 44 height 8
click at [419, 91] on div at bounding box center [418, 90] width 10 height 9
click at [521, 88] on button "Add labels" at bounding box center [518, 90] width 28 height 8
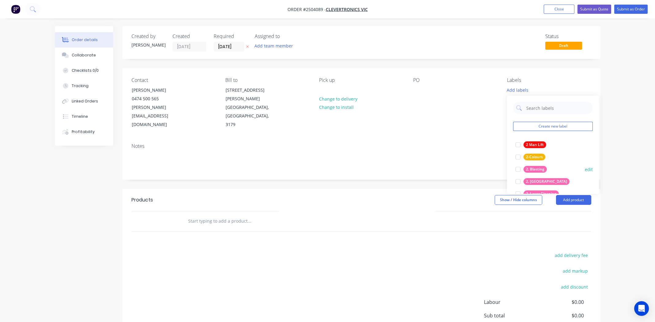
click at [518, 168] on div at bounding box center [518, 169] width 12 height 12
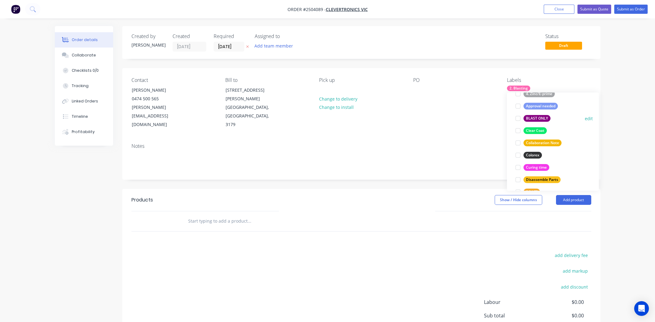
scroll to position [153, 0]
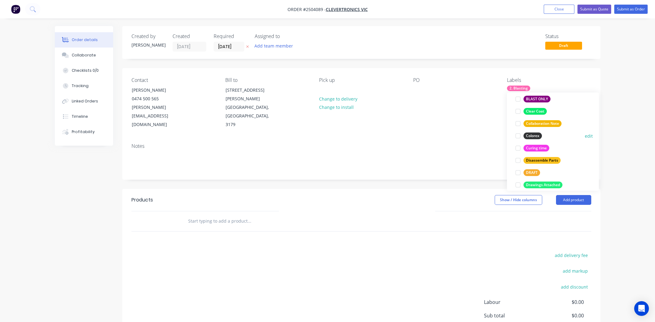
click at [516, 137] on div at bounding box center [518, 136] width 12 height 12
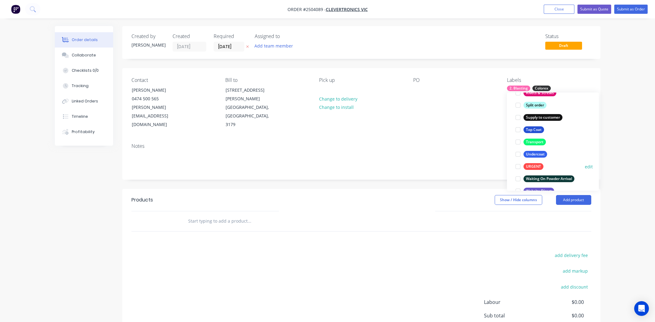
scroll to position [453, 0]
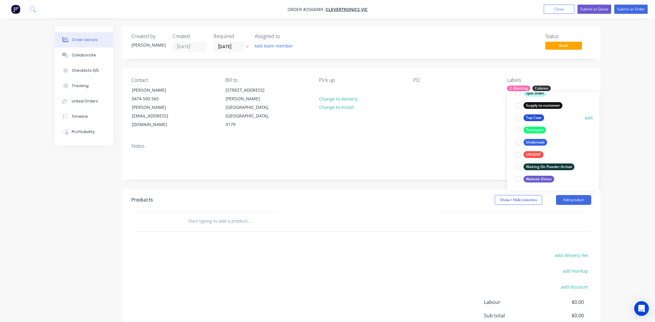
click at [518, 116] on div at bounding box center [518, 118] width 12 height 12
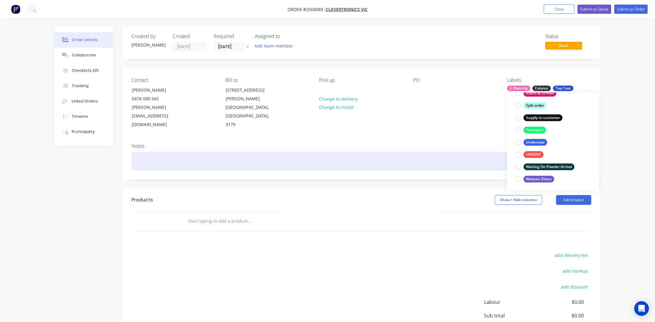
scroll to position [48, 0]
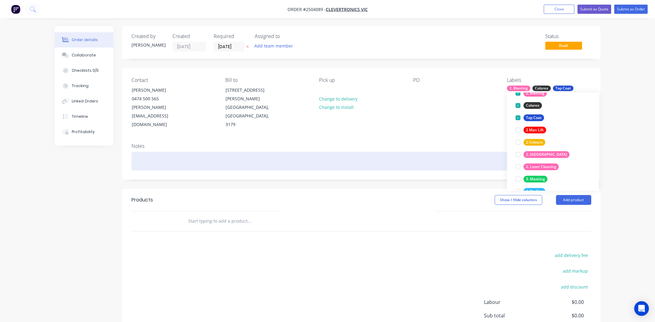
click at [399, 152] on div at bounding box center [362, 161] width 460 height 19
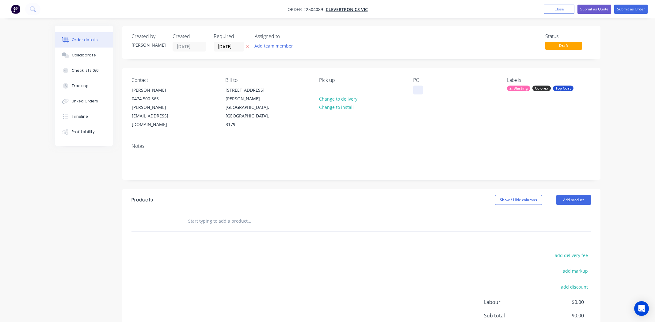
click at [413, 90] on div at bounding box center [418, 90] width 10 height 9
click at [422, 93] on div "Po52399" at bounding box center [426, 90] width 27 height 9
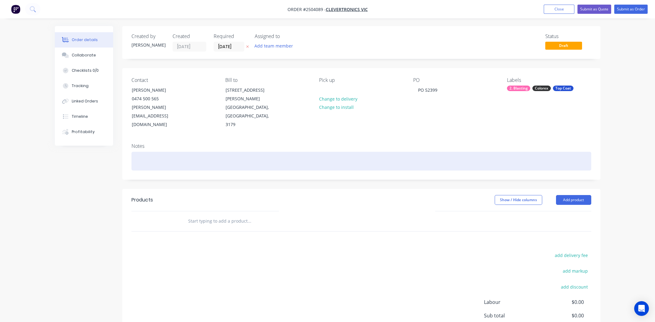
click at [163, 152] on div at bounding box center [362, 161] width 460 height 19
paste div
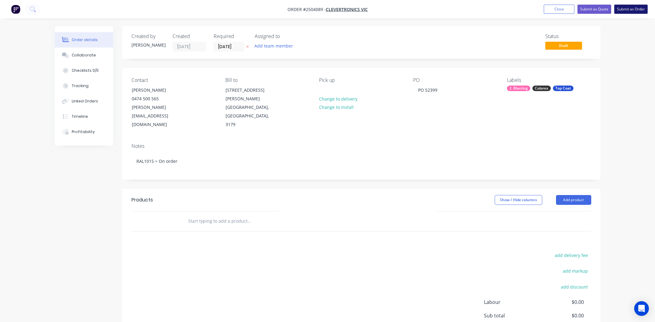
click at [622, 6] on button "Submit as Order" at bounding box center [631, 9] width 33 height 9
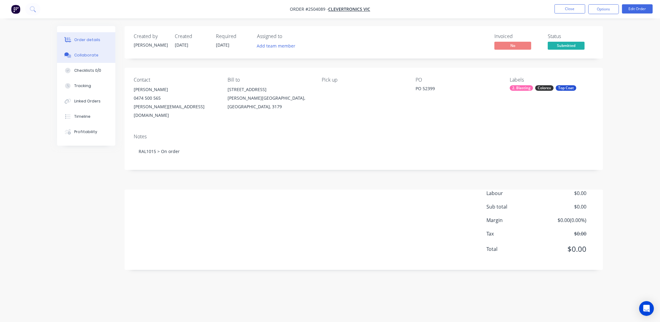
click at [84, 55] on div "Collaborate" at bounding box center [86, 55] width 24 height 6
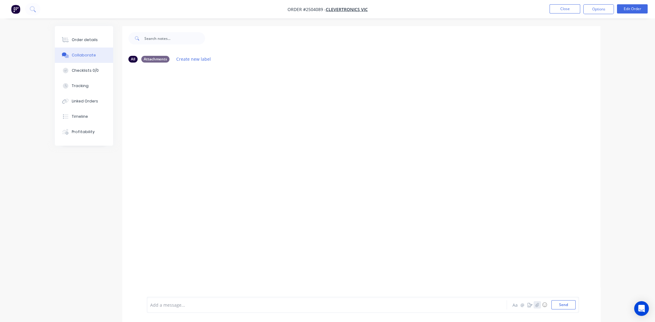
click at [536, 305] on icon "button" at bounding box center [538, 305] width 4 height 4
click at [215, 145] on div at bounding box center [361, 181] width 478 height 229
click at [90, 36] on button "Order details" at bounding box center [84, 39] width 58 height 15
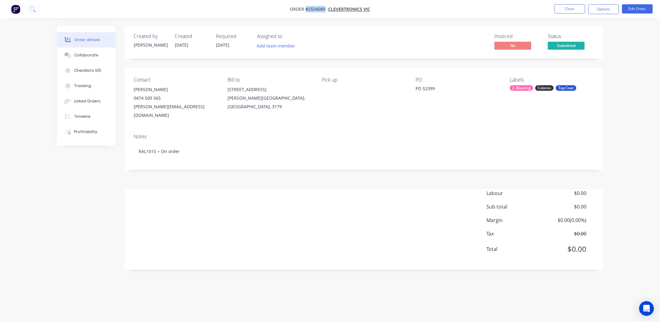
drag, startPoint x: 324, startPoint y: 8, endPoint x: 305, endPoint y: 10, distance: 18.8
click at [305, 10] on span "Order #2504089 -" at bounding box center [309, 9] width 38 height 6
copy span "#2504089"
click at [568, 8] on button "Close" at bounding box center [570, 8] width 31 height 9
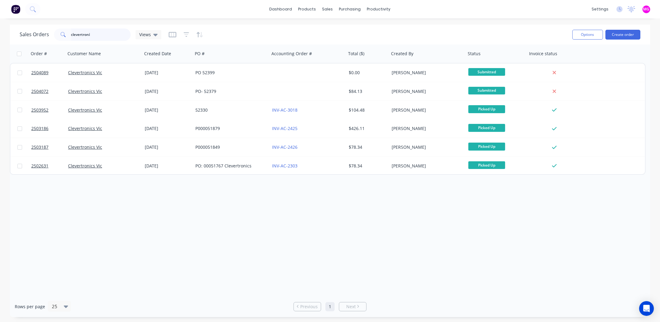
click at [108, 35] on input "clevertroni" at bounding box center [101, 35] width 60 height 12
click at [107, 35] on input "clevertroni" at bounding box center [101, 35] width 60 height 12
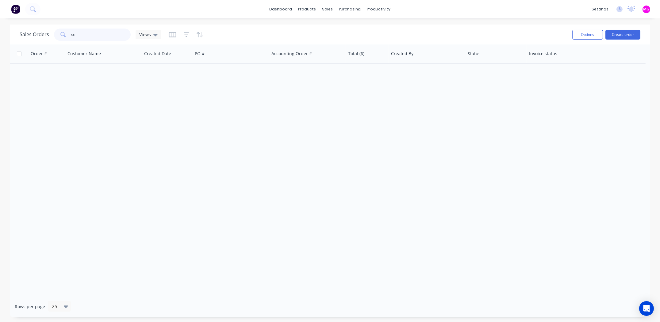
type input "s"
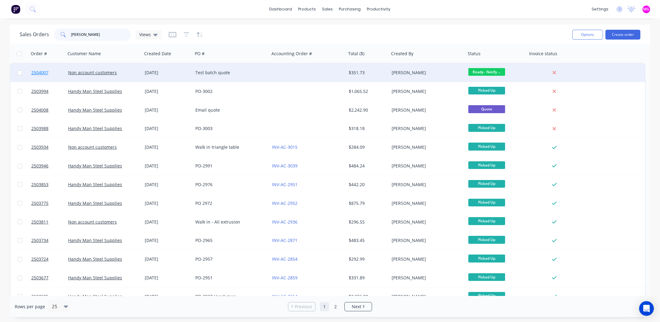
type input "andy"
click at [41, 72] on span "2504007" at bounding box center [39, 73] width 17 height 6
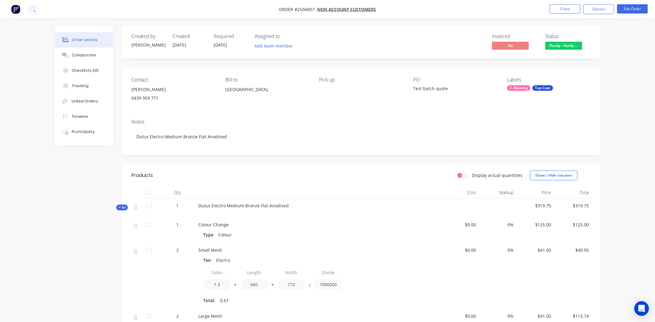
click at [136, 98] on div "0439 959 771" at bounding box center [174, 98] width 84 height 9
click at [85, 54] on div "Collaborate" at bounding box center [84, 55] width 24 height 6
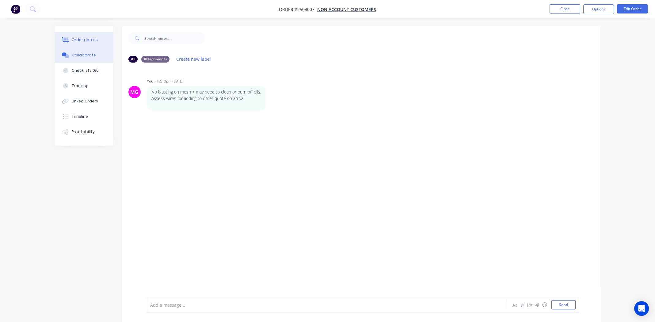
click at [90, 39] on div "Order details" at bounding box center [85, 40] width 26 height 6
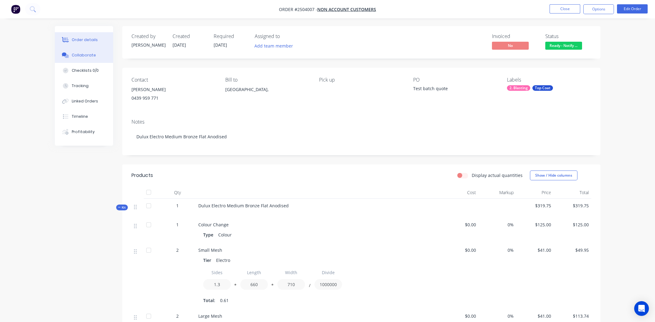
click at [84, 56] on div "Collaborate" at bounding box center [84, 55] width 24 height 6
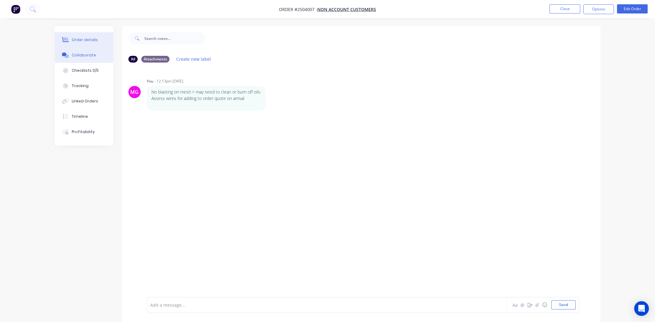
click at [84, 38] on div "Order details" at bounding box center [85, 40] width 26 height 6
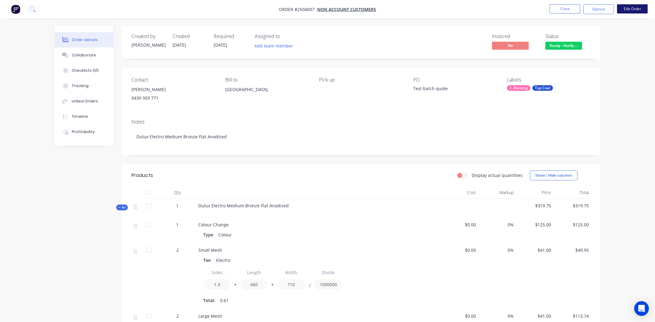
click at [633, 8] on button "Edit Order" at bounding box center [632, 8] width 31 height 9
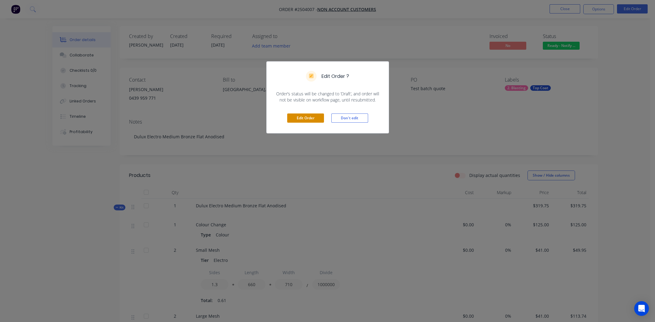
click at [311, 117] on button "Edit Order" at bounding box center [305, 117] width 37 height 9
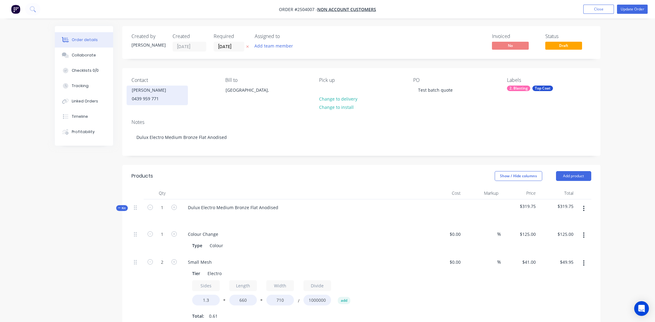
click at [136, 94] on div "0439 959 771" at bounding box center [157, 98] width 51 height 9
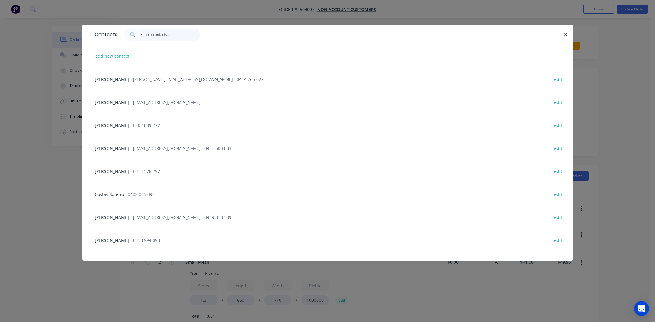
click at [167, 35] on input "text" at bounding box center [170, 35] width 60 height 12
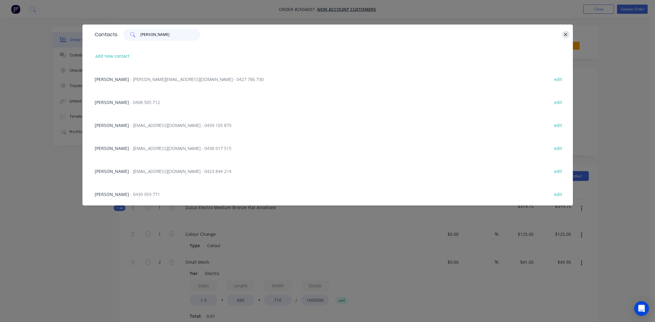
type input "andy"
click at [564, 34] on icon "button" at bounding box center [566, 35] width 4 height 6
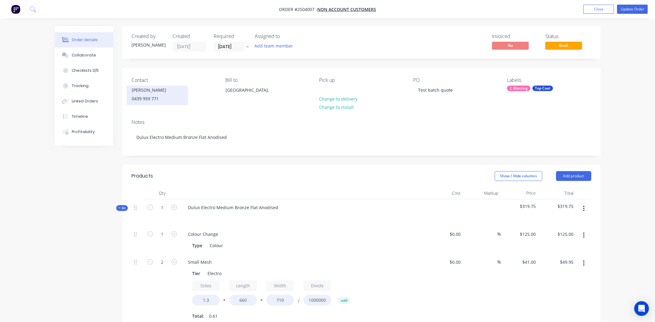
click at [141, 92] on div "Andy" at bounding box center [157, 90] width 51 height 9
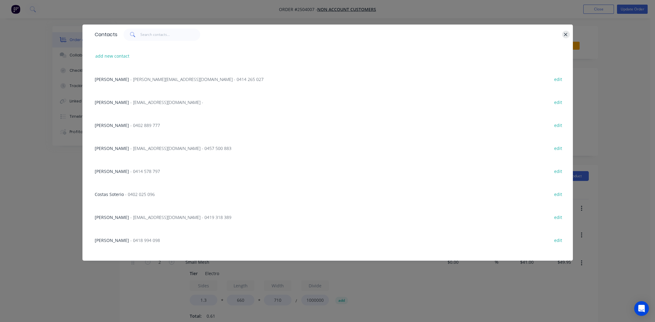
click at [566, 33] on icon "button" at bounding box center [566, 35] width 4 height 6
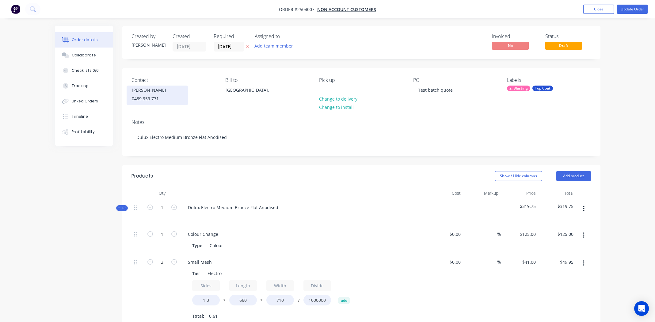
click at [134, 89] on div "Andy" at bounding box center [157, 90] width 51 height 9
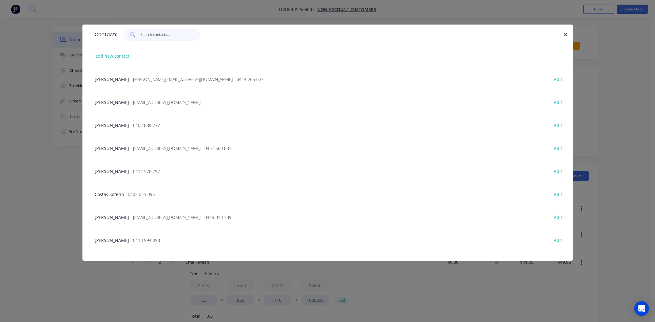
click at [158, 36] on input "text" at bounding box center [170, 35] width 60 height 12
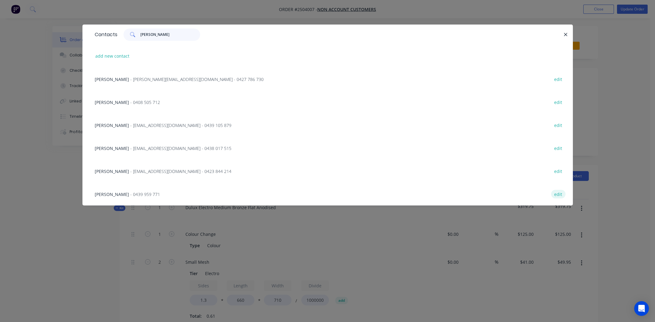
type input "andy"
click at [557, 195] on button "edit" at bounding box center [558, 194] width 14 height 8
select select "AU"
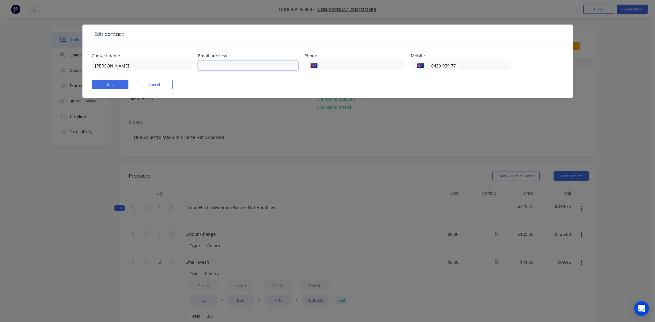
click at [214, 64] on input "text" at bounding box center [248, 65] width 100 height 9
type input "info@firescreens.com.au"
click at [116, 85] on button "Done" at bounding box center [110, 84] width 37 height 9
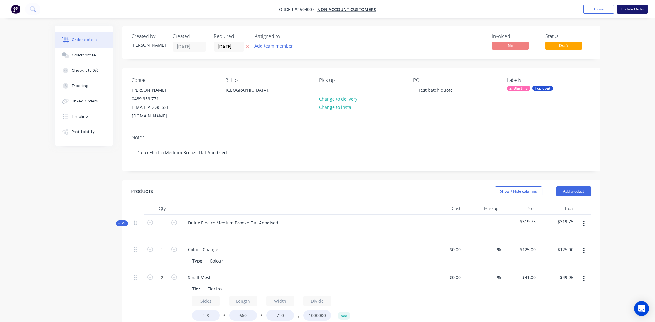
click at [627, 9] on button "Update Order" at bounding box center [632, 9] width 31 height 9
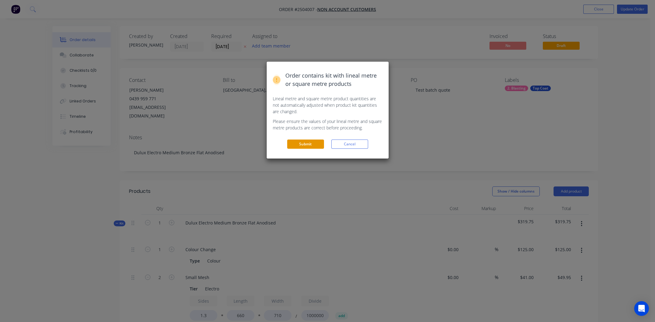
click at [315, 145] on button "Submit" at bounding box center [305, 144] width 37 height 9
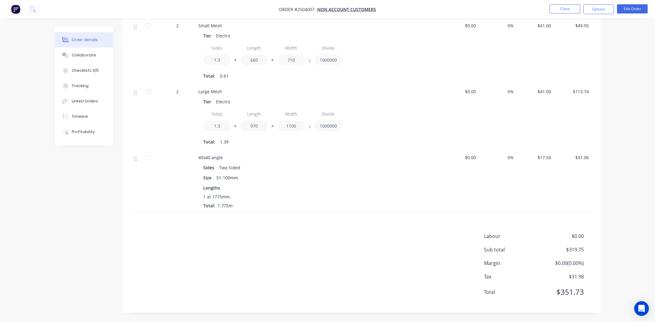
scroll to position [16, 0]
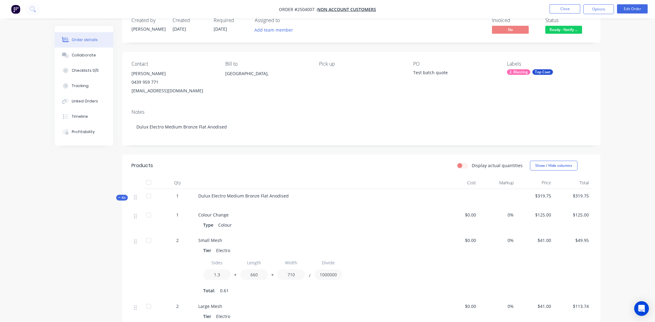
click at [568, 30] on span "Ready - Notify ..." at bounding box center [564, 30] width 37 height 8
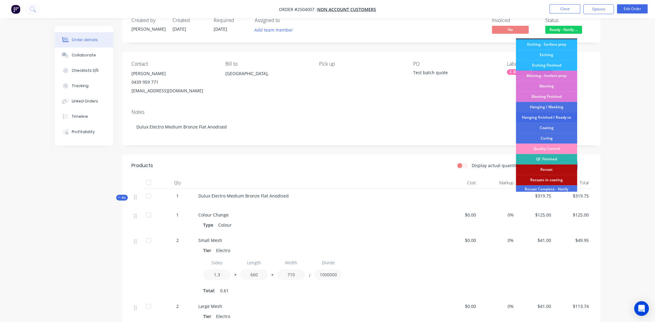
scroll to position [92, 0]
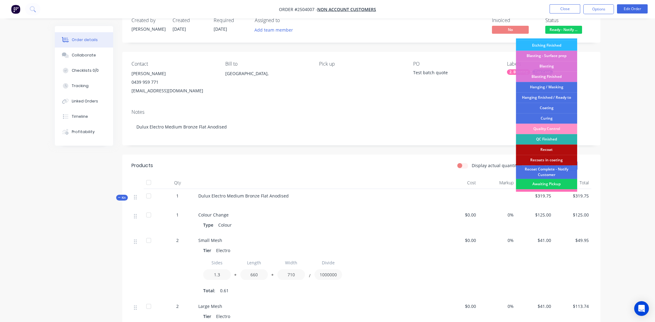
click at [544, 182] on div "Awaiting Pickup" at bounding box center [546, 184] width 61 height 10
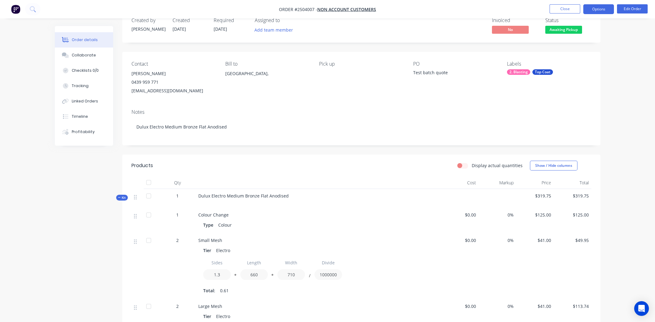
click at [601, 9] on button "Options" at bounding box center [599, 9] width 31 height 10
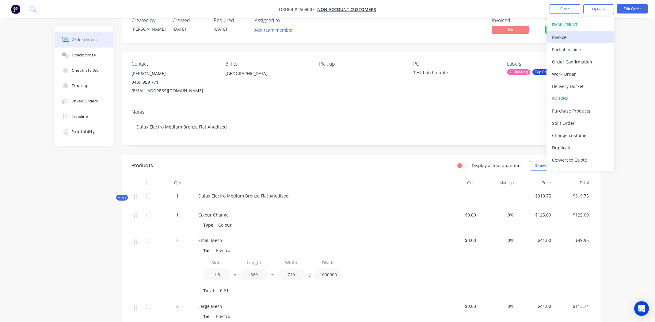
click at [563, 36] on div "Invoice" at bounding box center [580, 37] width 56 height 9
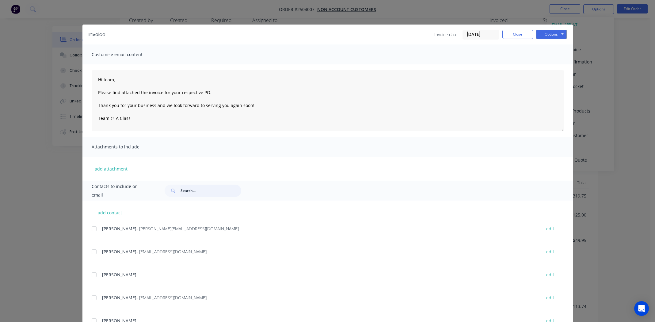
click at [192, 192] on input "text" at bounding box center [211, 191] width 61 height 12
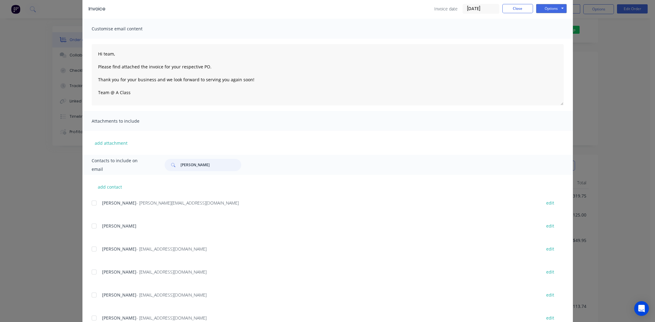
scroll to position [49, 0]
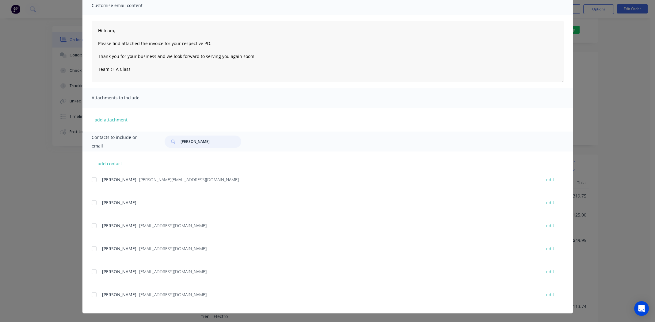
click at [91, 295] on div at bounding box center [94, 295] width 12 height 12
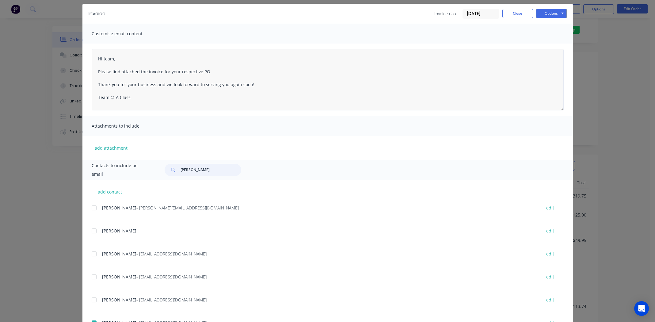
scroll to position [0, 0]
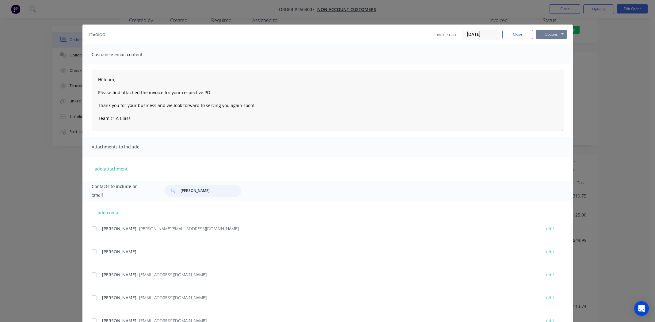
type input "andy"
click at [546, 34] on button "Options" at bounding box center [551, 34] width 31 height 9
click at [550, 66] on button "Email" at bounding box center [555, 65] width 39 height 10
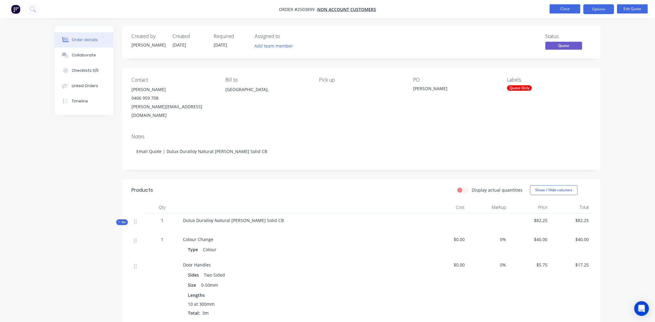
click at [566, 8] on button "Close" at bounding box center [565, 8] width 31 height 9
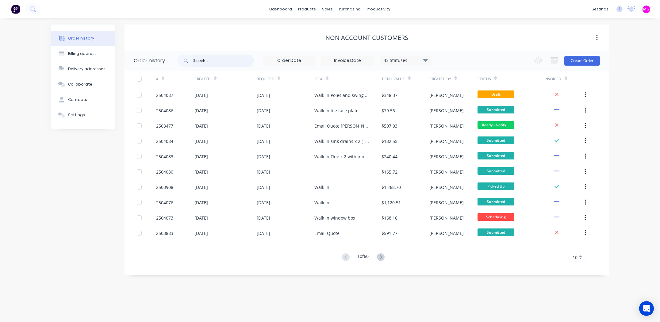
click at [211, 63] on input "text" at bounding box center [223, 61] width 61 height 12
type input "innovation"
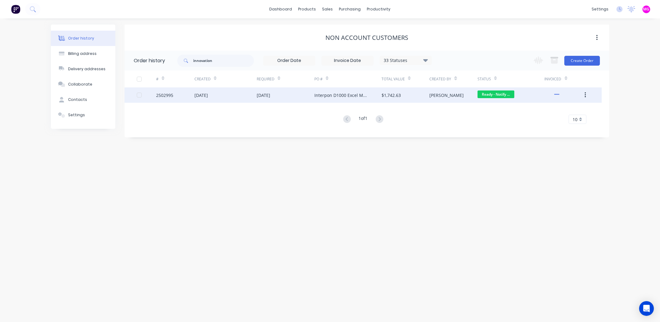
click at [312, 97] on div "[DATE]" at bounding box center [286, 94] width 58 height 15
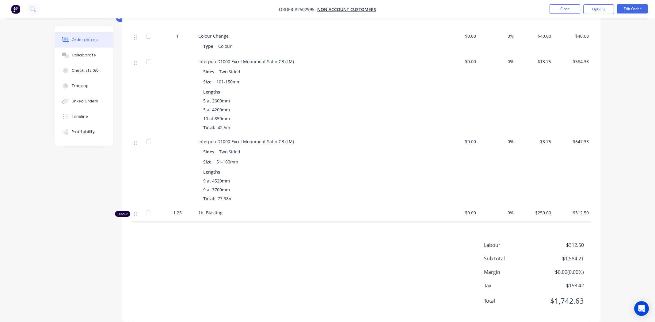
scroll to position [204, 0]
click at [342, 168] on div "Lengths" at bounding box center [318, 171] width 231 height 6
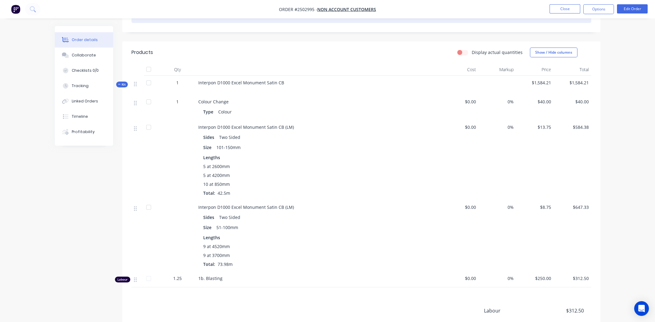
scroll to position [0, 0]
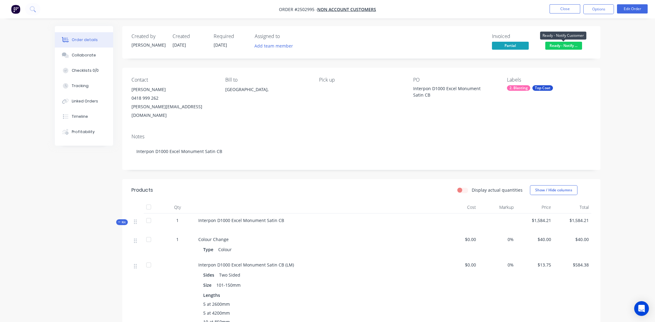
drag, startPoint x: 562, startPoint y: 44, endPoint x: 351, endPoint y: 108, distance: 220.5
click at [350, 108] on div "Pick up" at bounding box center [361, 98] width 84 height 43
click at [558, 44] on span "Ready - Notify ..." at bounding box center [564, 46] width 37 height 8
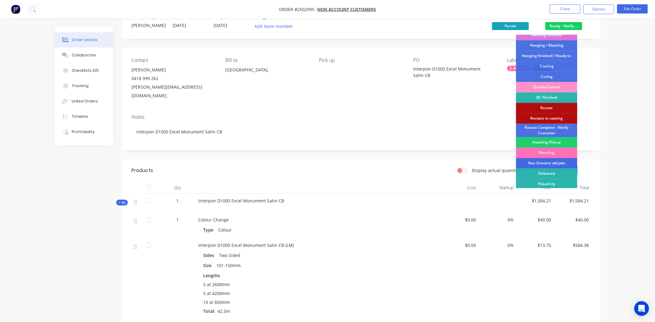
scroll to position [131, 0]
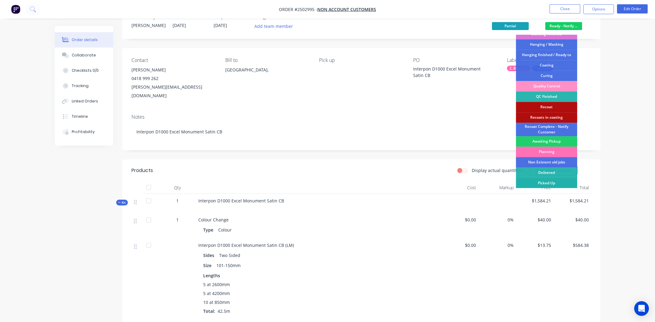
click at [545, 182] on div "Picked Up" at bounding box center [546, 183] width 61 height 10
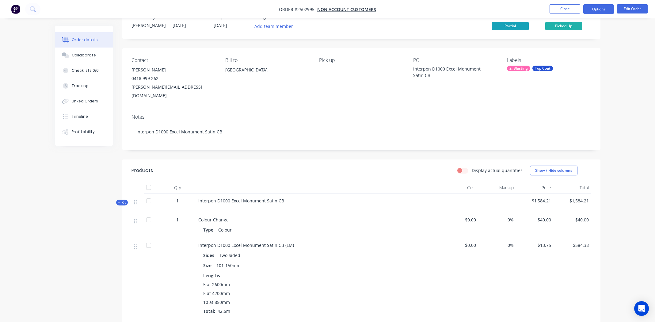
click at [597, 6] on button "Options" at bounding box center [599, 9] width 31 height 10
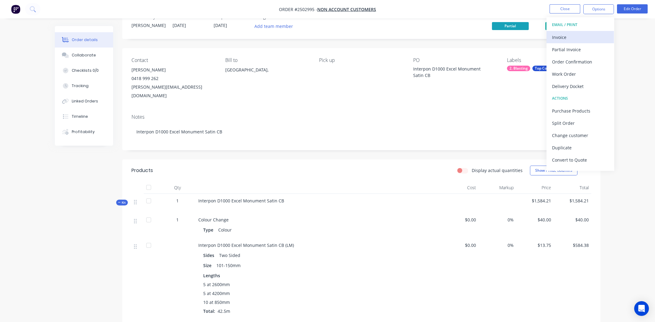
click at [578, 34] on div "Invoice" at bounding box center [580, 37] width 56 height 9
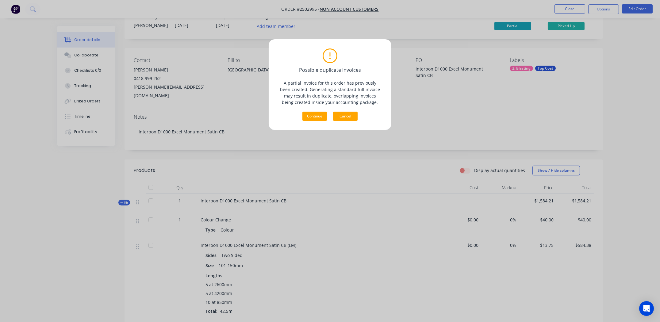
drag, startPoint x: 342, startPoint y: 117, endPoint x: 363, endPoint y: 116, distance: 21.8
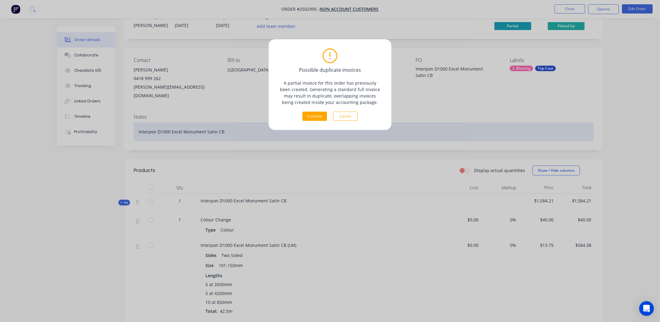
click at [342, 117] on button "Cancel" at bounding box center [345, 116] width 25 height 9
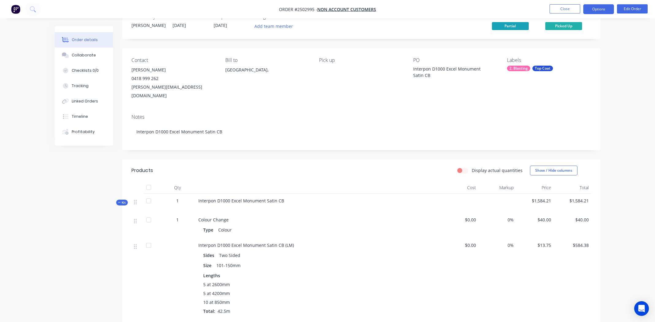
click at [597, 10] on button "Options" at bounding box center [599, 9] width 31 height 10
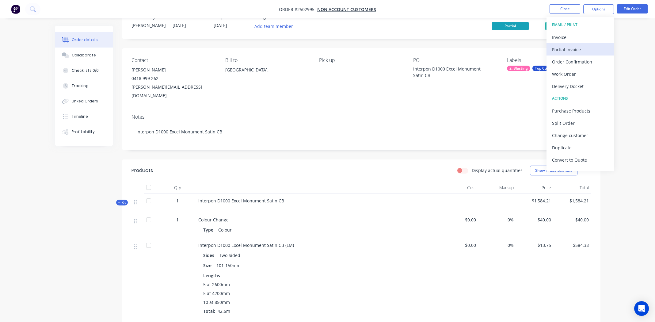
click at [576, 52] on div "Partial Invoice" at bounding box center [580, 49] width 56 height 9
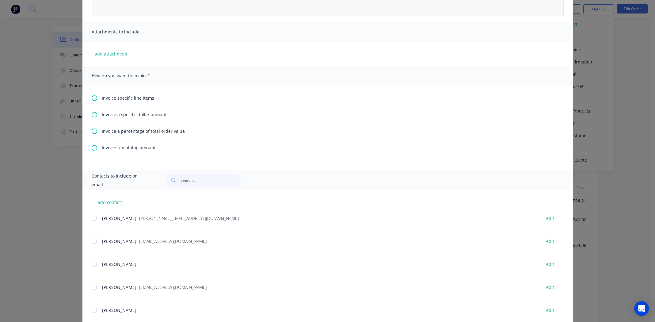
scroll to position [0, 0]
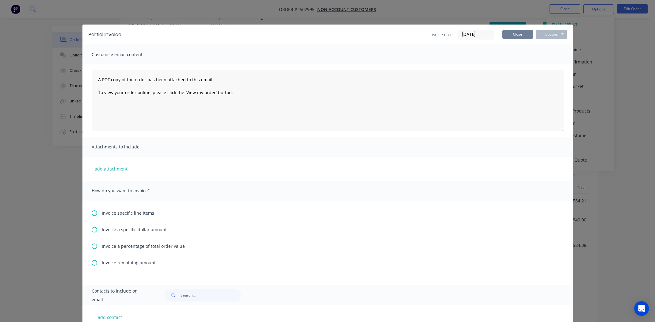
click at [517, 35] on button "Close" at bounding box center [518, 34] width 31 height 9
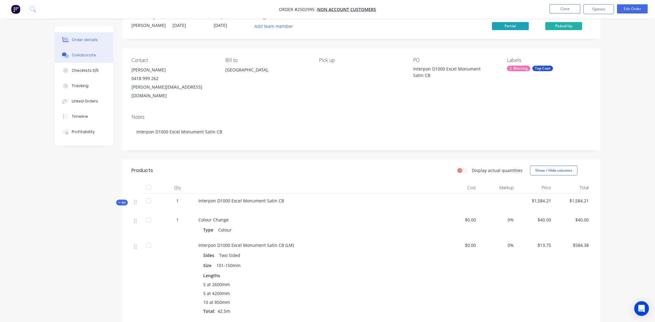
click at [81, 52] on div "Collaborate" at bounding box center [84, 55] width 24 height 6
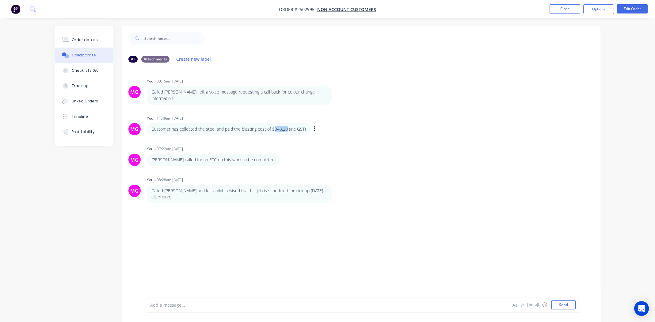
drag, startPoint x: 272, startPoint y: 123, endPoint x: 286, endPoint y: 124, distance: 13.9
click at [286, 126] on p "Customer has collected the steel and paid the blasting cost of $343.20 (inc GST)" at bounding box center [229, 129] width 155 height 6
click at [95, 37] on div "Order details" at bounding box center [85, 40] width 26 height 6
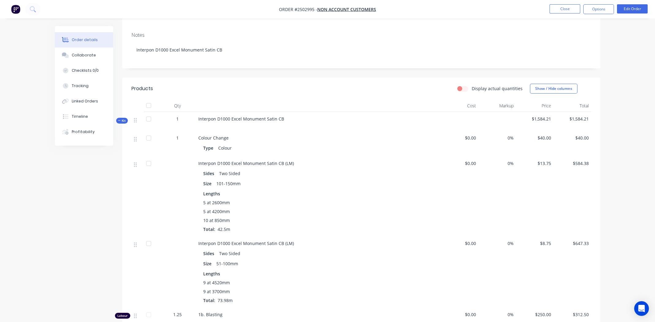
scroll to position [204, 0]
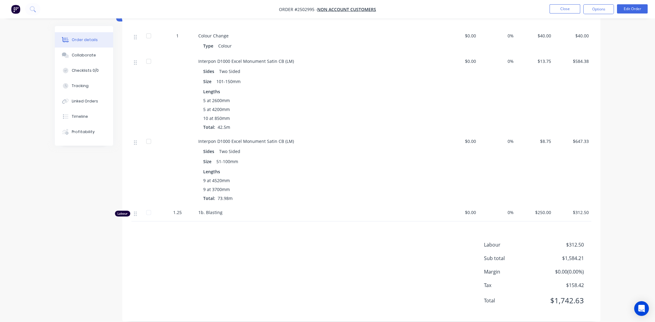
click at [509, 90] on div "0%" at bounding box center [498, 94] width 38 height 80
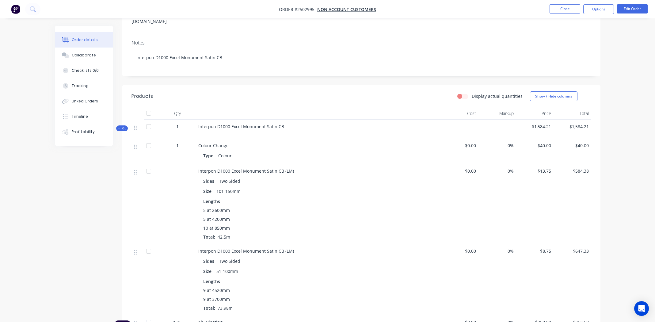
scroll to position [0, 0]
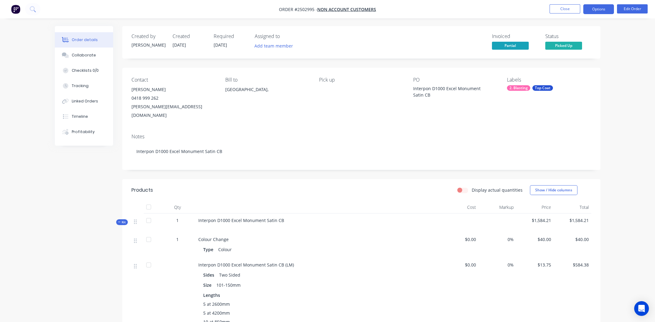
click at [598, 11] on button "Options" at bounding box center [599, 9] width 31 height 10
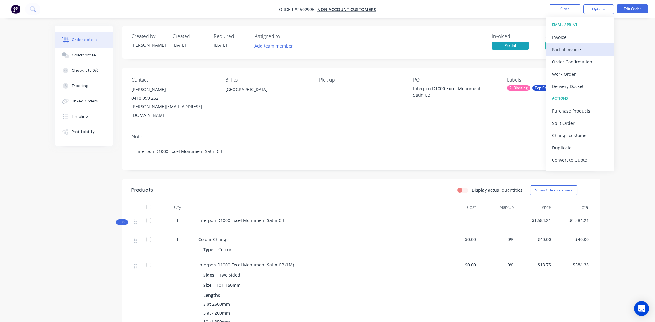
click at [570, 48] on div "Partial Invoice" at bounding box center [580, 49] width 56 height 9
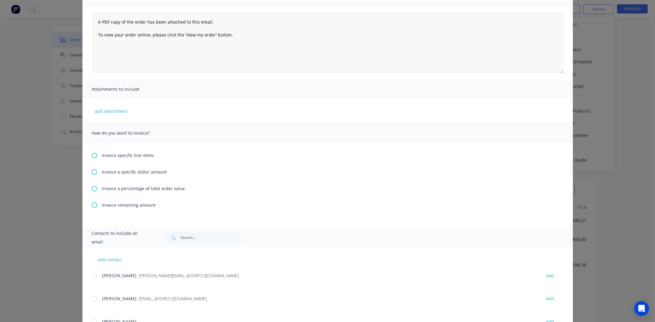
scroll to position [61, 0]
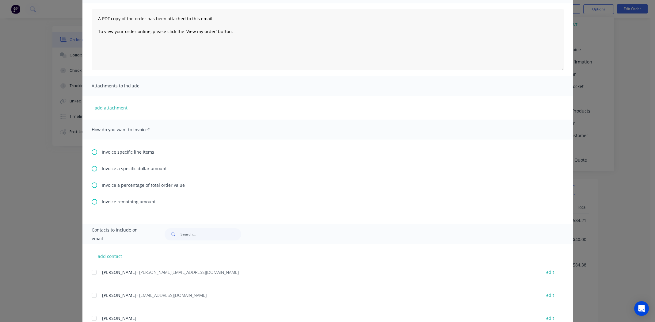
click at [92, 168] on icon at bounding box center [95, 169] width 6 height 6
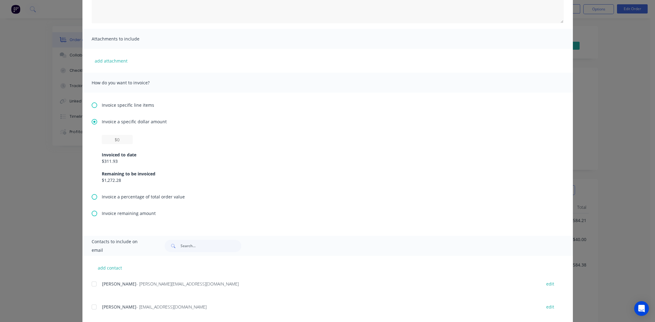
scroll to position [153, 0]
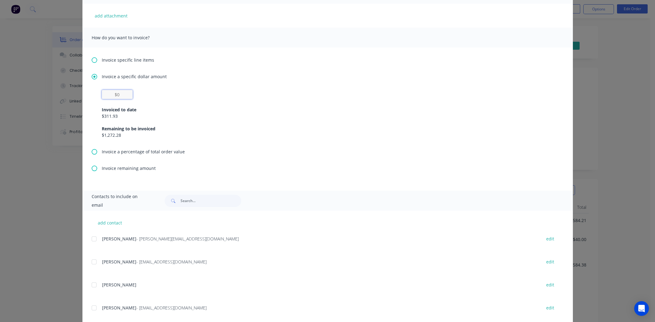
paste input "$1,399.43"
click at [376, 115] on div "$311.93" at bounding box center [328, 116] width 452 height 6
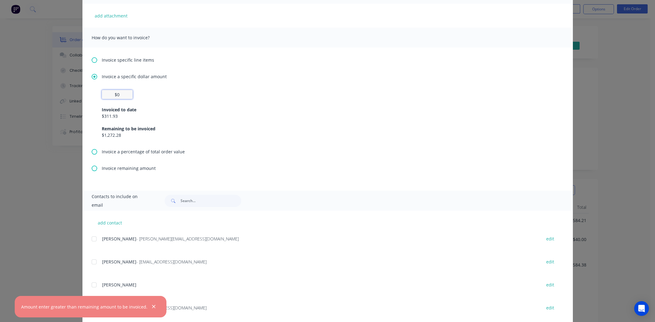
paste input "1,399.04"
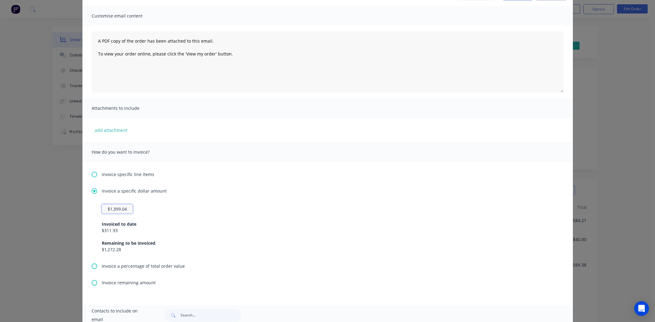
scroll to position [0, 0]
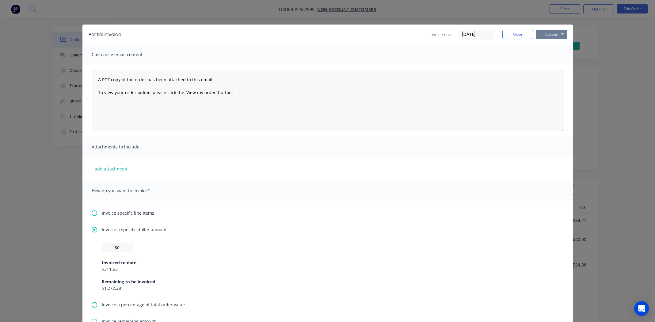
click at [549, 34] on button "Options" at bounding box center [551, 34] width 31 height 9
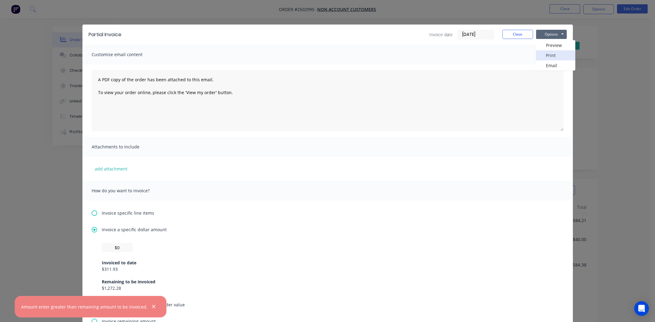
click at [544, 56] on button "Print" at bounding box center [555, 55] width 39 height 10
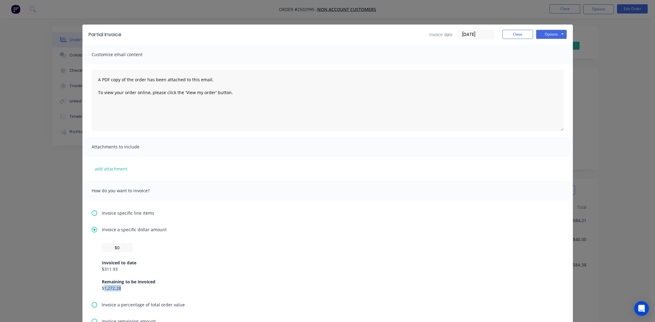
drag, startPoint x: 101, startPoint y: 289, endPoint x: 119, endPoint y: 289, distance: 18.4
click at [119, 289] on div "$1,272.28" at bounding box center [328, 288] width 452 height 6
copy div "1,272.28"
click at [109, 248] on input "$0" at bounding box center [117, 247] width 31 height 9
paste input "1,272.02"
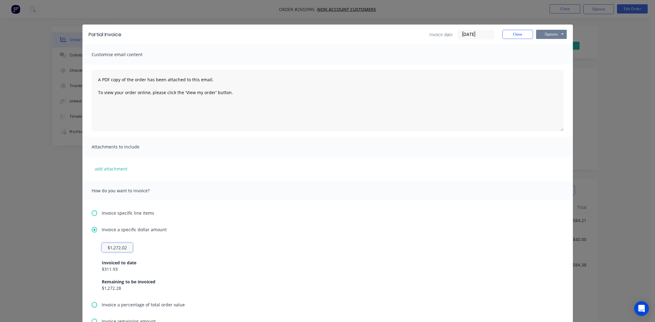
type input "$1,272.02"
click at [548, 33] on button "Options" at bounding box center [551, 34] width 31 height 9
click at [549, 56] on button "Print" at bounding box center [555, 55] width 39 height 10
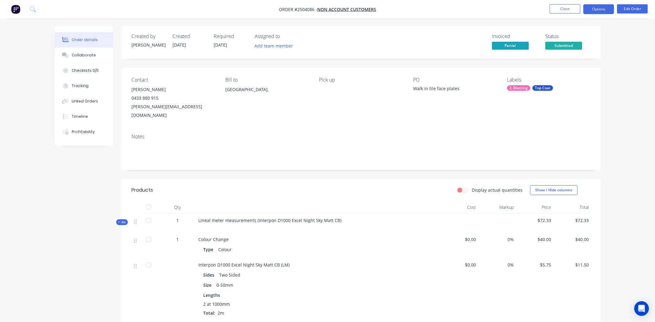
click at [602, 8] on button "Options" at bounding box center [599, 9] width 31 height 10
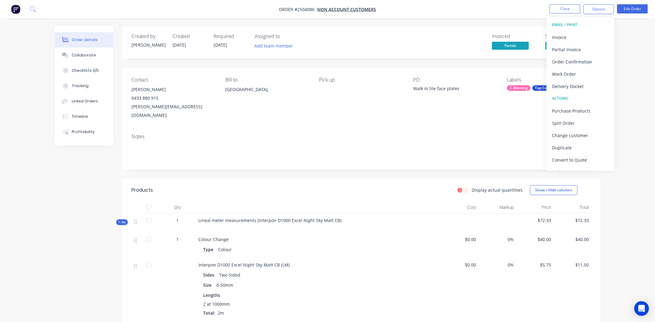
click at [560, 3] on nav "Order #2504086 - Non account customers Close Options EMAIL / PRINT Invoice Part…" at bounding box center [327, 9] width 655 height 18
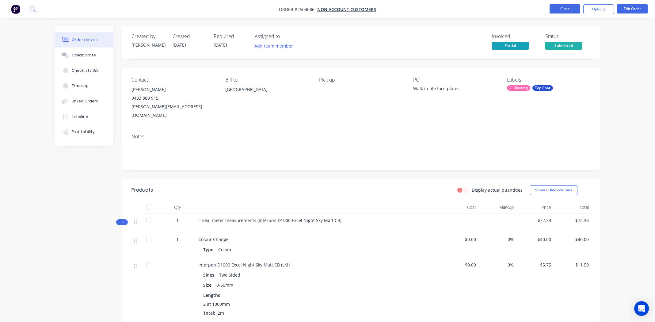
click at [560, 5] on button "Close" at bounding box center [565, 8] width 31 height 9
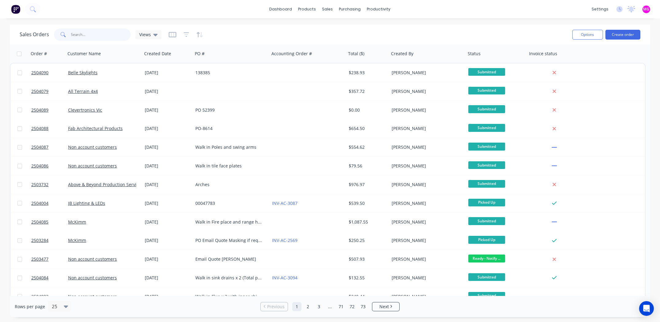
click at [102, 33] on input "text" at bounding box center [101, 35] width 60 height 12
click at [620, 34] on button "Create order" at bounding box center [622, 35] width 35 height 10
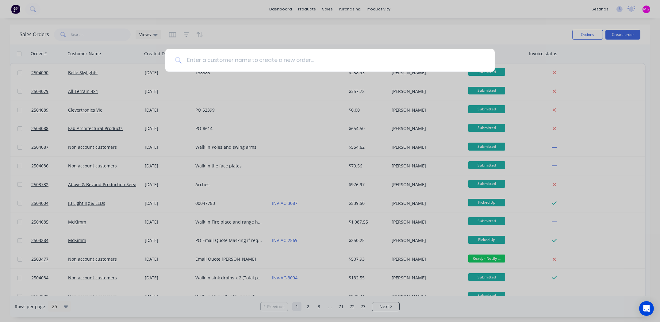
click at [215, 56] on input at bounding box center [333, 60] width 303 height 23
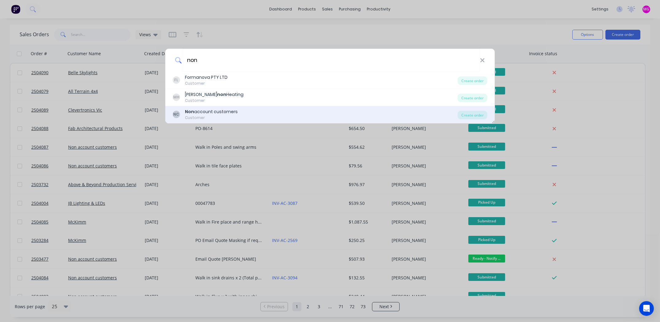
type input "non"
click at [198, 112] on div "Non account customers" at bounding box center [211, 112] width 53 height 6
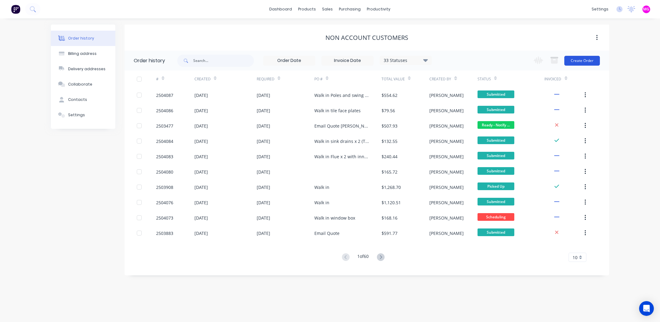
click at [582, 61] on button "Create Order" at bounding box center [582, 61] width 36 height 10
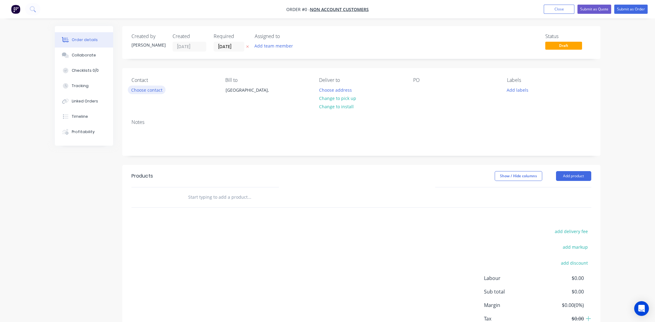
click at [147, 89] on button "Choose contact" at bounding box center [147, 90] width 38 height 8
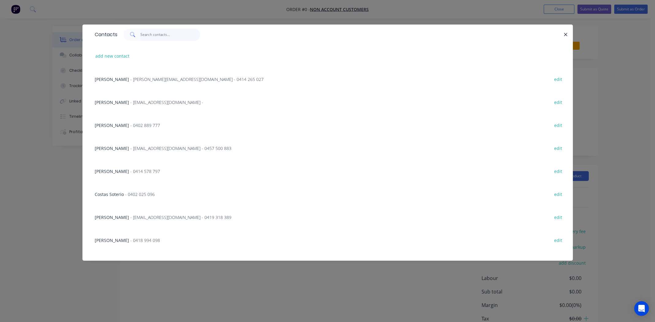
click at [154, 36] on input "text" at bounding box center [170, 35] width 60 height 12
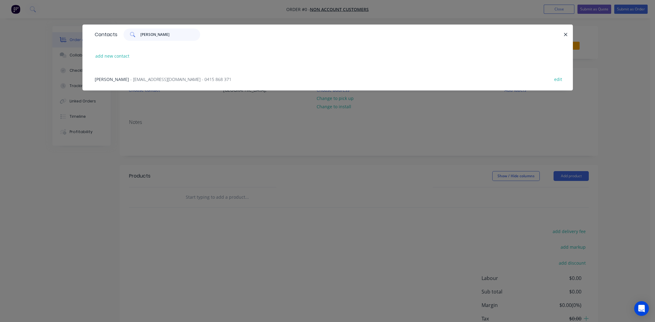
type input "[PERSON_NAME]"
click at [100, 79] on span "[PERSON_NAME]" at bounding box center [112, 79] width 34 height 6
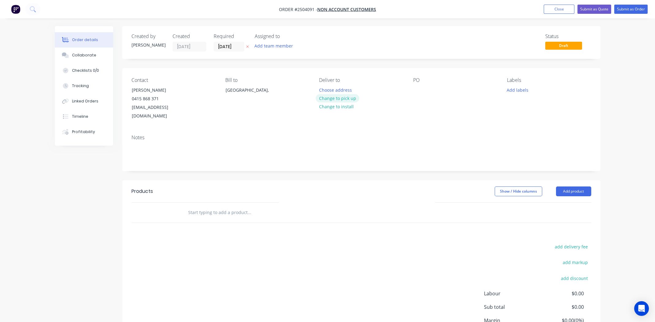
click at [348, 100] on button "Change to pick up" at bounding box center [338, 98] width 44 height 8
click at [416, 90] on div at bounding box center [418, 90] width 10 height 9
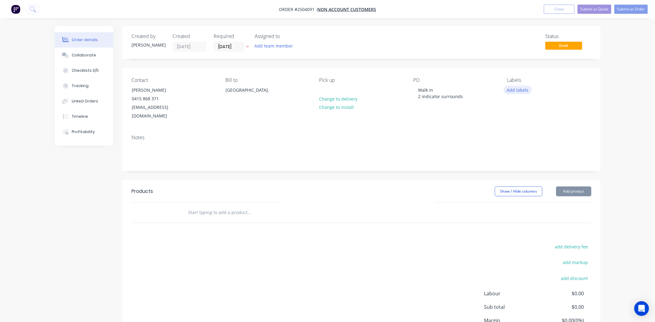
click at [518, 88] on button "Add labels" at bounding box center [518, 90] width 28 height 8
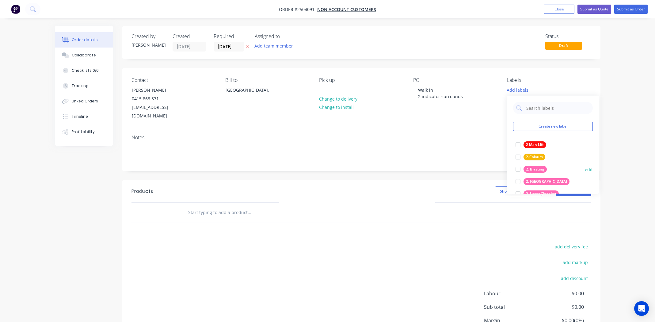
click at [517, 170] on div at bounding box center [518, 169] width 12 height 12
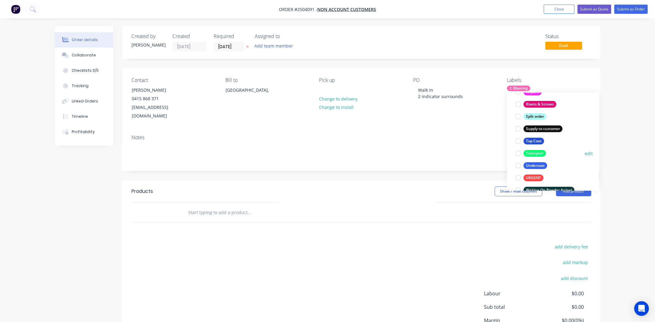
scroll to position [453, 0]
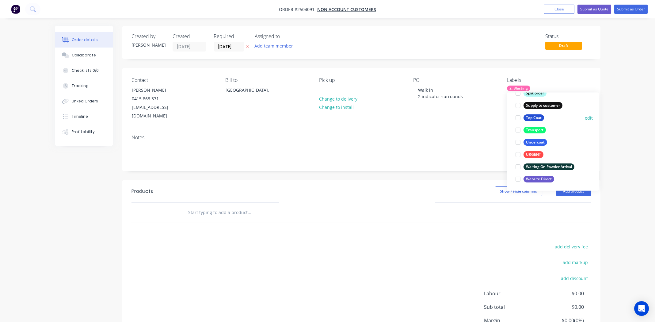
click at [517, 119] on div at bounding box center [518, 118] width 12 height 12
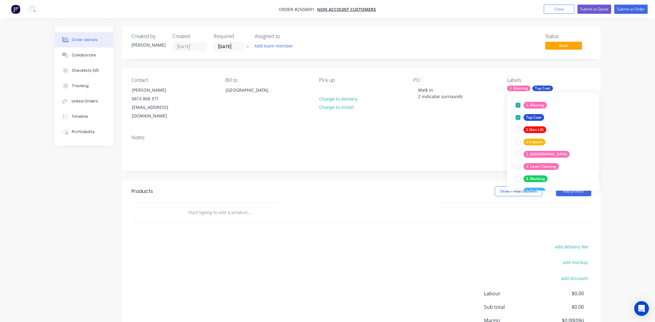
click at [424, 130] on div "Notes" at bounding box center [361, 150] width 478 height 41
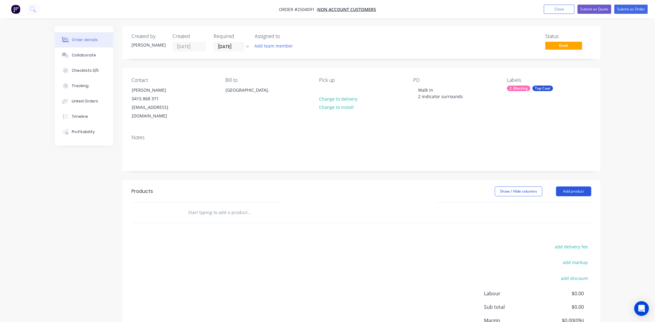
click at [568, 186] on button "Add product" at bounding box center [573, 191] width 35 height 10
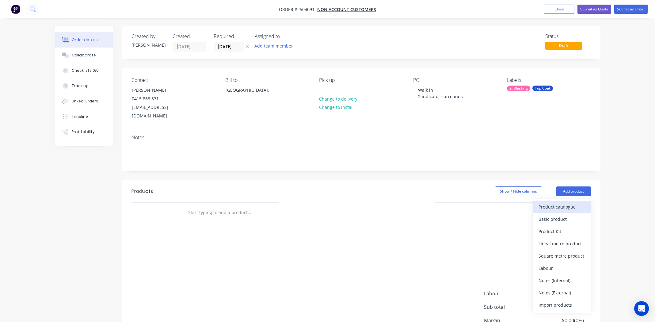
click at [567, 202] on div "Product catalogue" at bounding box center [562, 206] width 47 height 9
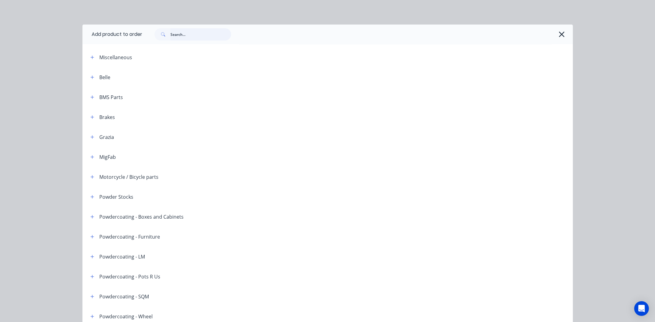
click at [203, 36] on input "text" at bounding box center [201, 34] width 61 height 12
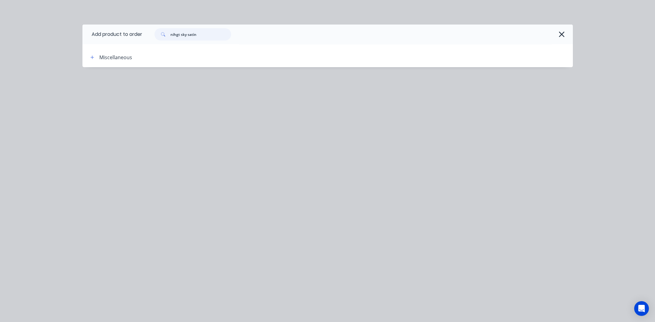
click at [177, 35] on input "nihgt sky satin" at bounding box center [201, 34] width 61 height 12
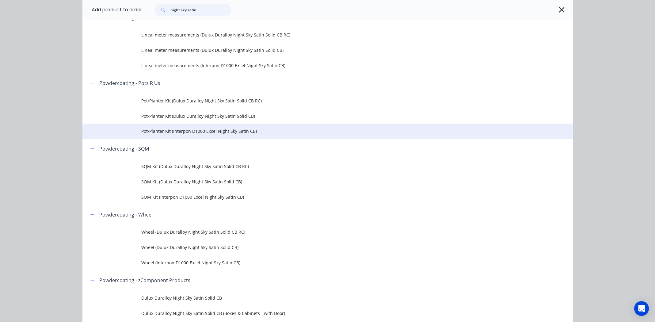
scroll to position [276, 0]
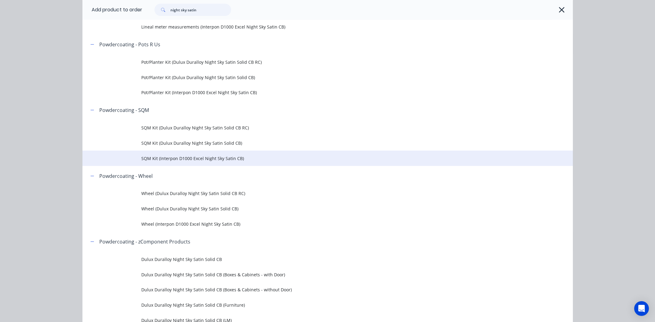
type input "night sky satin"
click at [190, 157] on span "SQM Kit (Interpon D1000 Excel Night Sky Satin CB)" at bounding box center [313, 158] width 345 height 6
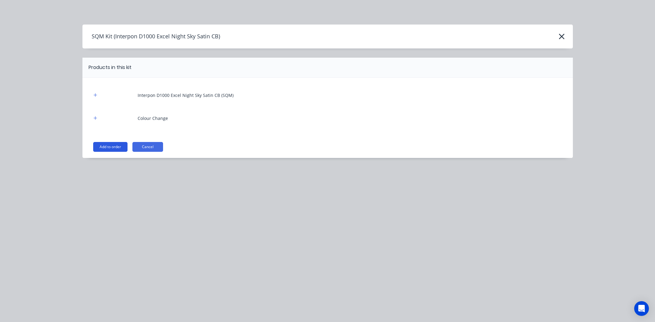
click at [112, 145] on button "Add to order" at bounding box center [110, 147] width 34 height 10
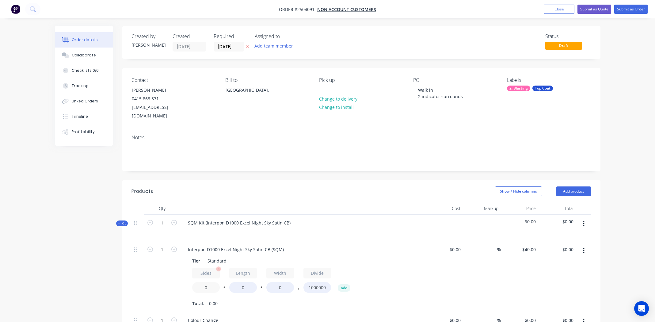
click at [205, 282] on input "0" at bounding box center [206, 287] width 28 height 11
type input "2"
click at [583, 247] on icon "button" at bounding box center [584, 250] width 2 height 7
click at [553, 287] on div "Delete" at bounding box center [562, 291] width 47 height 9
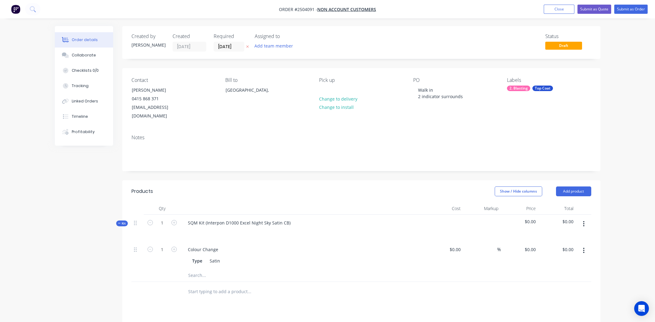
click at [585, 247] on icon "button" at bounding box center [584, 250] width 2 height 7
click at [554, 287] on div "Delete" at bounding box center [562, 291] width 47 height 9
click at [581, 218] on button "button" at bounding box center [584, 223] width 14 height 11
click at [561, 236] on div "Add product to kit" at bounding box center [562, 240] width 47 height 9
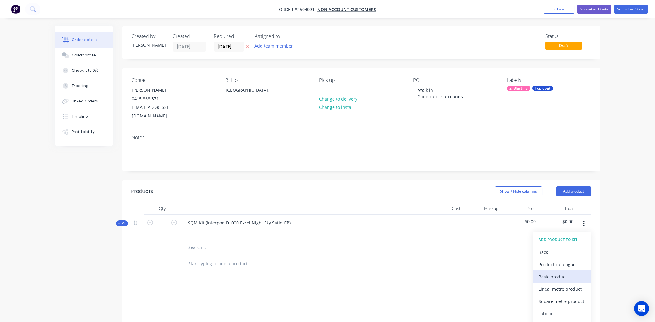
click at [555, 272] on div "Basic product" at bounding box center [562, 276] width 47 height 9
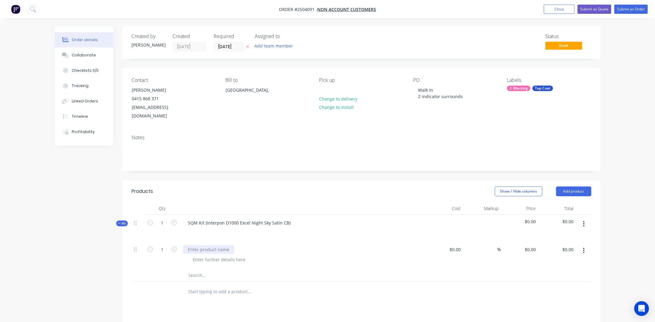
click at [219, 245] on div at bounding box center [208, 249] width 51 height 9
click at [229, 245] on div "2 rectangle indicator surrounds" at bounding box center [220, 249] width 75 height 9
click at [228, 245] on div "2 rectangle indicator surrounds" at bounding box center [220, 249] width 75 height 9
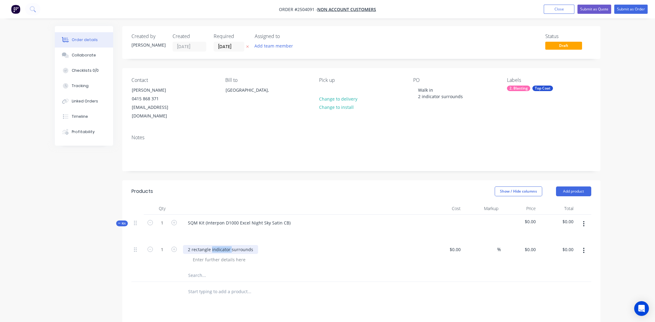
click at [224, 245] on div "2 rectangle indicator surrounds" at bounding box center [220, 249] width 75 height 9
click at [225, 245] on div "2 rectangle indicator surrounds" at bounding box center [220, 249] width 75 height 9
copy div "2 rectangle indicator surrounds"
click at [222, 255] on div at bounding box center [219, 259] width 63 height 9
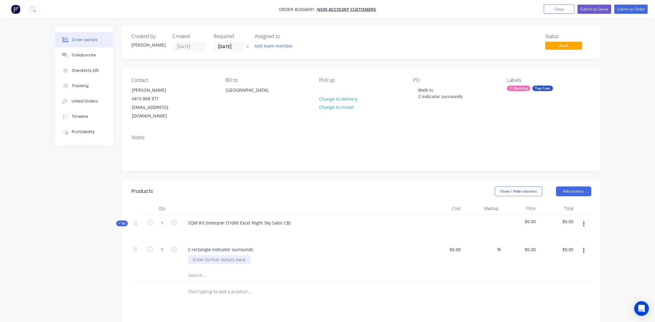
paste div
click at [533, 245] on input "0" at bounding box center [531, 249] width 14 height 9
type input "$3.00"
click at [512, 259] on div "$3.00 3" at bounding box center [520, 255] width 38 height 28
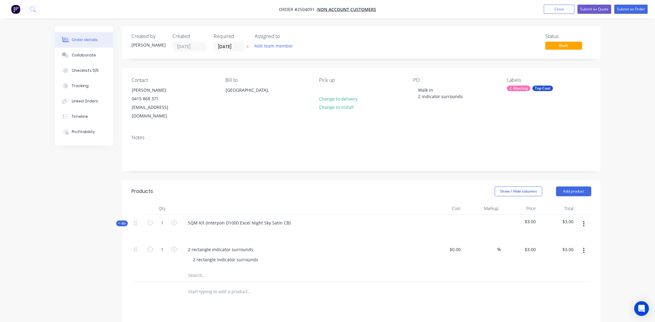
click at [584, 221] on icon "button" at bounding box center [584, 224] width 2 height 7
click at [562, 236] on div "Add product to kit" at bounding box center [562, 240] width 47 height 9
click at [556, 272] on div "Basic product" at bounding box center [562, 276] width 47 height 9
click at [204, 273] on div at bounding box center [208, 277] width 51 height 9
click at [216, 283] on div at bounding box center [219, 287] width 63 height 9
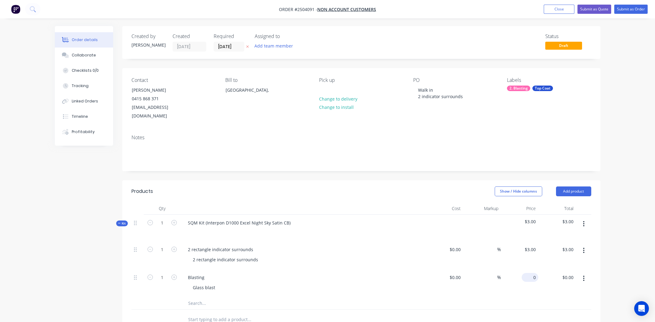
click at [535, 273] on input "0" at bounding box center [531, 277] width 14 height 9
type input "$15.00"
click at [508, 285] on div "$15.00 15" at bounding box center [520, 283] width 38 height 28
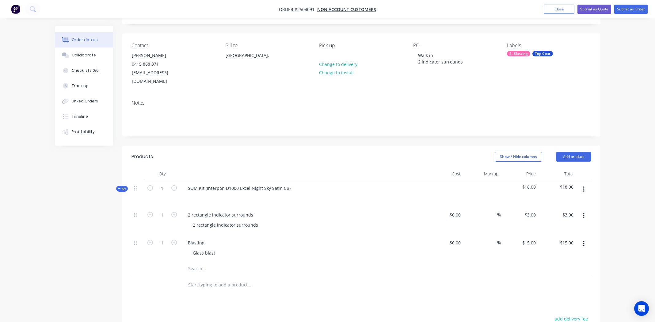
scroll to position [155, 0]
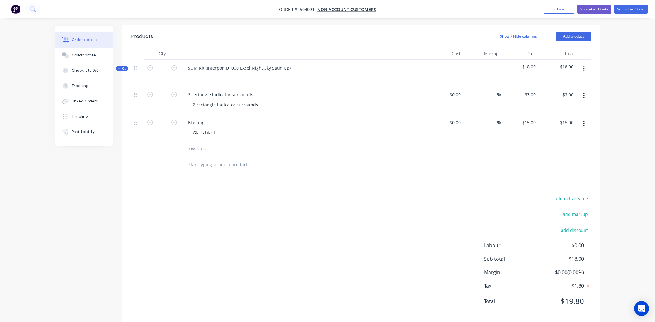
click at [361, 200] on div "add delivery fee add markup add discount Labour $0.00 Sub total $18.00 Margin $…" at bounding box center [362, 253] width 460 height 118
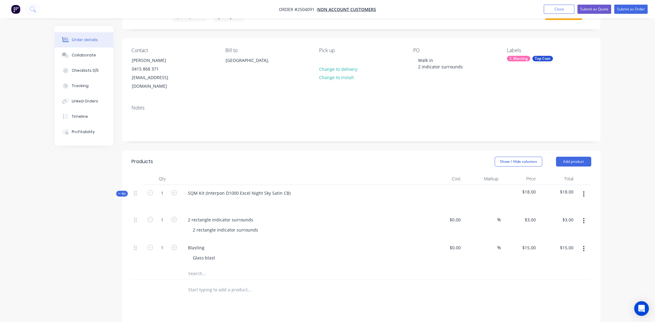
scroll to position [0, 0]
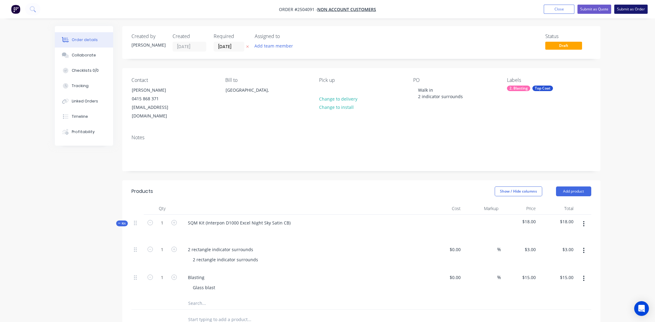
click at [632, 9] on button "Submit as Order" at bounding box center [631, 9] width 33 height 9
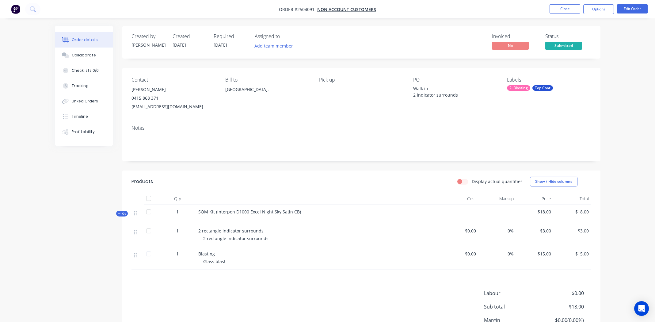
click at [259, 209] on span "SQM Kit (Interpon D1000 Excel Night Sky Satin CB)" at bounding box center [249, 212] width 103 height 6
copy div "SQM Kit (Interpon D1000 Excel Night Sky Satin CB)"
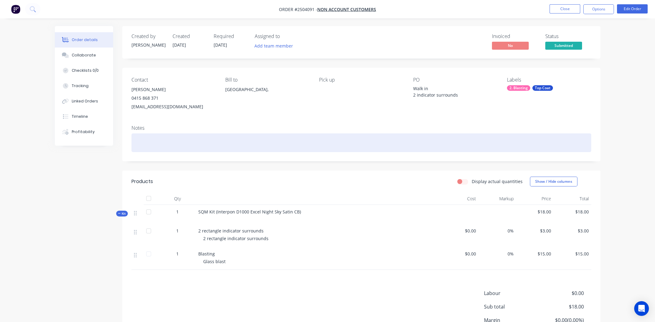
click at [197, 141] on div at bounding box center [362, 142] width 460 height 19
paste div
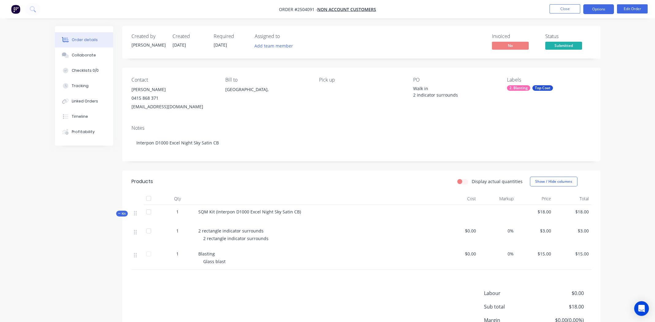
click at [591, 6] on button "Options" at bounding box center [599, 9] width 31 height 10
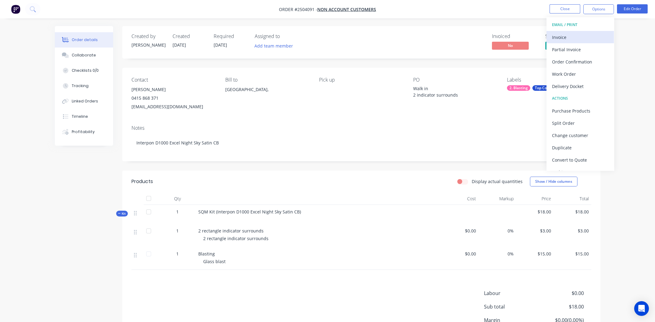
click at [573, 37] on div "Invoice" at bounding box center [580, 37] width 56 height 9
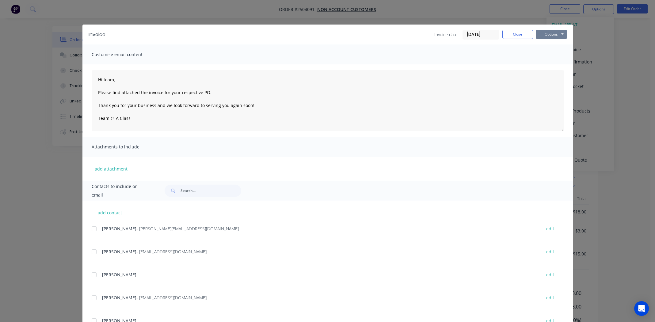
click at [547, 33] on button "Options" at bounding box center [551, 34] width 31 height 9
click at [202, 193] on input "text" at bounding box center [211, 191] width 61 height 12
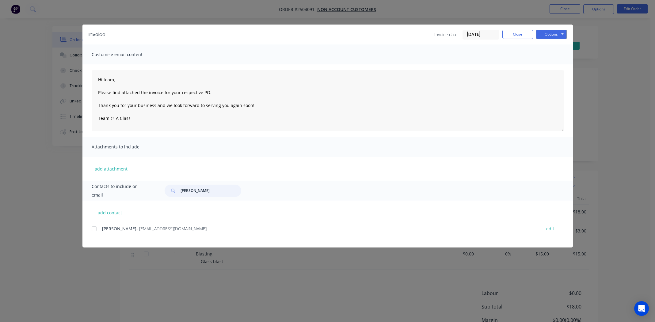
click at [94, 229] on div at bounding box center [94, 229] width 12 height 12
type input "[PERSON_NAME]"
click at [552, 36] on button "Options" at bounding box center [551, 34] width 31 height 9
click at [551, 63] on button "Email" at bounding box center [555, 65] width 39 height 10
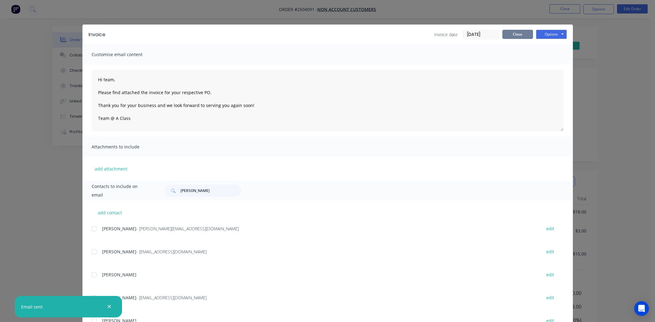
click at [518, 33] on button "Close" at bounding box center [518, 34] width 31 height 9
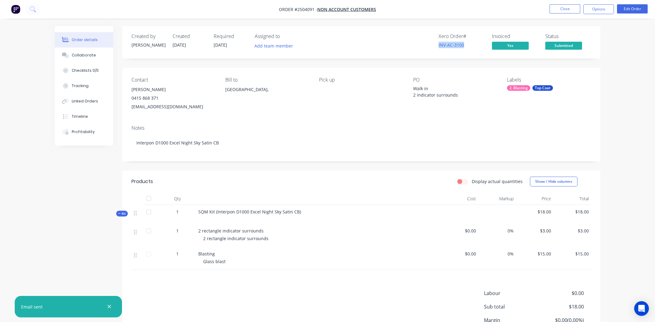
drag, startPoint x: 468, startPoint y: 44, endPoint x: 430, endPoint y: 44, distance: 37.7
click at [430, 44] on div "Xero Order # INV-AC-3100 Invoiced Yes Status Submitted" at bounding box center [453, 42] width 275 height 18
copy link "INV-AC-3100"
click at [87, 54] on div "Collaborate" at bounding box center [84, 55] width 24 height 6
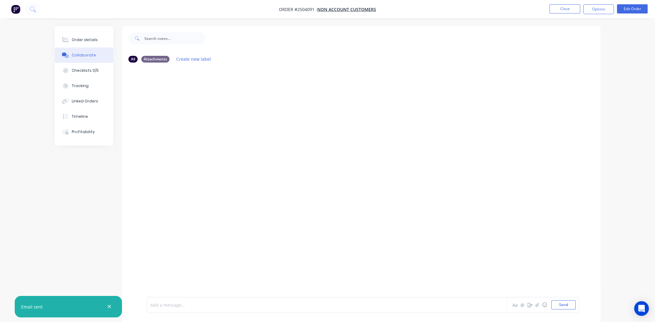
click at [212, 307] on div at bounding box center [310, 305] width 319 height 6
click at [80, 40] on div "Order details" at bounding box center [85, 40] width 26 height 6
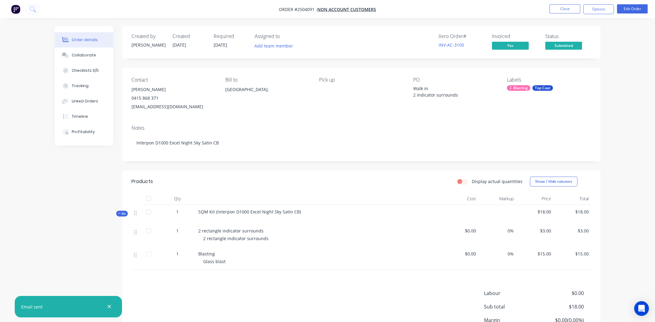
click at [303, 10] on span "Order #2504091 -" at bounding box center [298, 9] width 38 height 6
copy span "2504091"
click at [597, 8] on button "Options" at bounding box center [599, 9] width 31 height 10
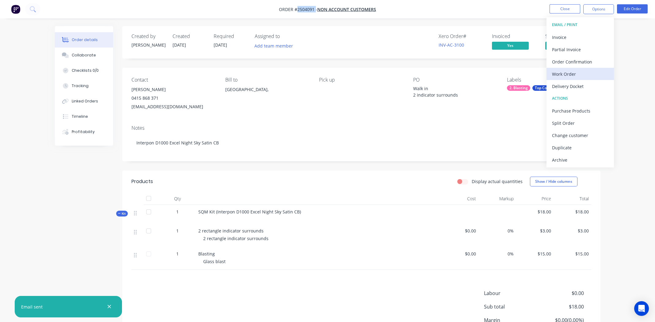
click at [568, 72] on div "Work Order" at bounding box center [580, 74] width 56 height 9
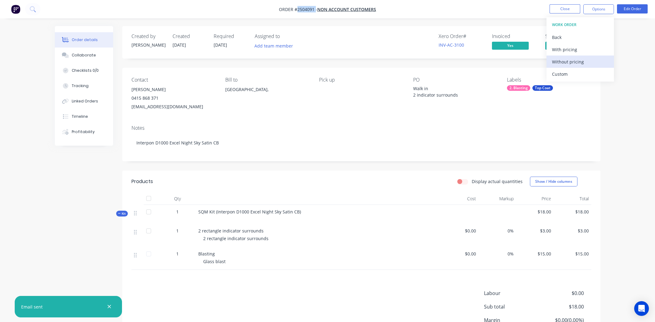
click at [566, 62] on div "Without pricing" at bounding box center [580, 61] width 56 height 9
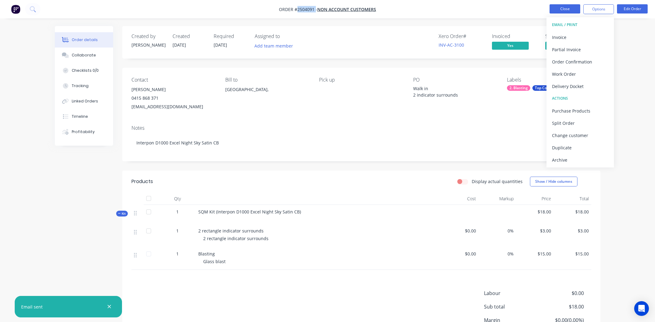
click at [555, 9] on button "Close" at bounding box center [565, 8] width 31 height 9
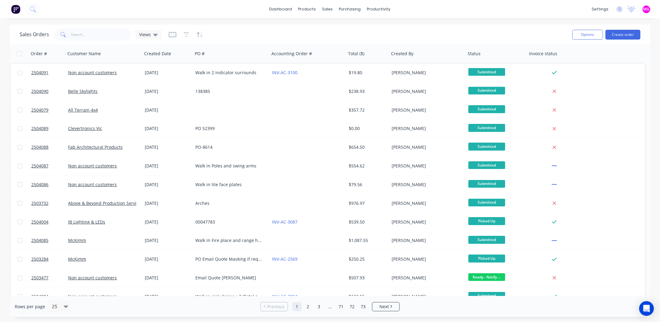
click at [511, 29] on div "Sales Orders Views" at bounding box center [294, 34] width 548 height 15
click at [73, 35] on input "text" at bounding box center [101, 35] width 60 height 12
